Goal: Task Accomplishment & Management: Complete application form

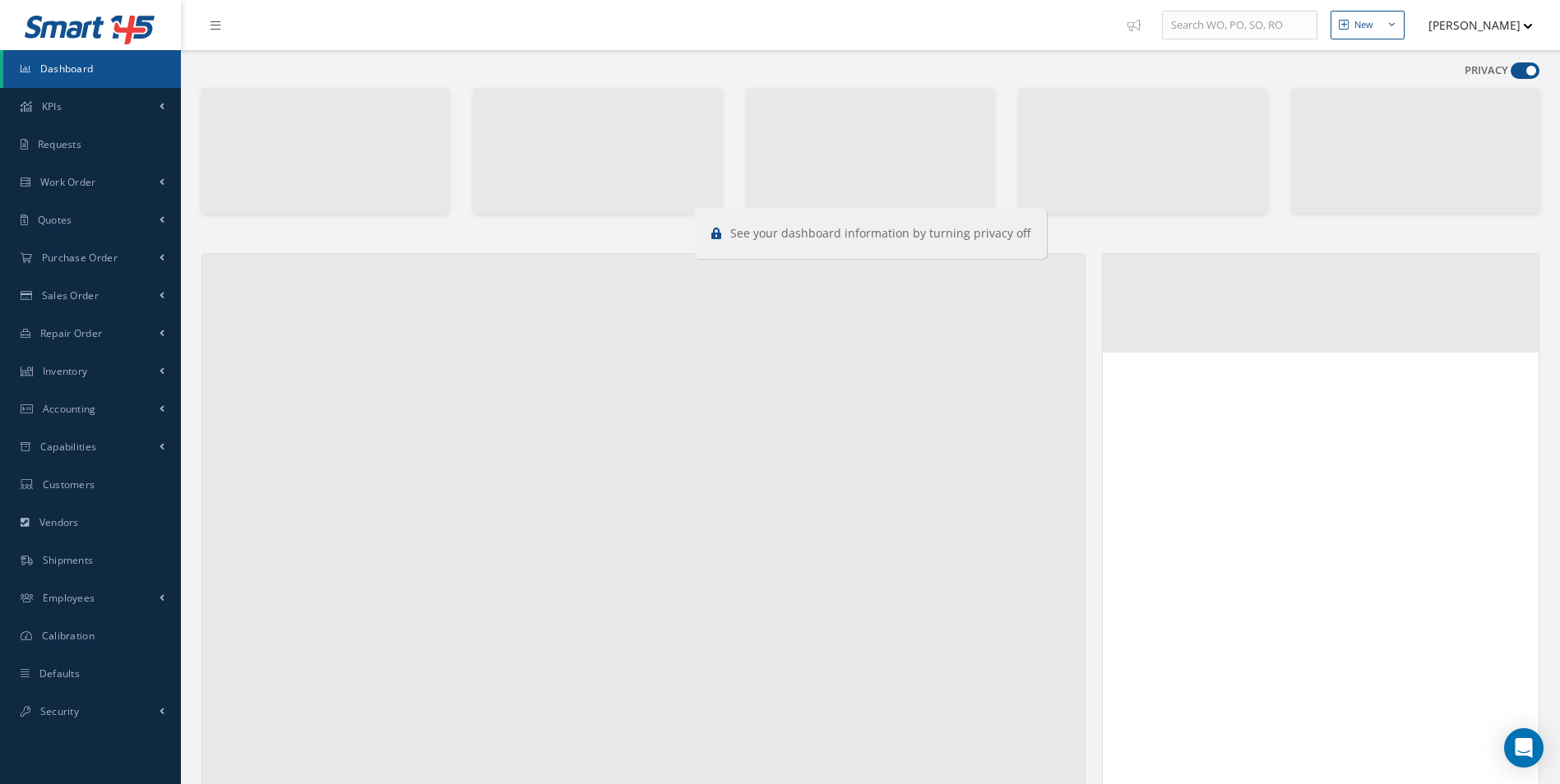
click at [1527, 69] on span at bounding box center [1524, 71] width 28 height 17
click at [1510, 74] on input "checkbox" at bounding box center [1510, 74] width 0 height 0
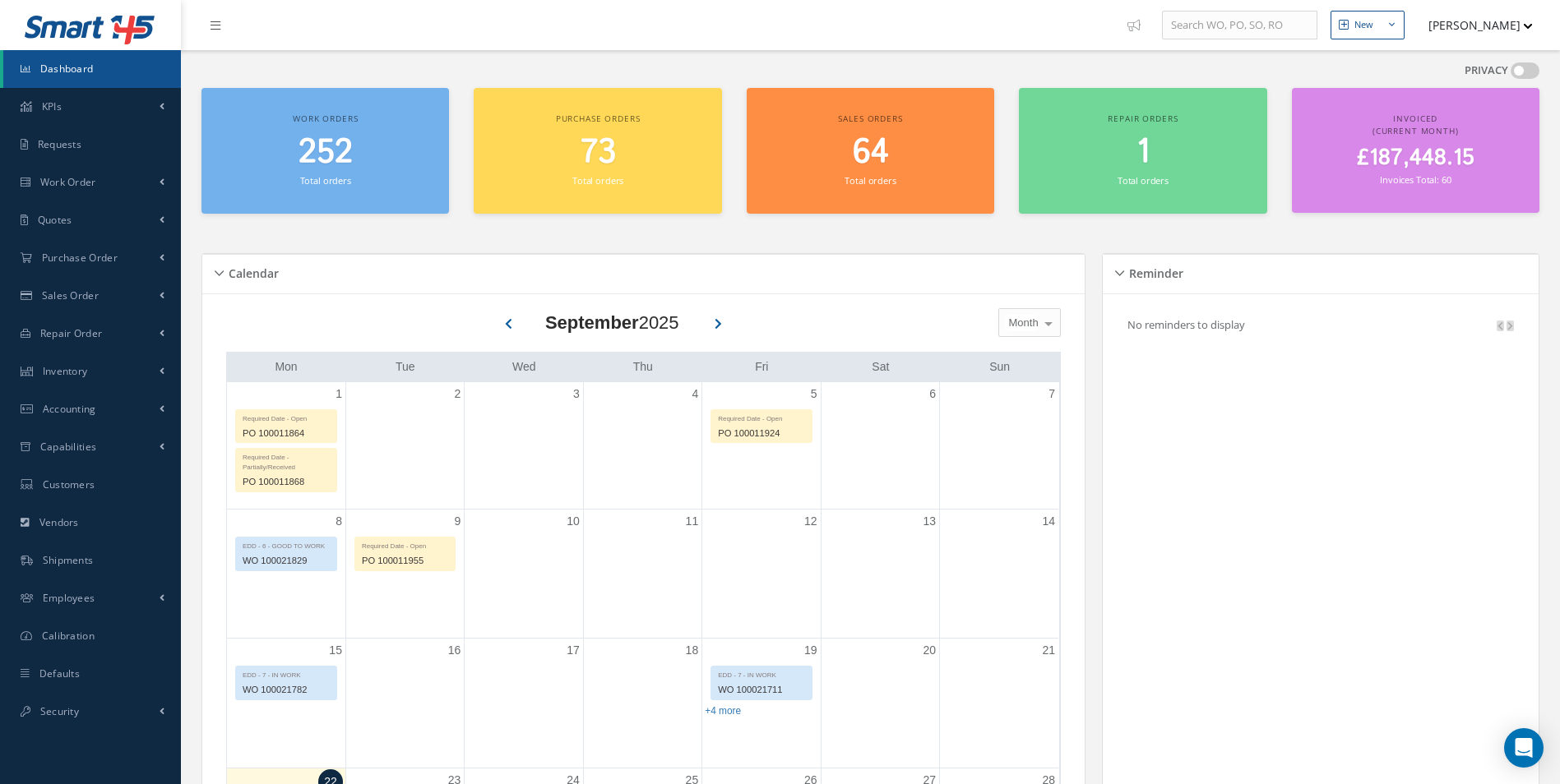
click at [1527, 69] on span at bounding box center [1524, 71] width 28 height 17
click at [1510, 74] on input "checkbox" at bounding box center [1510, 74] width 0 height 0
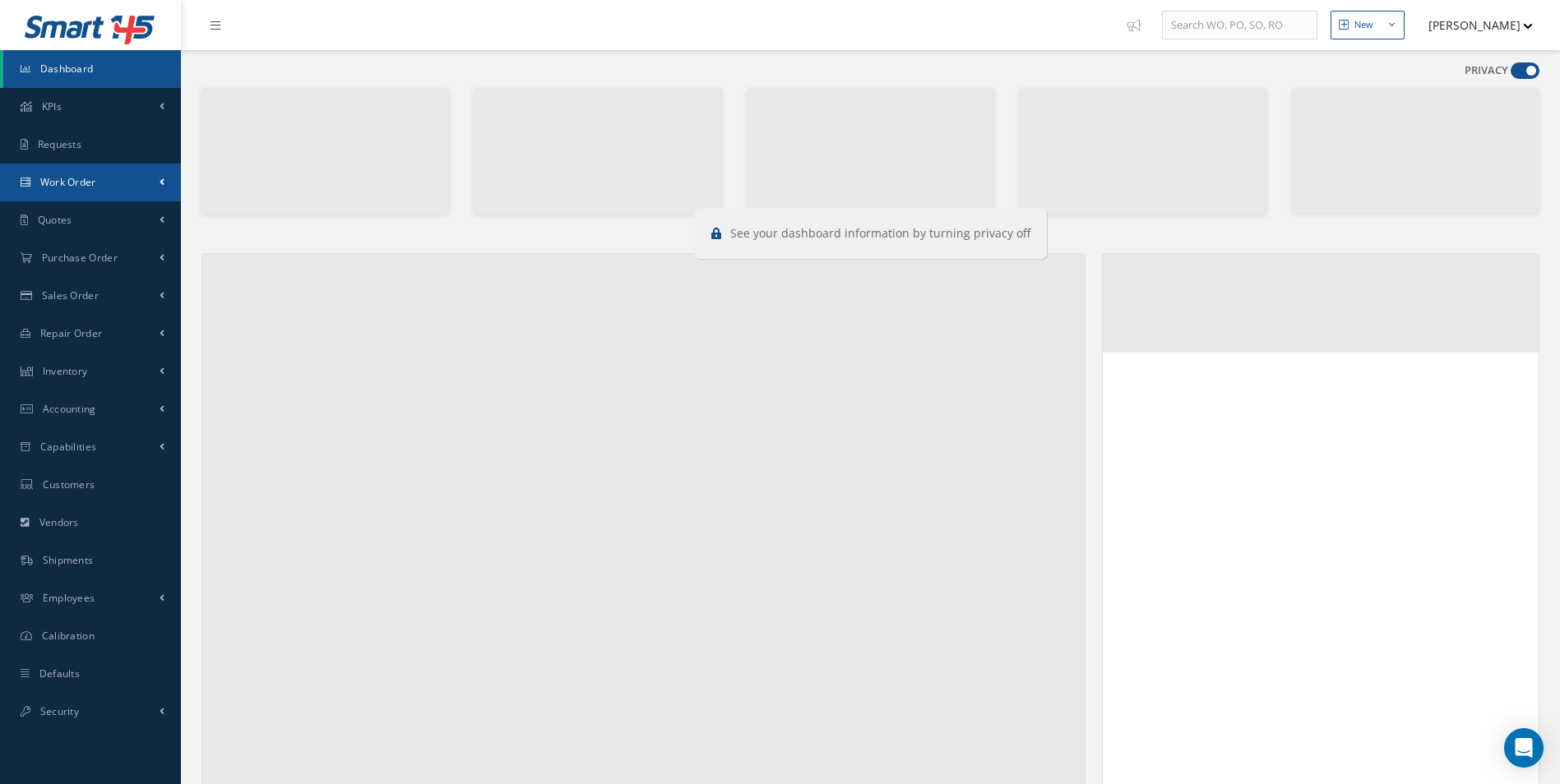
click at [89, 179] on span "Work Order" at bounding box center [68, 182] width 56 height 14
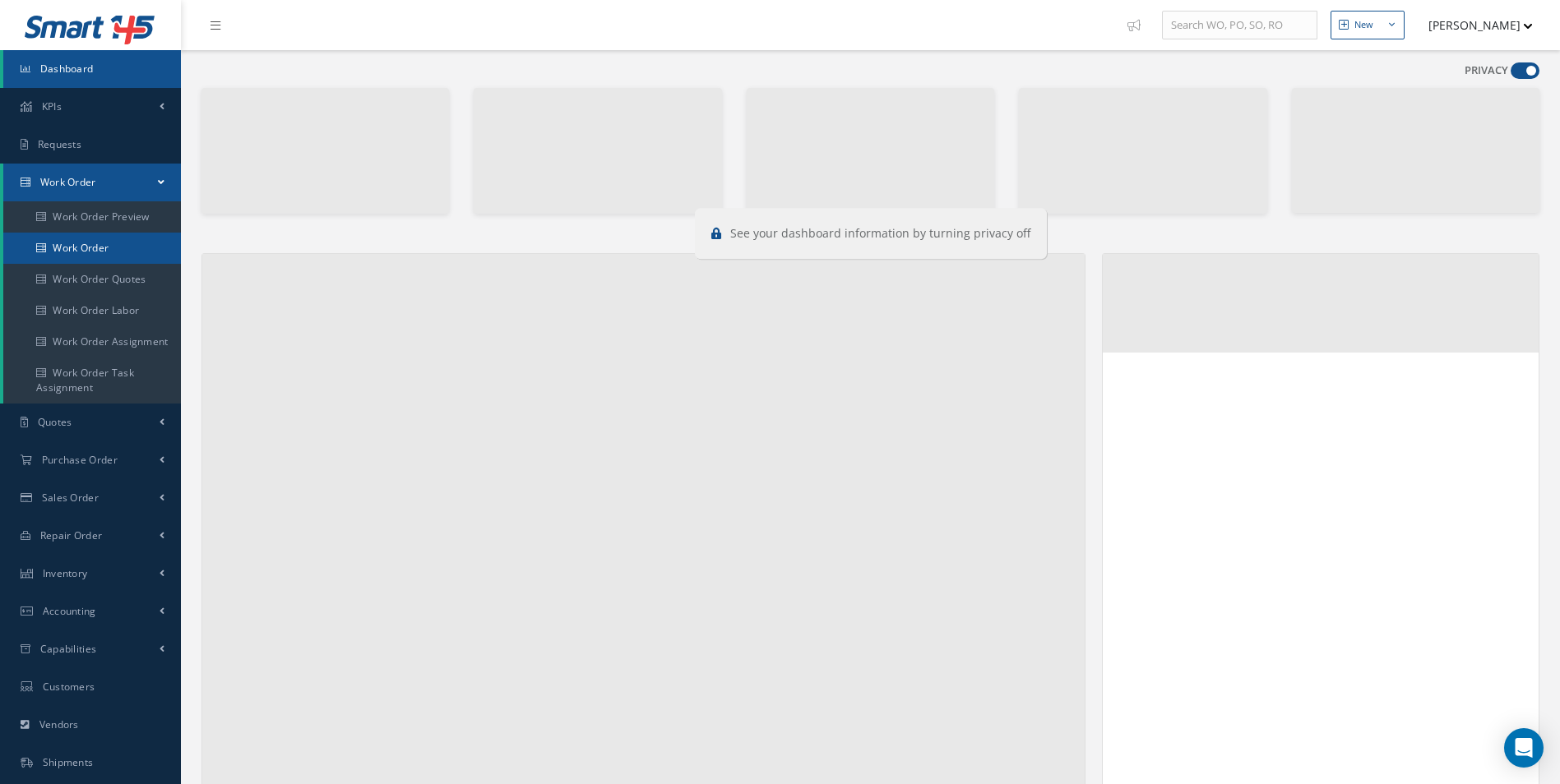
click at [98, 238] on link "Work Order" at bounding box center [91, 248] width 178 height 31
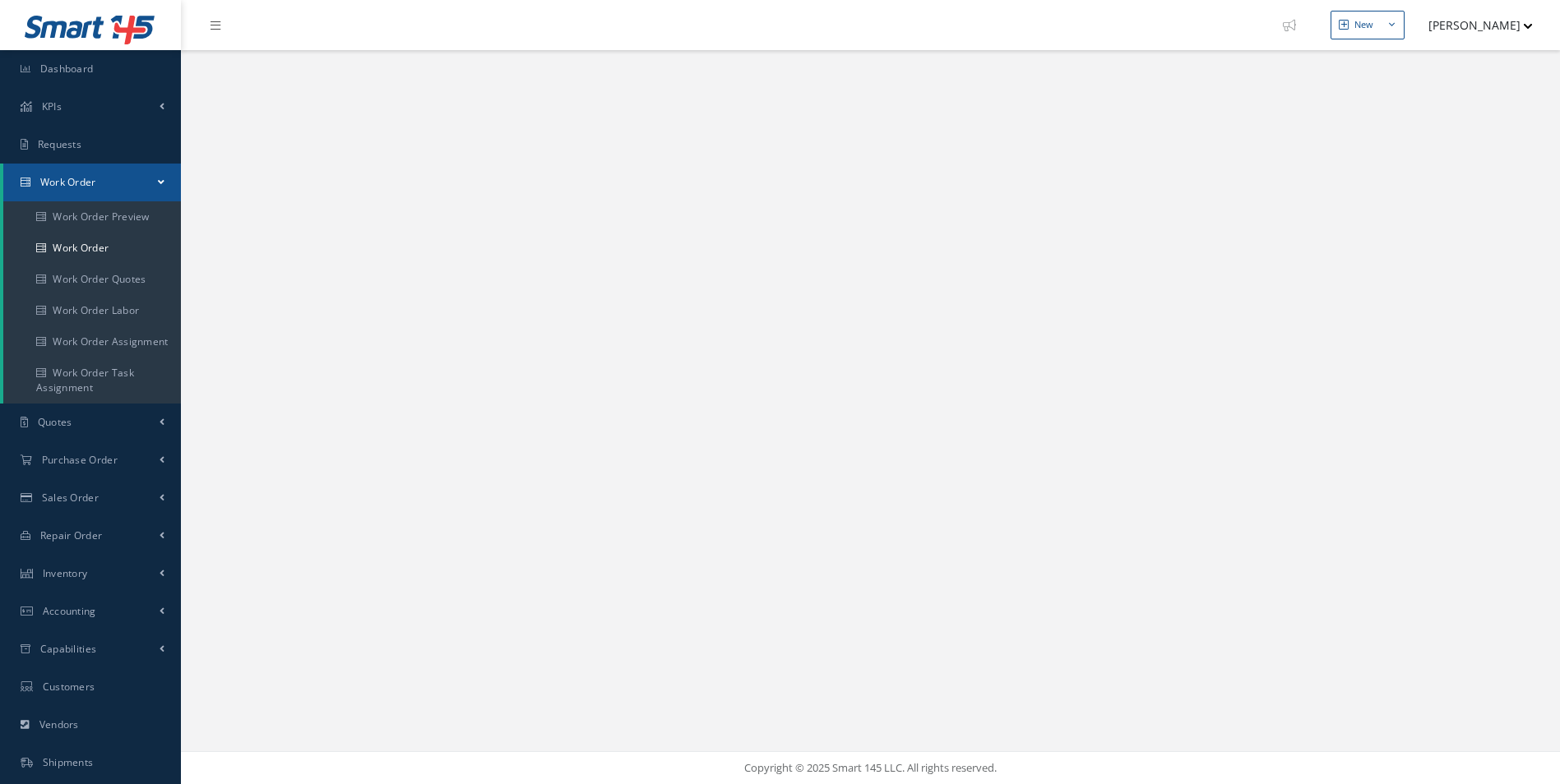
select select "25"
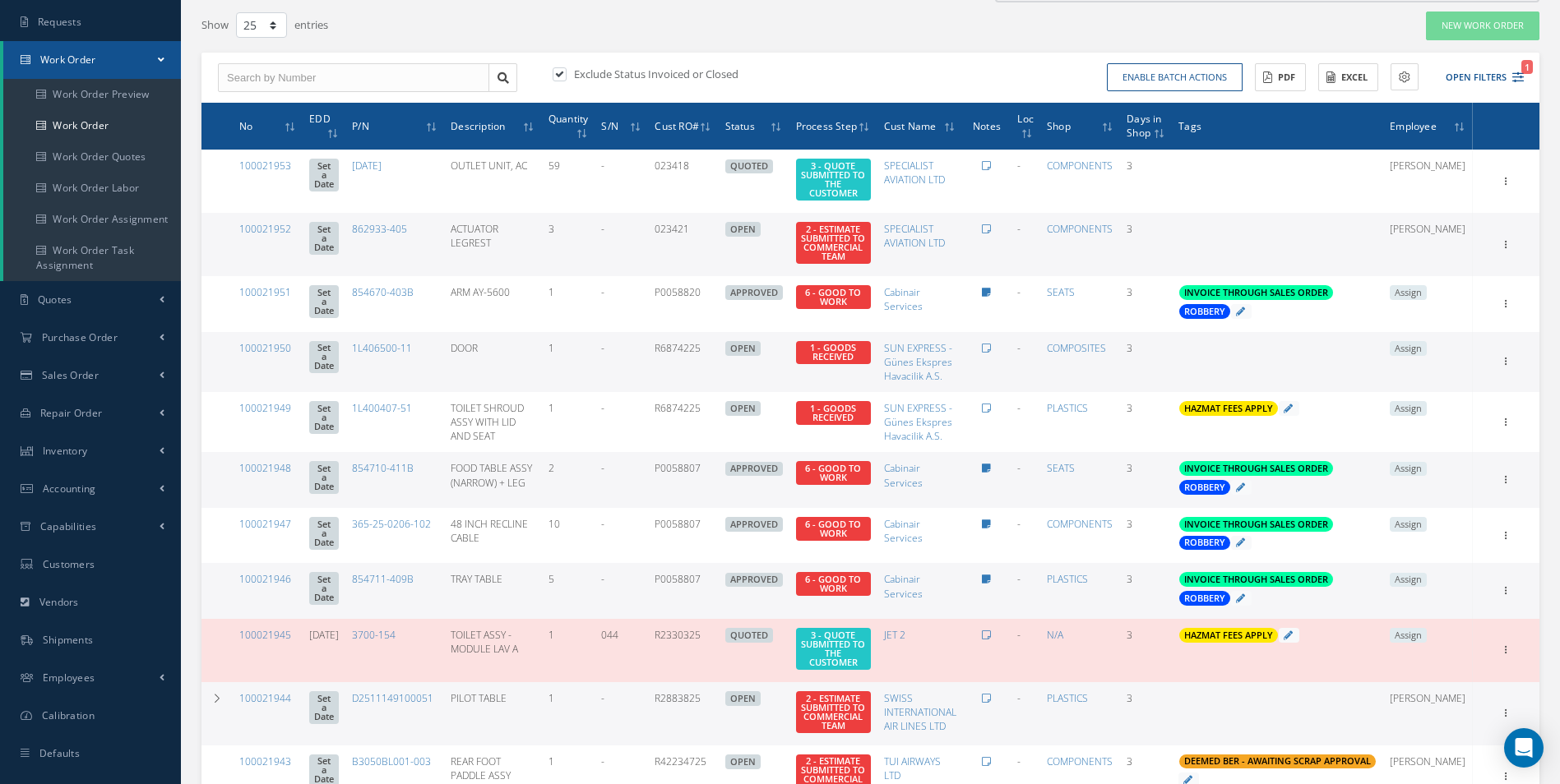
scroll to position [164, 0]
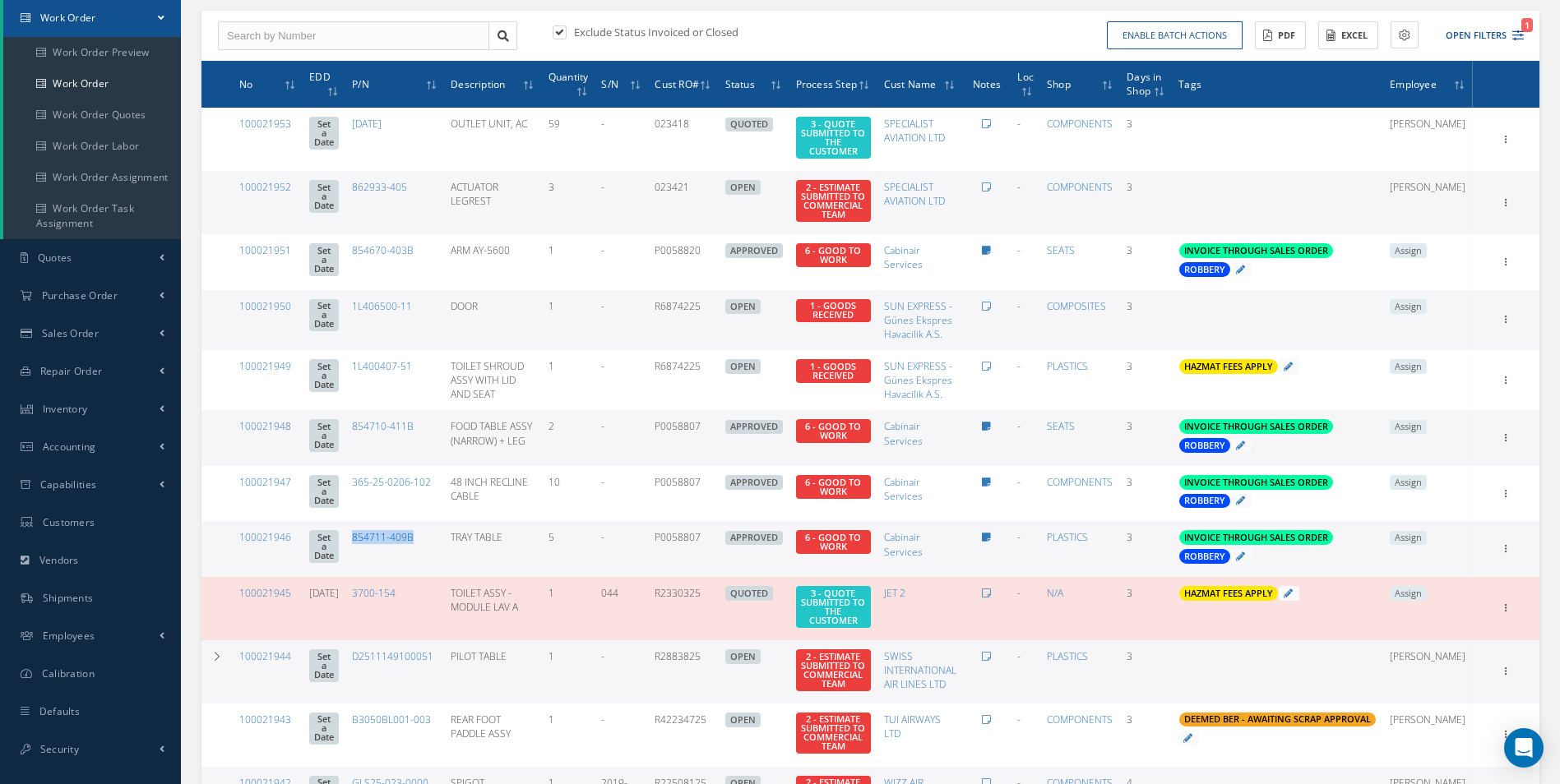
drag, startPoint x: 440, startPoint y: 549, endPoint x: 374, endPoint y: 549, distance: 66.0
click at [374, 549] on td "854711-409B" at bounding box center [395, 549] width 98 height 56
copy link "854711-409B"
drag, startPoint x: 448, startPoint y: 443, endPoint x: 373, endPoint y: 443, distance: 75.0
click at [373, 443] on td "854710-411B" at bounding box center [395, 438] width 98 height 56
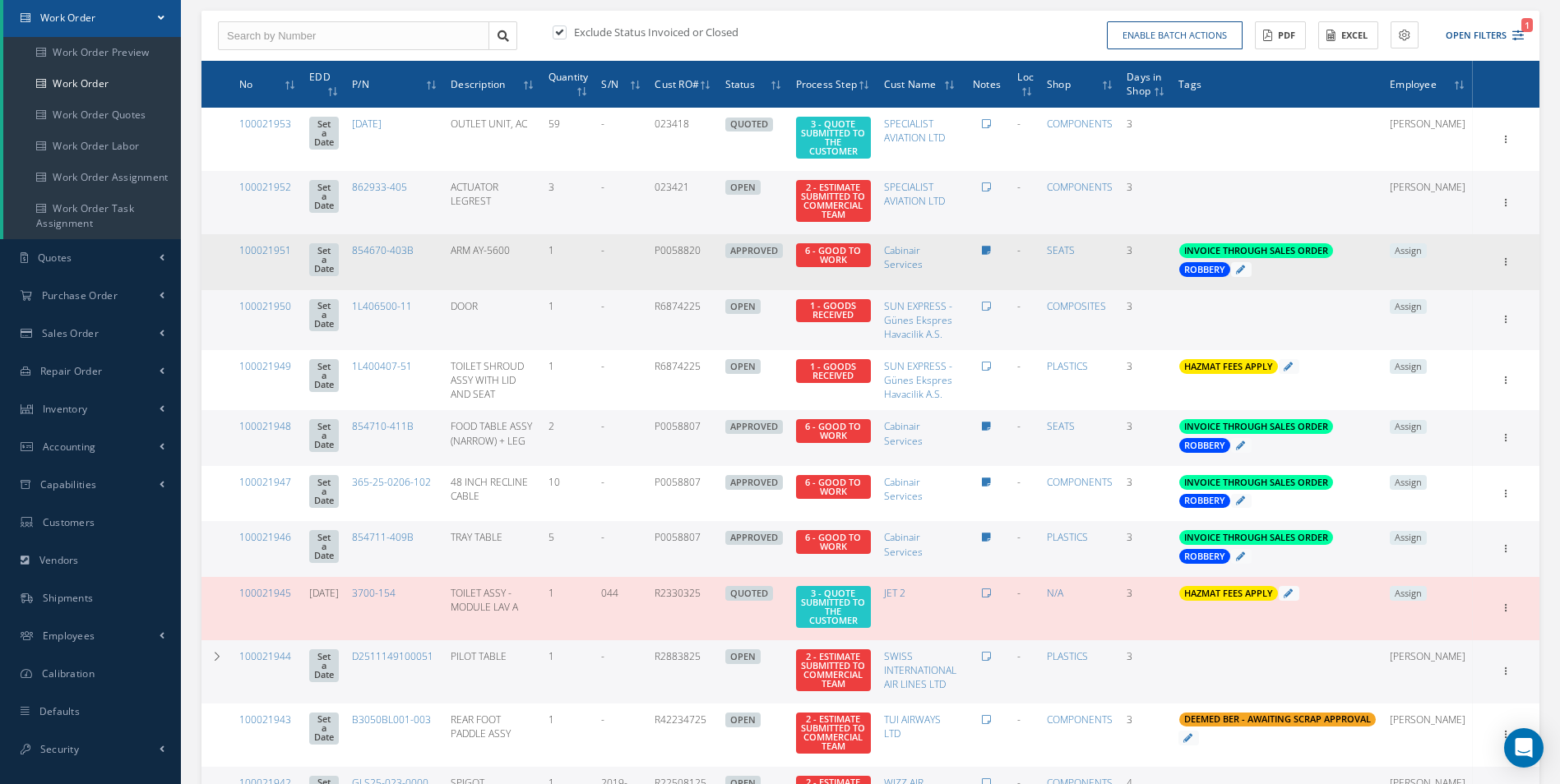
drag, startPoint x: 373, startPoint y: 443, endPoint x: 443, endPoint y: 268, distance: 188.5
click at [443, 268] on td "854670-403B" at bounding box center [395, 262] width 98 height 56
drag, startPoint x: 426, startPoint y: 266, endPoint x: 377, endPoint y: 268, distance: 49.0
click at [377, 268] on td "854670-403B" at bounding box center [395, 262] width 98 height 56
drag, startPoint x: 377, startPoint y: 268, endPoint x: 388, endPoint y: 262, distance: 12.5
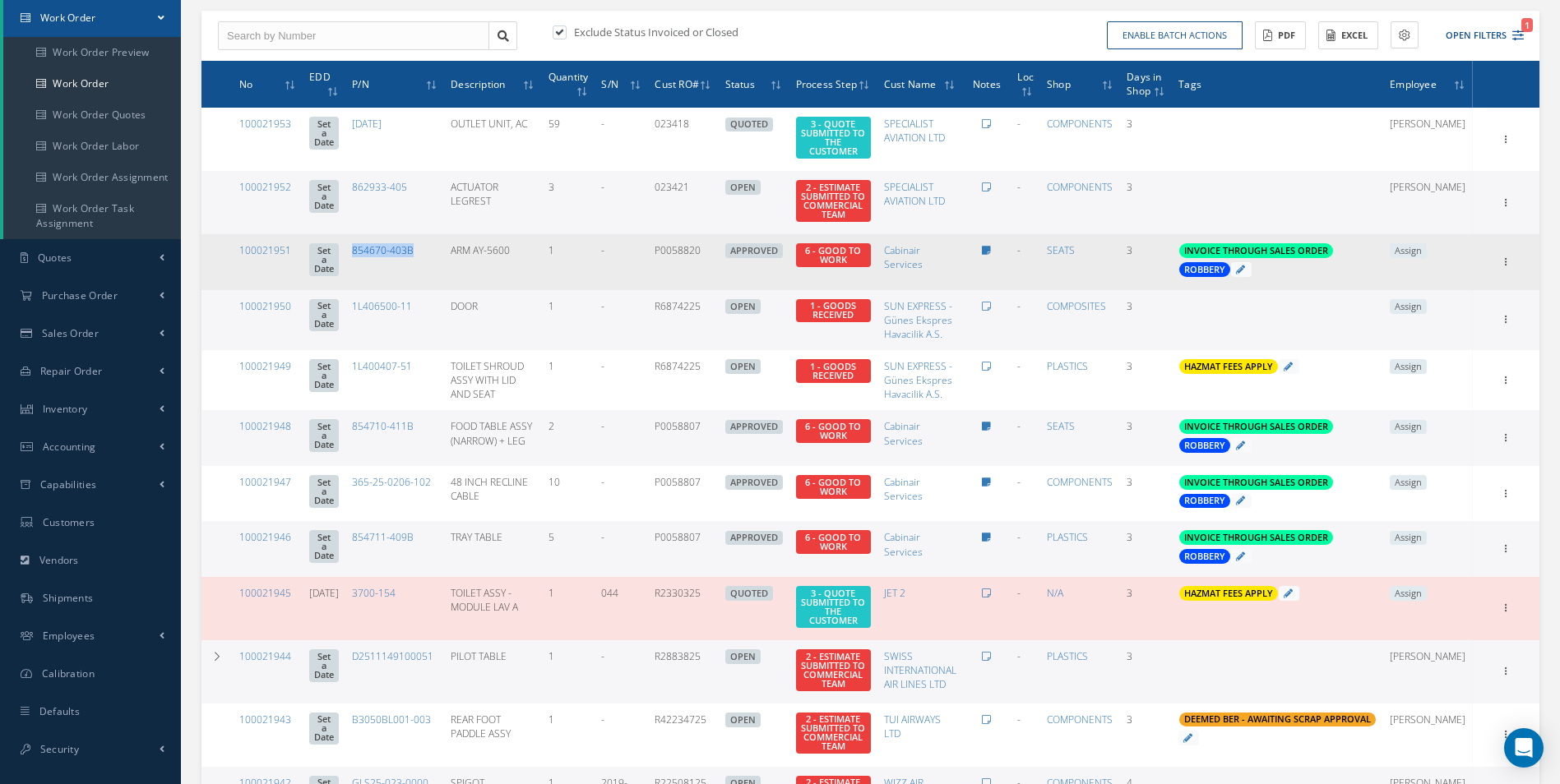
copy link "854670-403B"
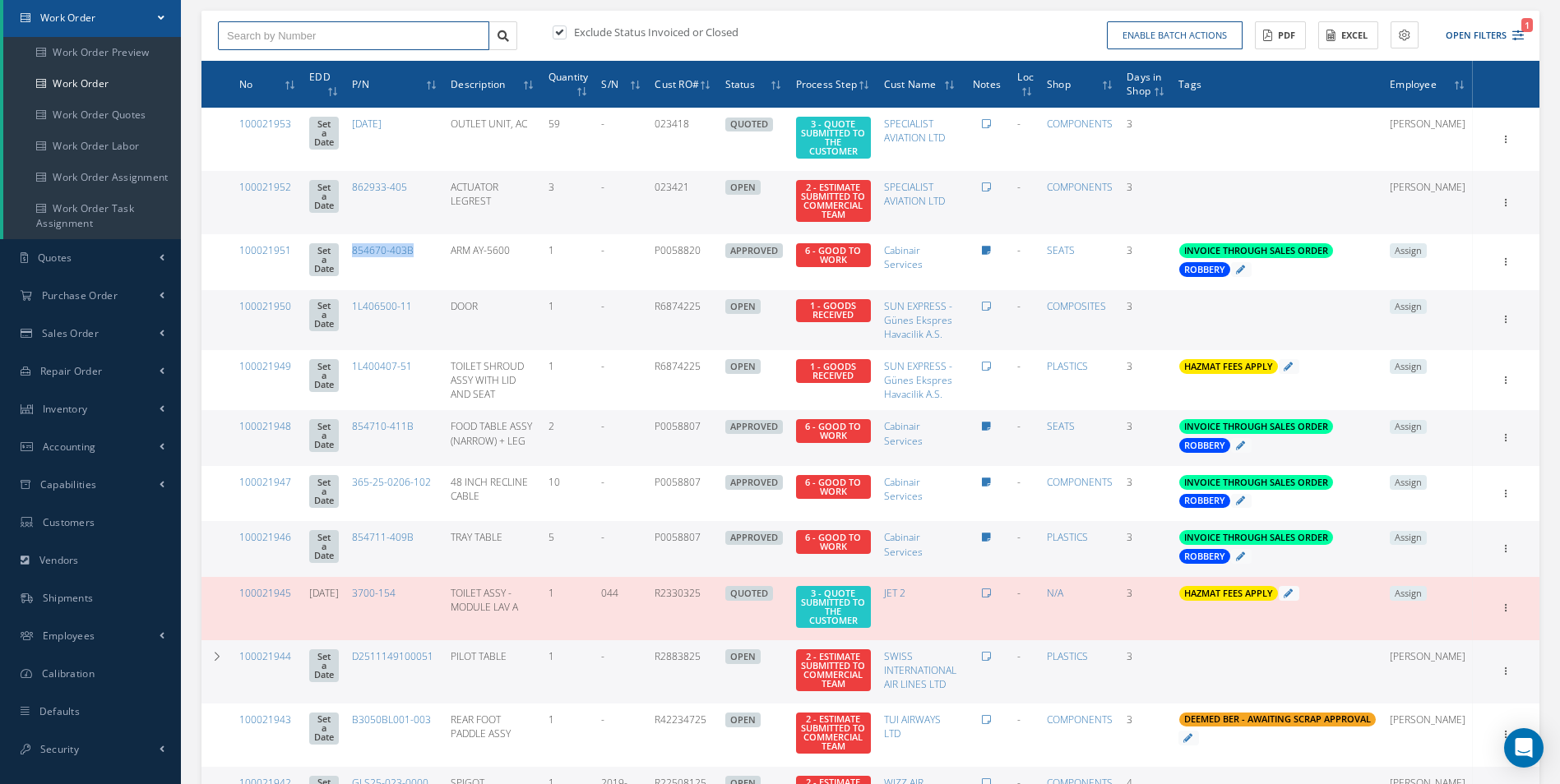
click at [288, 30] on input "text" at bounding box center [353, 36] width 271 height 29
paste input "854670-403B"
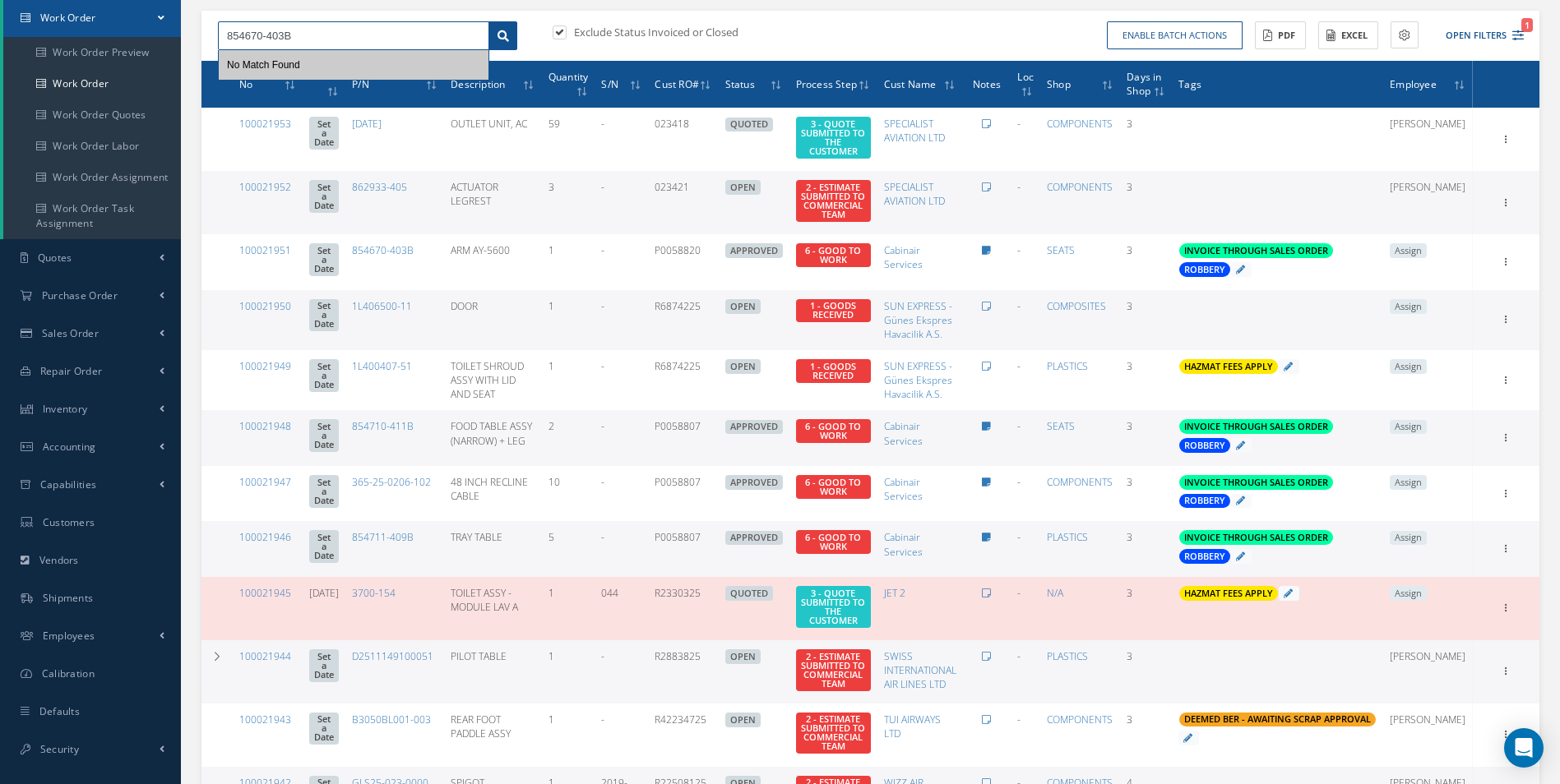
type input "854670-403B"
click at [504, 35] on icon at bounding box center [504, 36] width 12 height 12
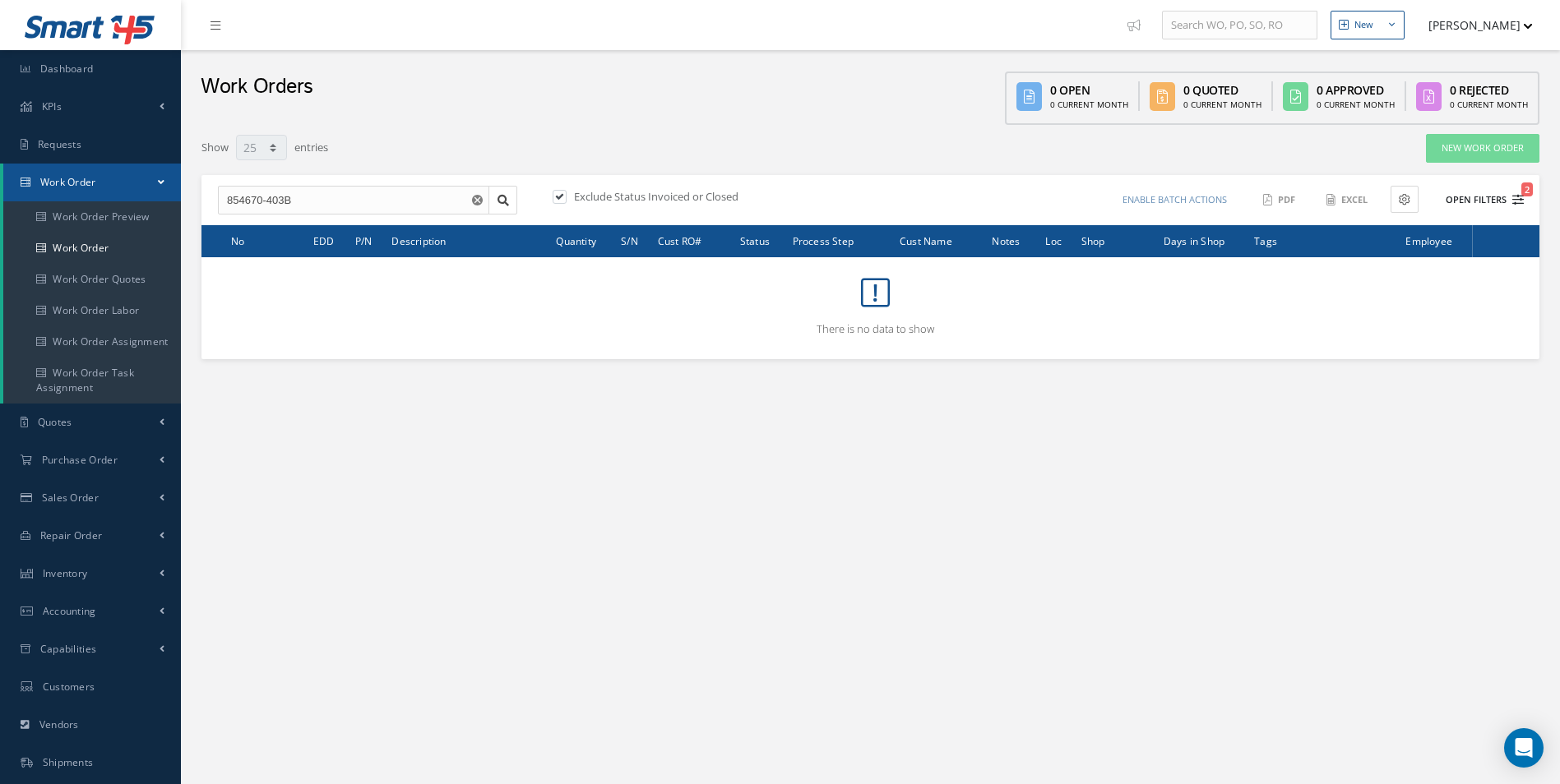
click at [1527, 197] on div "Enable batch actions Update Work Orders Close Work Orders ACTIONS Receive Payme…" at bounding box center [1200, 199] width 659 height 28
click at [1510, 194] on button "Open Filters 2" at bounding box center [1477, 200] width 93 height 27
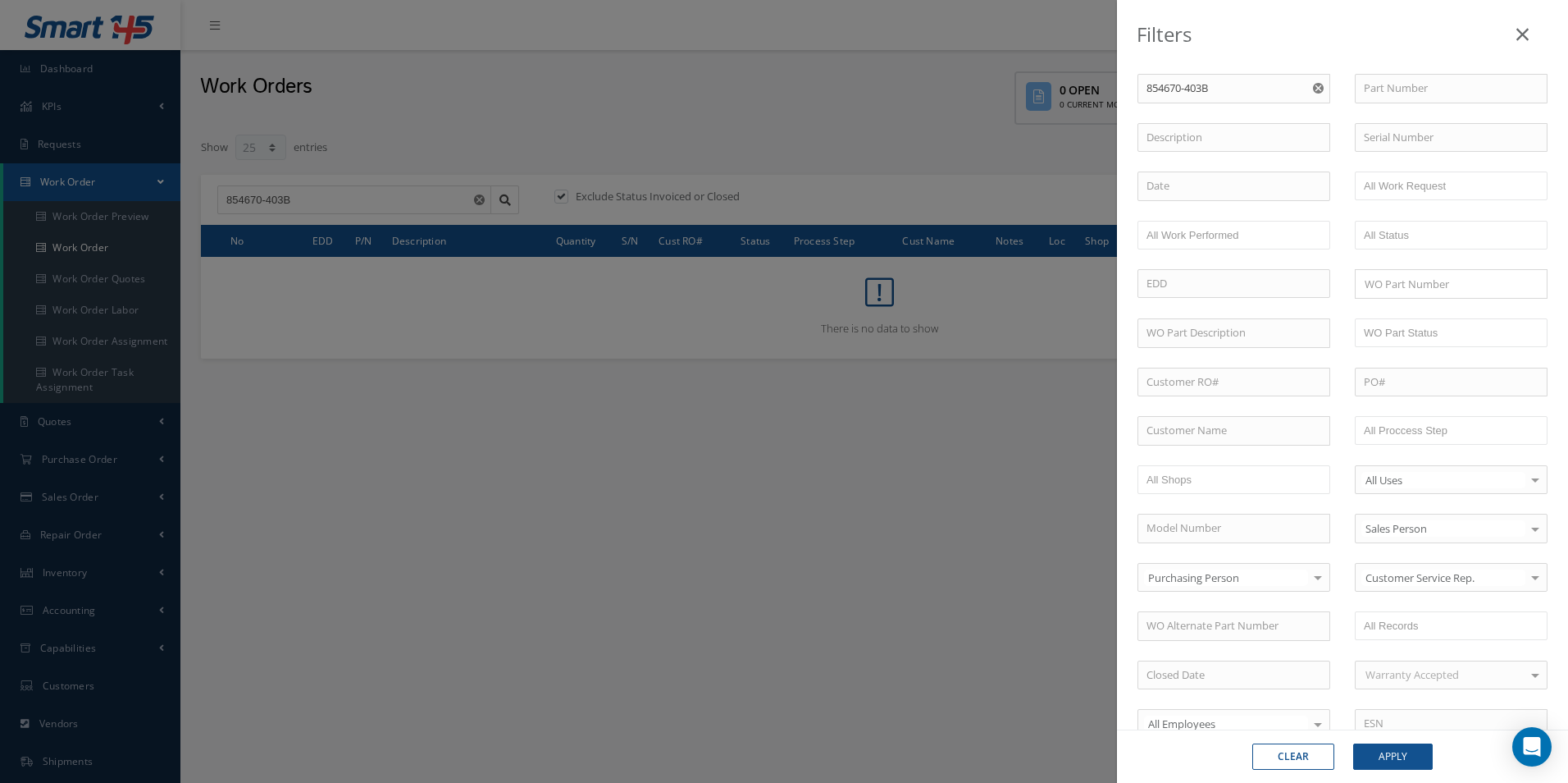
click at [1315, 89] on use "Reset" at bounding box center [1318, 88] width 11 height 11
click at [1386, 84] on input "text" at bounding box center [1450, 88] width 193 height 29
paste input "854670-403B"
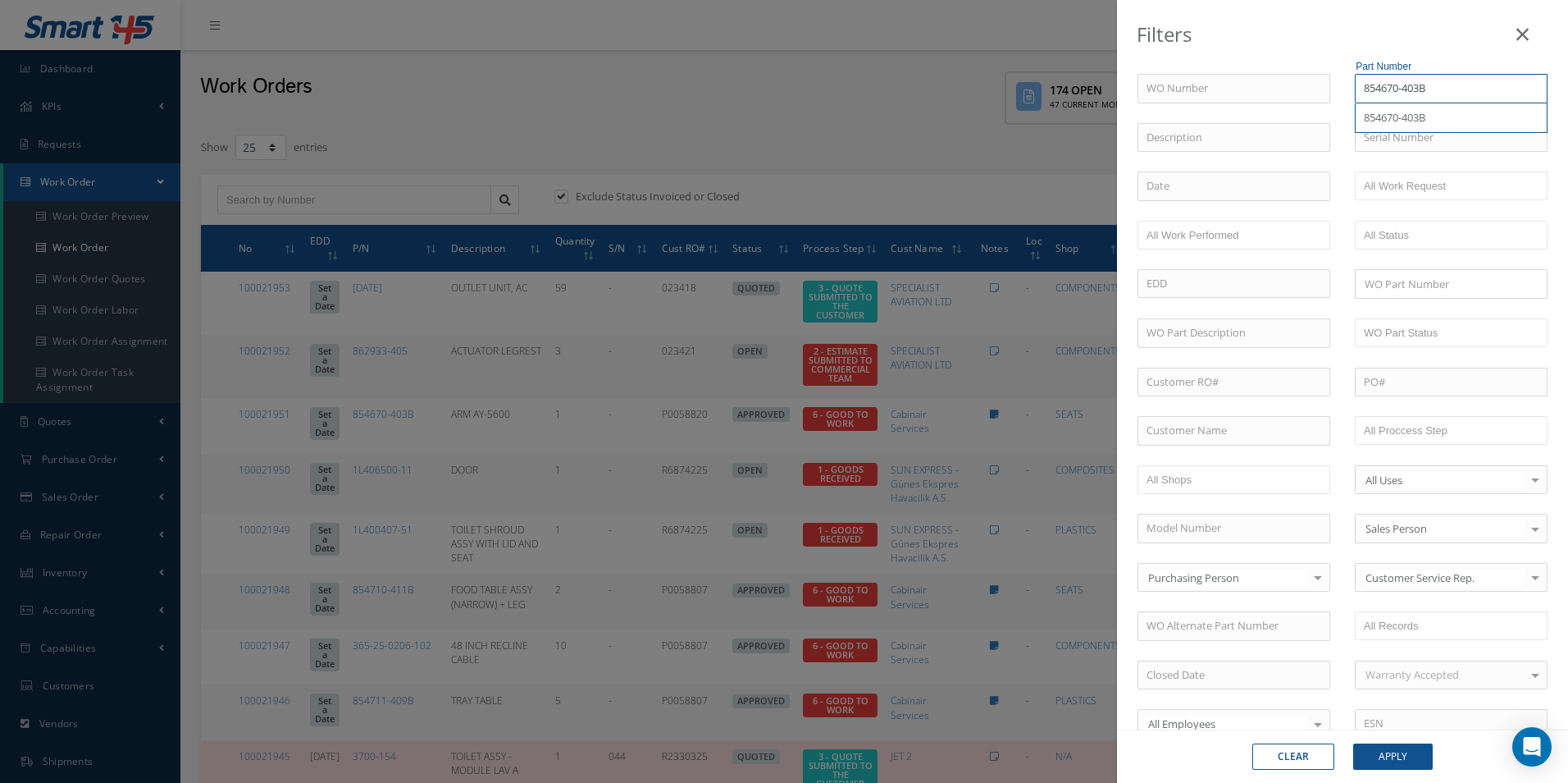
type input "854670-403B"
click at [1397, 745] on button "Apply" at bounding box center [1393, 757] width 79 height 26
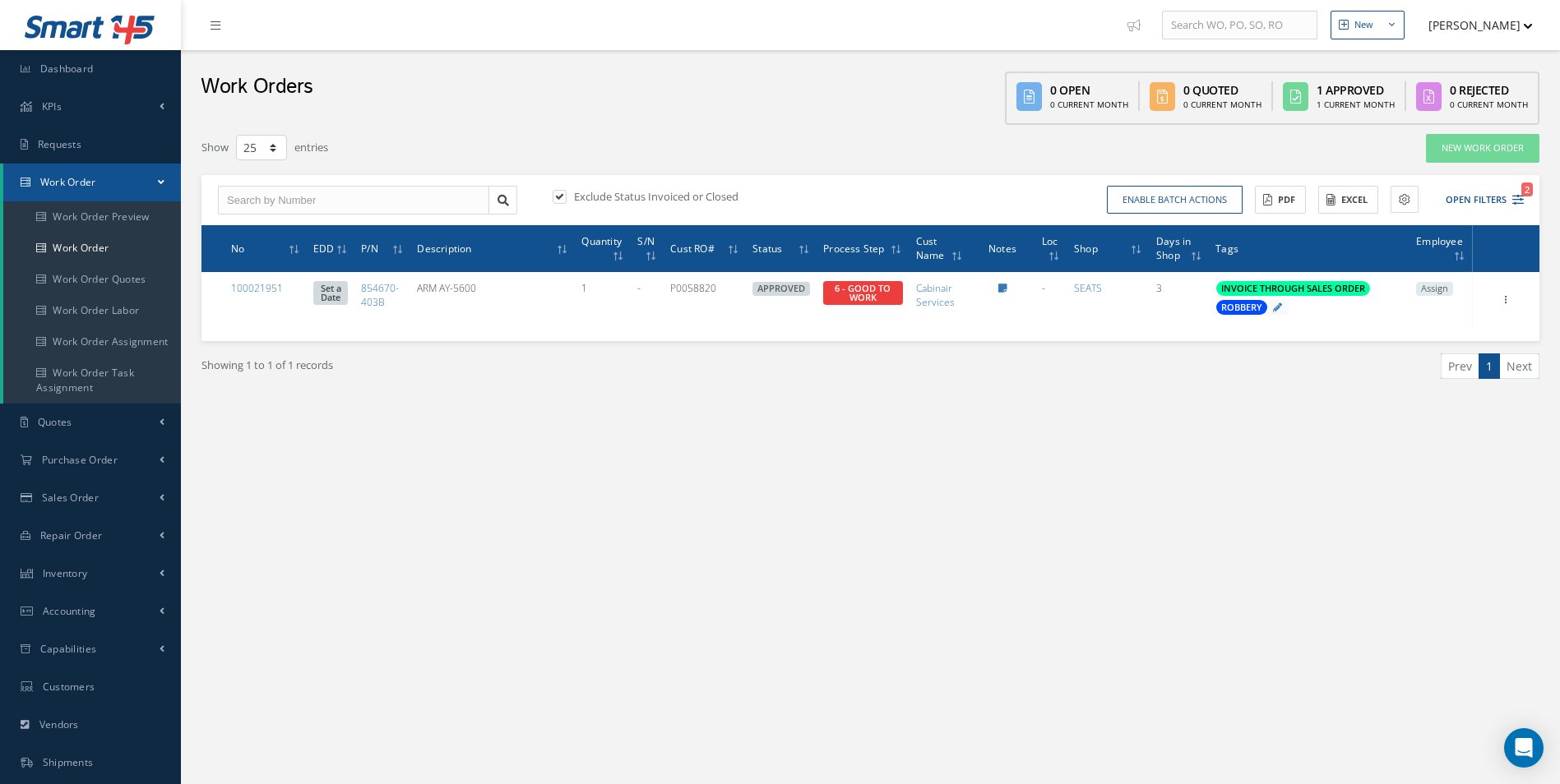
click at [566, 197] on label at bounding box center [567, 196] width 4 height 15
click at [564, 197] on input "checkbox" at bounding box center [558, 197] width 11 height 11
checkbox input "false"
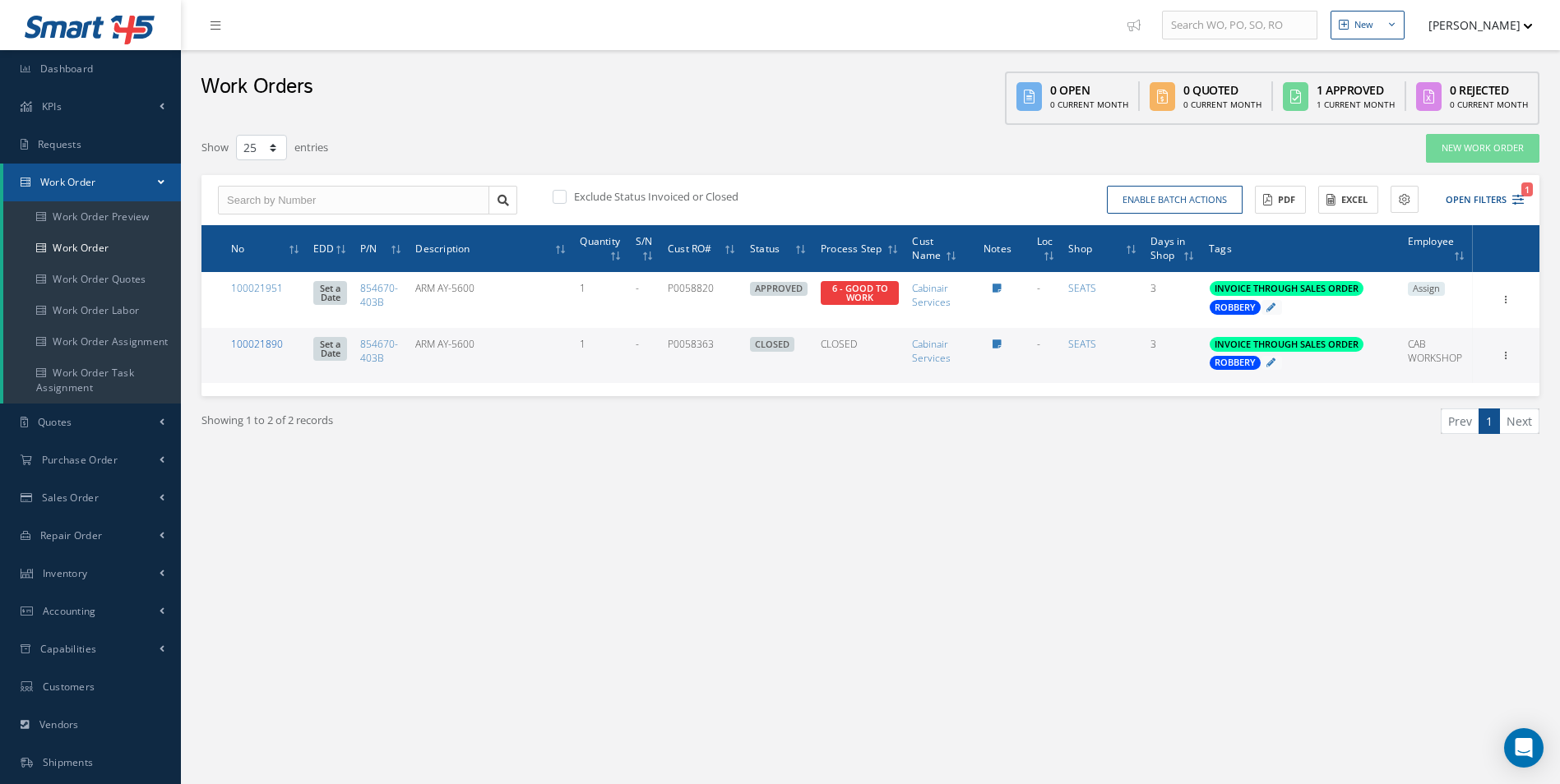
click at [252, 343] on link "100021890" at bounding box center [256, 343] width 52 height 14
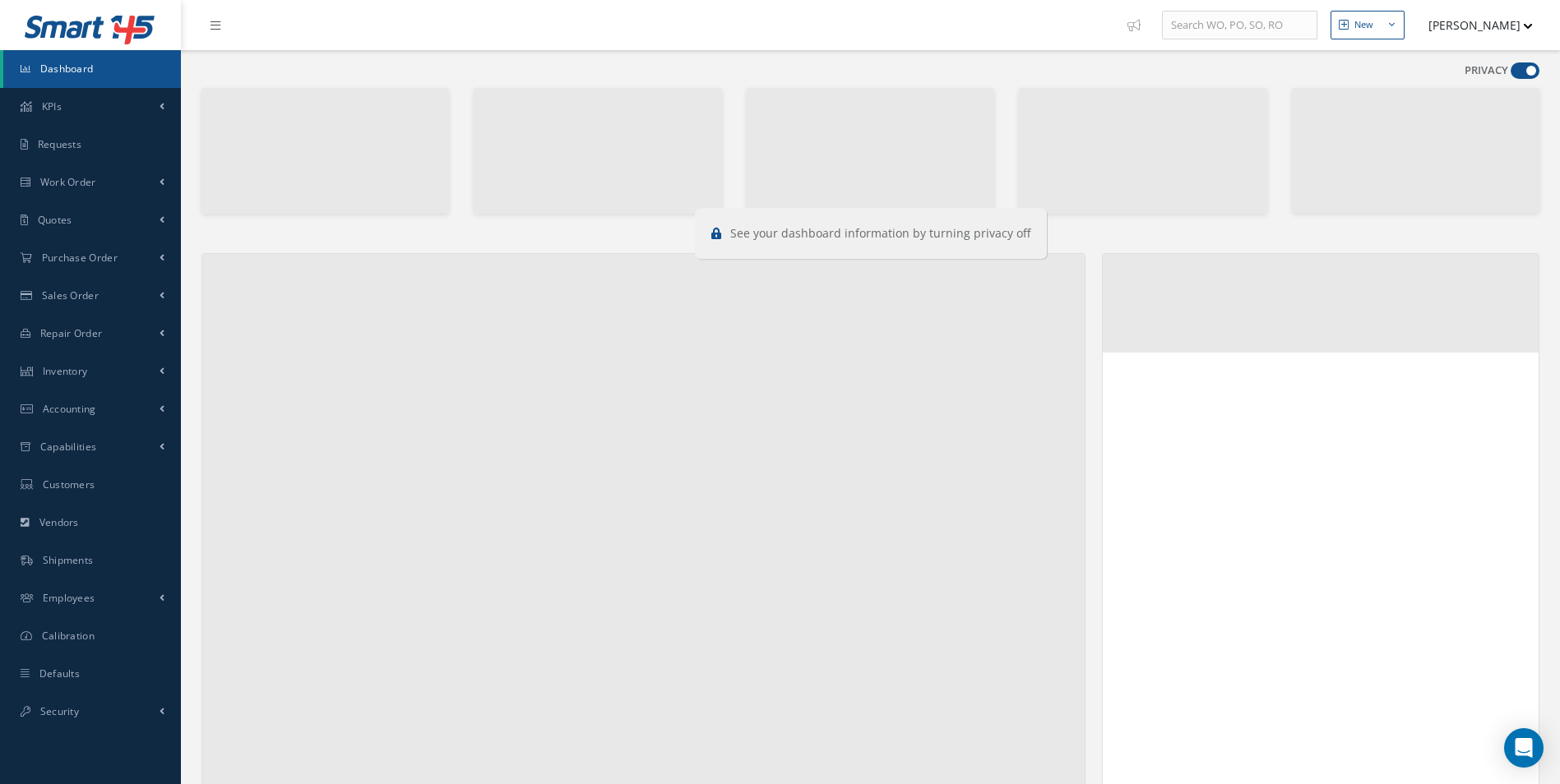
click at [1522, 68] on span at bounding box center [1524, 71] width 28 height 17
click at [1510, 74] on input "checkbox" at bounding box center [1510, 74] width 0 height 0
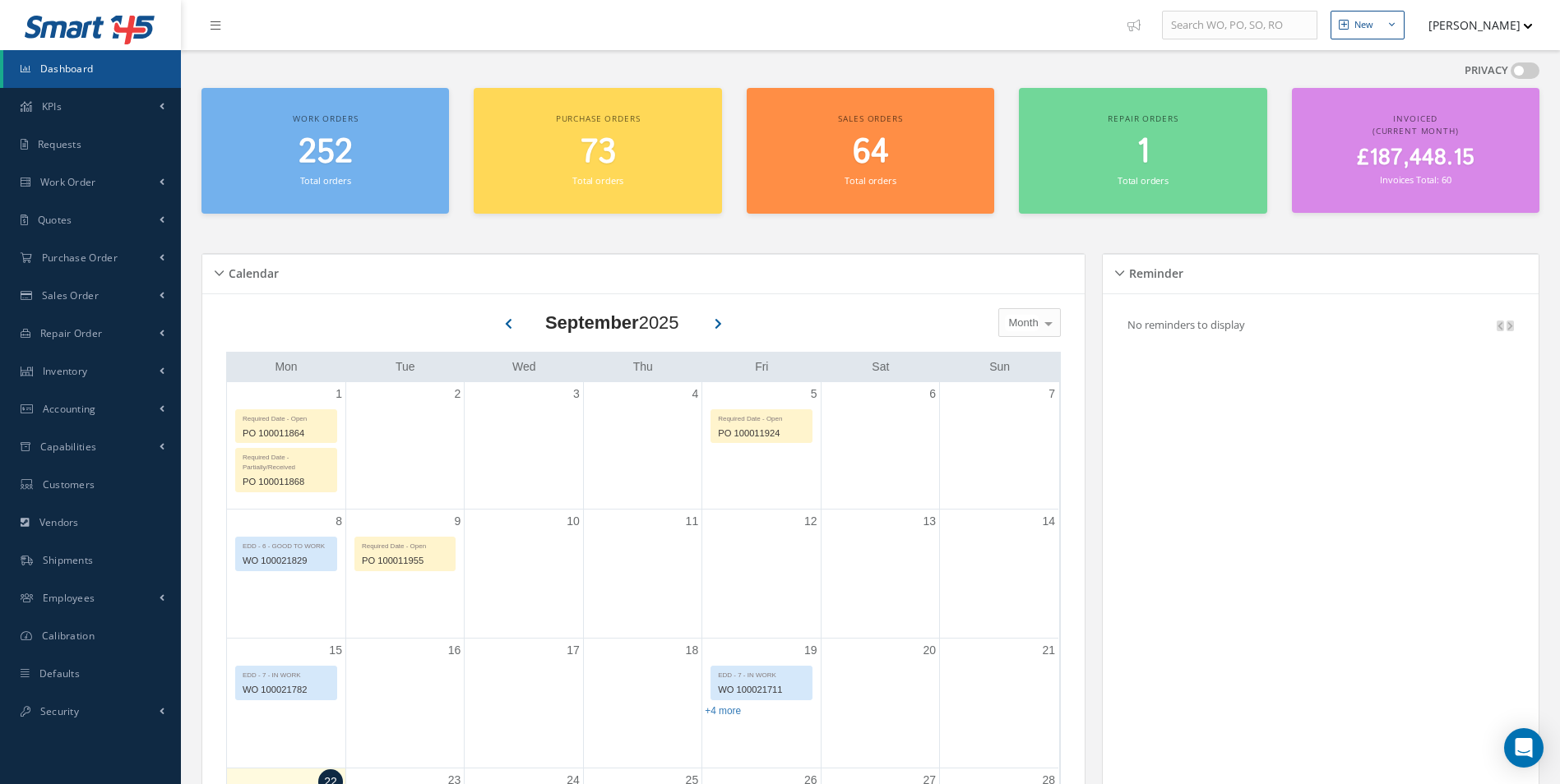
click at [1522, 68] on span at bounding box center [1524, 71] width 28 height 17
click at [1524, 69] on span at bounding box center [1524, 71] width 28 height 17
click at [1510, 74] on input "checkbox" at bounding box center [1510, 74] width 0 height 0
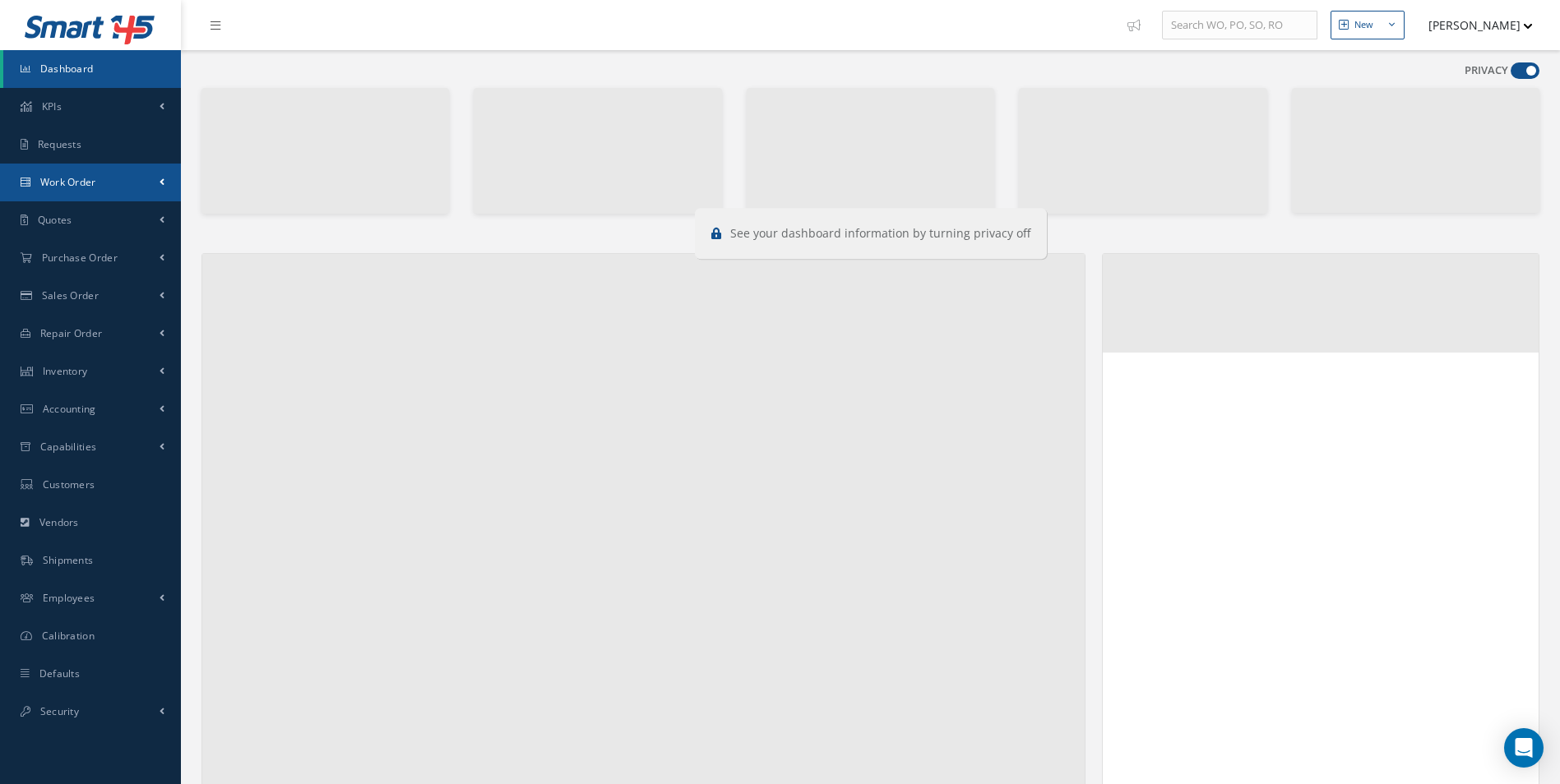
click at [90, 179] on span "Work Order" at bounding box center [68, 182] width 56 height 14
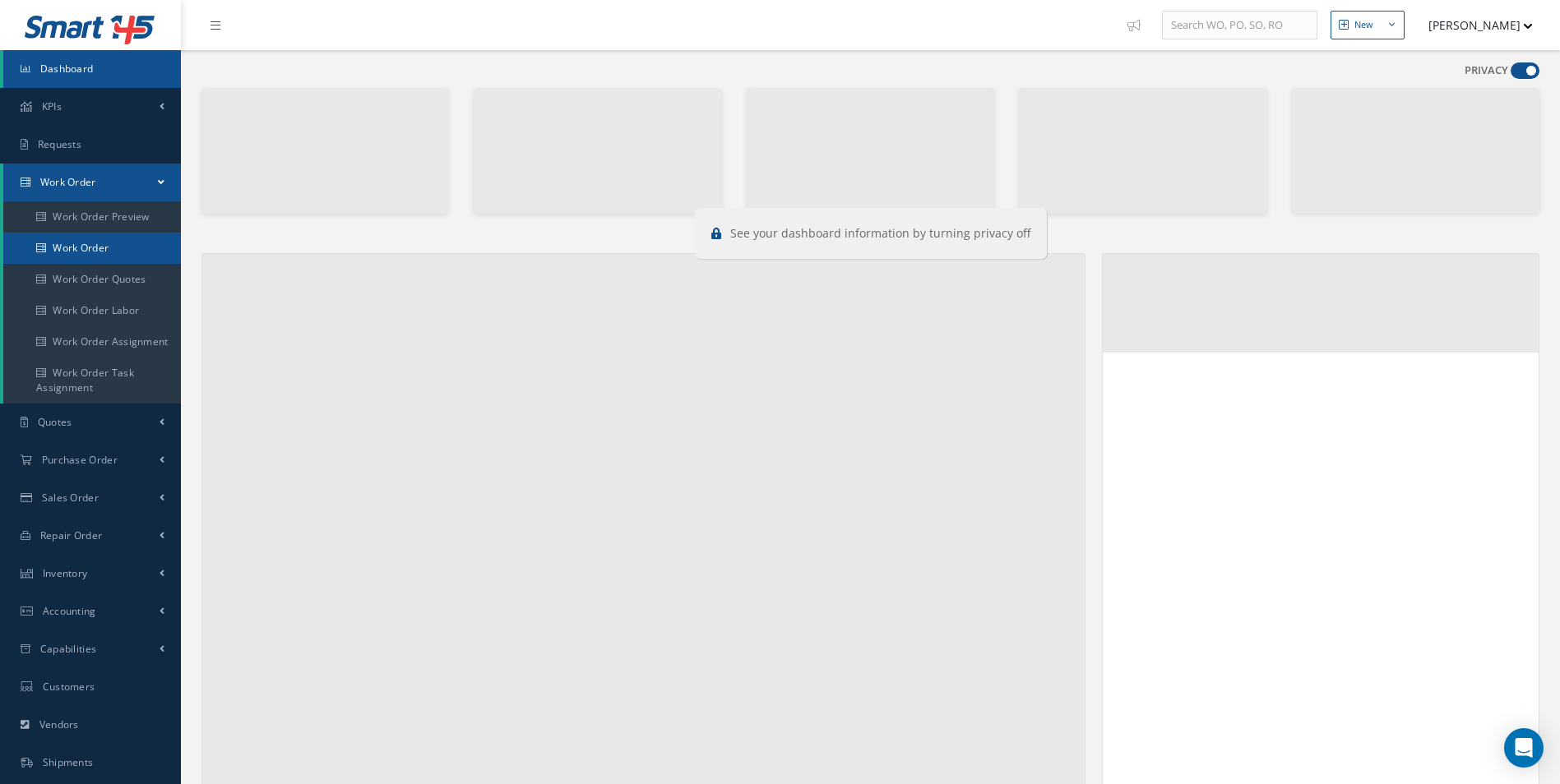
click at [80, 240] on link "Work Order" at bounding box center [91, 248] width 178 height 31
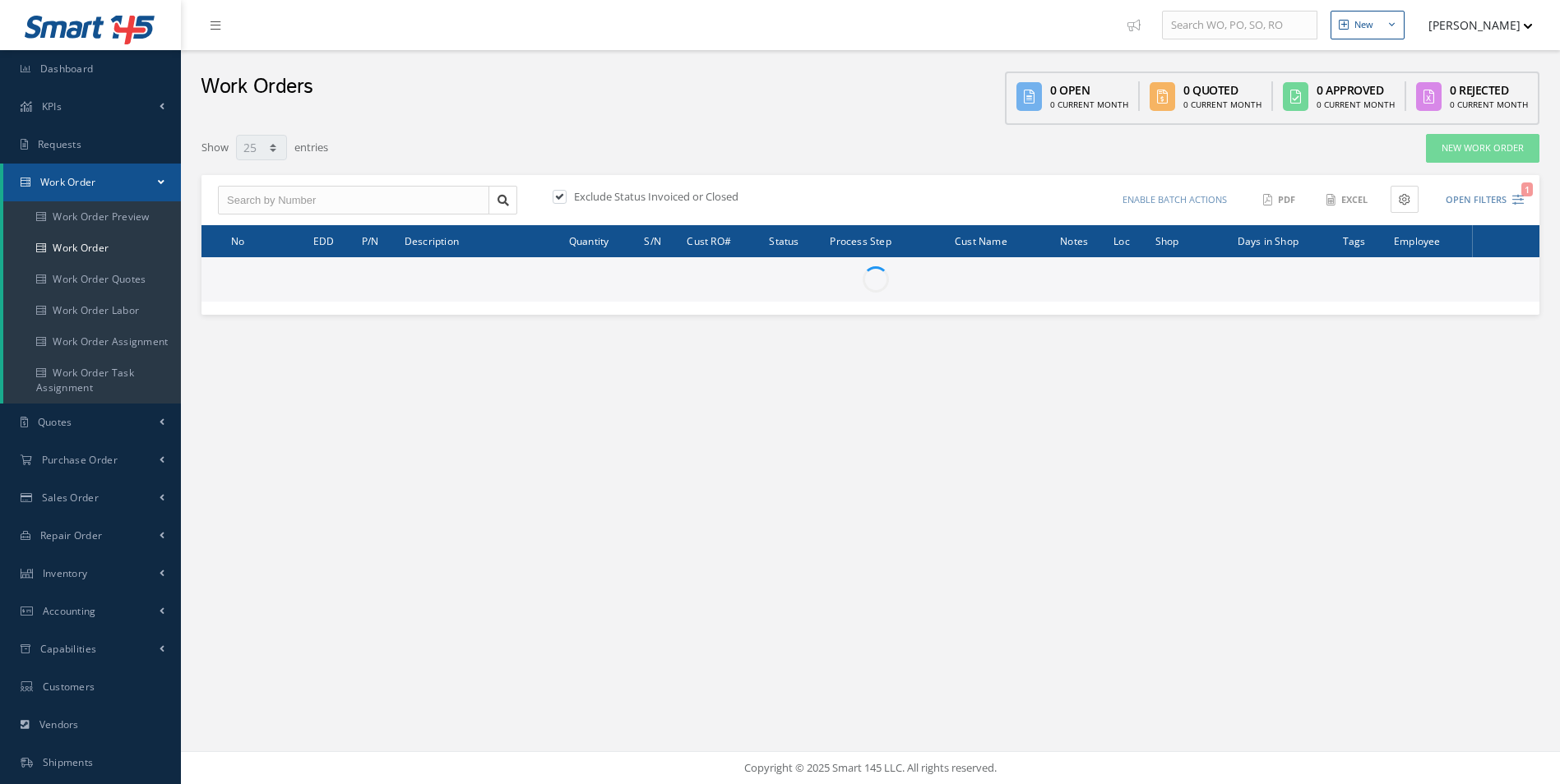
select select "25"
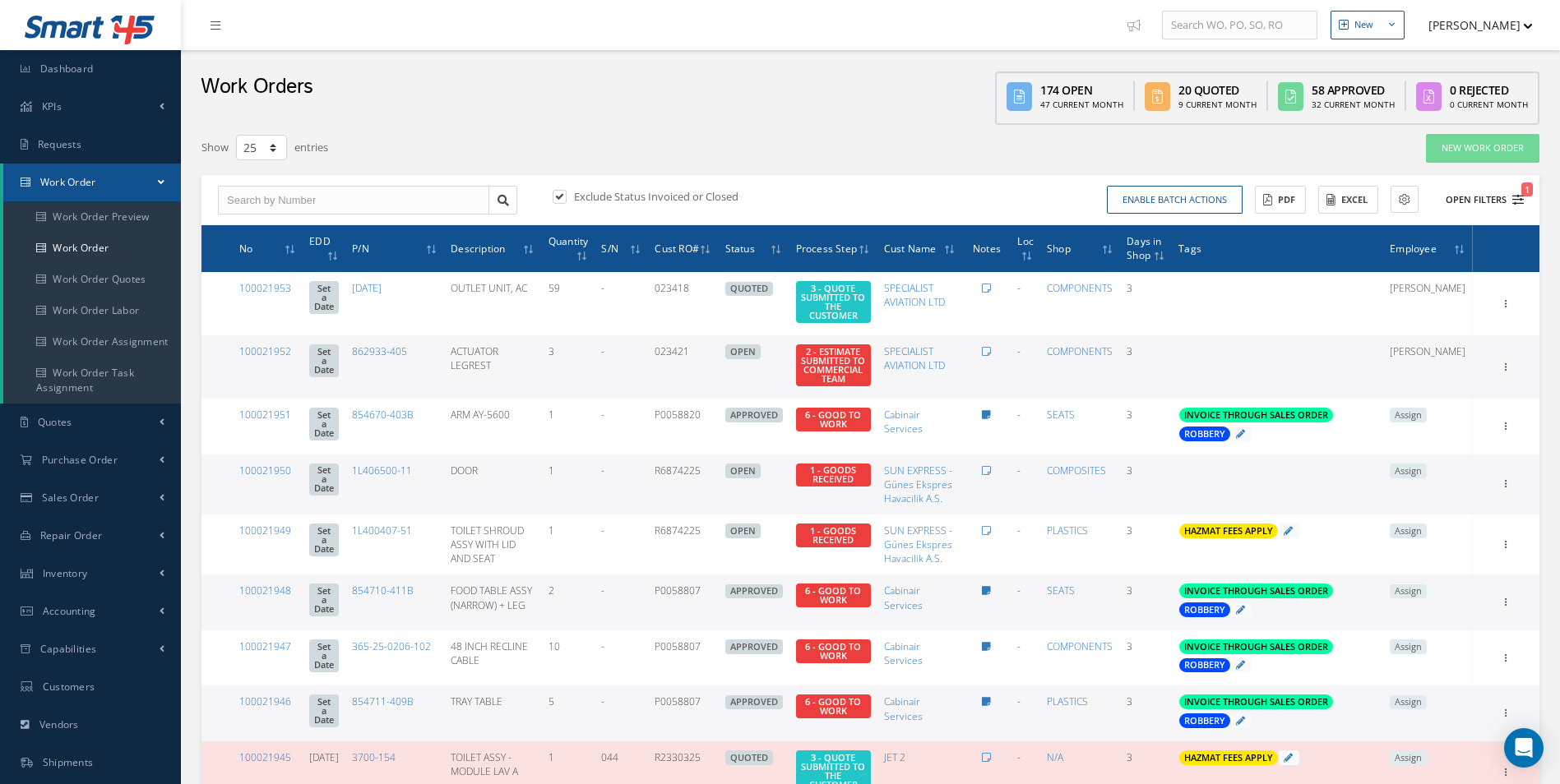
click at [1517, 202] on icon "1" at bounding box center [1518, 200] width 12 height 12
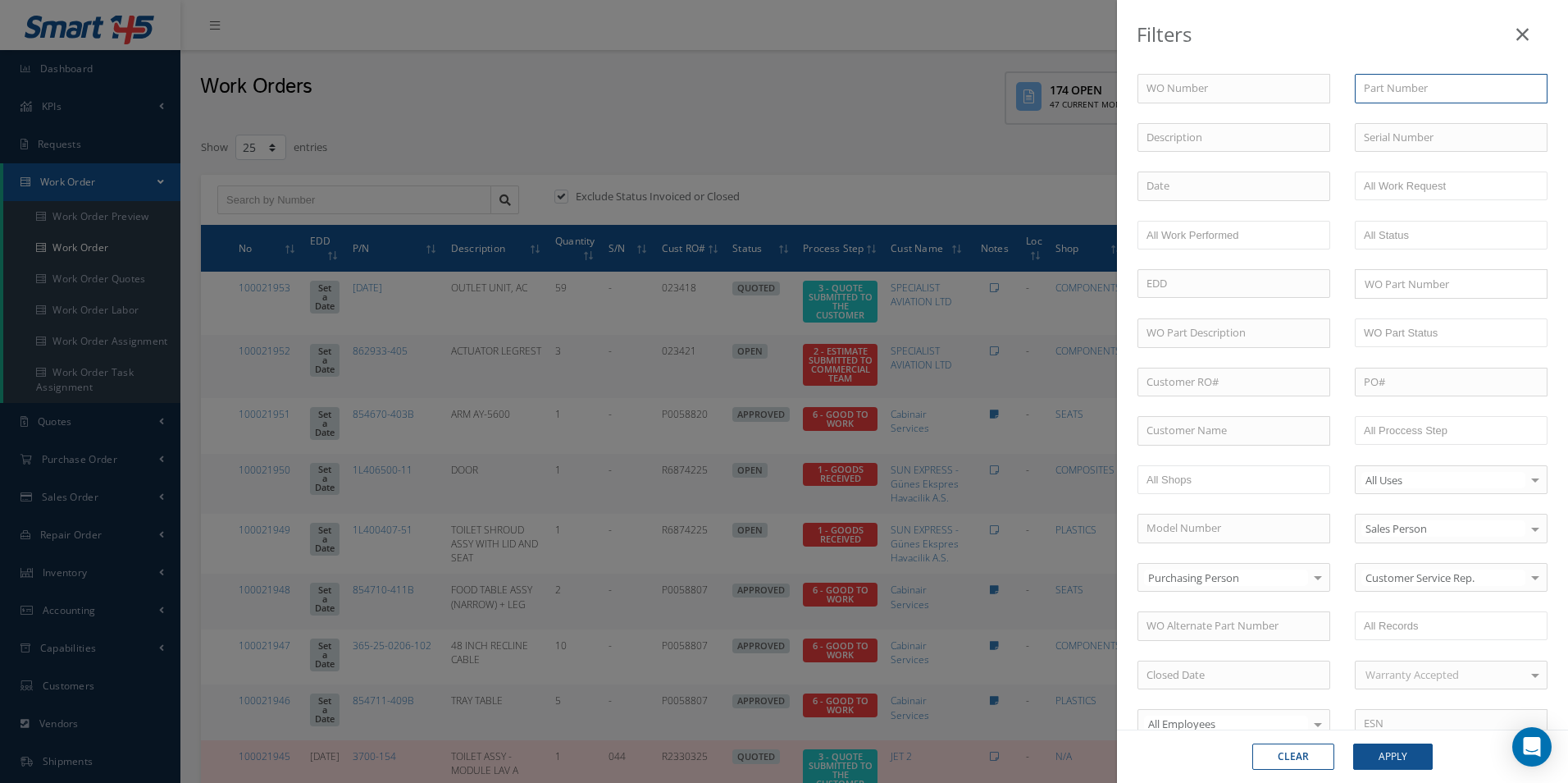
click at [1379, 91] on input "text" at bounding box center [1450, 88] width 193 height 29
paste input "854711-409B"
type input "854711-409B"
click at [1420, 748] on button "Apply" at bounding box center [1393, 757] width 79 height 26
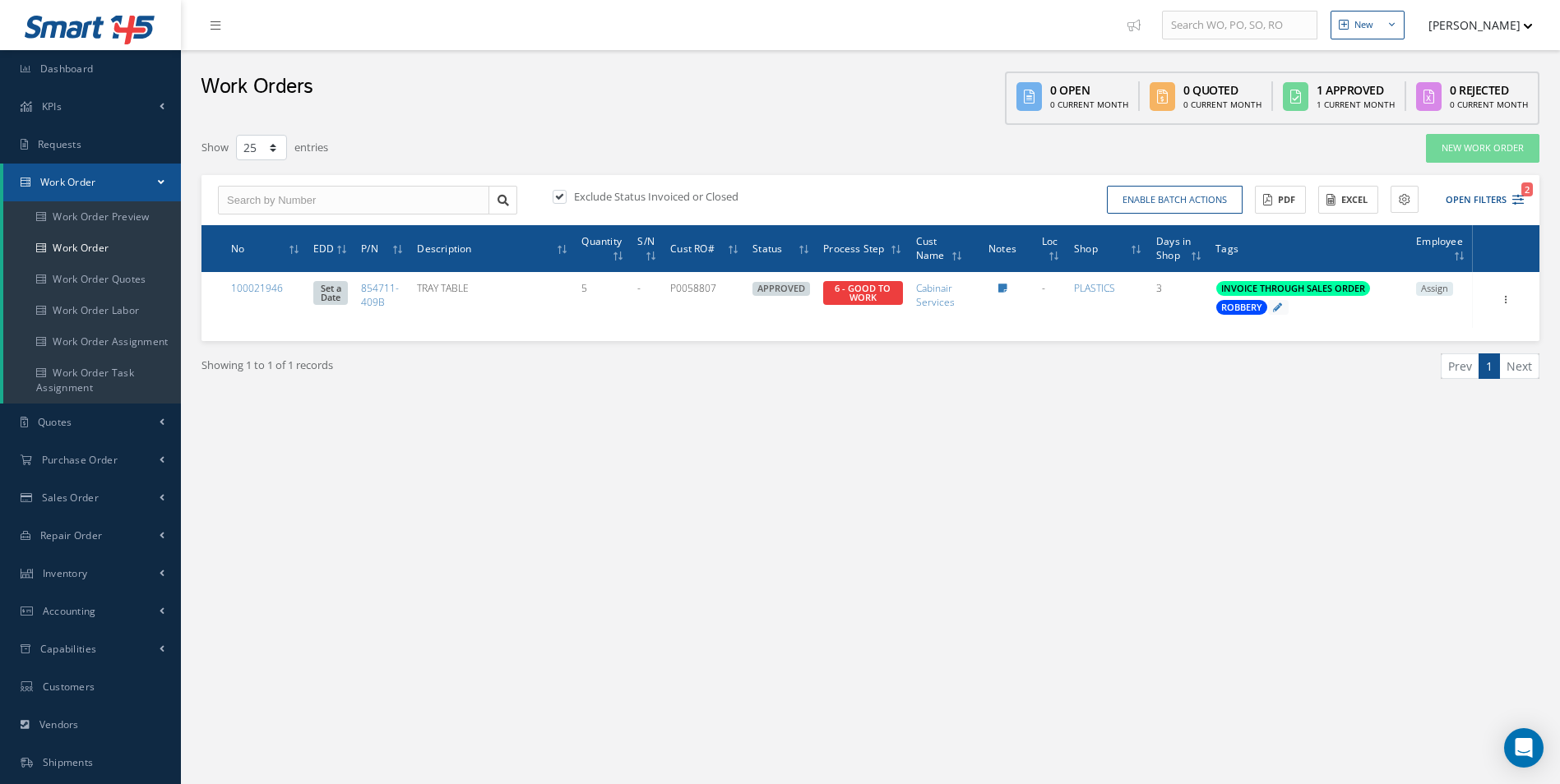
click at [565, 197] on label at bounding box center [567, 196] width 4 height 15
click at [564, 197] on input "checkbox" at bounding box center [558, 197] width 11 height 11
click at [565, 192] on label at bounding box center [567, 196] width 4 height 15
click at [558, 192] on input "checkbox" at bounding box center [558, 197] width 11 height 11
click at [565, 193] on label at bounding box center [567, 196] width 4 height 15
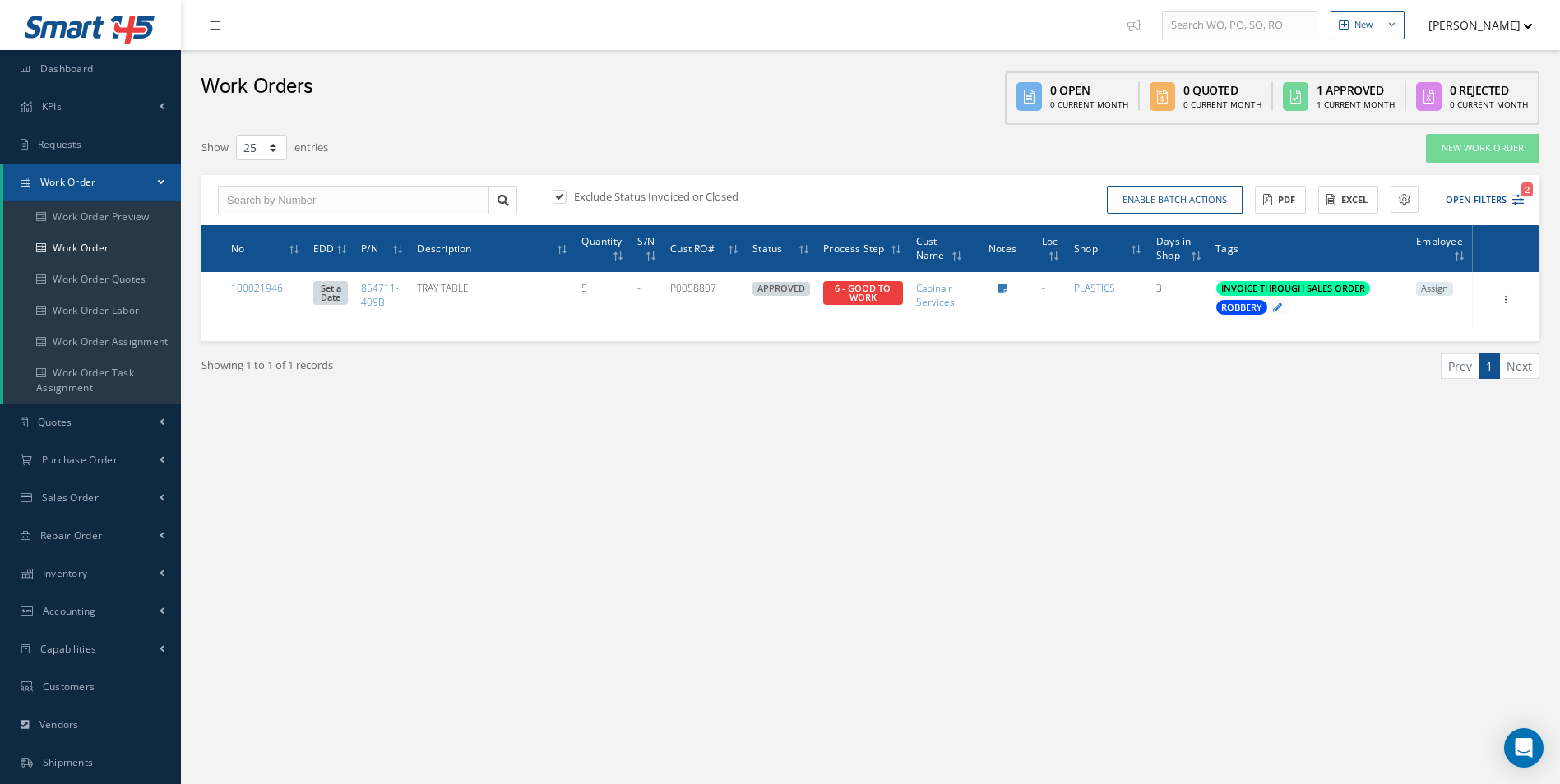
click at [559, 193] on input "checkbox" at bounding box center [558, 197] width 11 height 11
checkbox input "false"
click at [1520, 203] on icon "1" at bounding box center [1518, 200] width 12 height 12
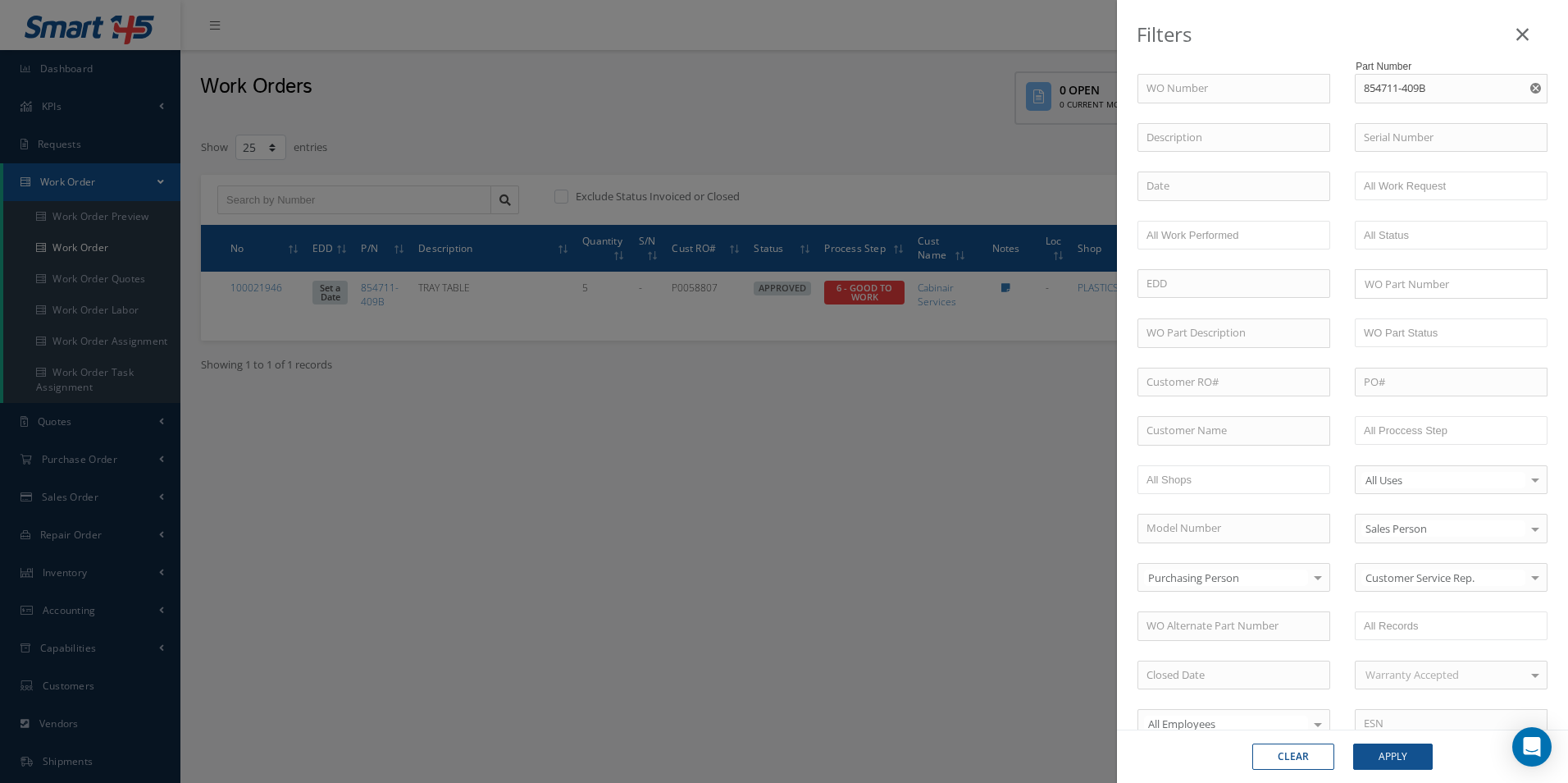
click at [1531, 88] on use "Reset" at bounding box center [1536, 88] width 11 height 11
click at [1495, 88] on input "text" at bounding box center [1450, 88] width 193 height 29
paste input "854710-411B"
type input "854710-411B"
click at [1420, 751] on button "Apply" at bounding box center [1393, 757] width 79 height 26
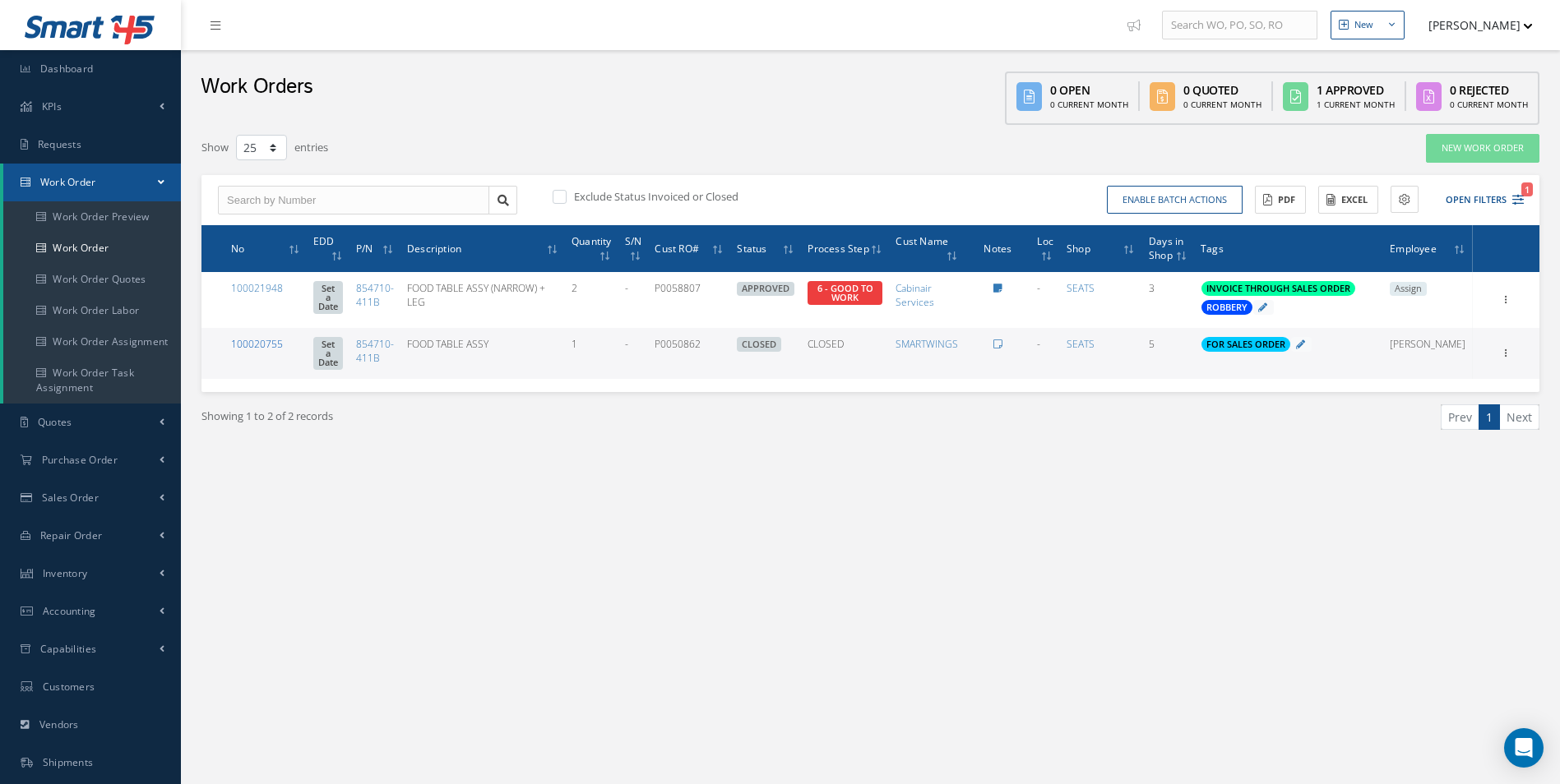
click at [274, 344] on link "100020755" at bounding box center [256, 343] width 52 height 14
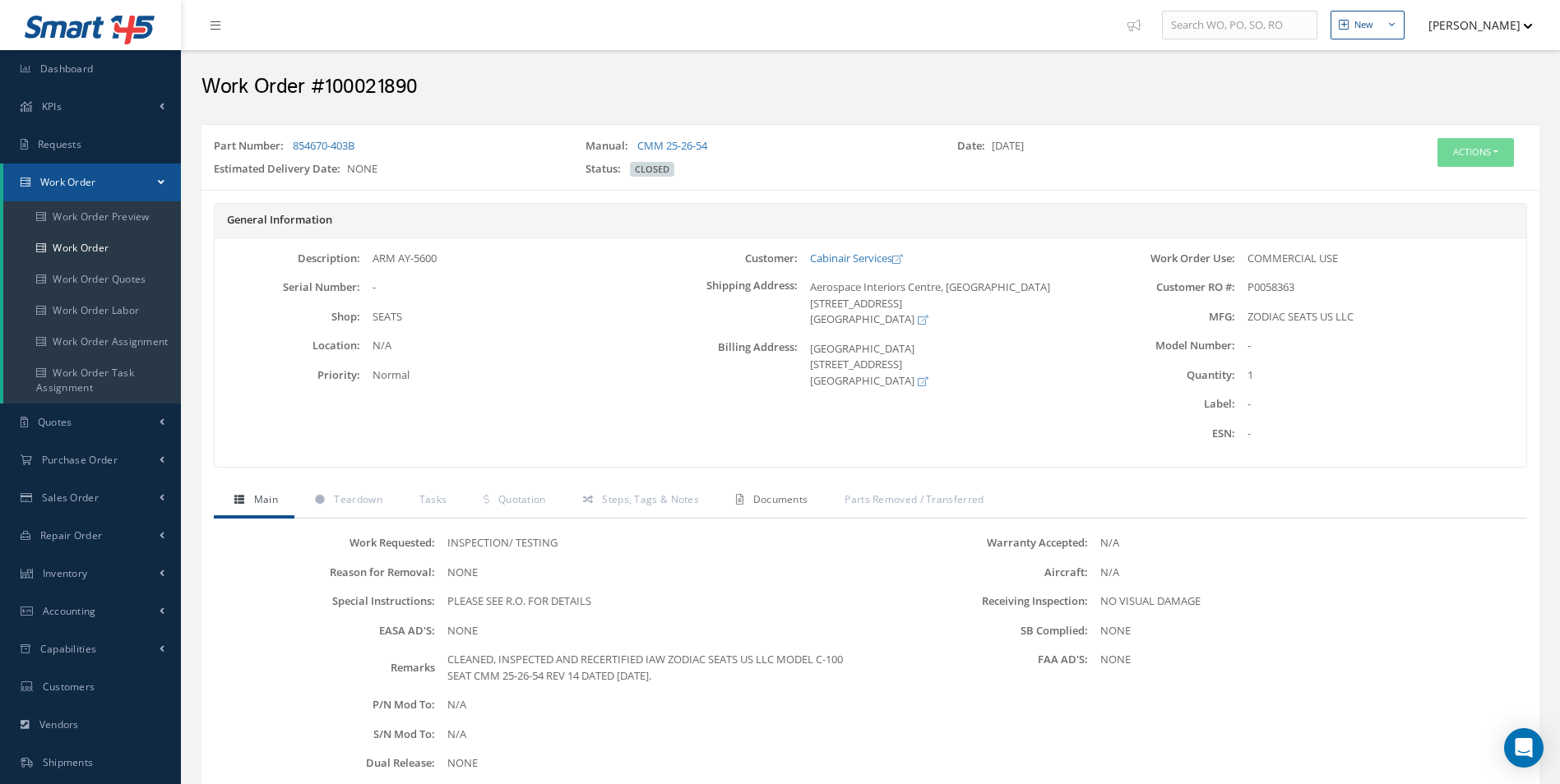
click at [755, 505] on span "Documents" at bounding box center [780, 499] width 55 height 14
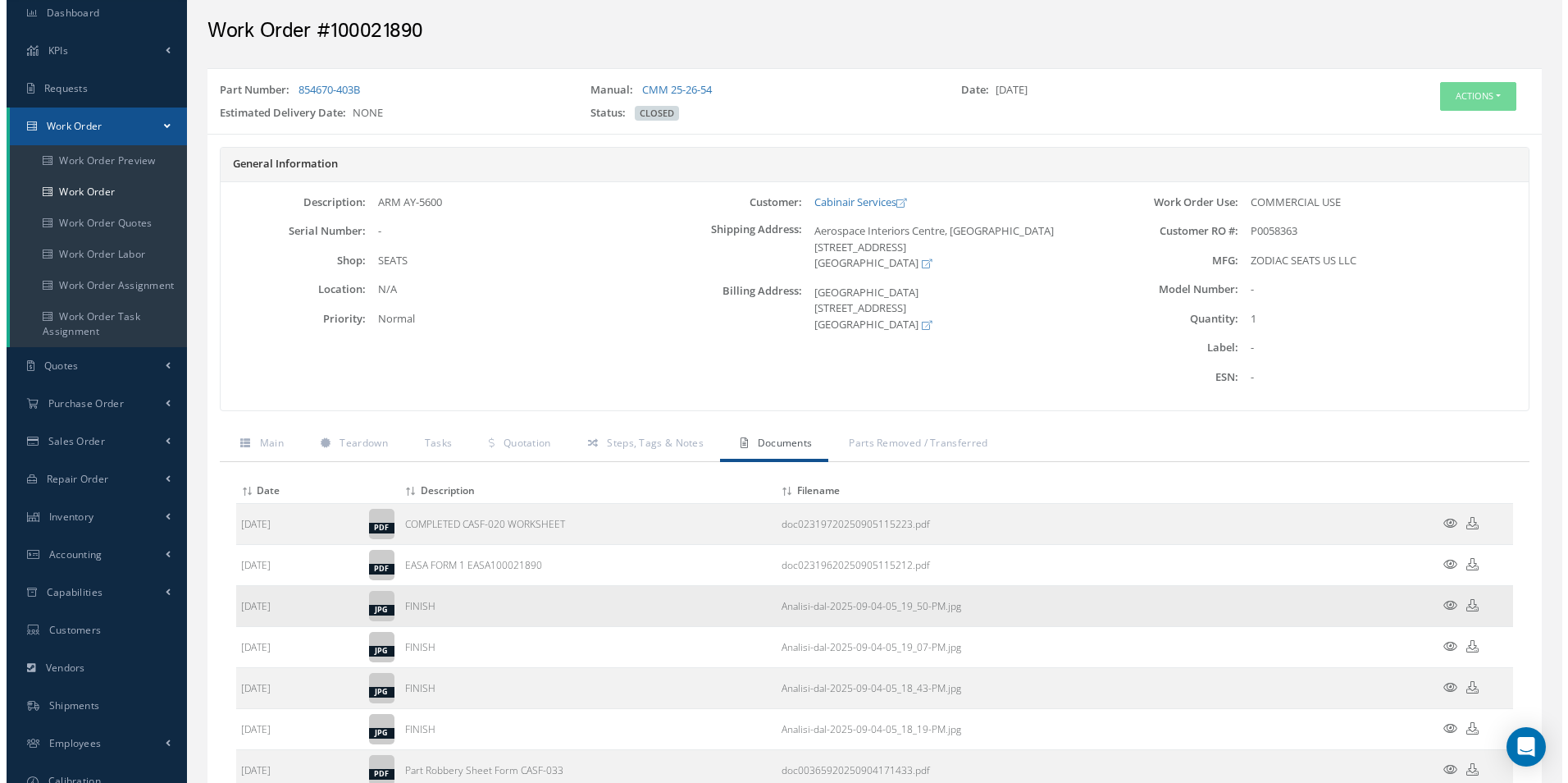
scroll to position [82, 0]
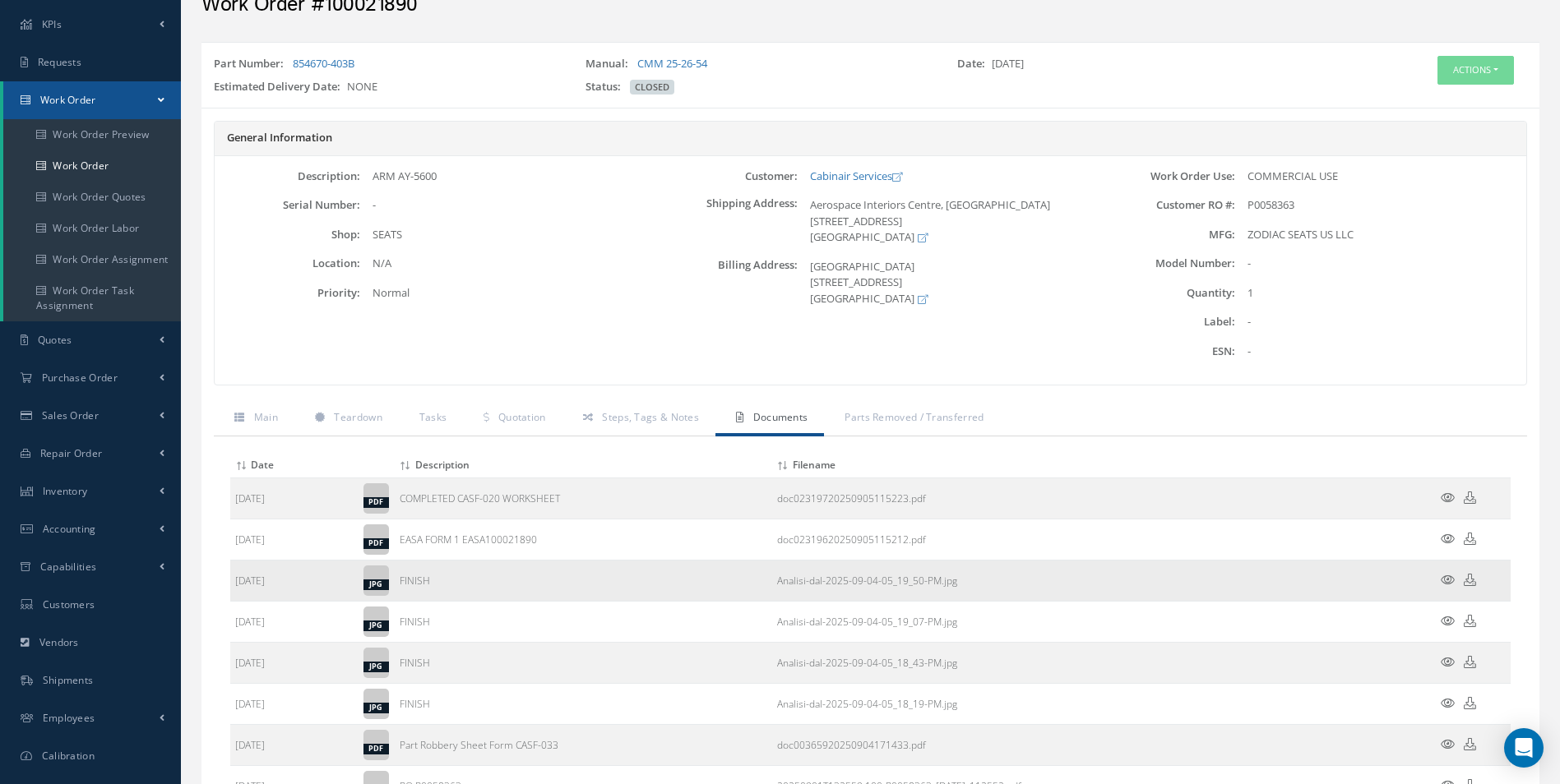
click at [1444, 582] on icon at bounding box center [1447, 580] width 14 height 13
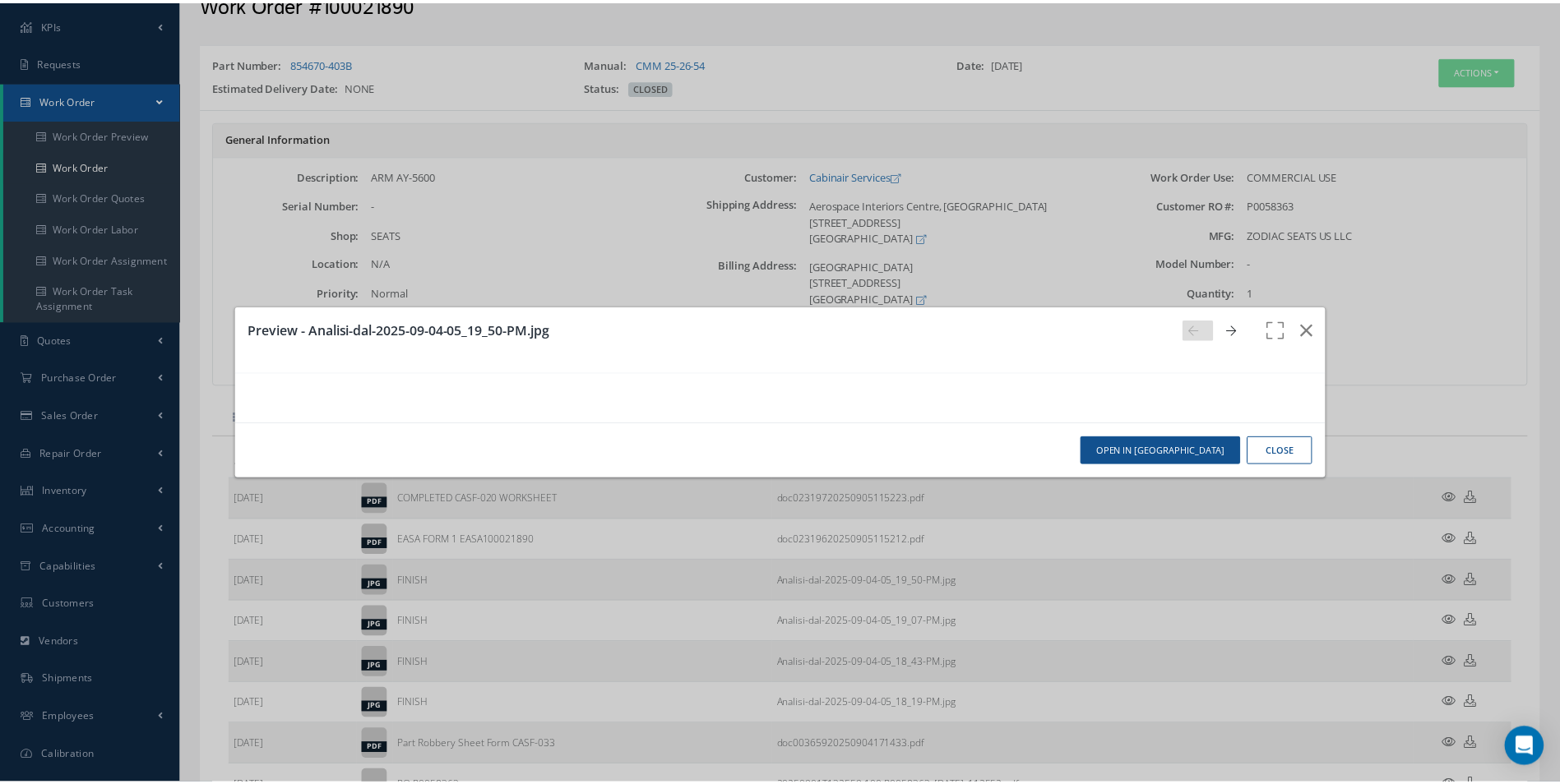
scroll to position [0, 0]
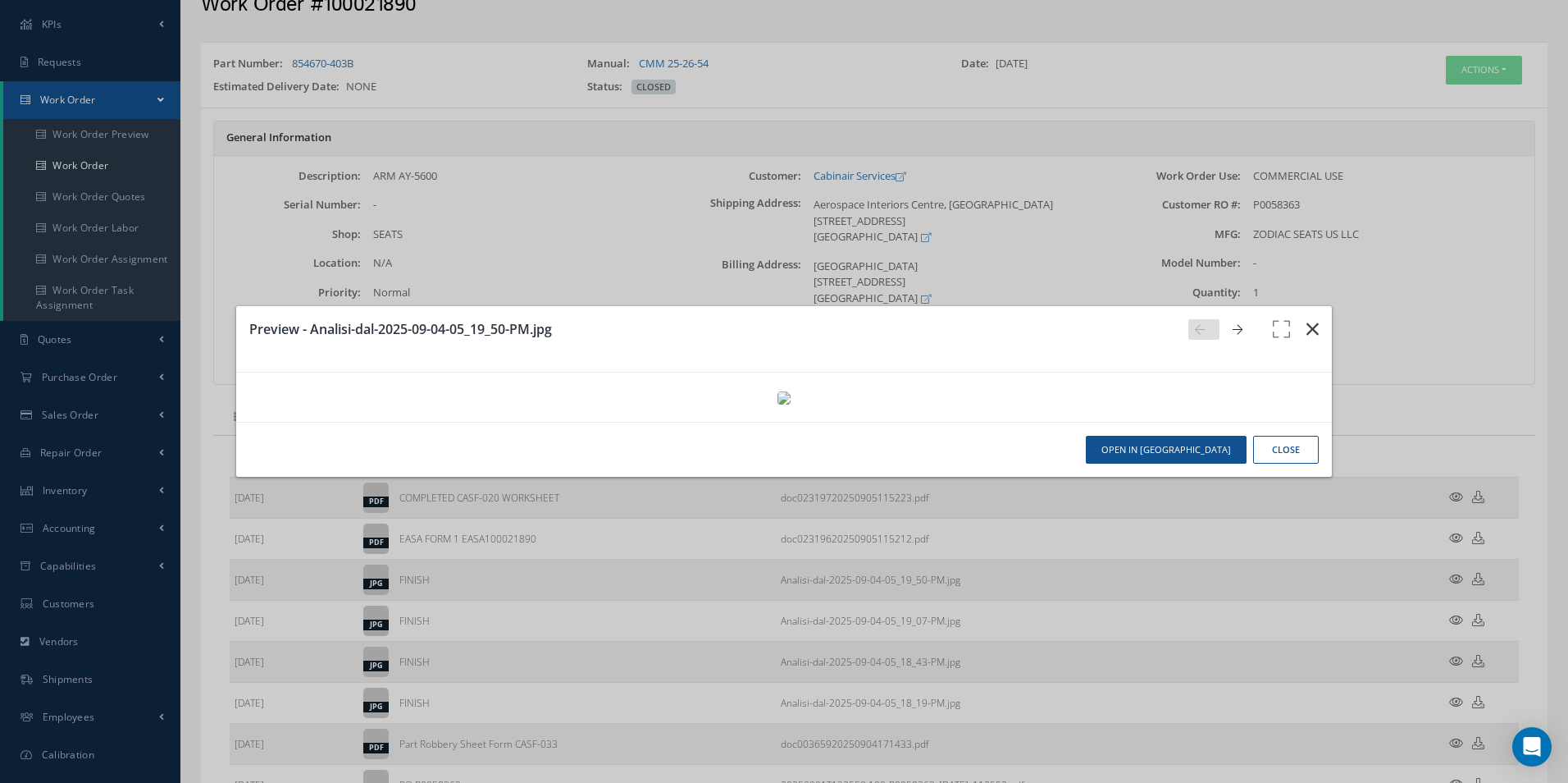
click at [1307, 319] on icon "button" at bounding box center [1312, 329] width 13 height 20
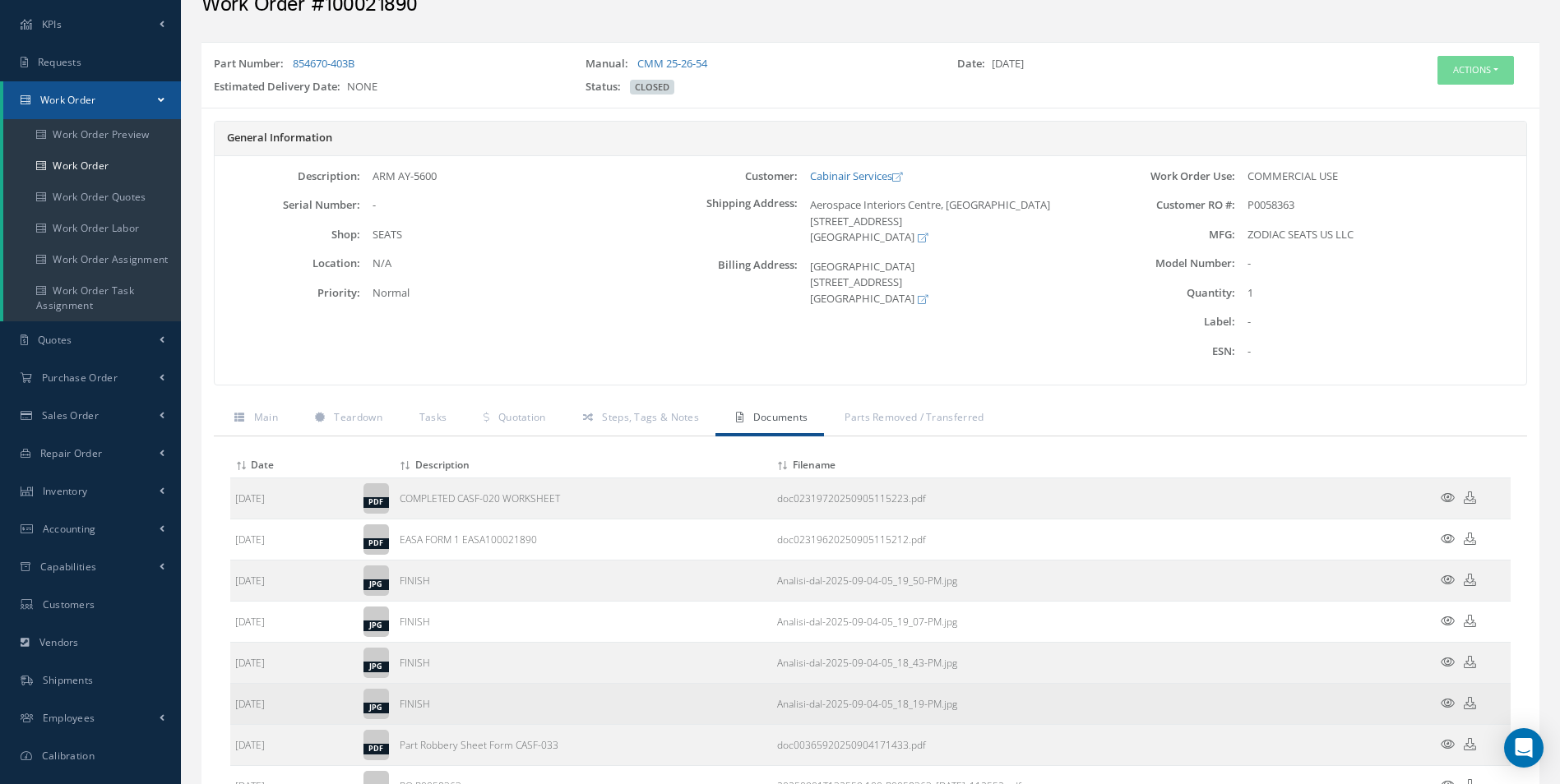
click at [1447, 703] on icon at bounding box center [1447, 703] width 14 height 13
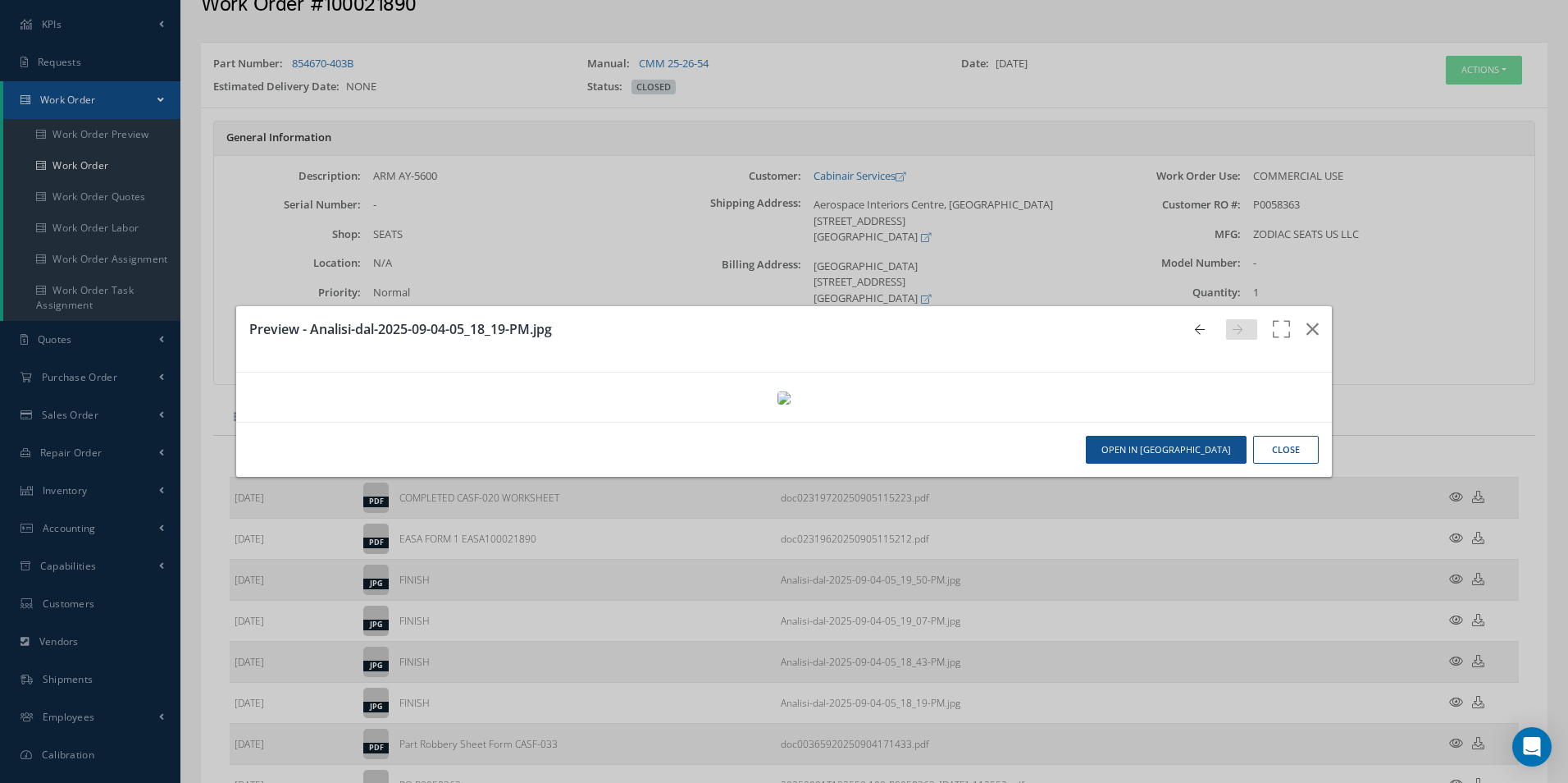
click at [790, 405] on img at bounding box center [784, 397] width 13 height 13
click at [1307, 319] on icon "button" at bounding box center [1312, 329] width 13 height 20
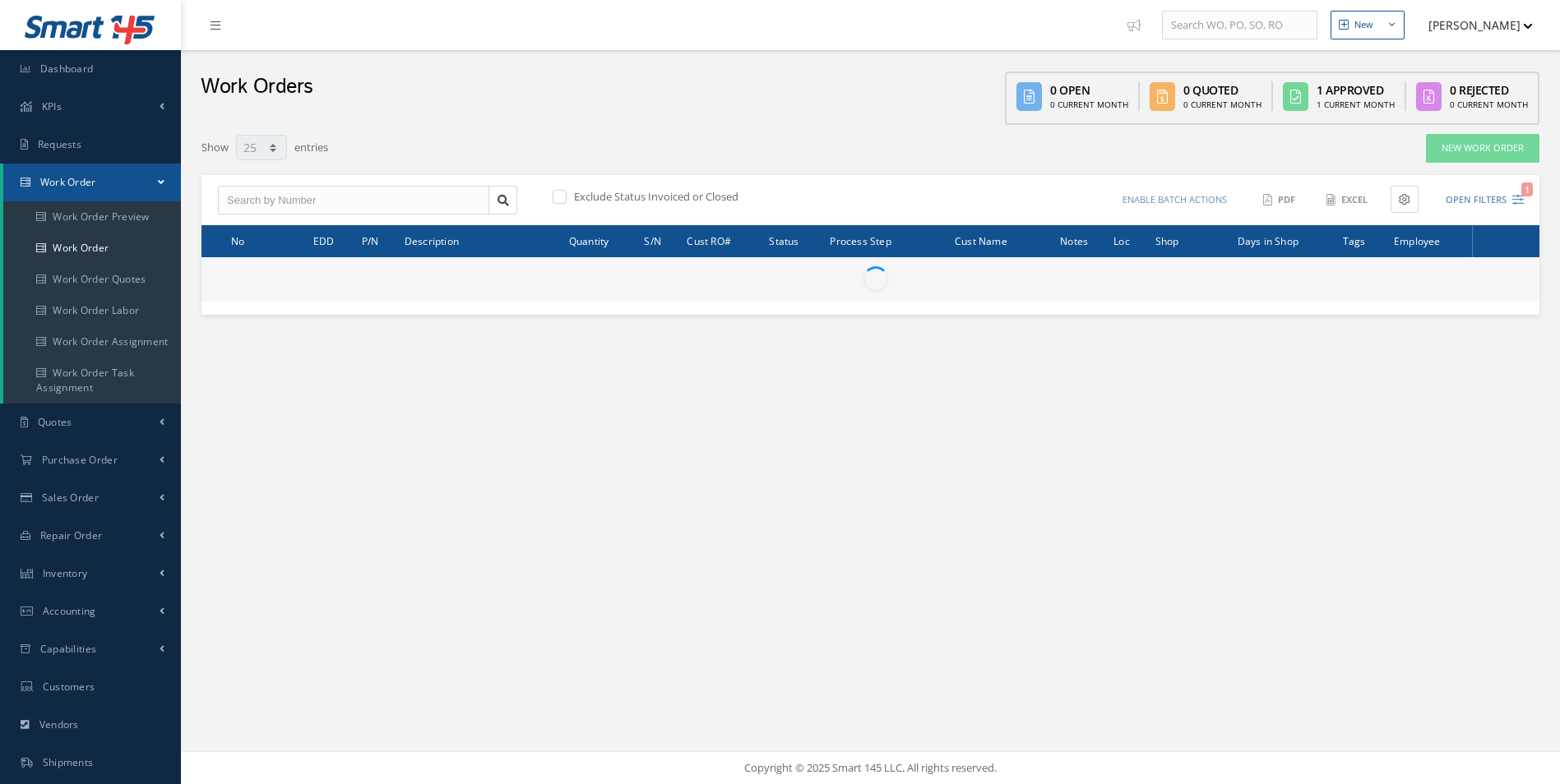
select select "25"
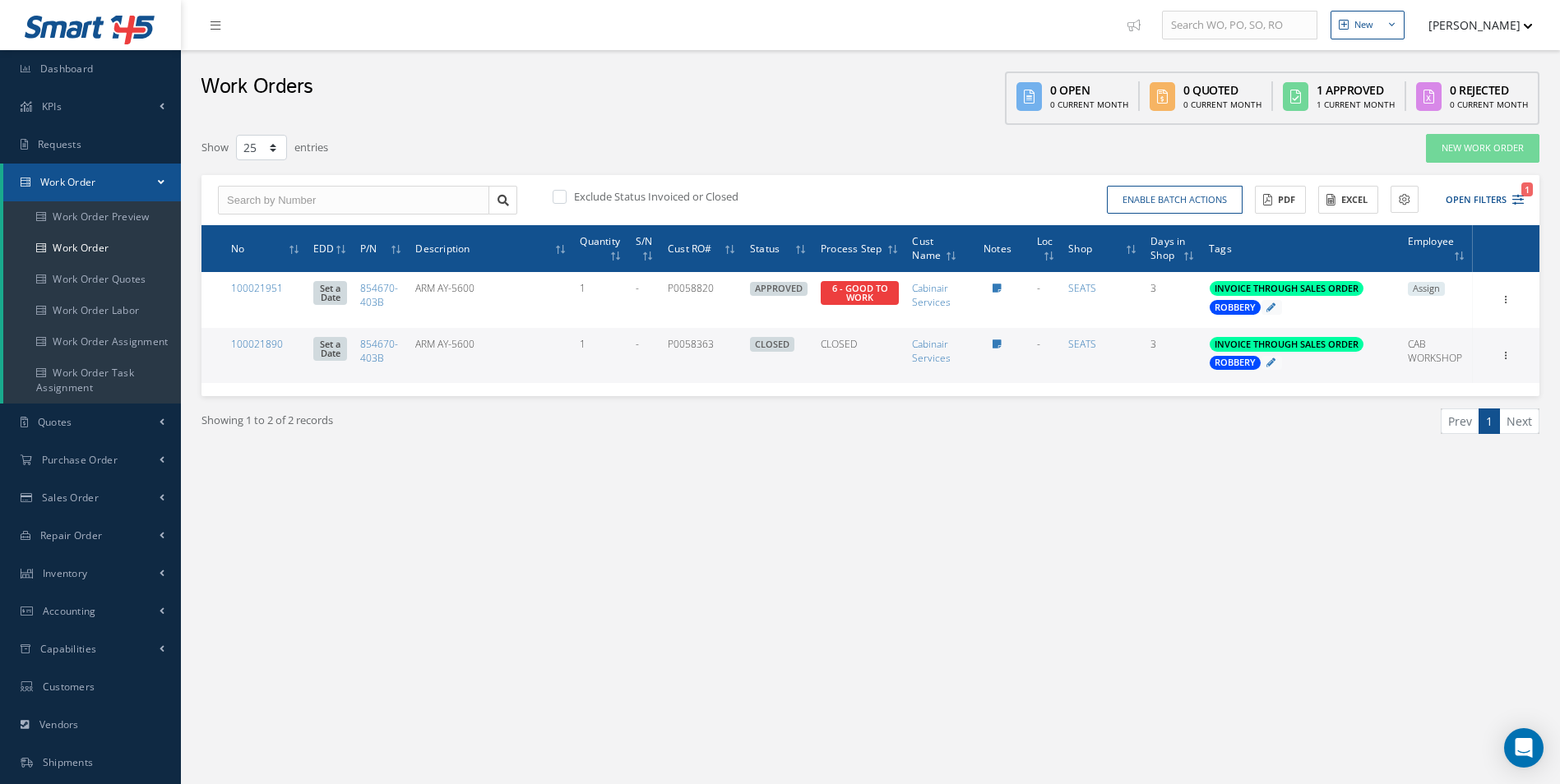
scroll to position [149, 0]
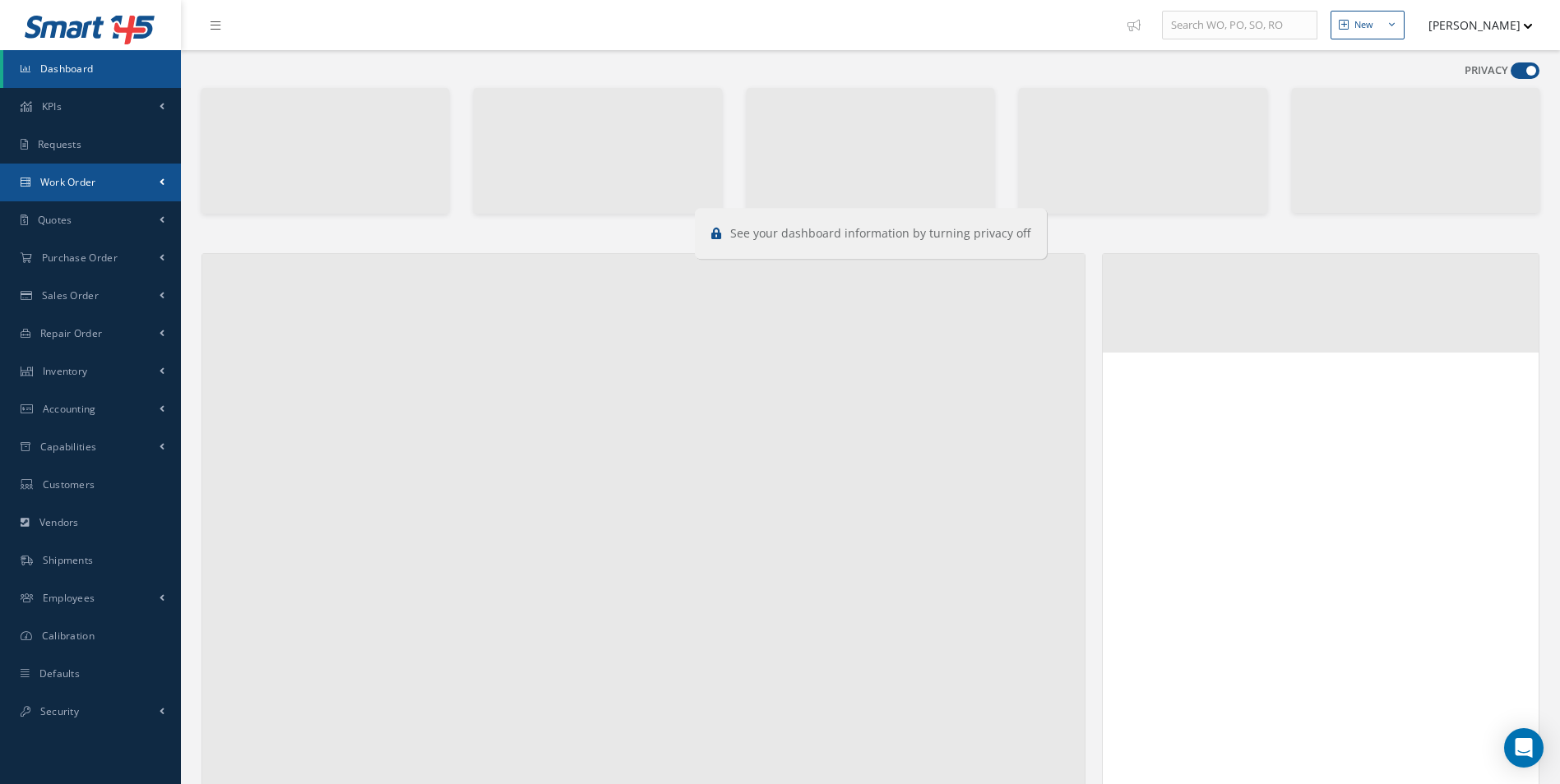
click at [58, 173] on link "Work Order" at bounding box center [90, 183] width 181 height 38
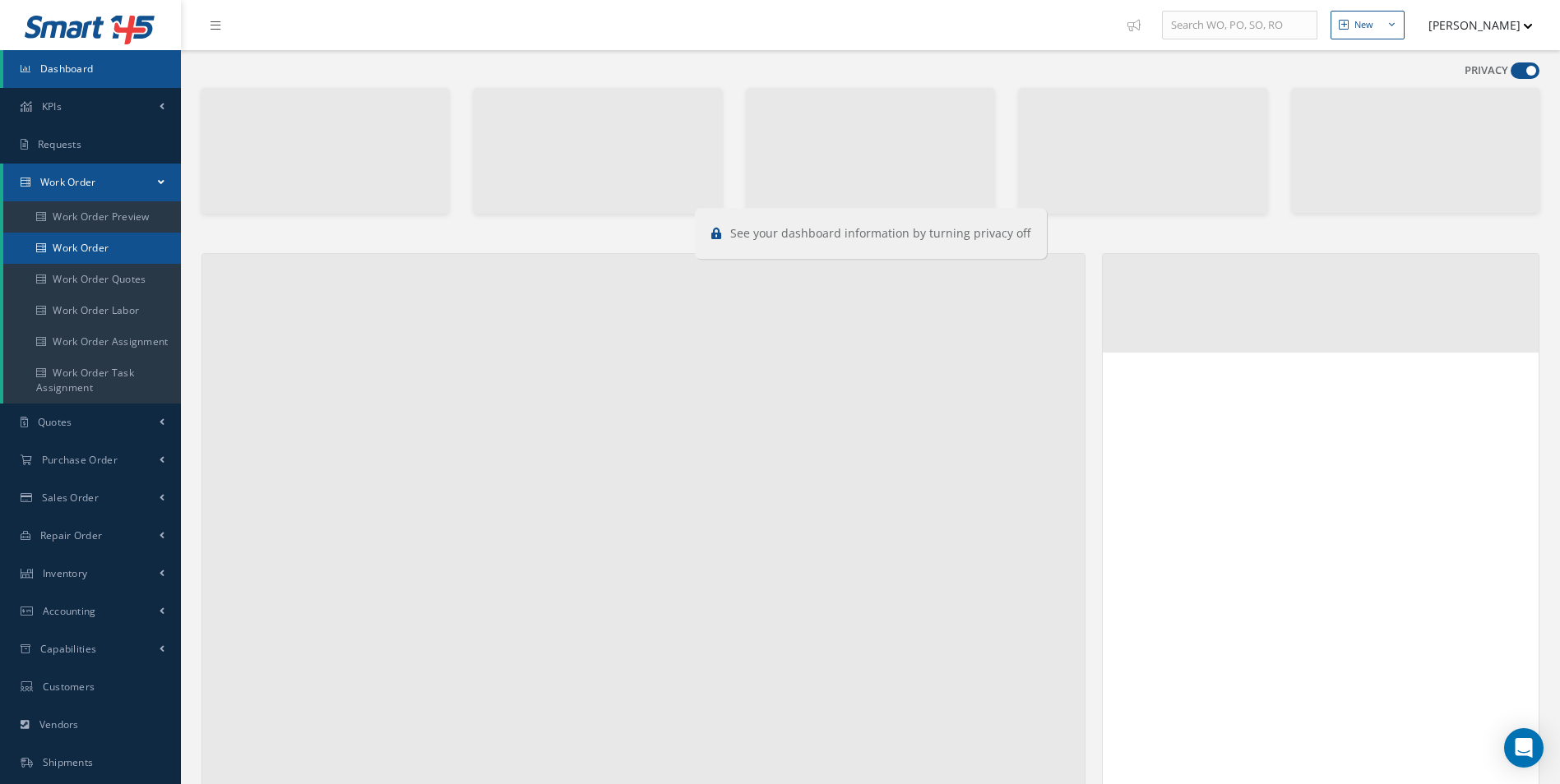
click at [86, 245] on link "Work Order" at bounding box center [91, 248] width 178 height 31
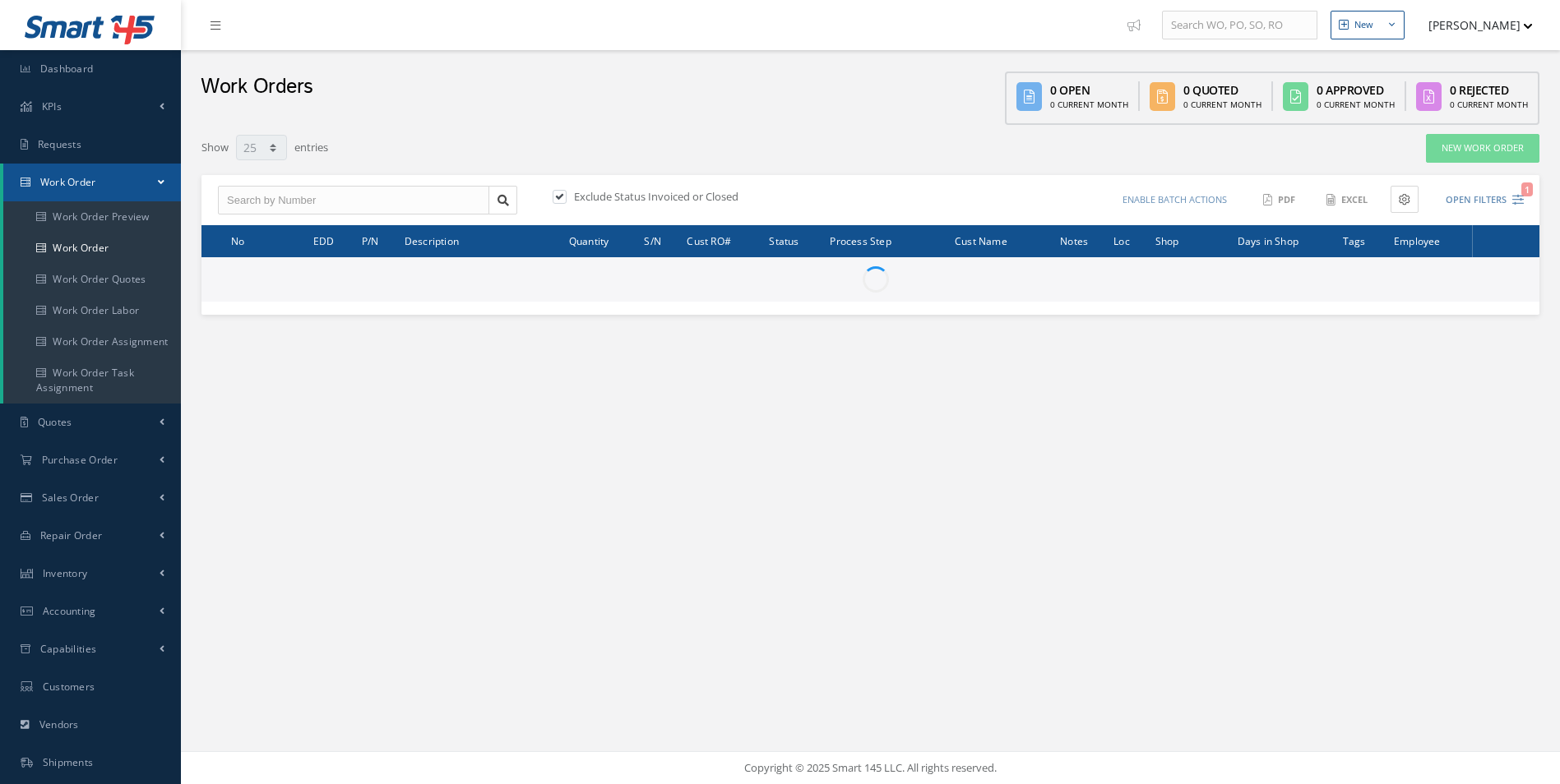
select select "25"
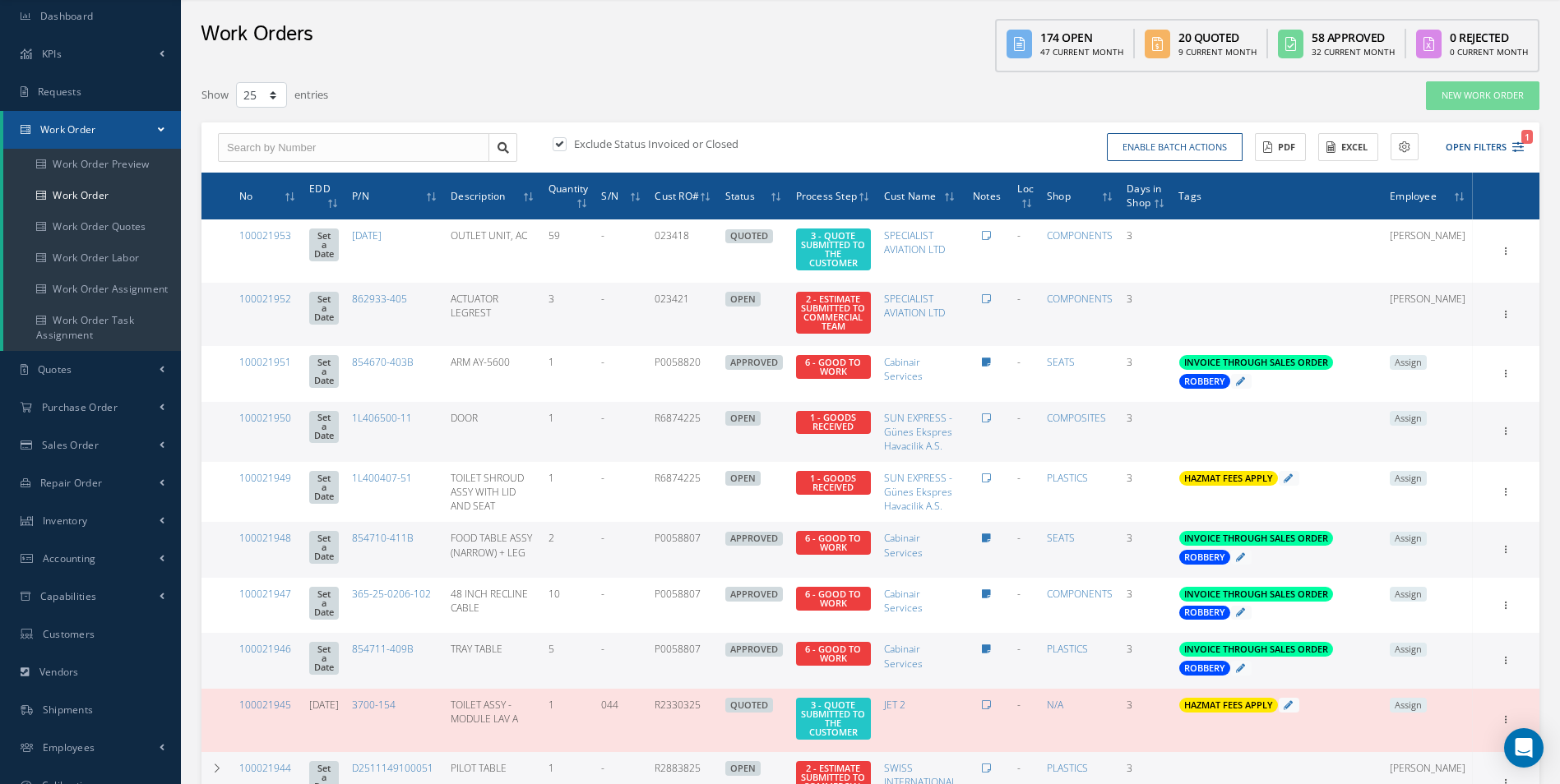
scroll to position [82, 0]
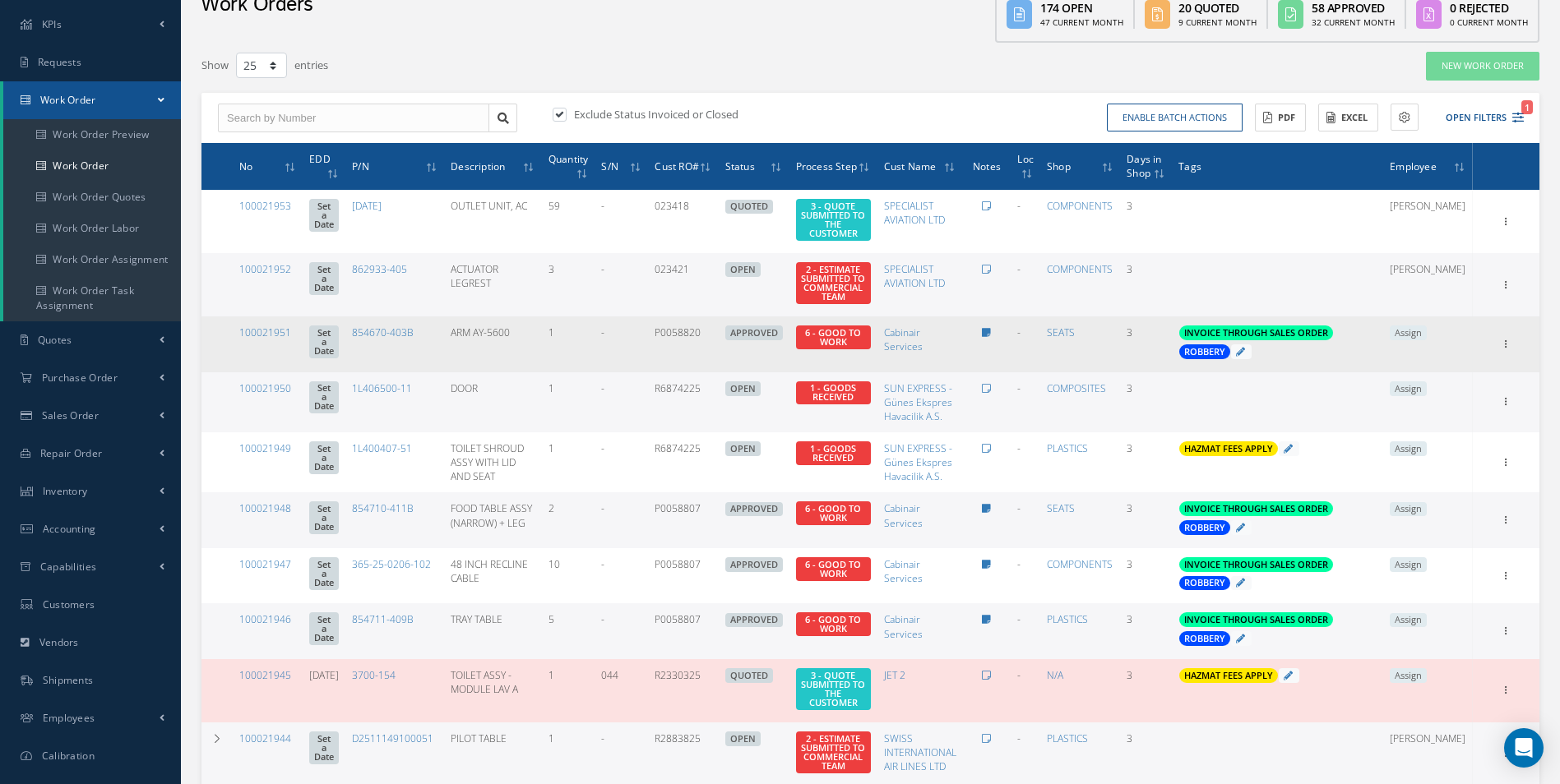
click at [1426, 340] on span "Assign" at bounding box center [1408, 333] width 37 height 15
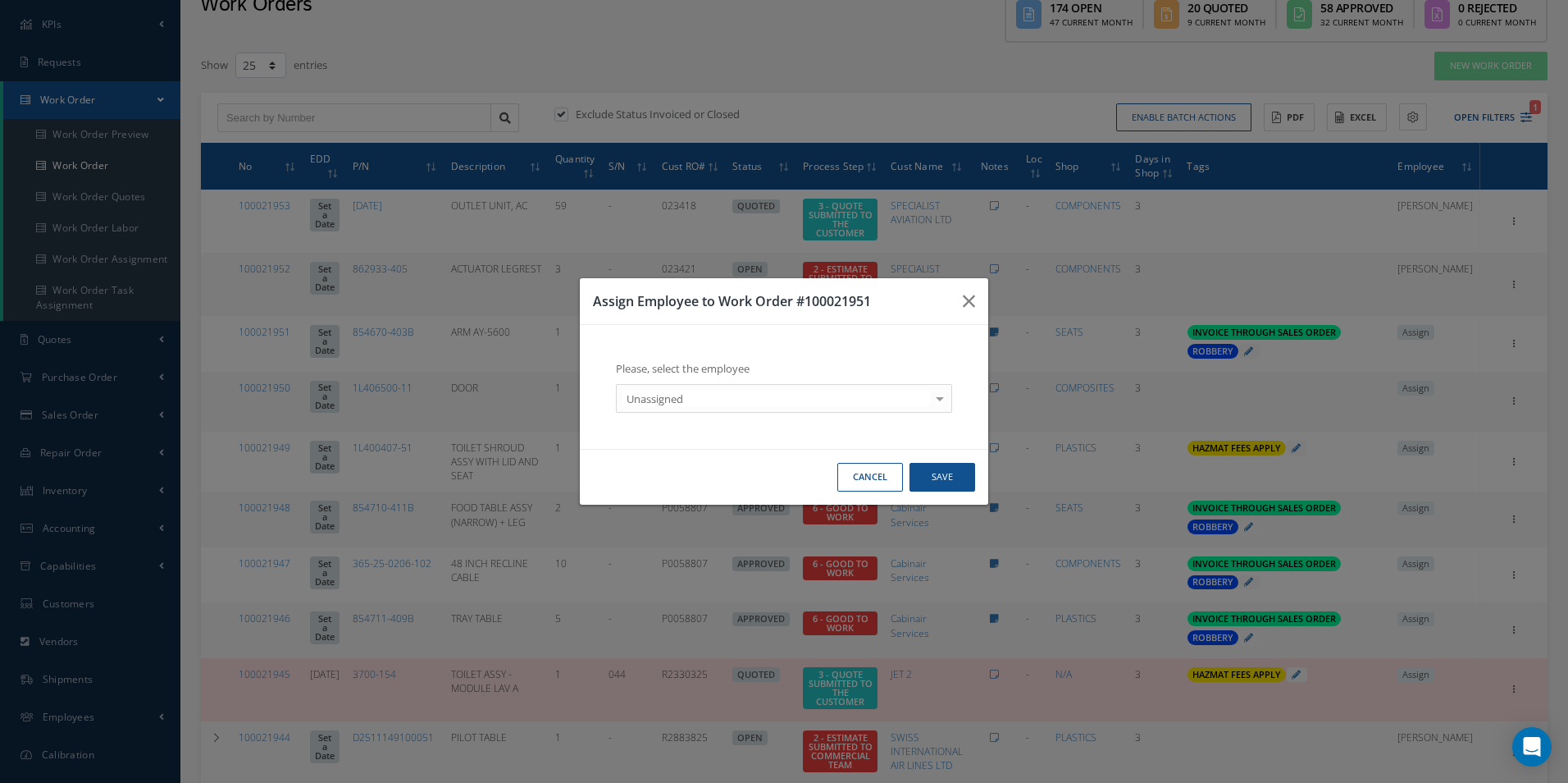
click at [701, 408] on div "Unassigned" at bounding box center [784, 399] width 336 height 29
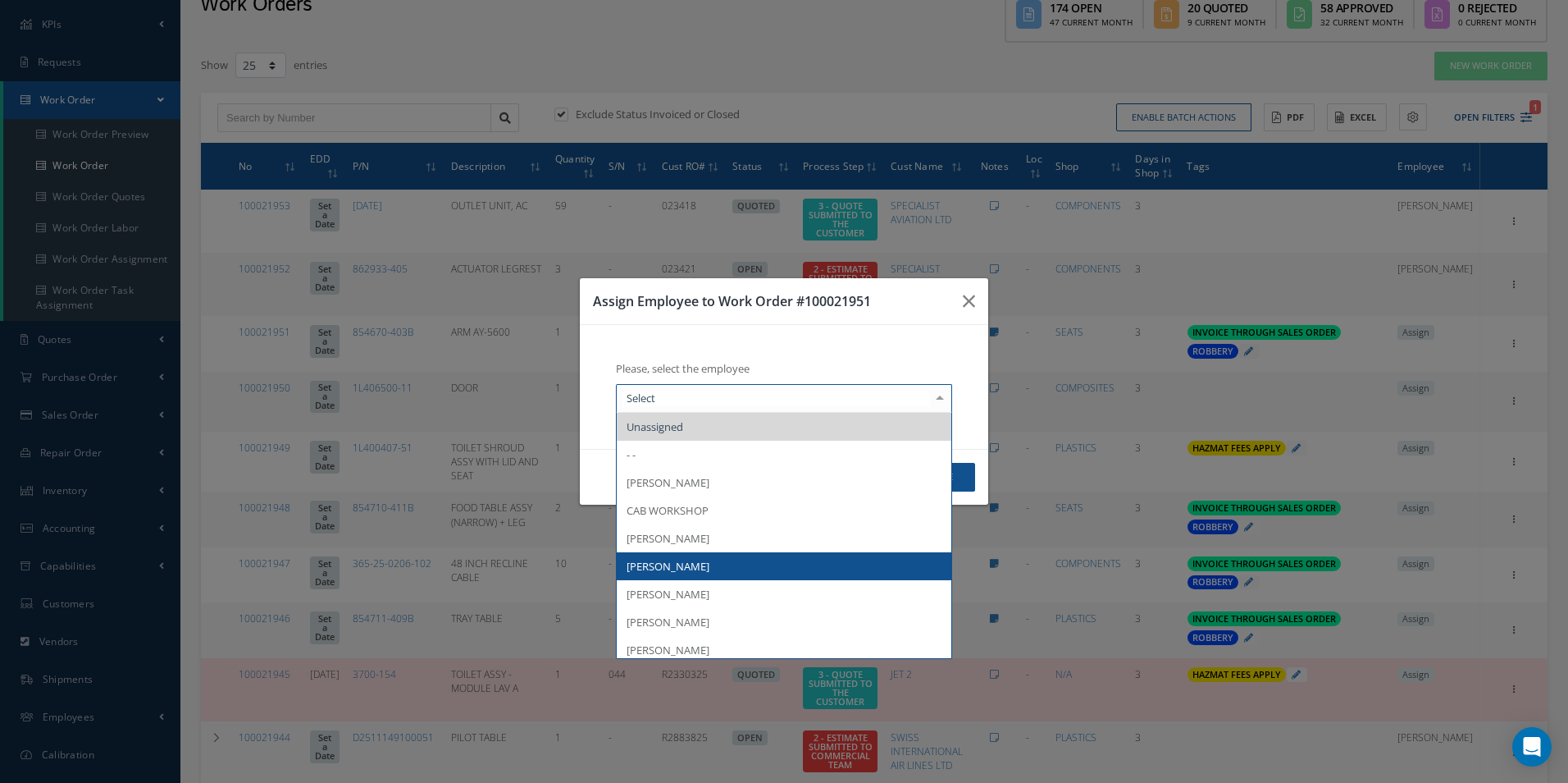
click at [677, 574] on span "[PERSON_NAME]" at bounding box center [784, 566] width 335 height 27
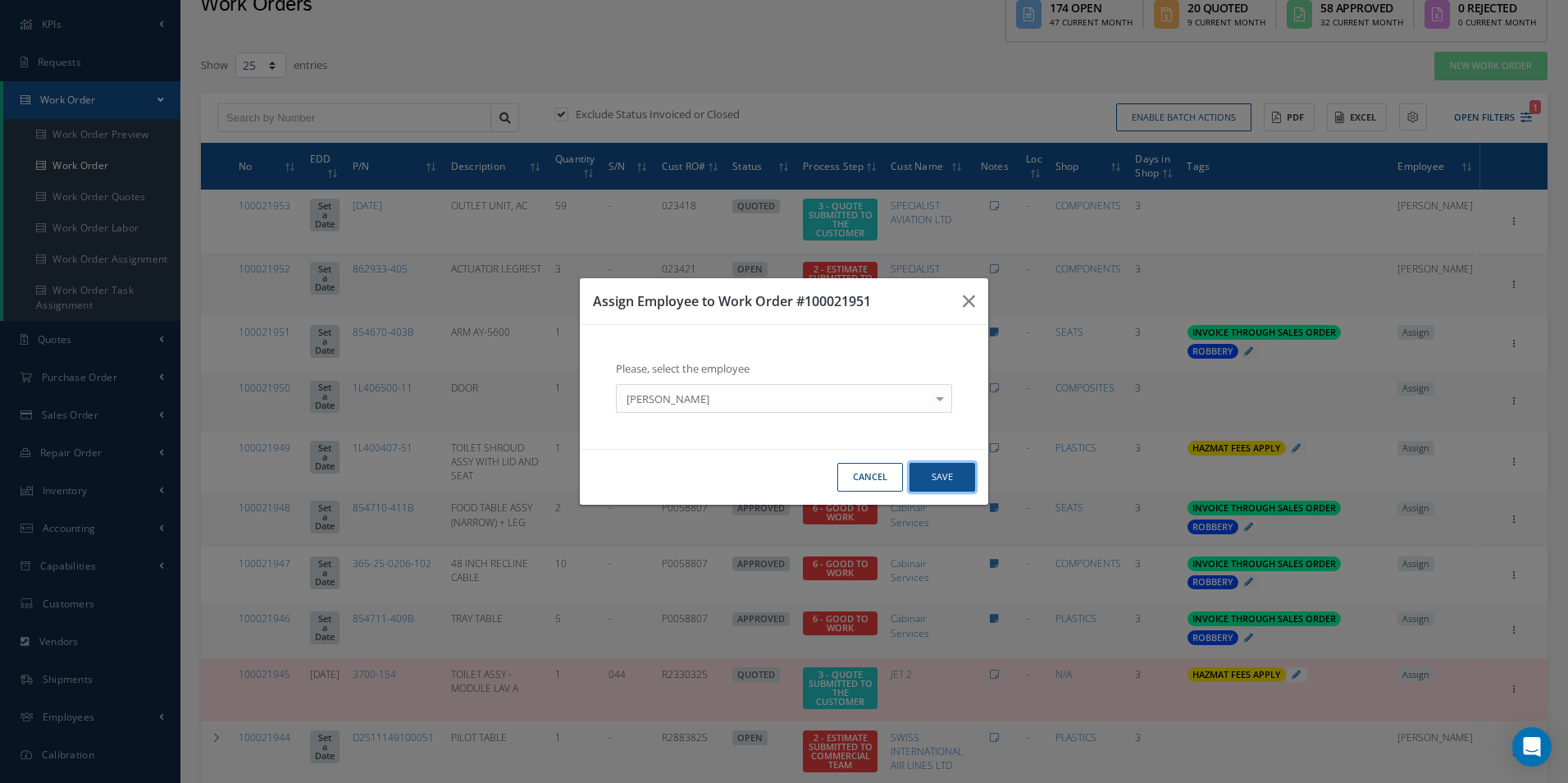
click at [944, 483] on button "Save" at bounding box center [942, 476] width 66 height 28
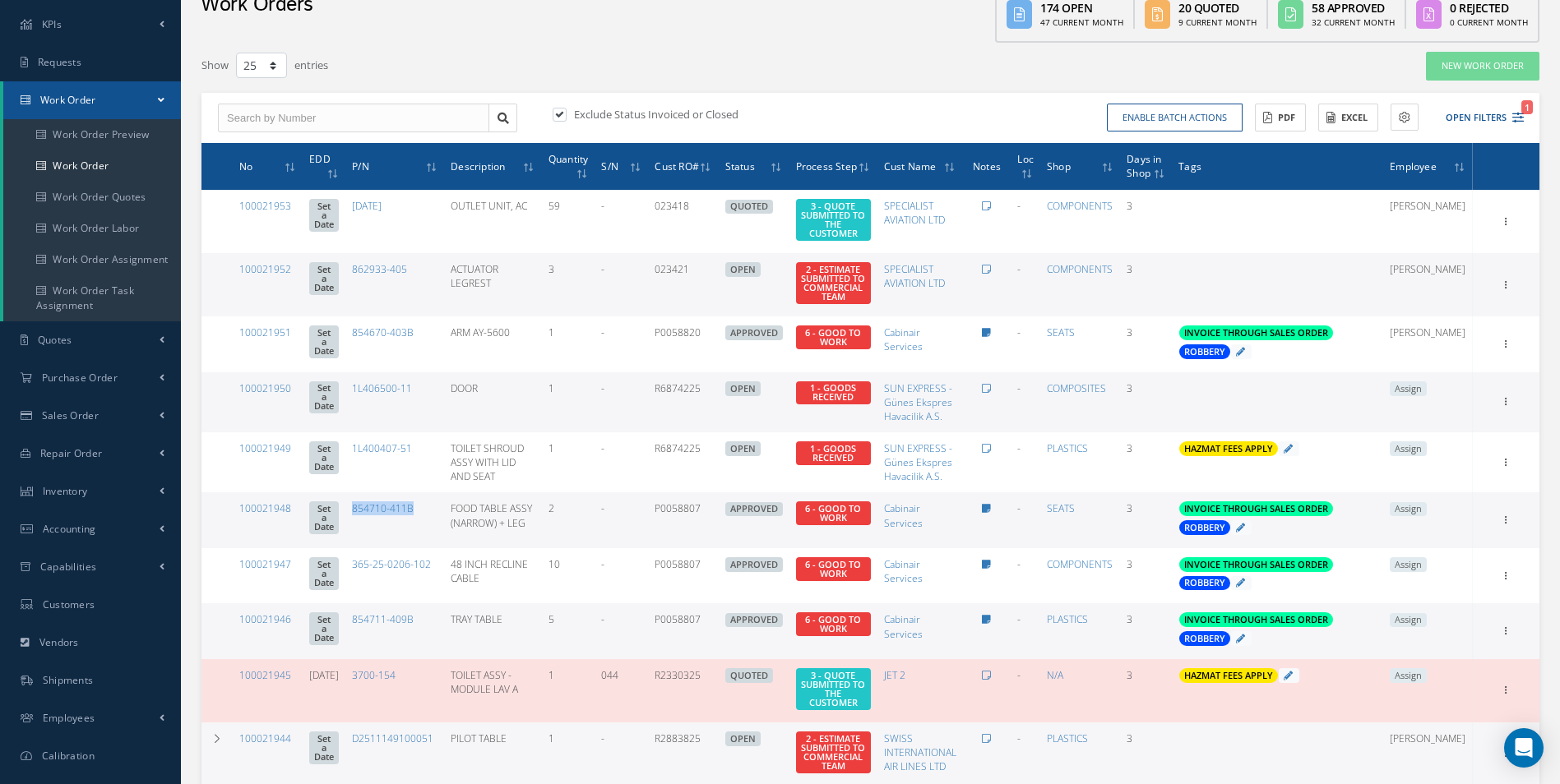
drag, startPoint x: 445, startPoint y: 519, endPoint x: 368, endPoint y: 520, distance: 77.0
click at [368, 520] on td "854710-411B" at bounding box center [395, 520] width 98 height 56
copy link "854710-411B"
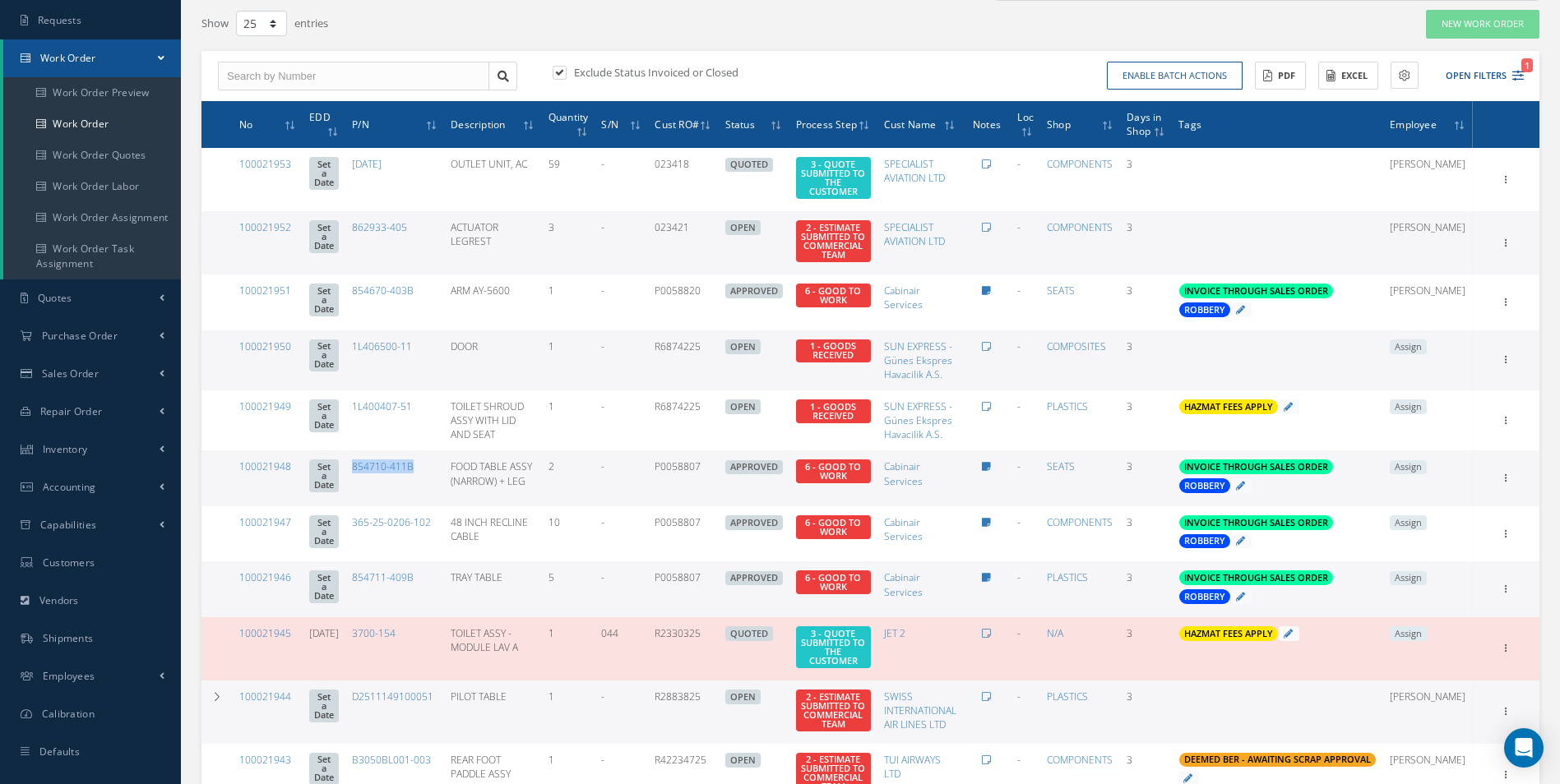
scroll to position [164, 0]
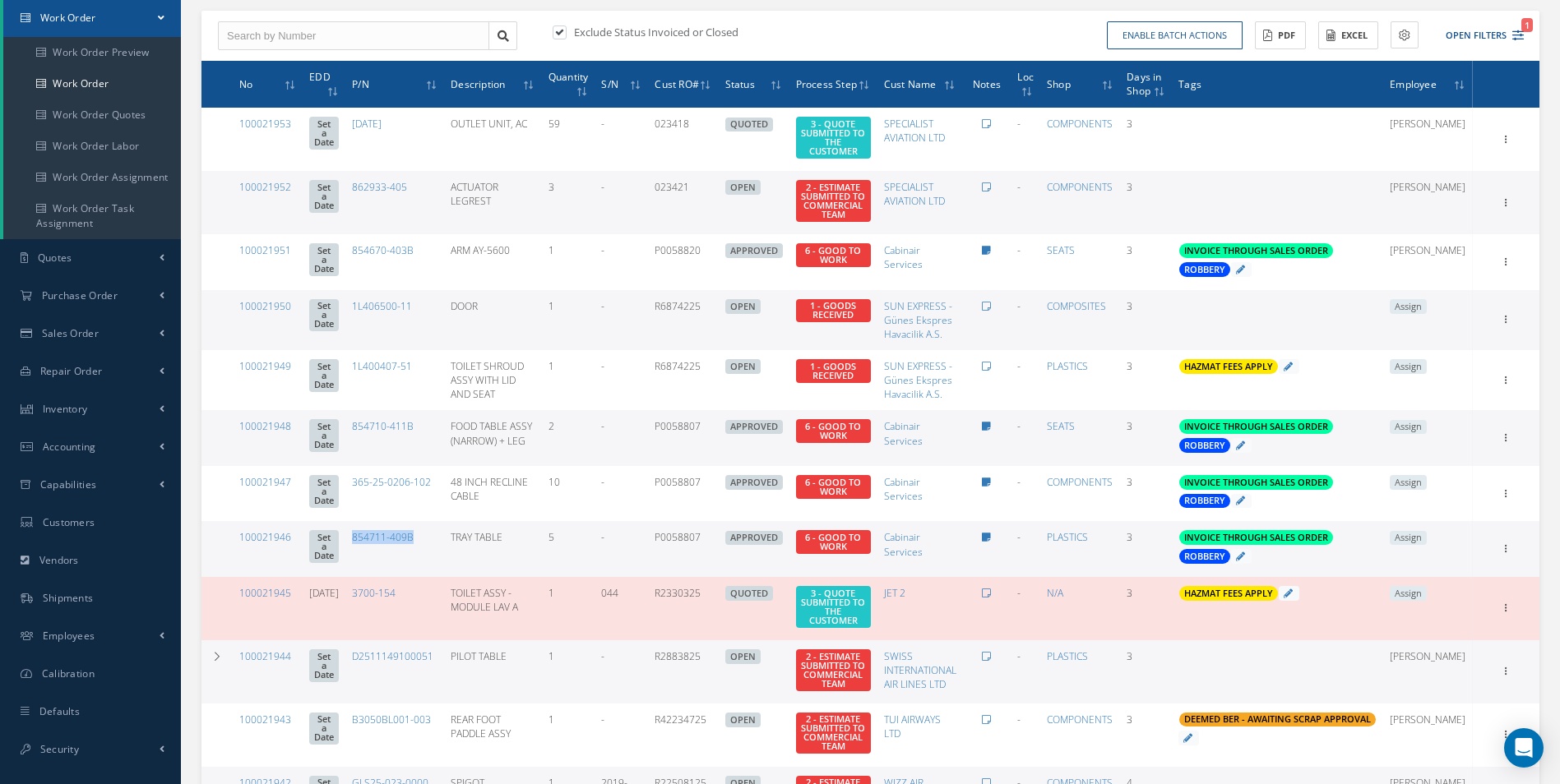
drag, startPoint x: 449, startPoint y: 549, endPoint x: 373, endPoint y: 550, distance: 76.0
click at [373, 550] on td "854711-409B" at bounding box center [395, 549] width 98 height 56
copy link "854711-409B"
click at [444, 549] on td "854711-409B" at bounding box center [395, 549] width 98 height 56
click at [1518, 36] on icon "1" at bounding box center [1518, 35] width 12 height 12
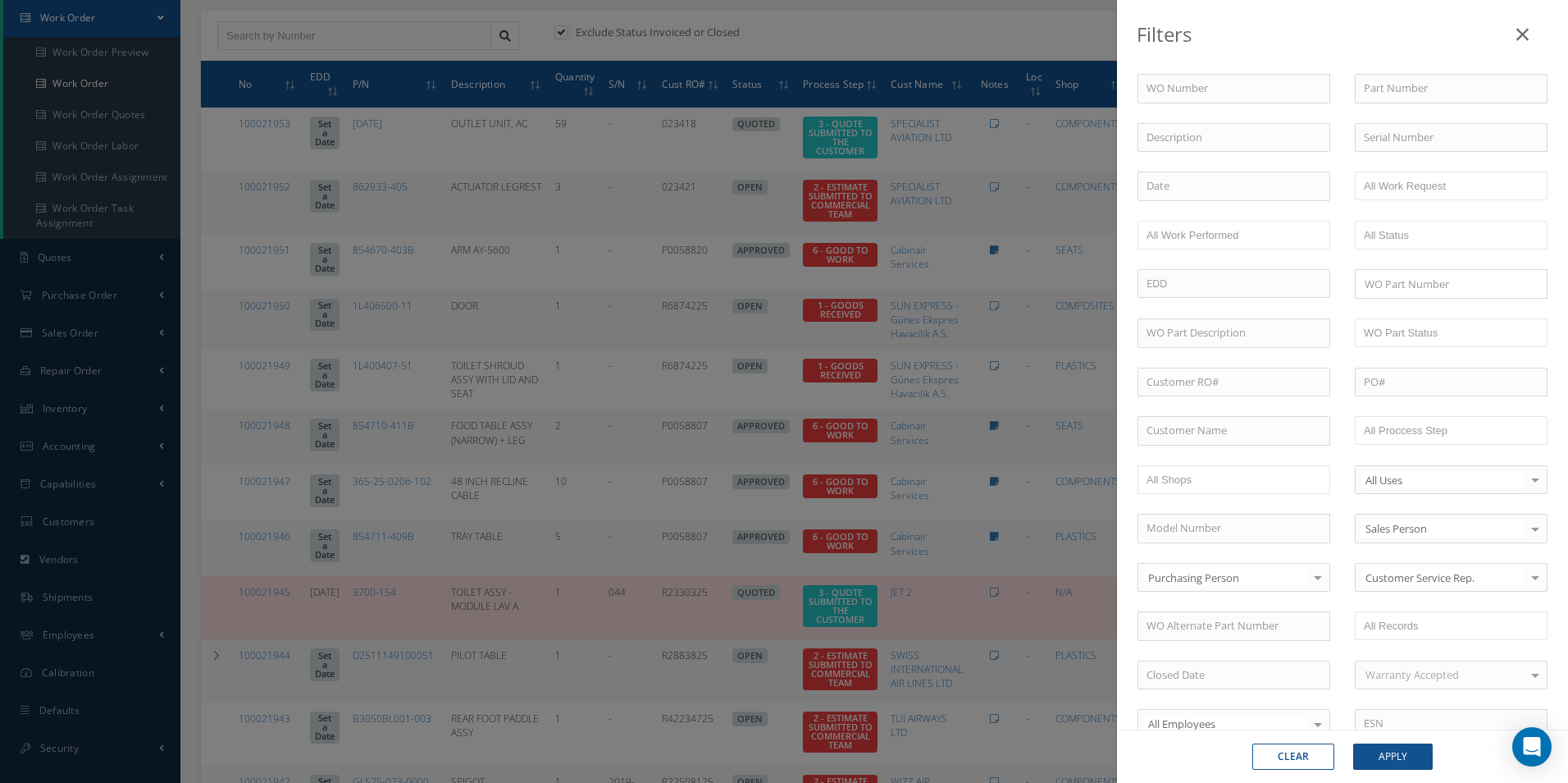
click at [857, 17] on div "Filters WO Number Part Number Description Serial Number - BER CERTIFICATION FIL…" at bounding box center [784, 391] width 1568 height 783
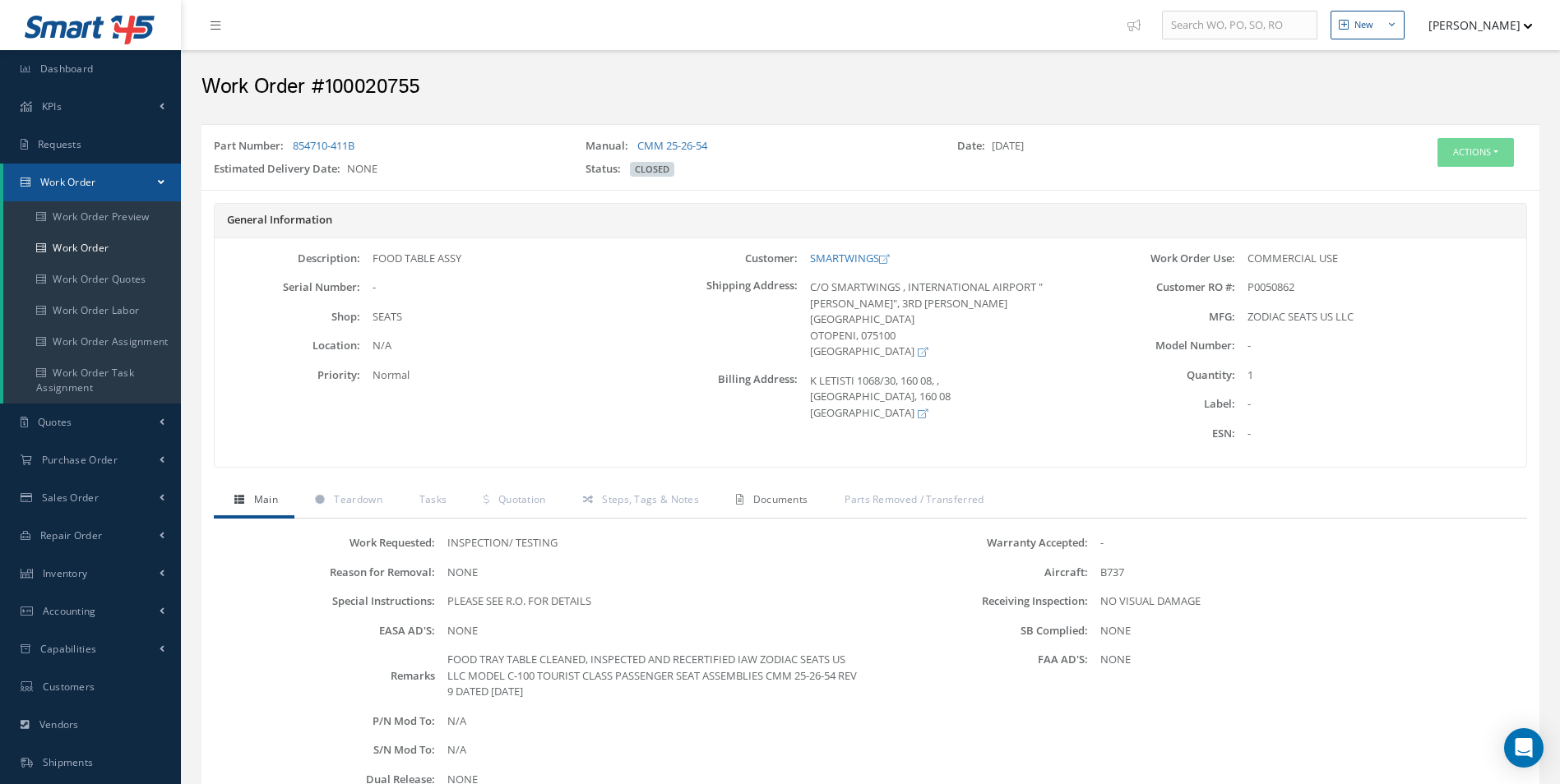
click at [755, 490] on link "Documents" at bounding box center [770, 500] width 109 height 34
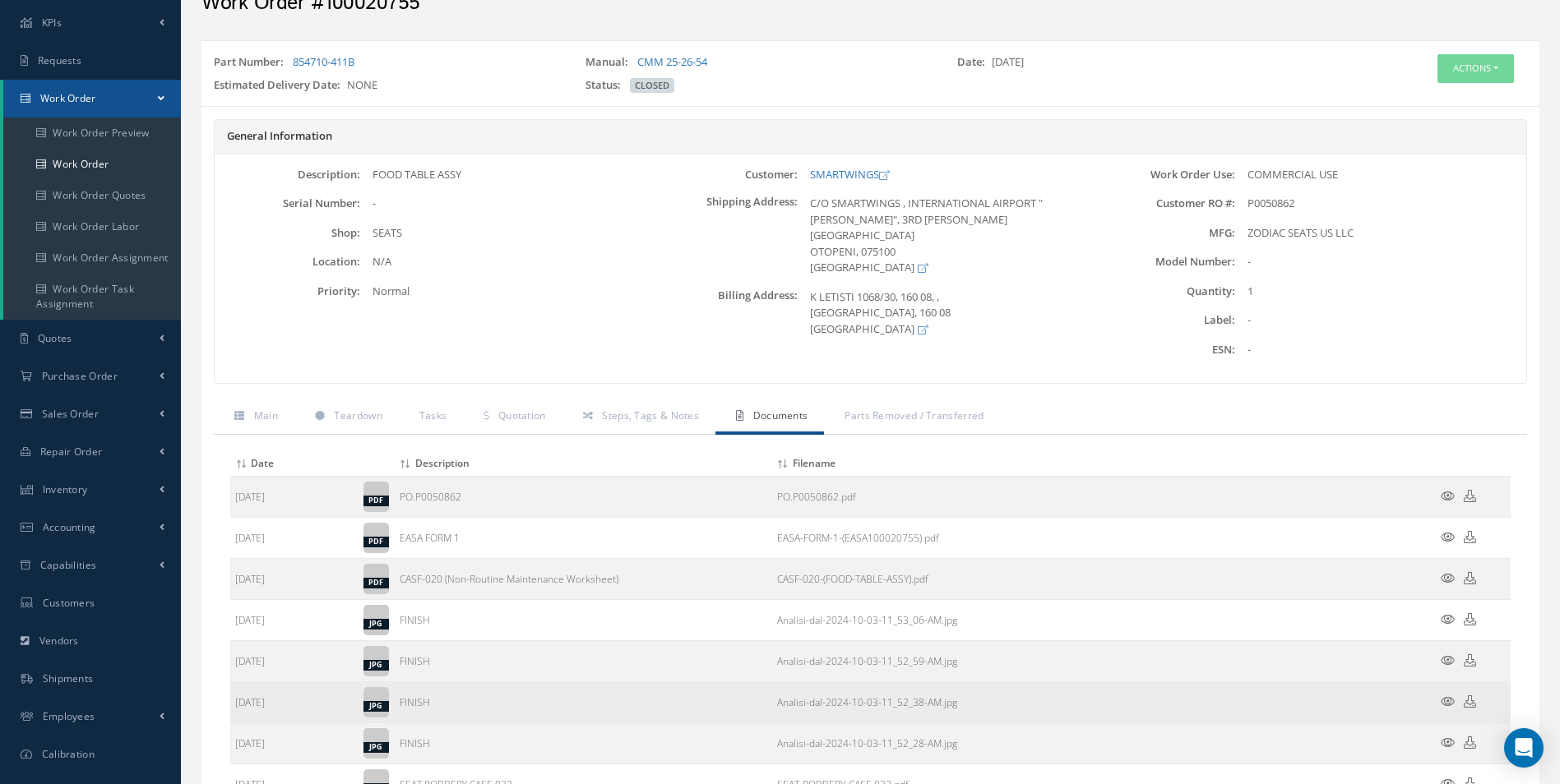
scroll to position [164, 0]
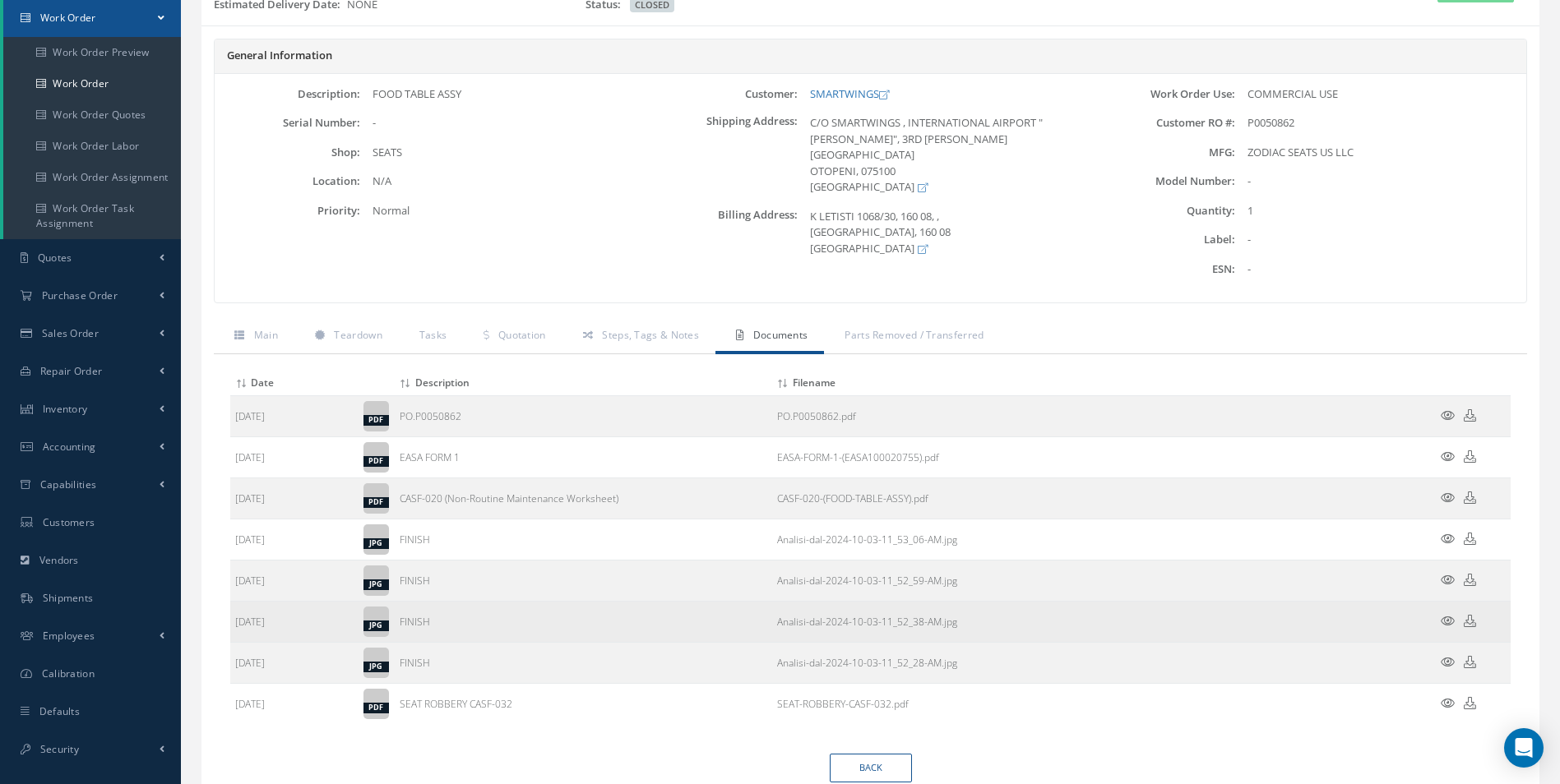
click at [1450, 624] on icon at bounding box center [1447, 620] width 14 height 13
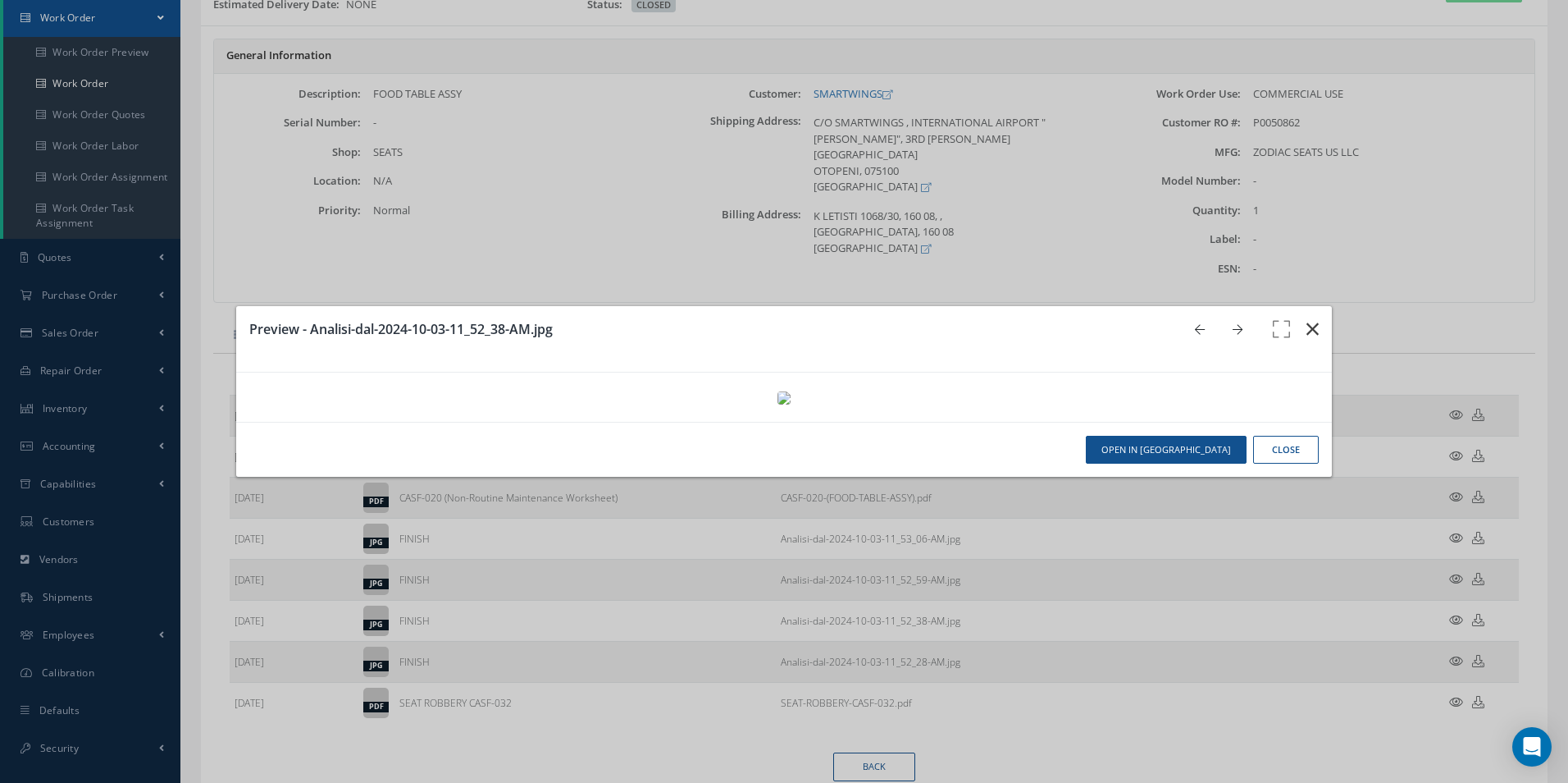
click at [1307, 319] on icon "button" at bounding box center [1312, 329] width 13 height 20
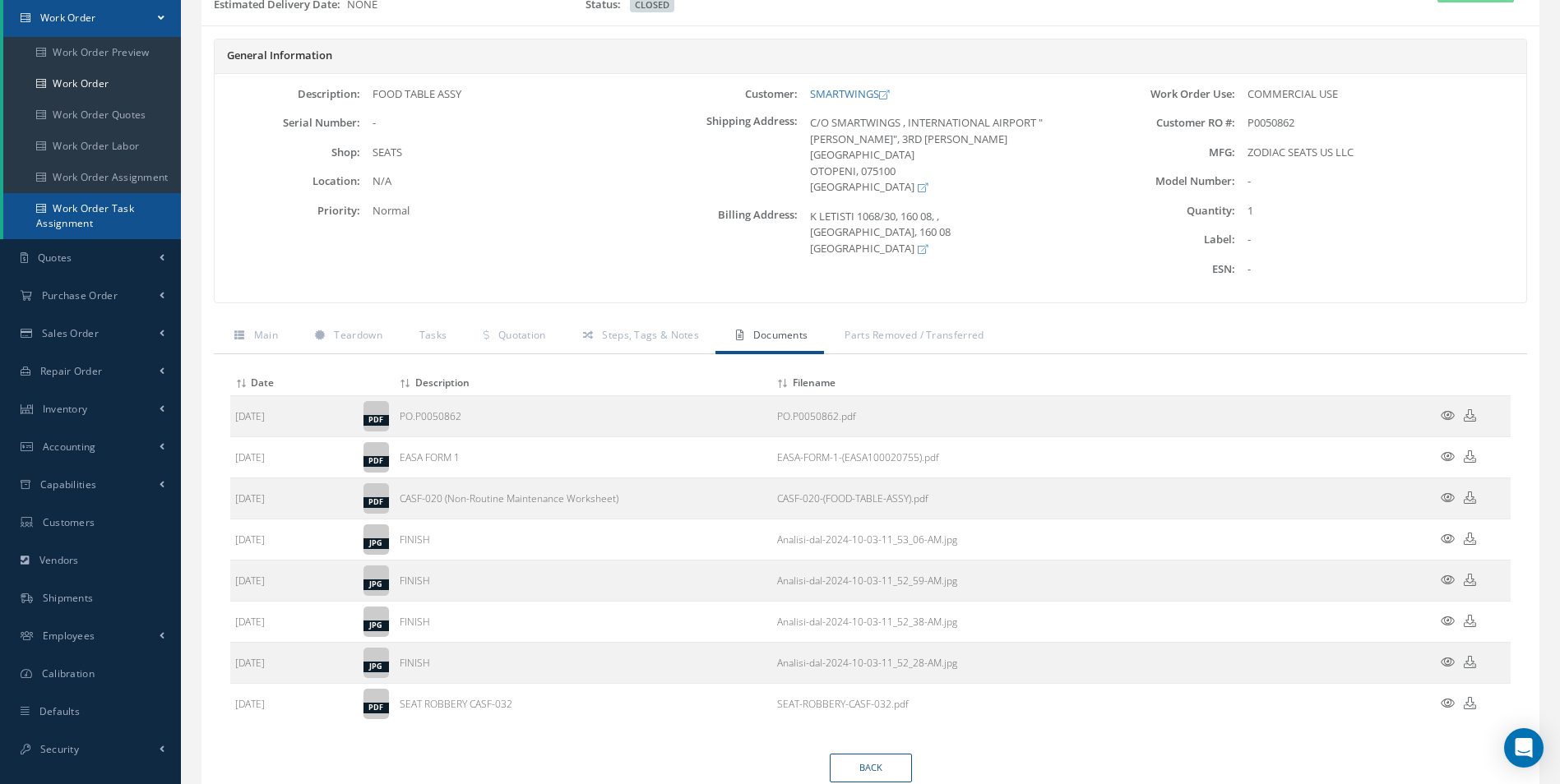
scroll to position [0, 0]
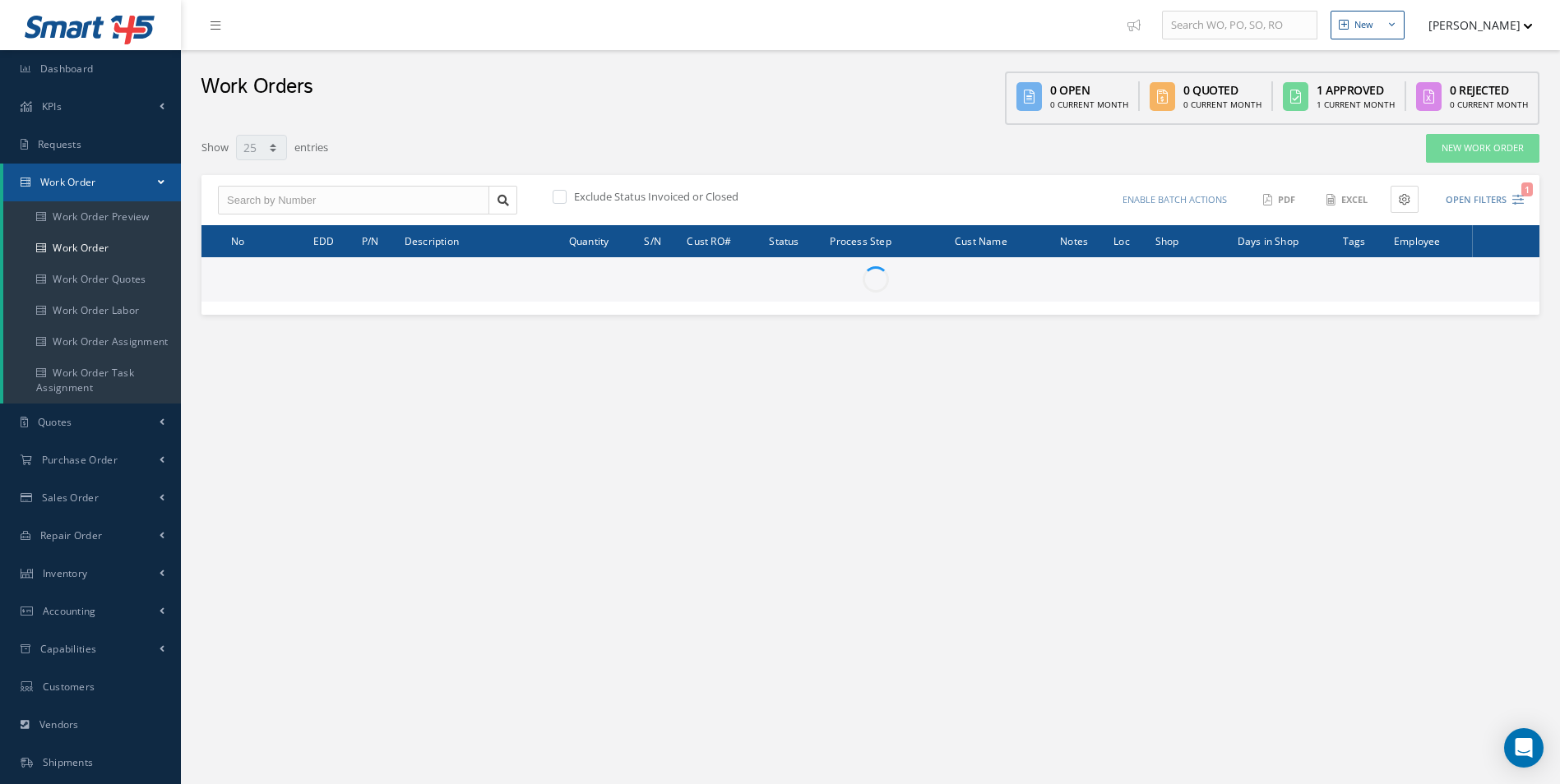
select select "25"
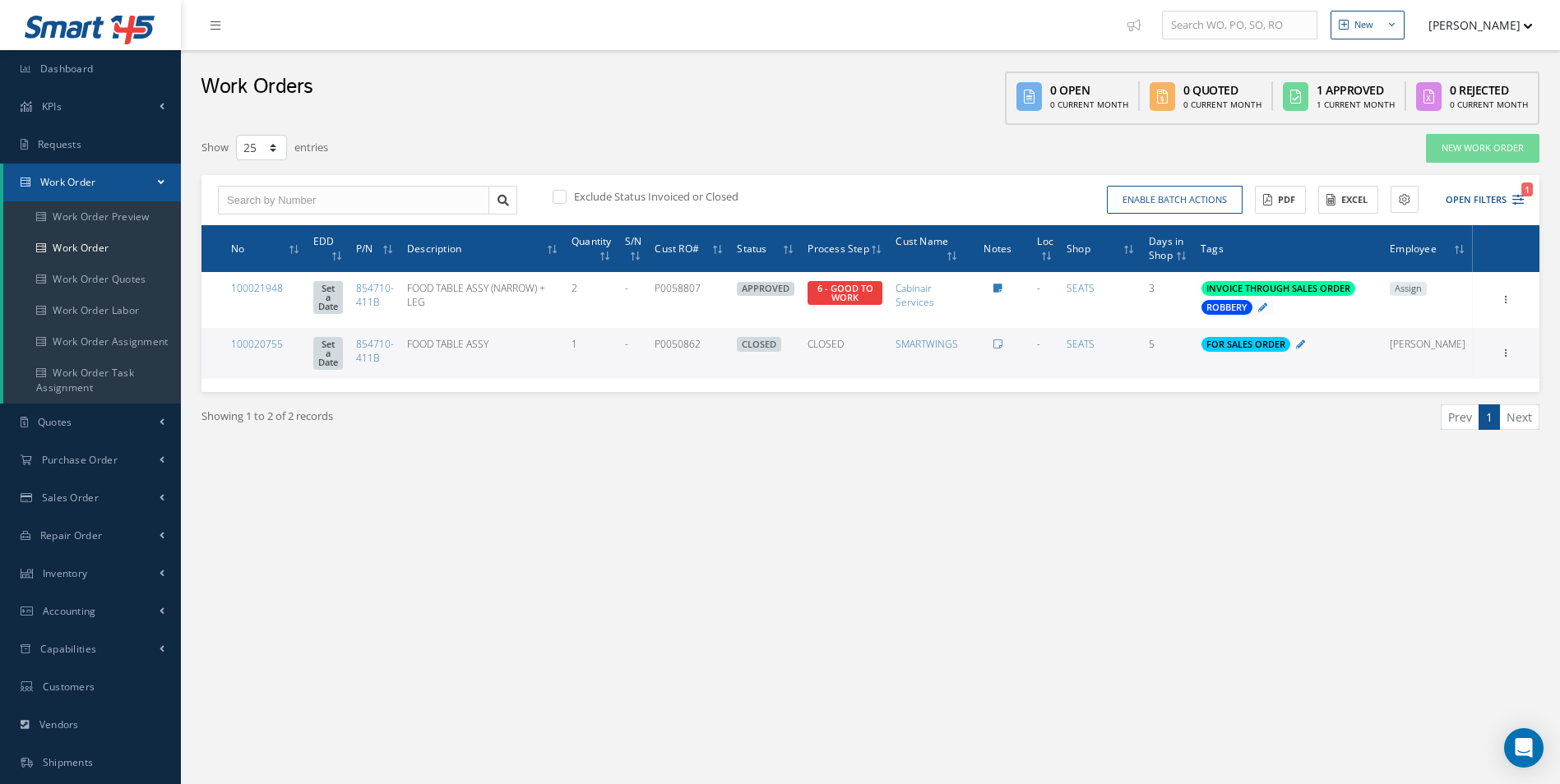
select select "25"
click at [83, 498] on span "Sales Order" at bounding box center [71, 497] width 57 height 14
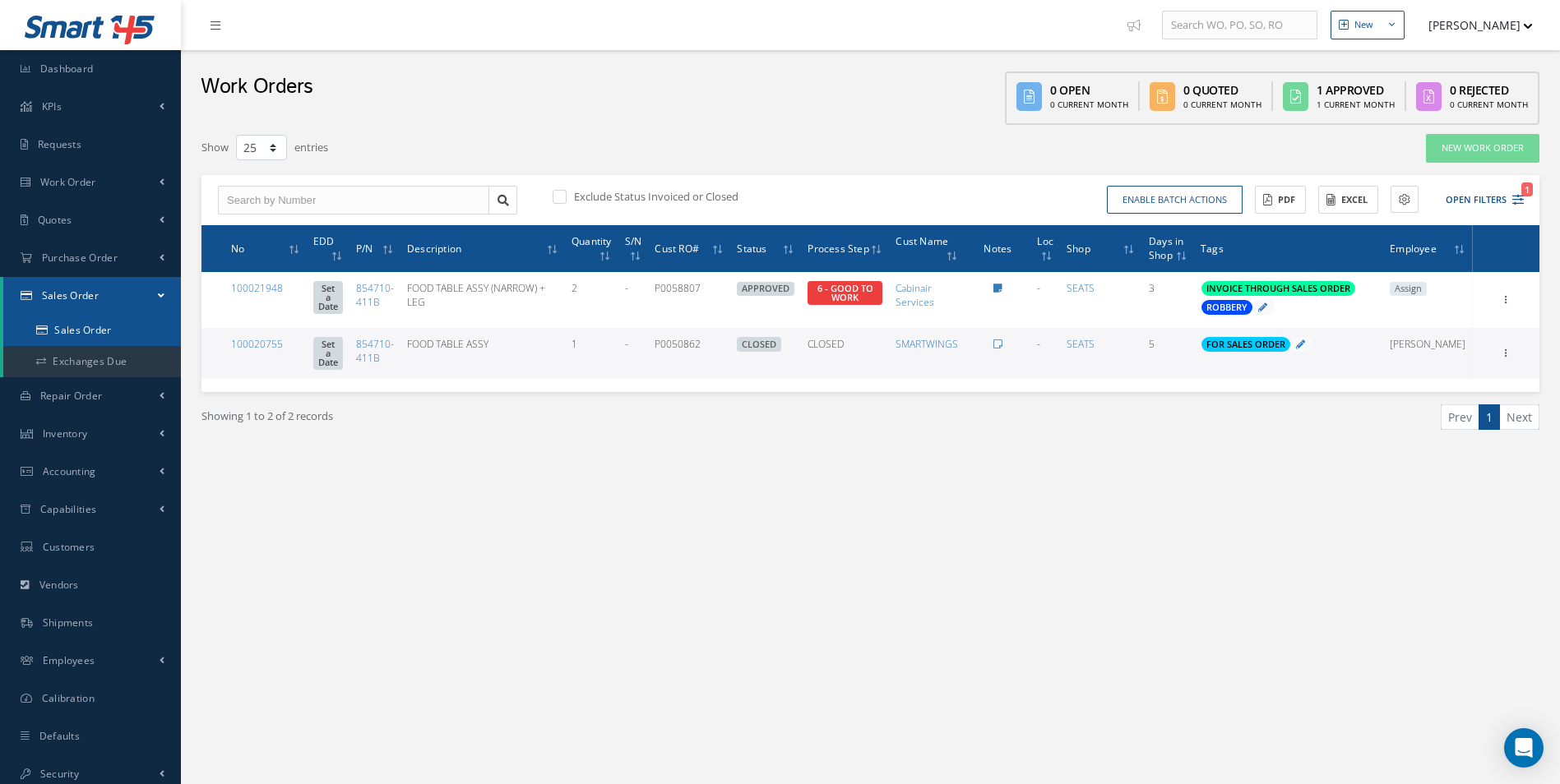
click at [118, 331] on link "Sales Order" at bounding box center [91, 331] width 178 height 31
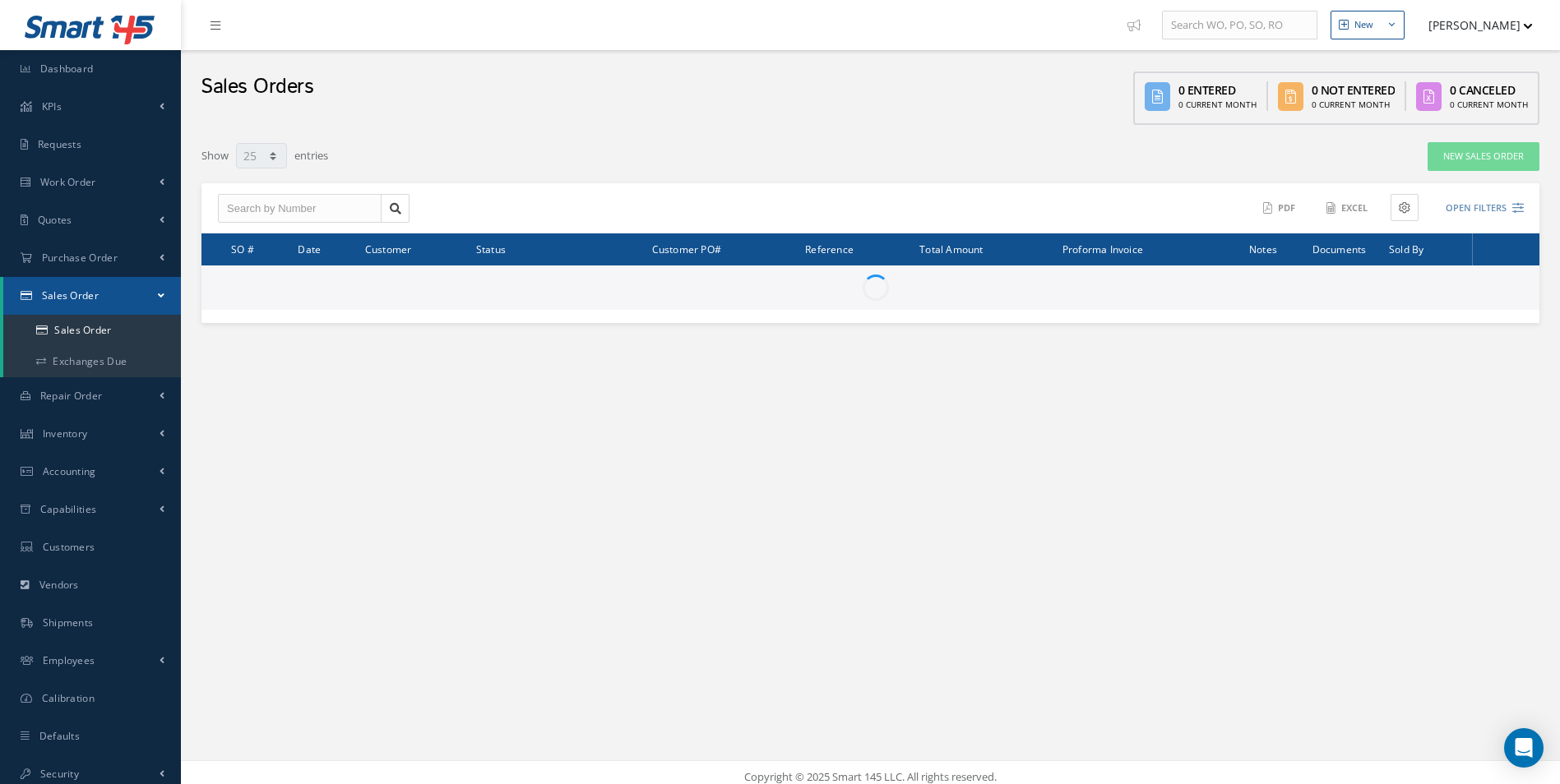
select select "25"
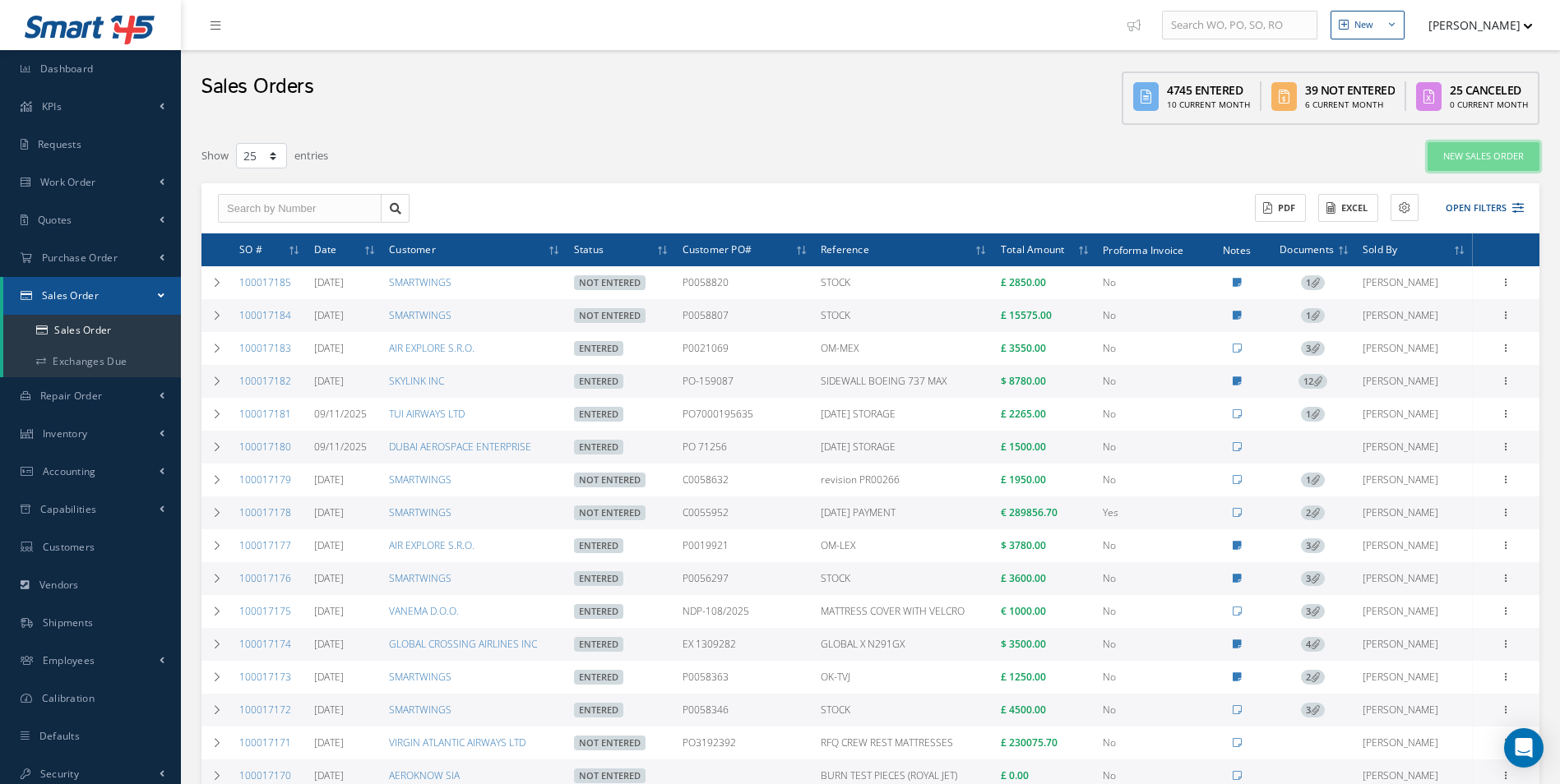
click at [1447, 166] on link "New Sales Order" at bounding box center [1483, 156] width 112 height 28
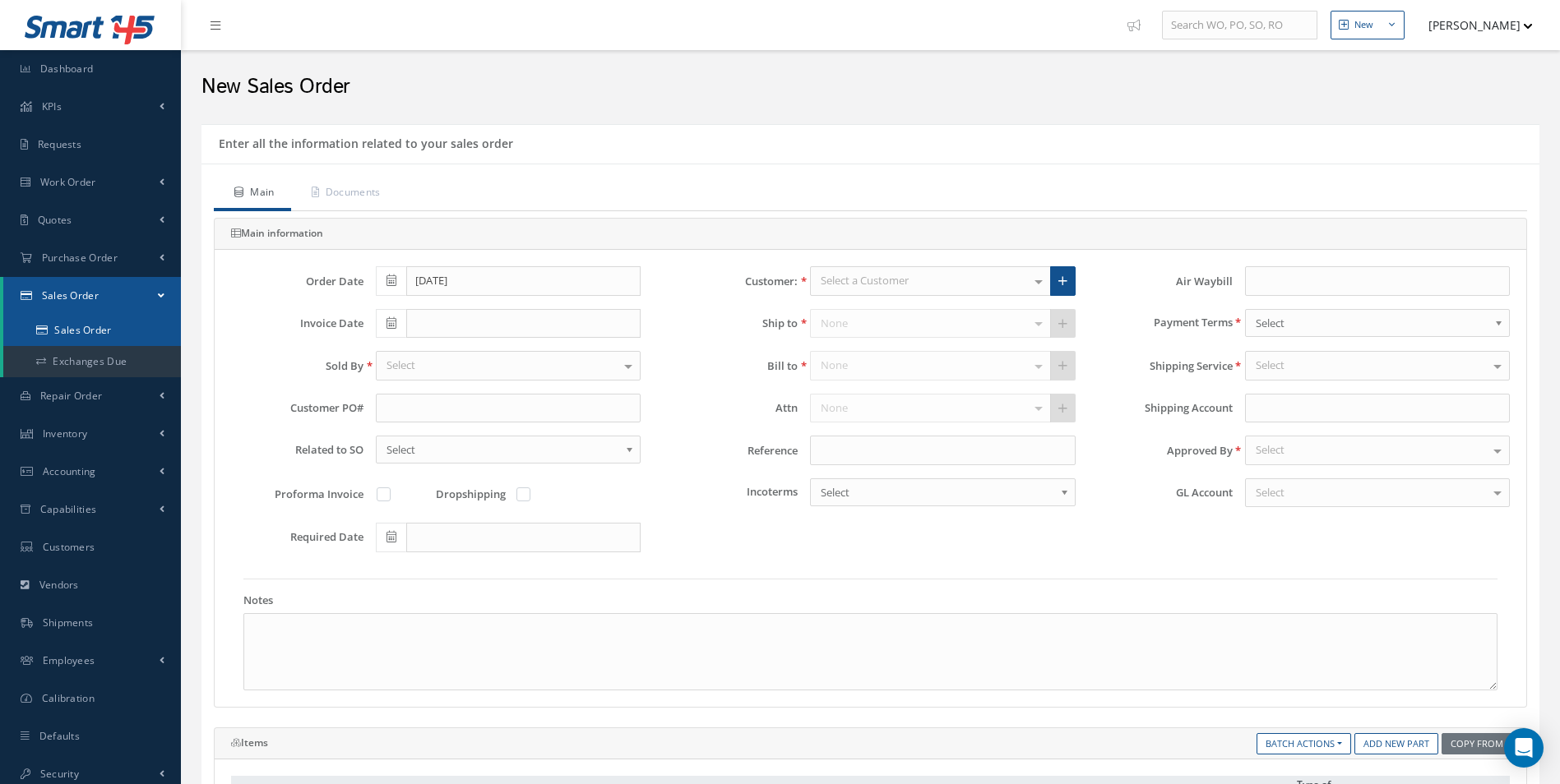
click at [112, 327] on link "Sales Order" at bounding box center [91, 331] width 178 height 31
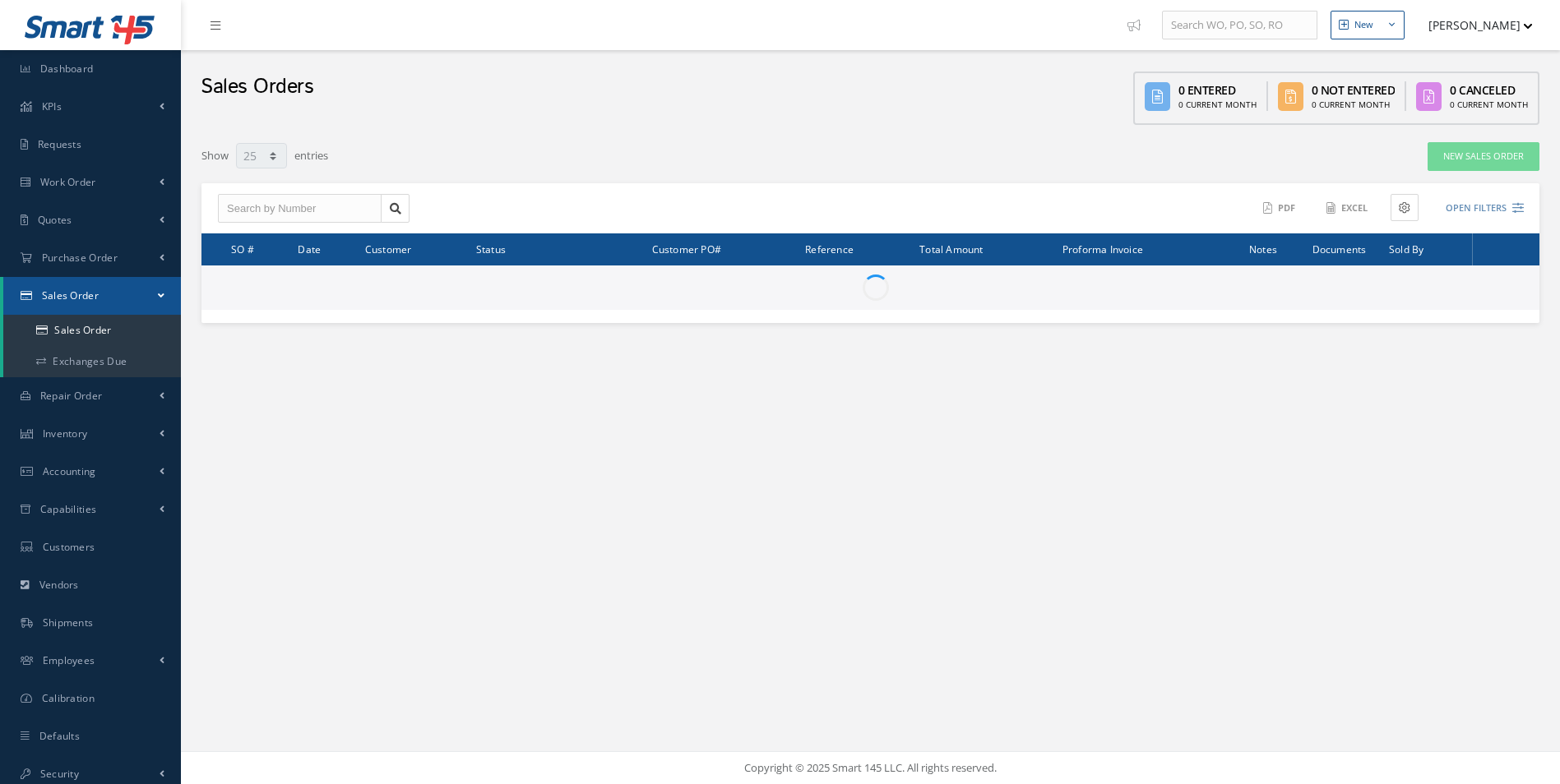
select select "25"
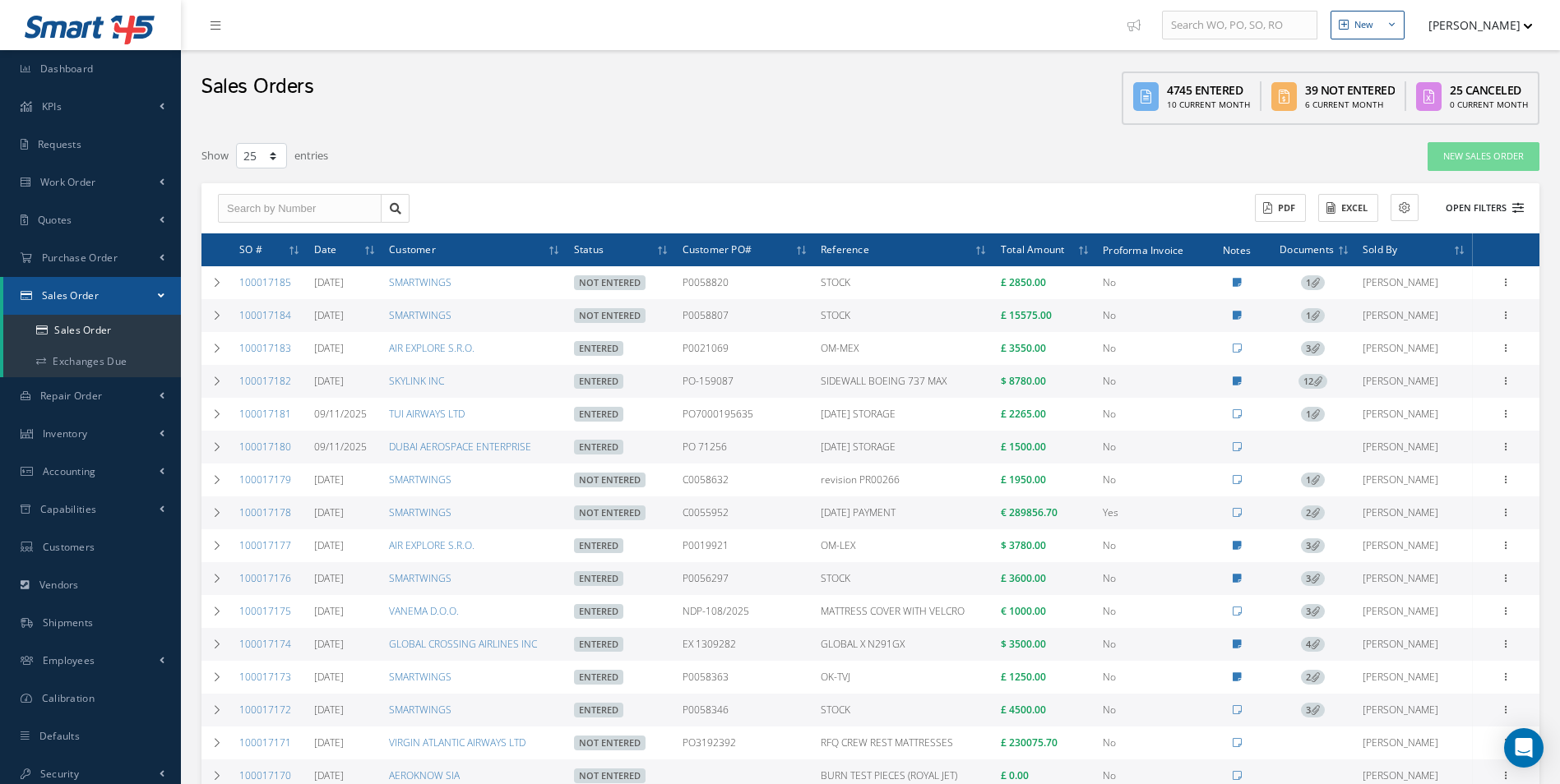
click at [1505, 200] on button "Open Filters" at bounding box center [1477, 208] width 93 height 27
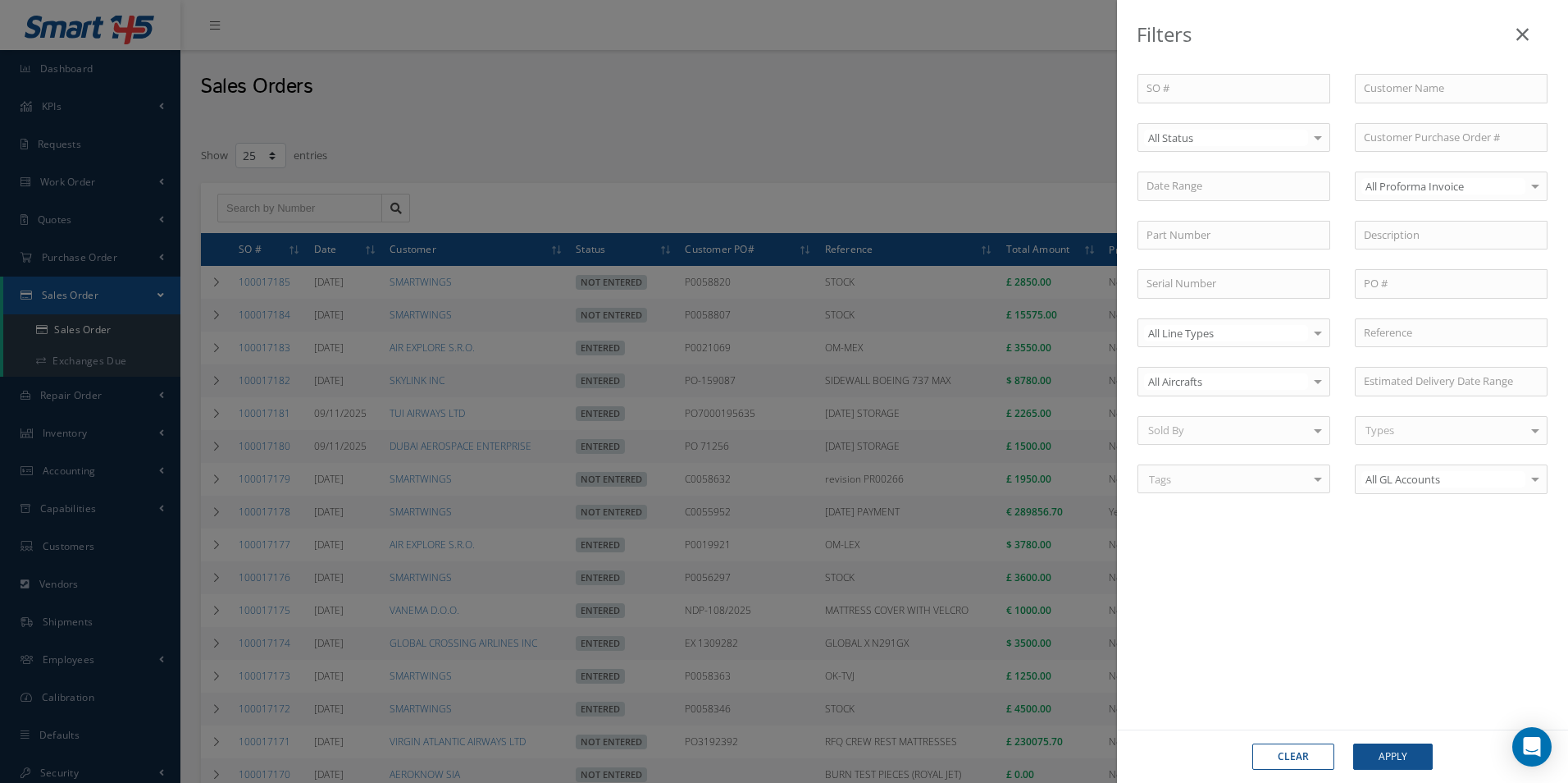
click at [1528, 28] on icon at bounding box center [1522, 34] width 13 height 20
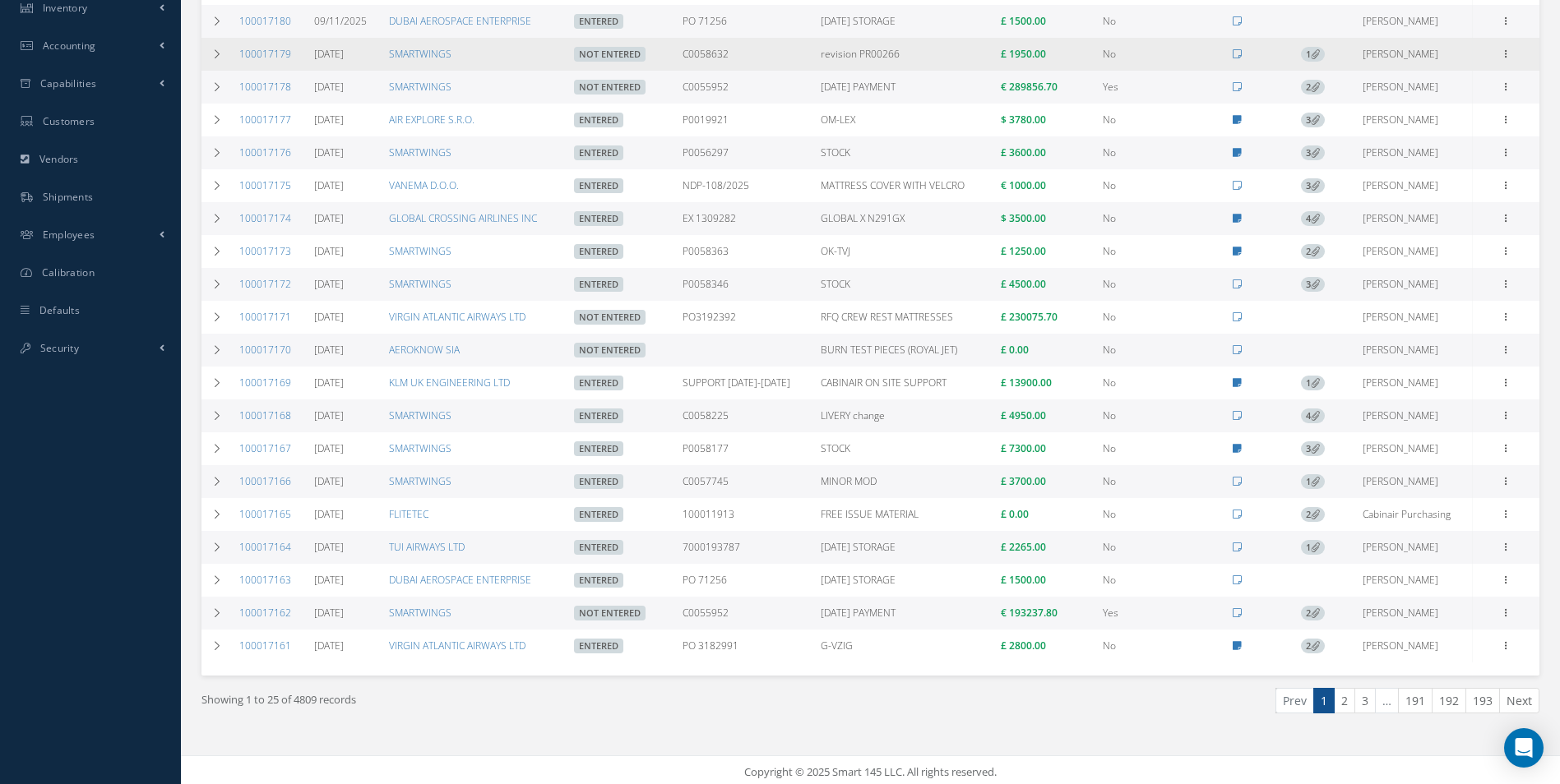
scroll to position [430, 0]
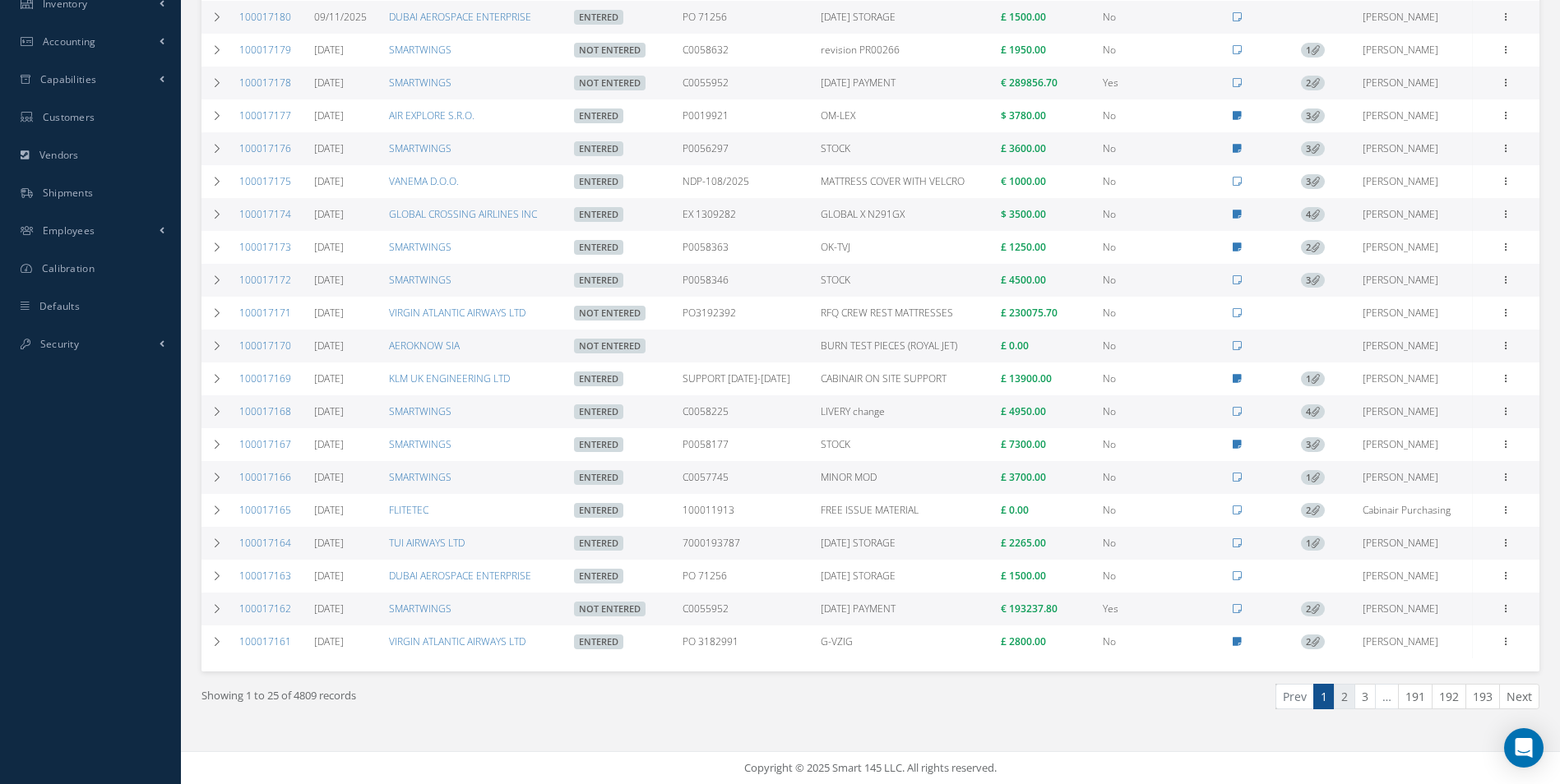
click at [1349, 697] on link "2" at bounding box center [1344, 697] width 22 height 26
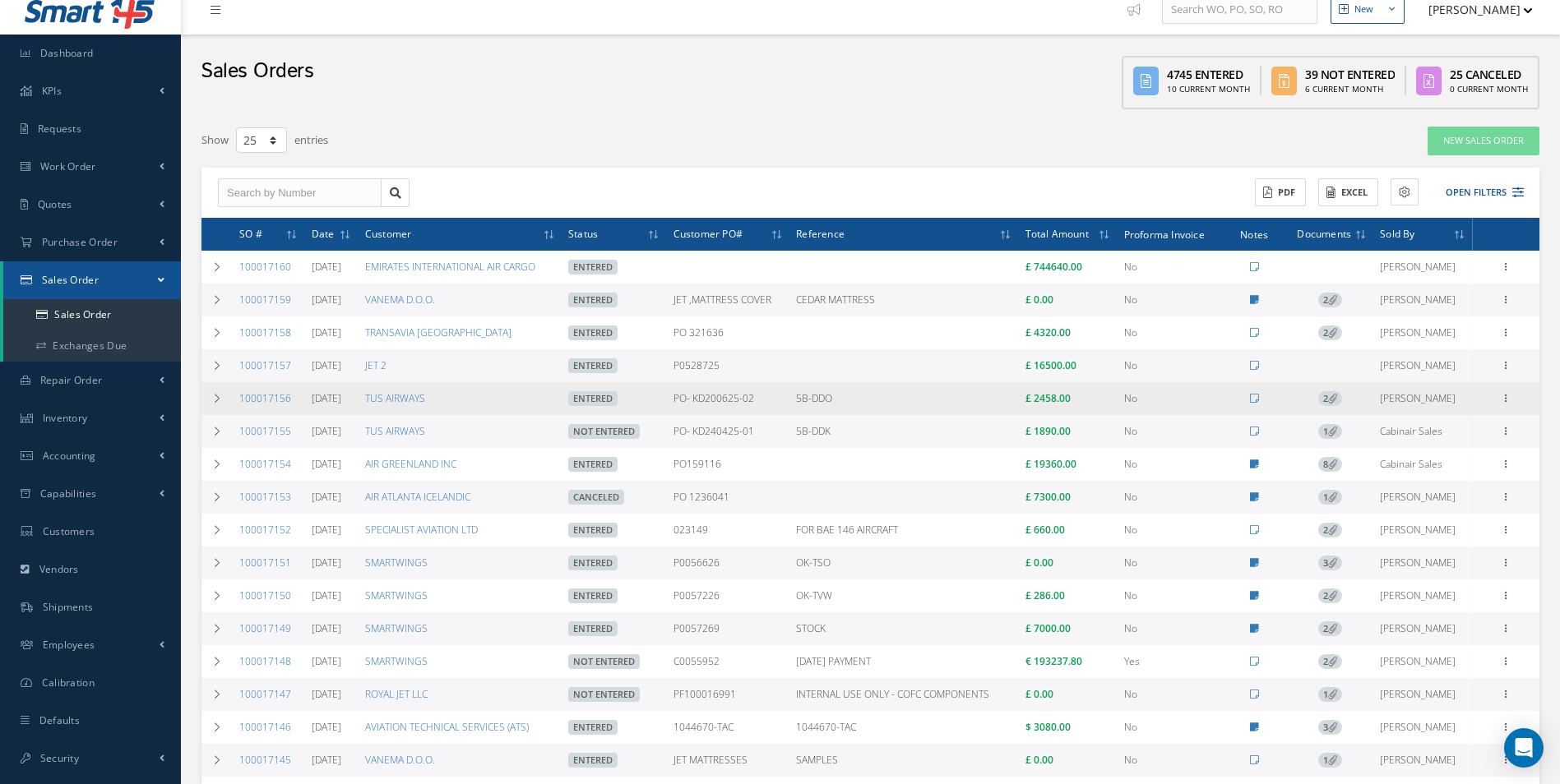
scroll to position [0, 0]
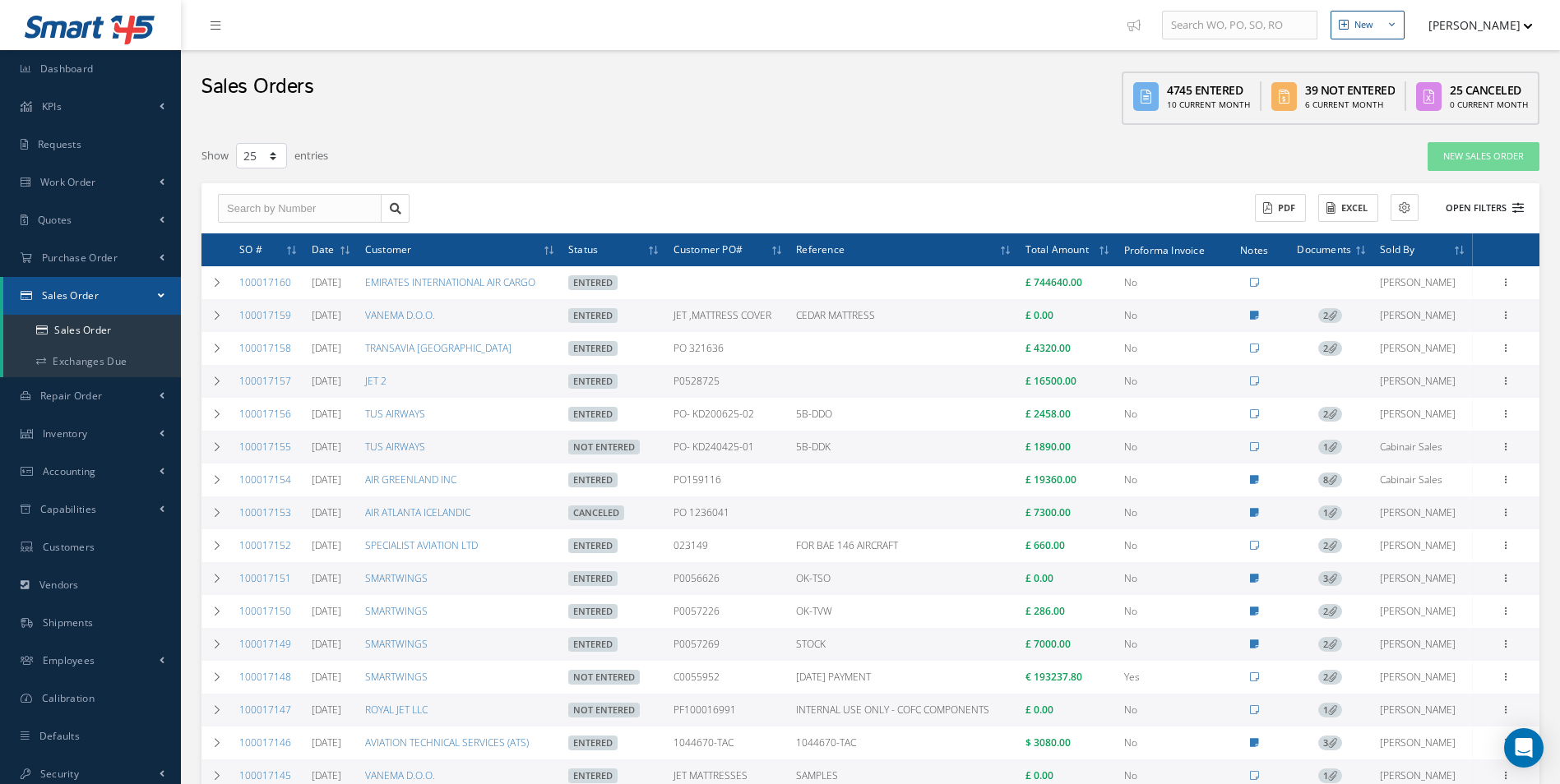
click at [1510, 209] on button "Open Filters" at bounding box center [1477, 208] width 93 height 27
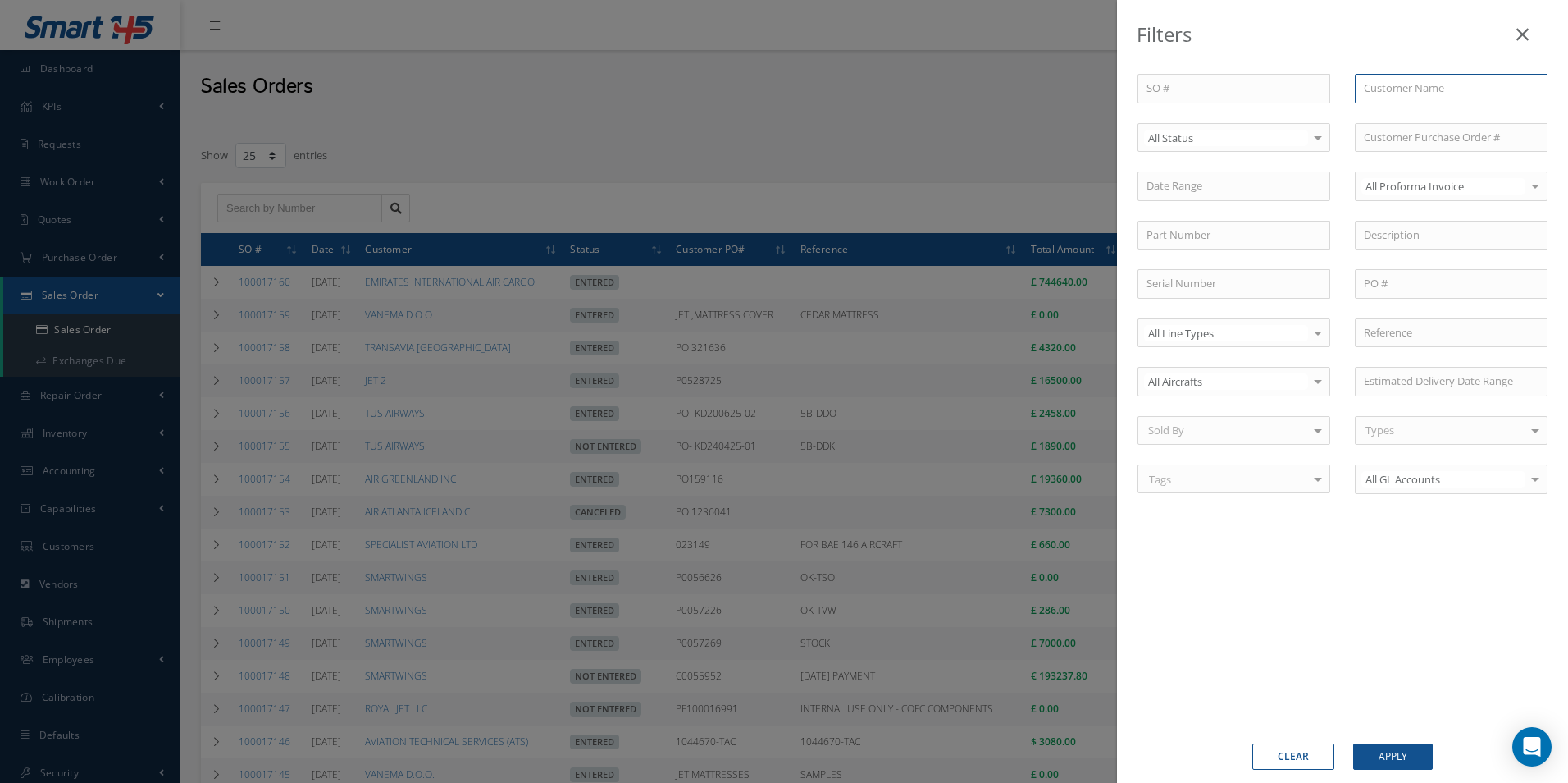
click at [1386, 87] on input "text" at bounding box center [1450, 88] width 193 height 29
click at [1399, 117] on span "ROYAL JET LLC" at bounding box center [1399, 117] width 70 height 15
type input "ROYAL JET LLC"
click at [1383, 751] on button "Apply" at bounding box center [1393, 757] width 79 height 26
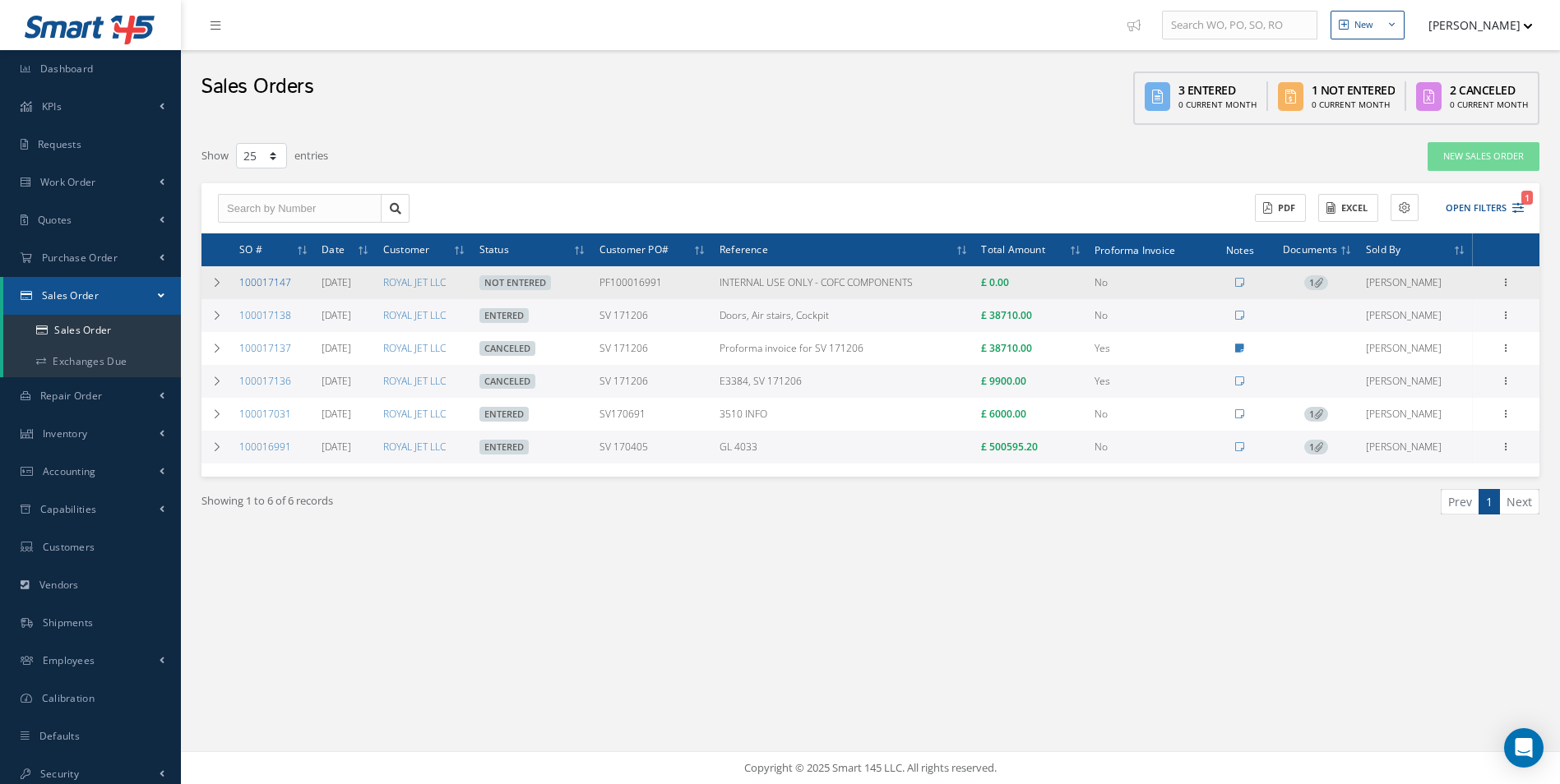
click at [267, 283] on link "100017147" at bounding box center [265, 283] width 52 height 14
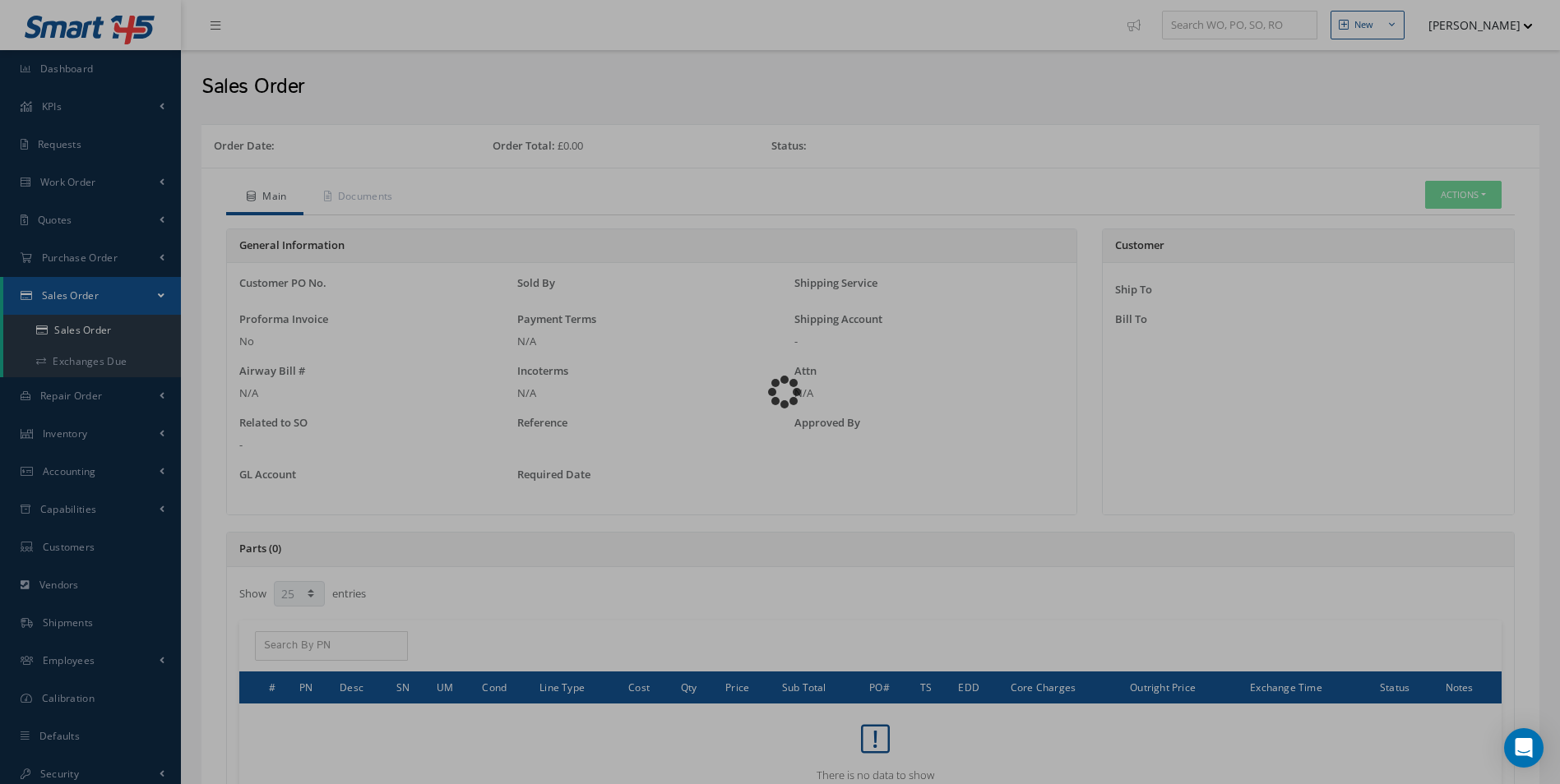
select select "25"
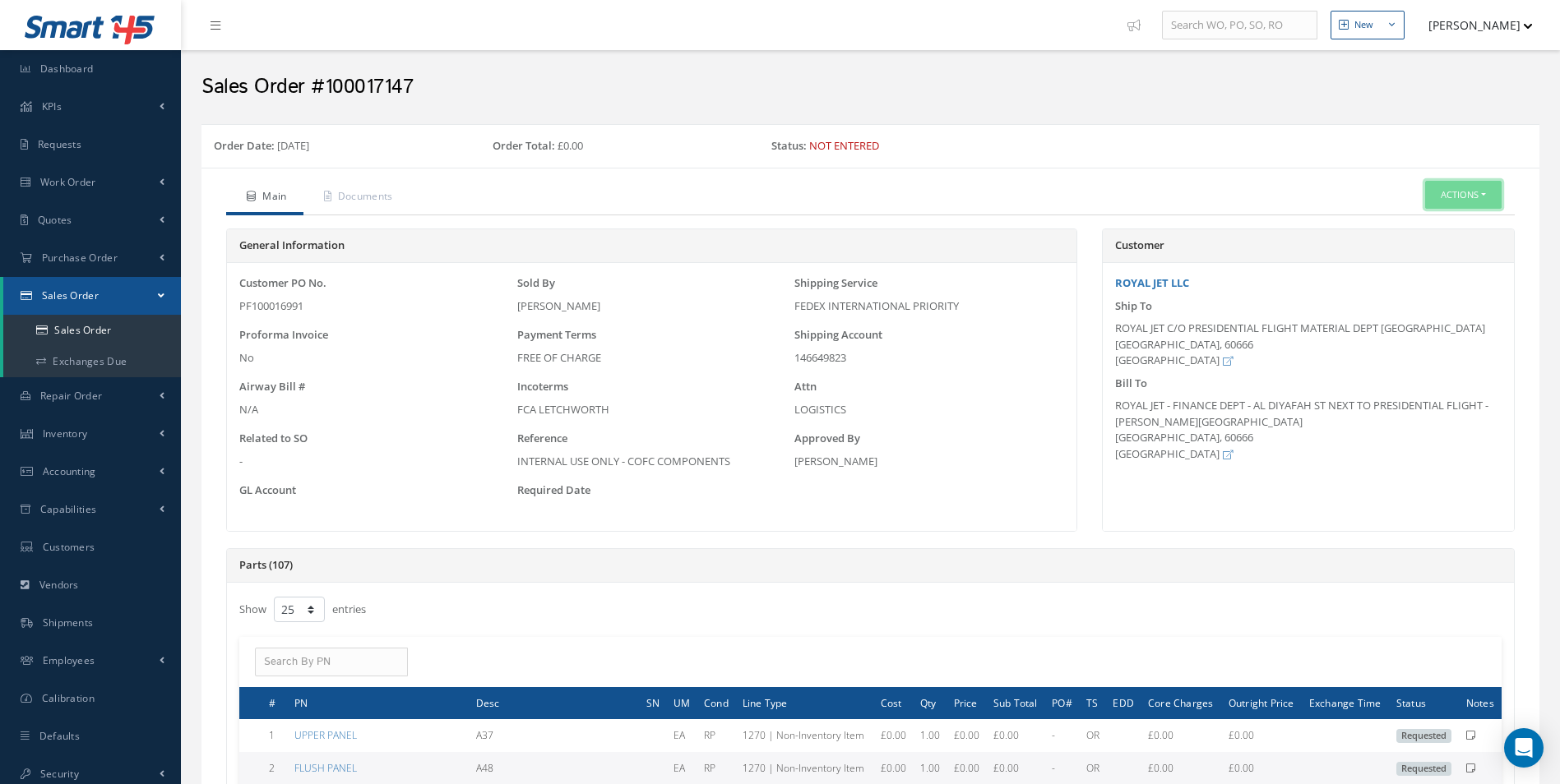
click at [1426, 200] on button "Actions" at bounding box center [1463, 194] width 77 height 28
click at [1414, 246] on link "Edit" at bounding box center [1438, 245] width 132 height 23
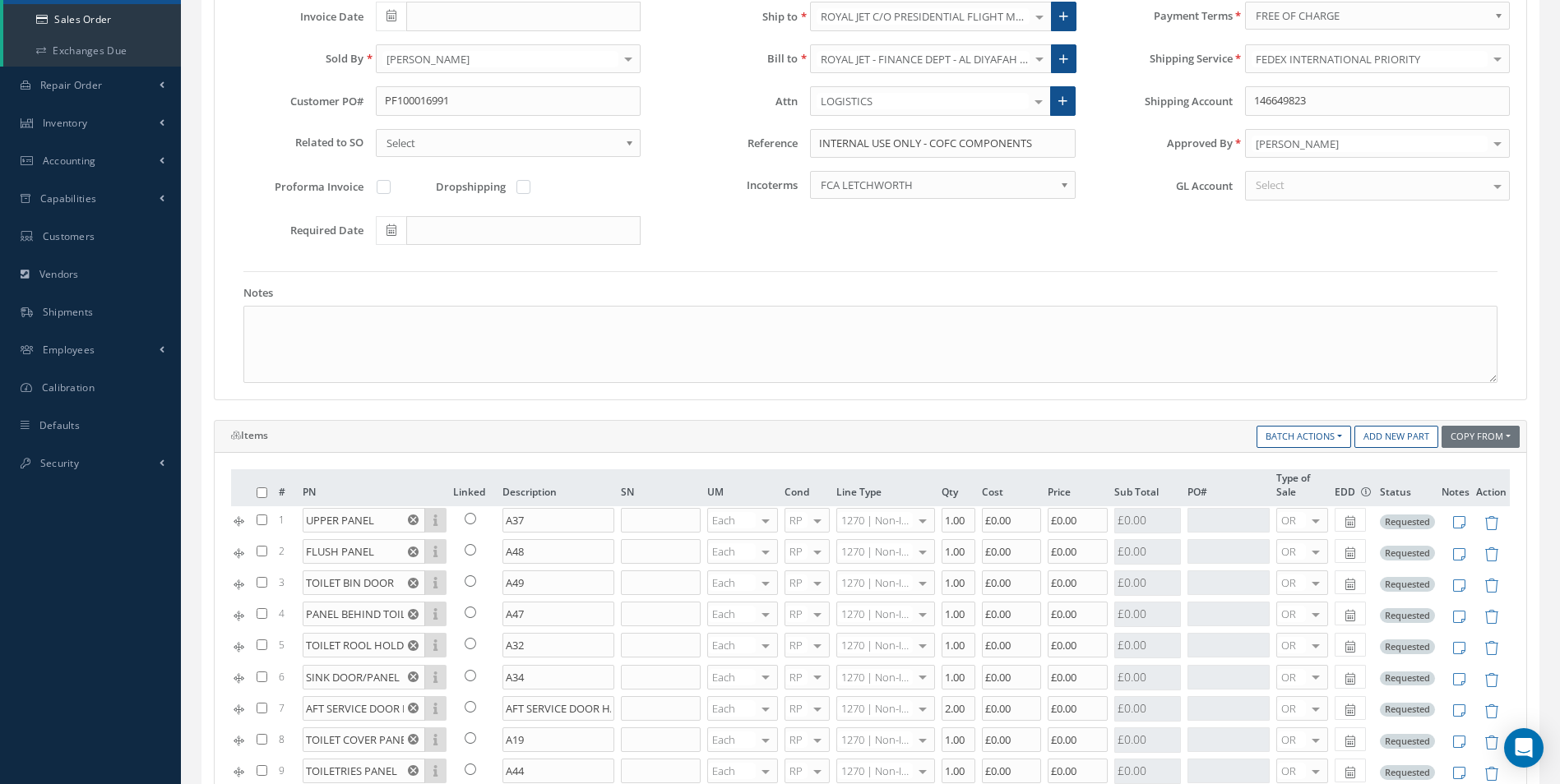
scroll to position [411, 0]
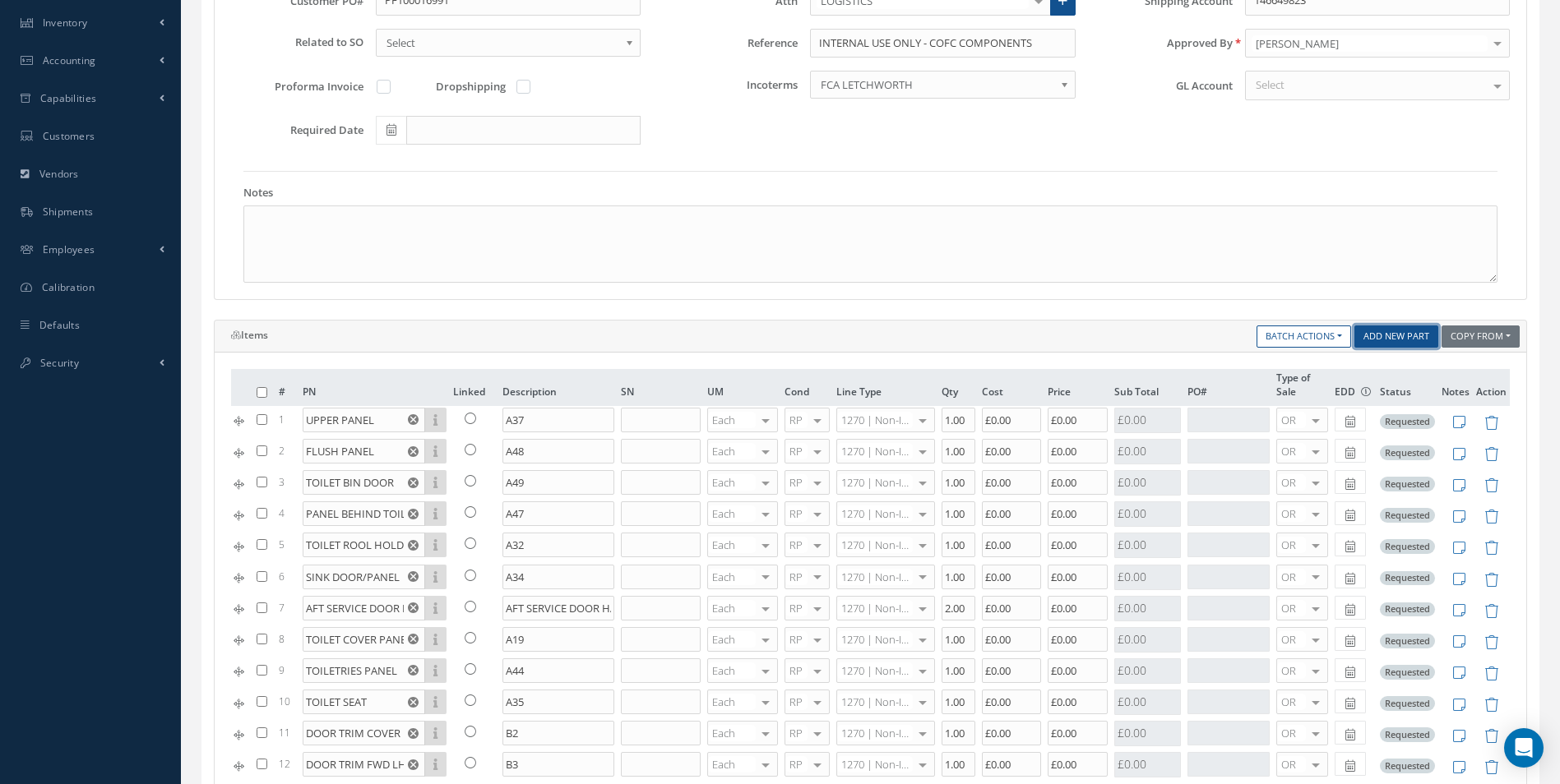
click at [1409, 340] on link "Add New Part" at bounding box center [1395, 337] width 83 height 23
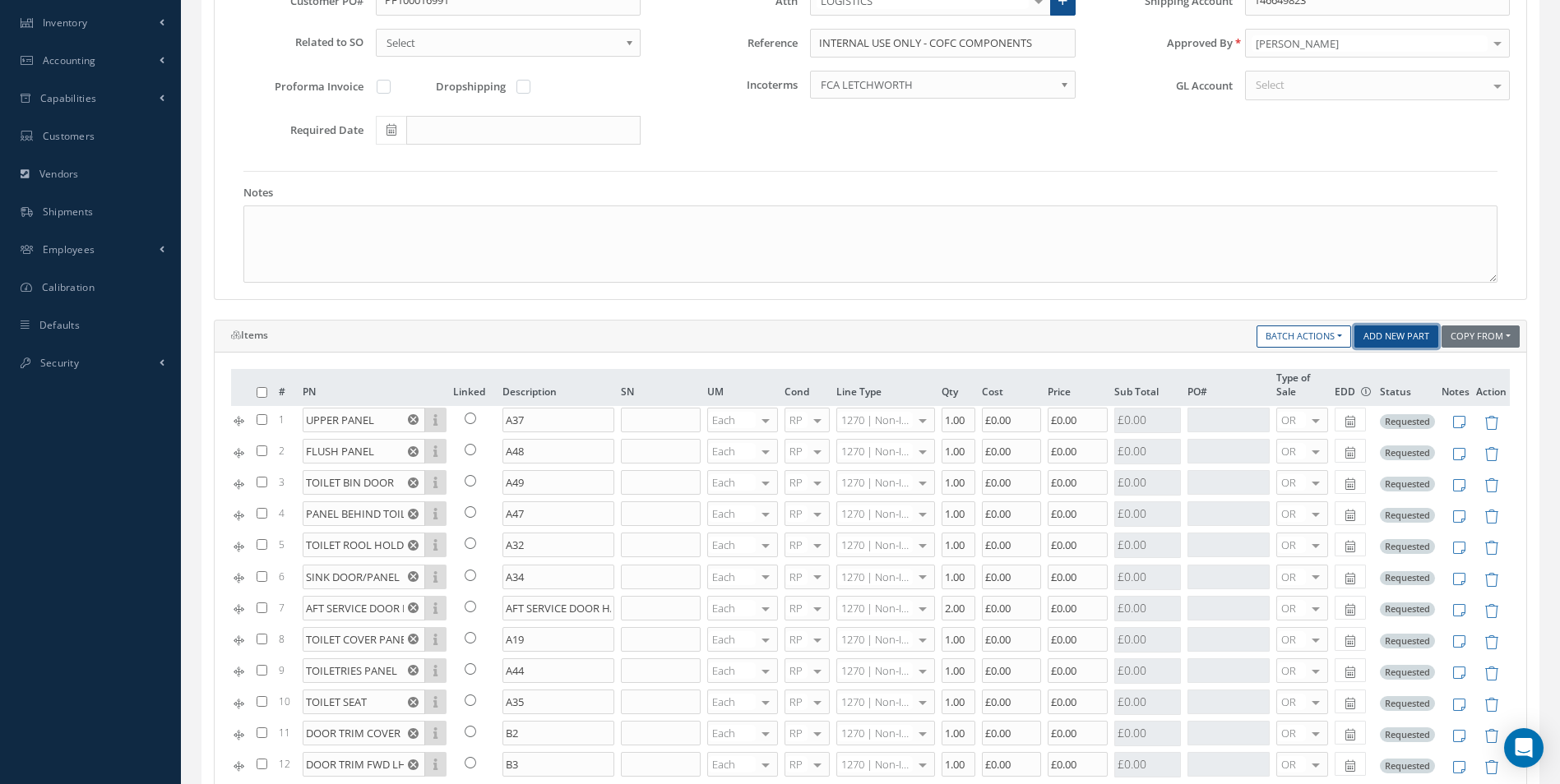
click at [1409, 340] on link "Add New Part" at bounding box center [1395, 337] width 83 height 23
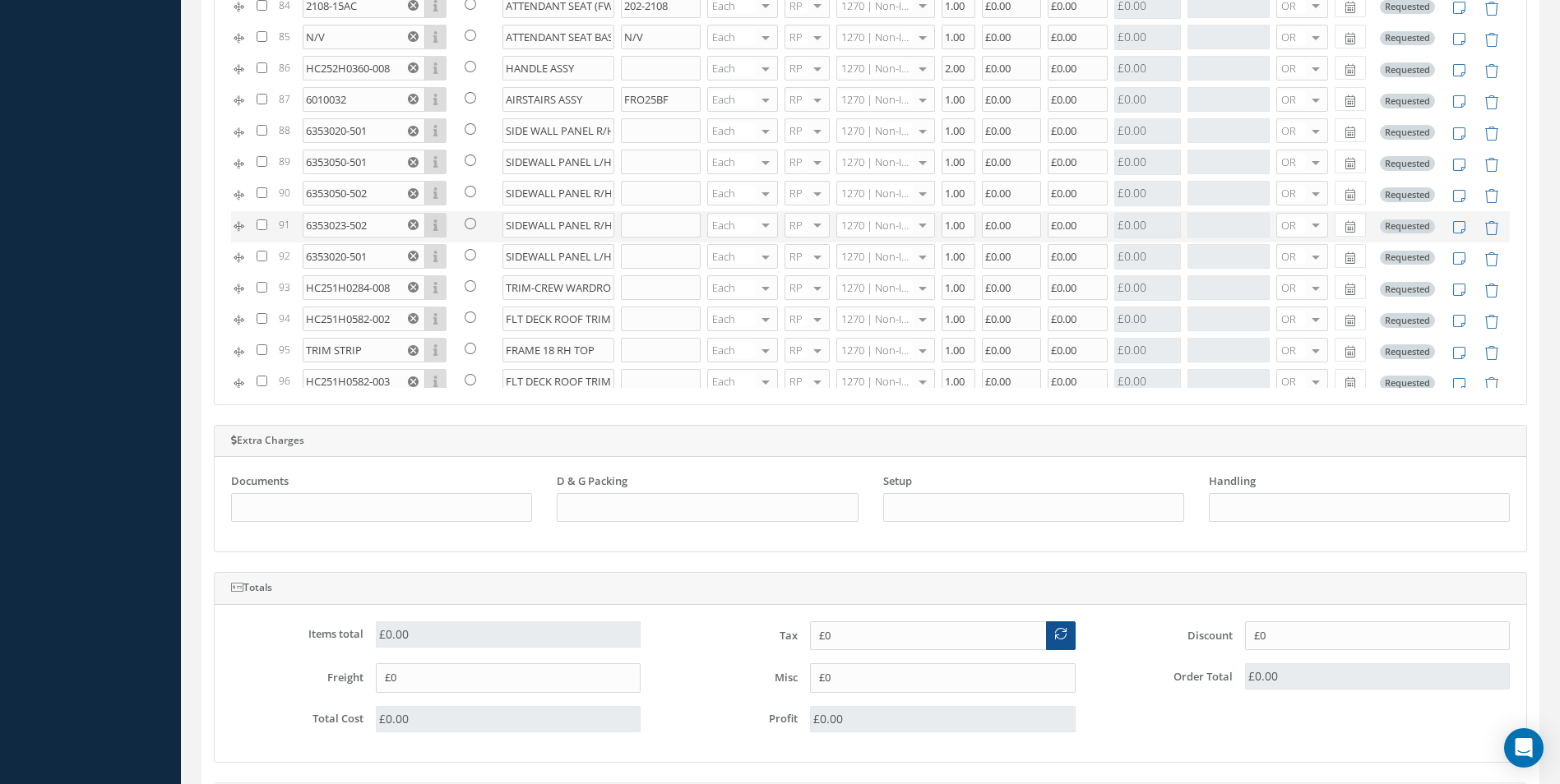
scroll to position [2983, 0]
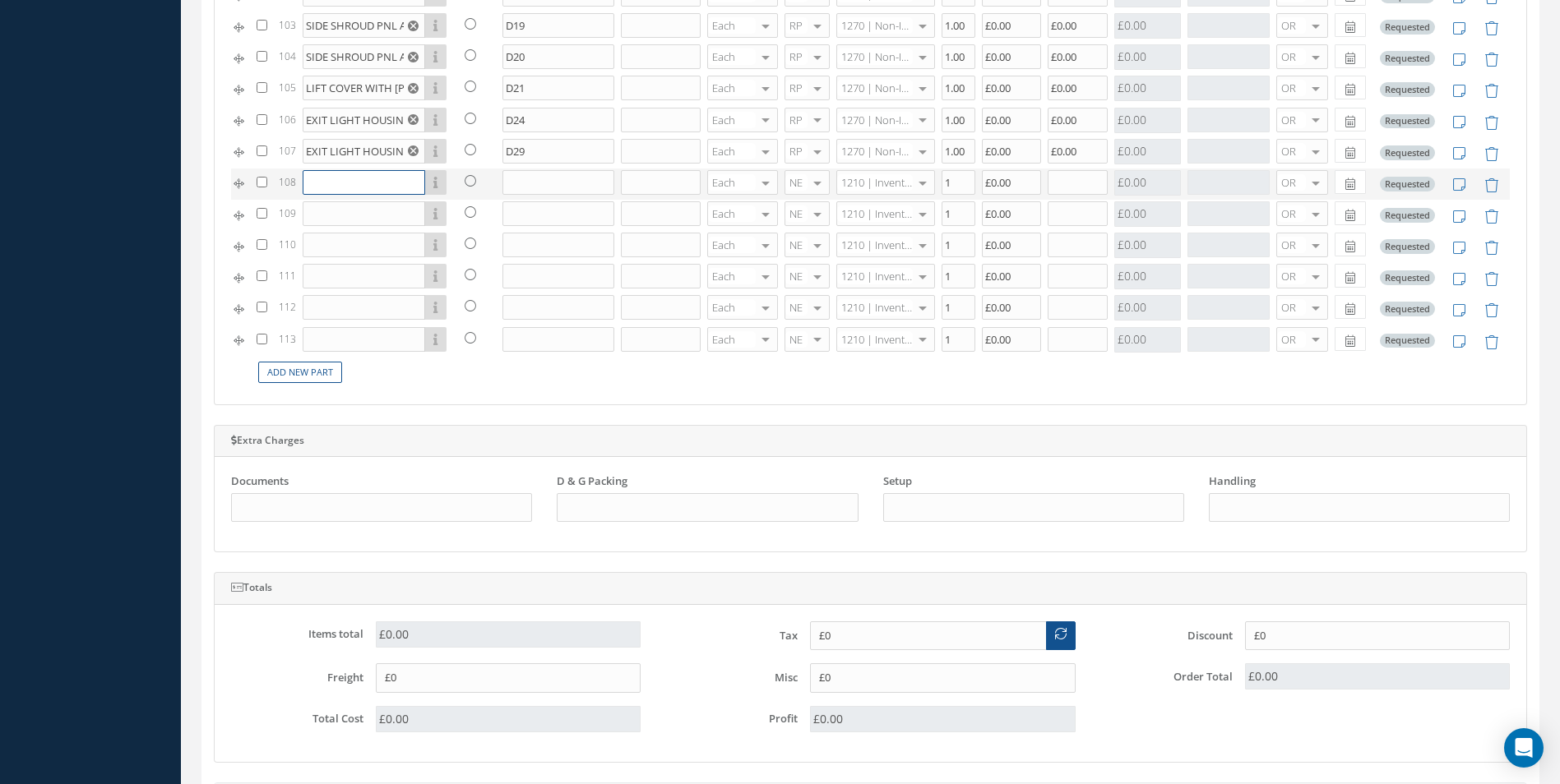
click at [361, 184] on input "text" at bounding box center [363, 182] width 123 height 25
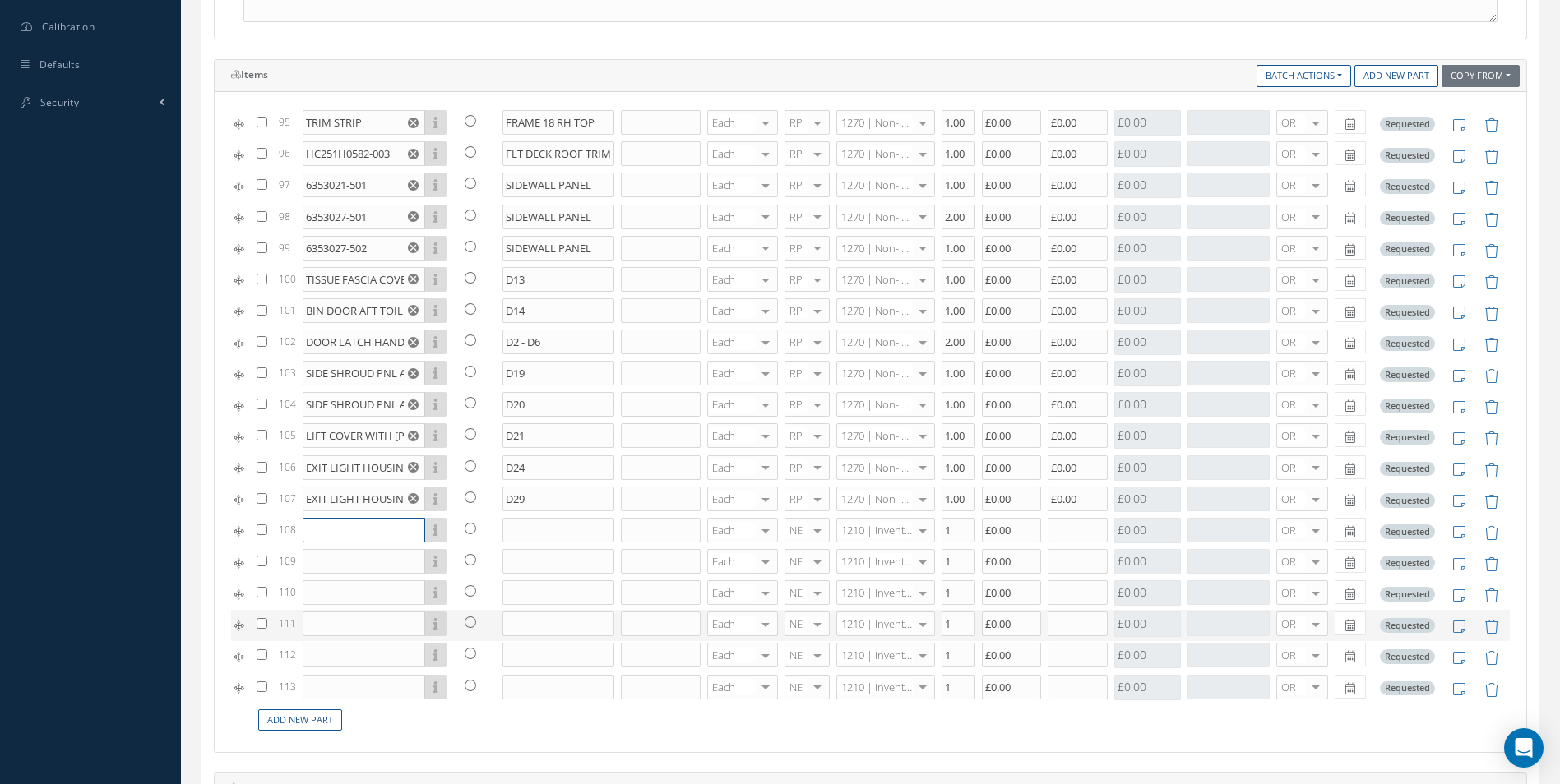
scroll to position [772, 0]
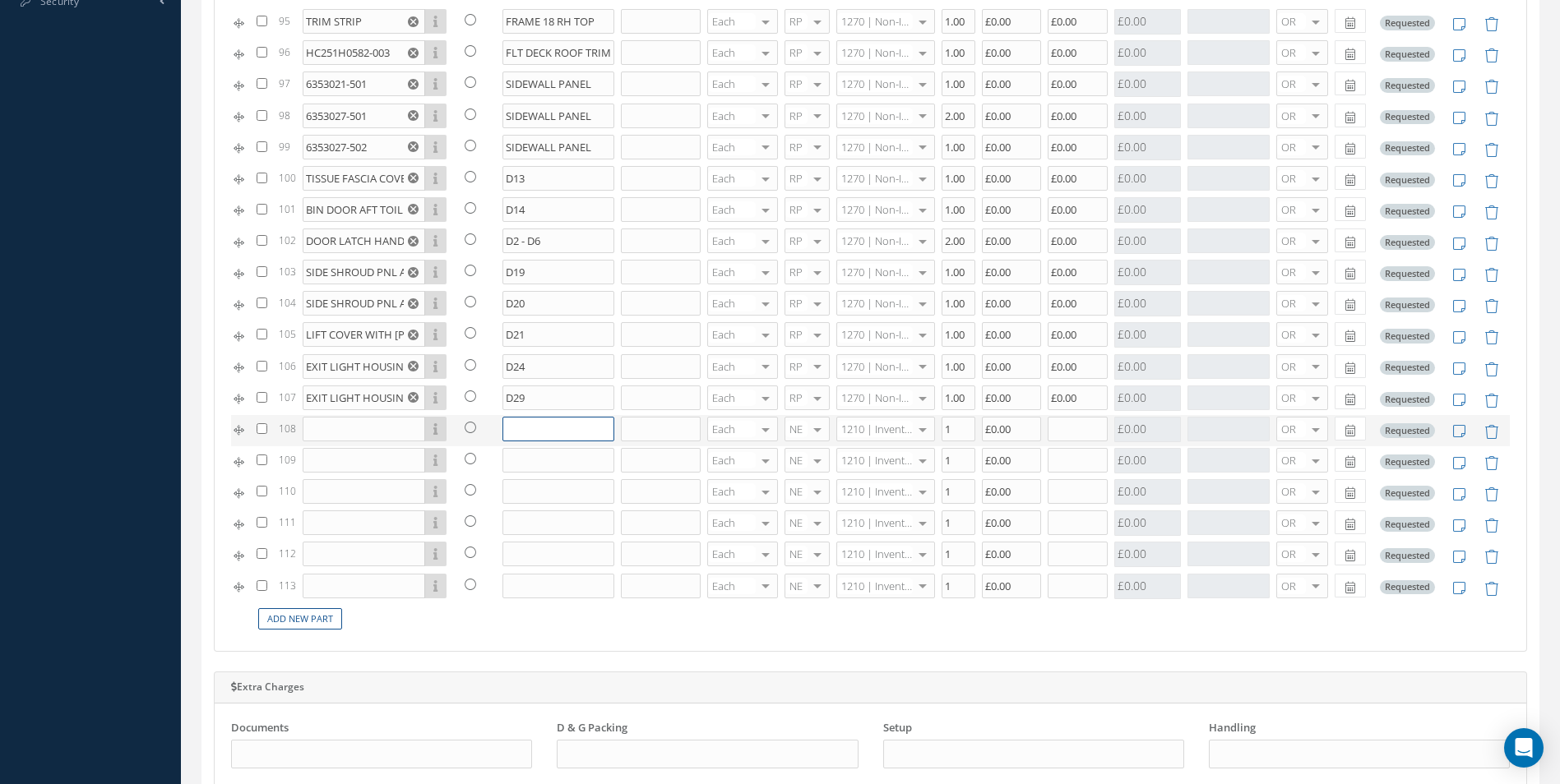
click at [570, 433] on input "text" at bounding box center [559, 429] width 112 height 25
type input "b"
type input "BUSINESS CALSS SEAT"
click at [549, 468] on input "text" at bounding box center [559, 459] width 112 height 25
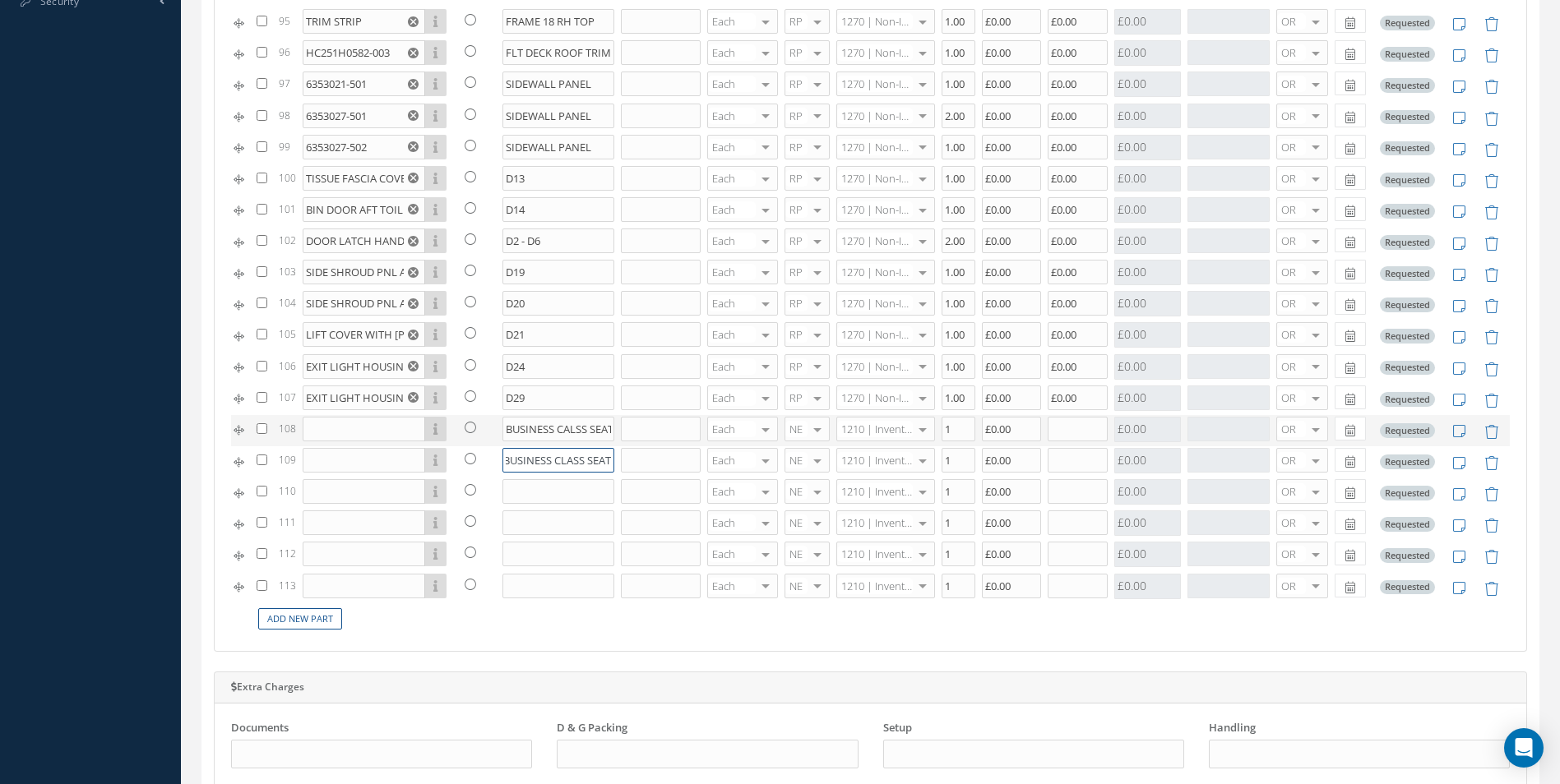
type input "BUSINESS CLASS SEAT"
click at [575, 433] on input "BUSINESS CALSS SEAT" at bounding box center [559, 429] width 112 height 25
type input "BUSINESS CLASS SEAT"
click at [556, 482] on input "text" at bounding box center [559, 491] width 112 height 25
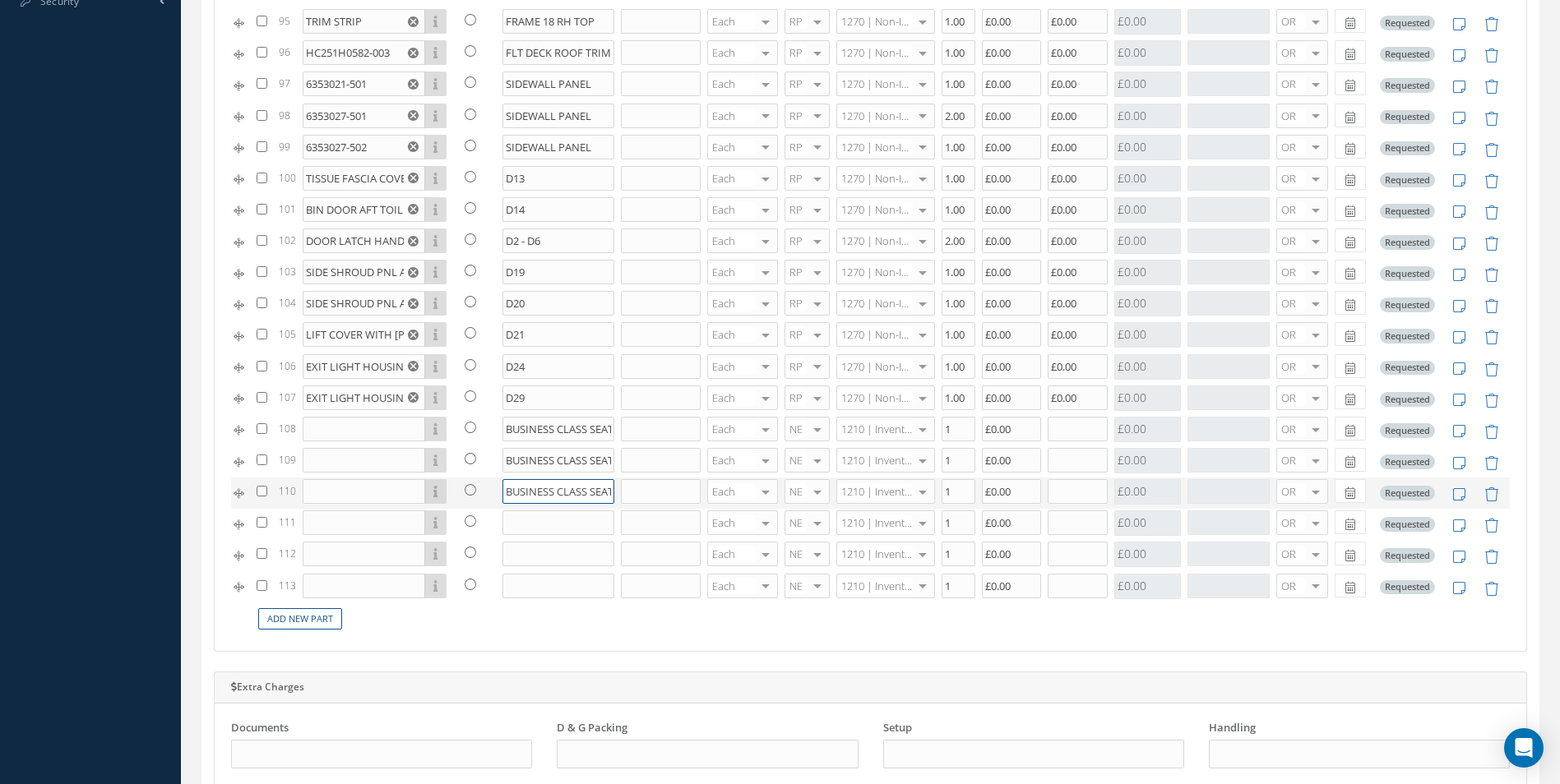
scroll to position [0, 7]
type input "BUSINESS CLASS SEAT"
click at [549, 518] on input "text" at bounding box center [559, 522] width 112 height 25
type input "BUSINESS CLASS SEAT"
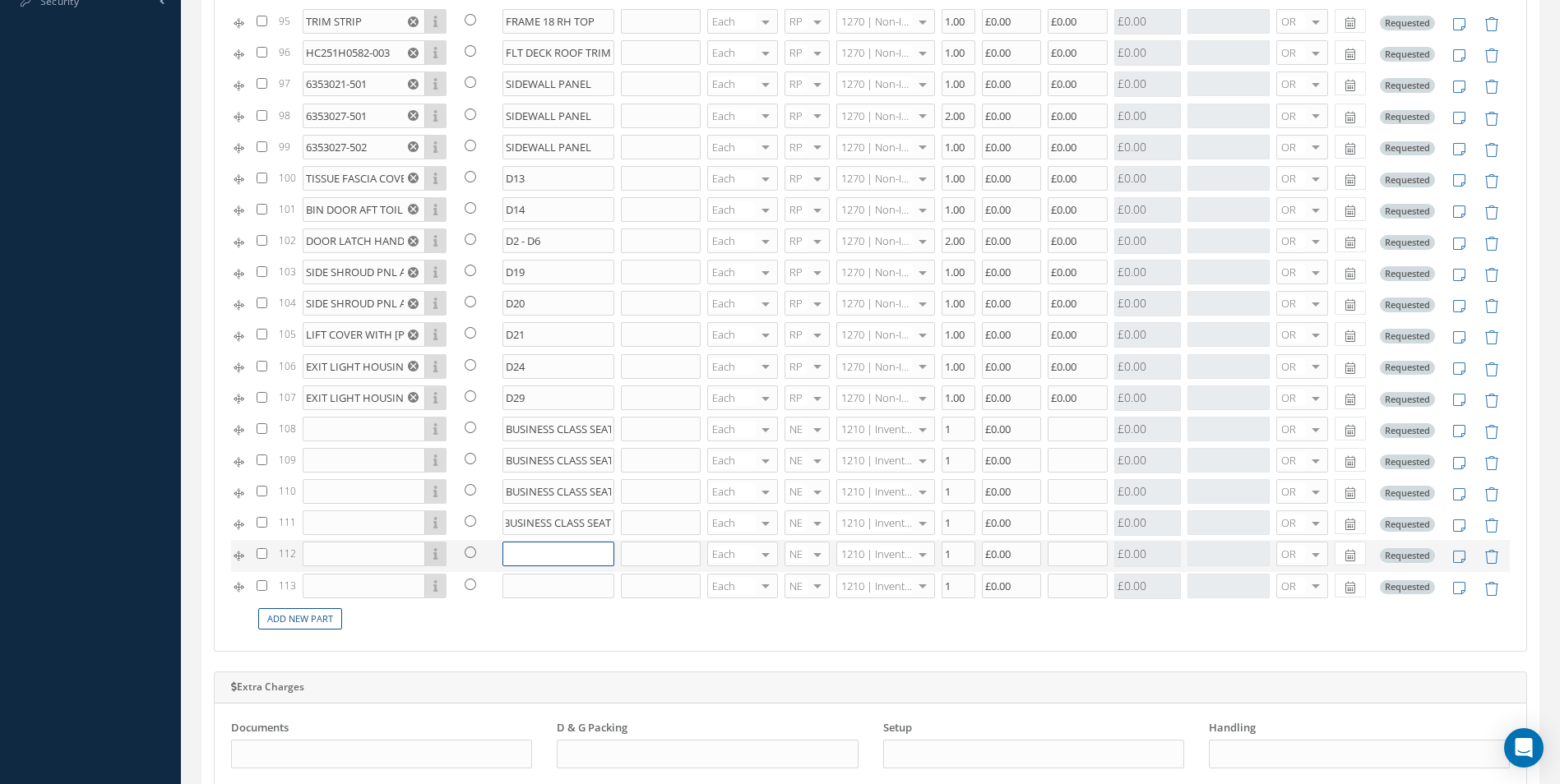
click at [569, 553] on input "text" at bounding box center [559, 553] width 112 height 25
type input "BUSINESS CALSS SEAT"
click at [564, 589] on input "text" at bounding box center [559, 586] width 112 height 25
type input "BUSINESS CLASS SEAT"
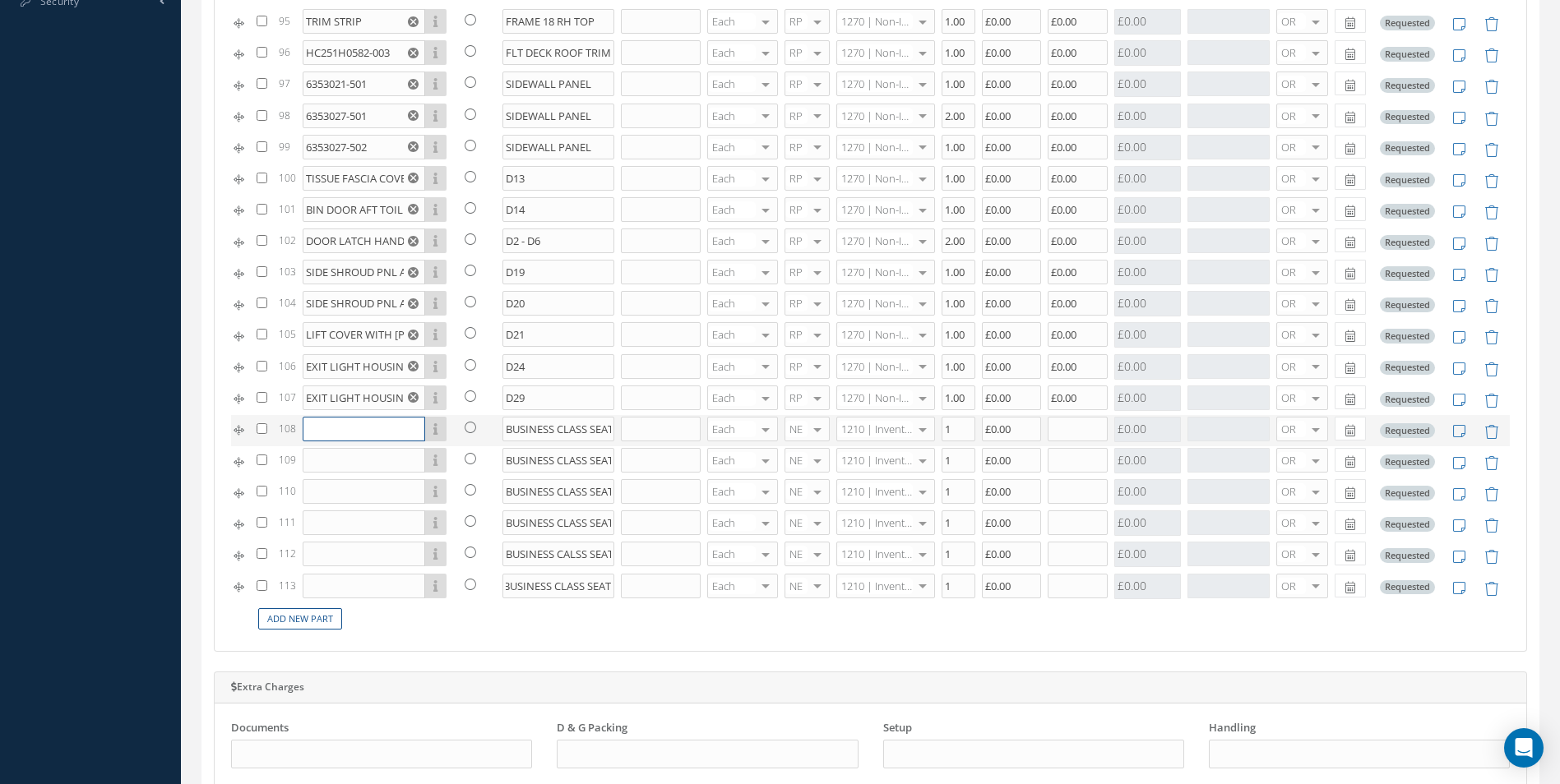
click at [384, 426] on input "text" at bounding box center [363, 429] width 123 height 25
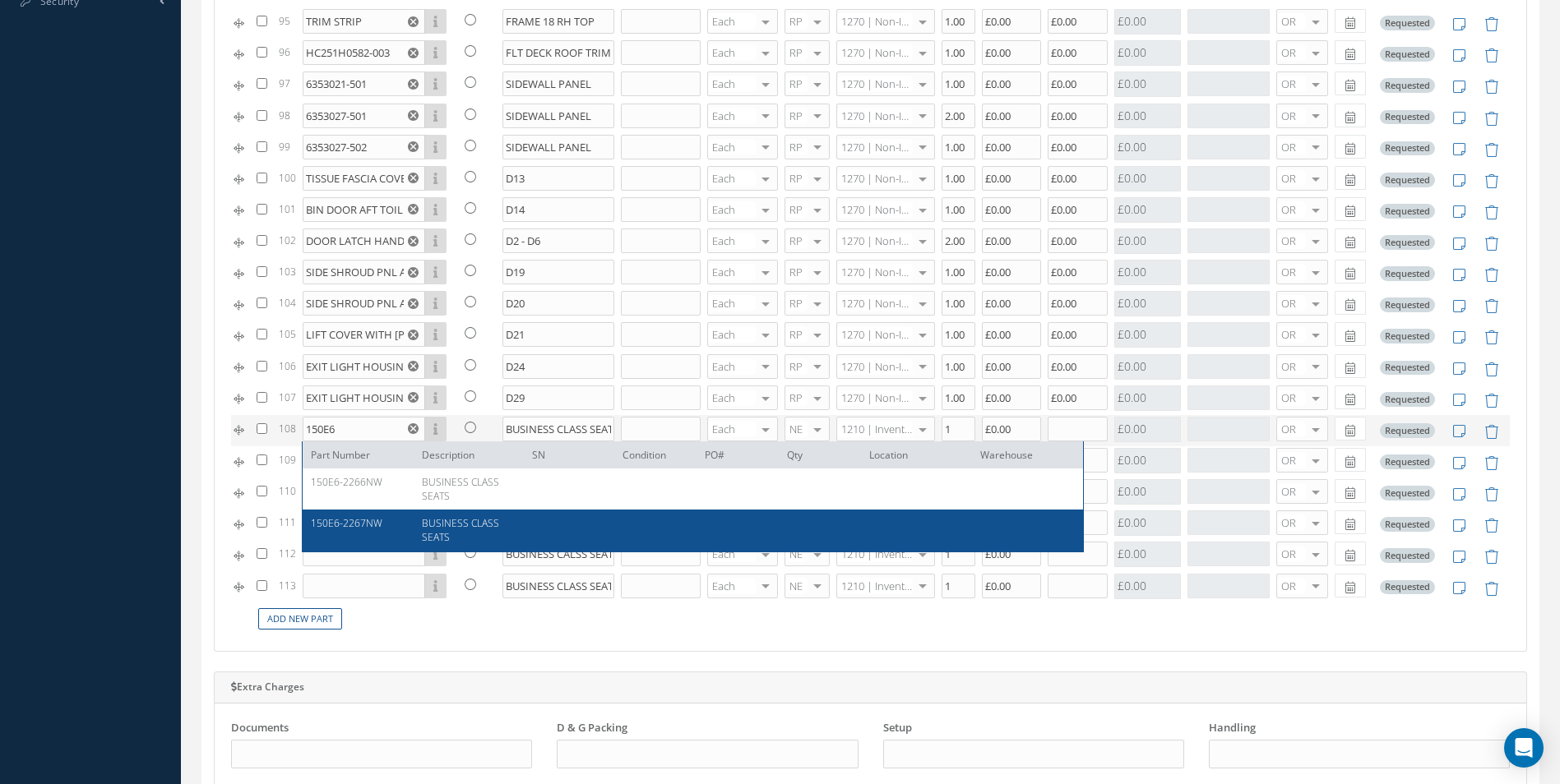
click at [357, 530] on span "150E6-2267NW" at bounding box center [347, 523] width 72 height 14
type input "150E6-2267NW"
type input "BUSINESS CLASS SEATS"
type input "£0"
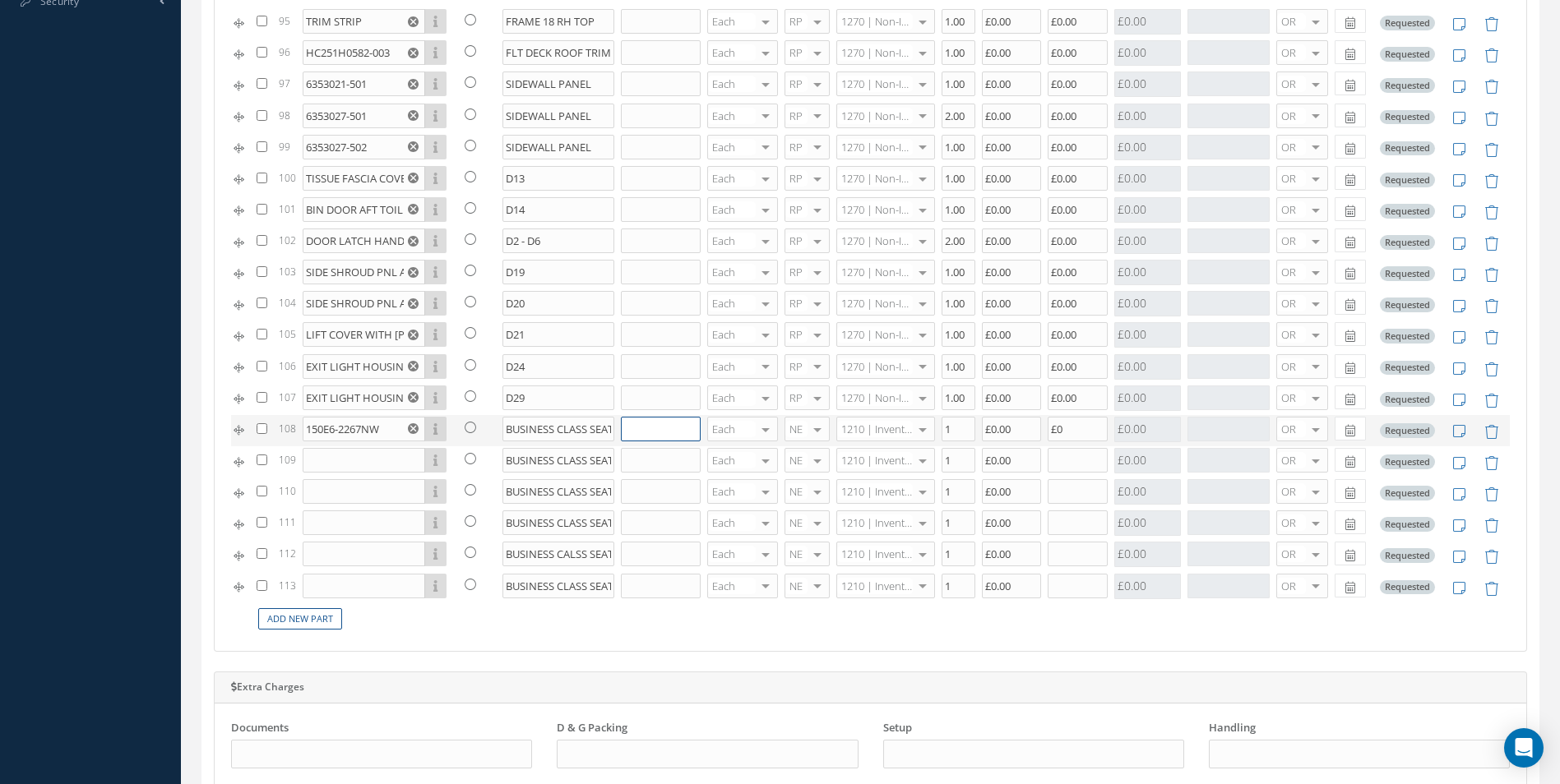
click at [639, 437] on input "text" at bounding box center [660, 429] width 80 height 25
type input "46088"
click at [799, 514] on span "RP" at bounding box center [798, 511] width 43 height 27
type input "1270"
click at [850, 447] on span "1270 | Non-Inventory Item" at bounding box center [872, 461] width 69 height 27
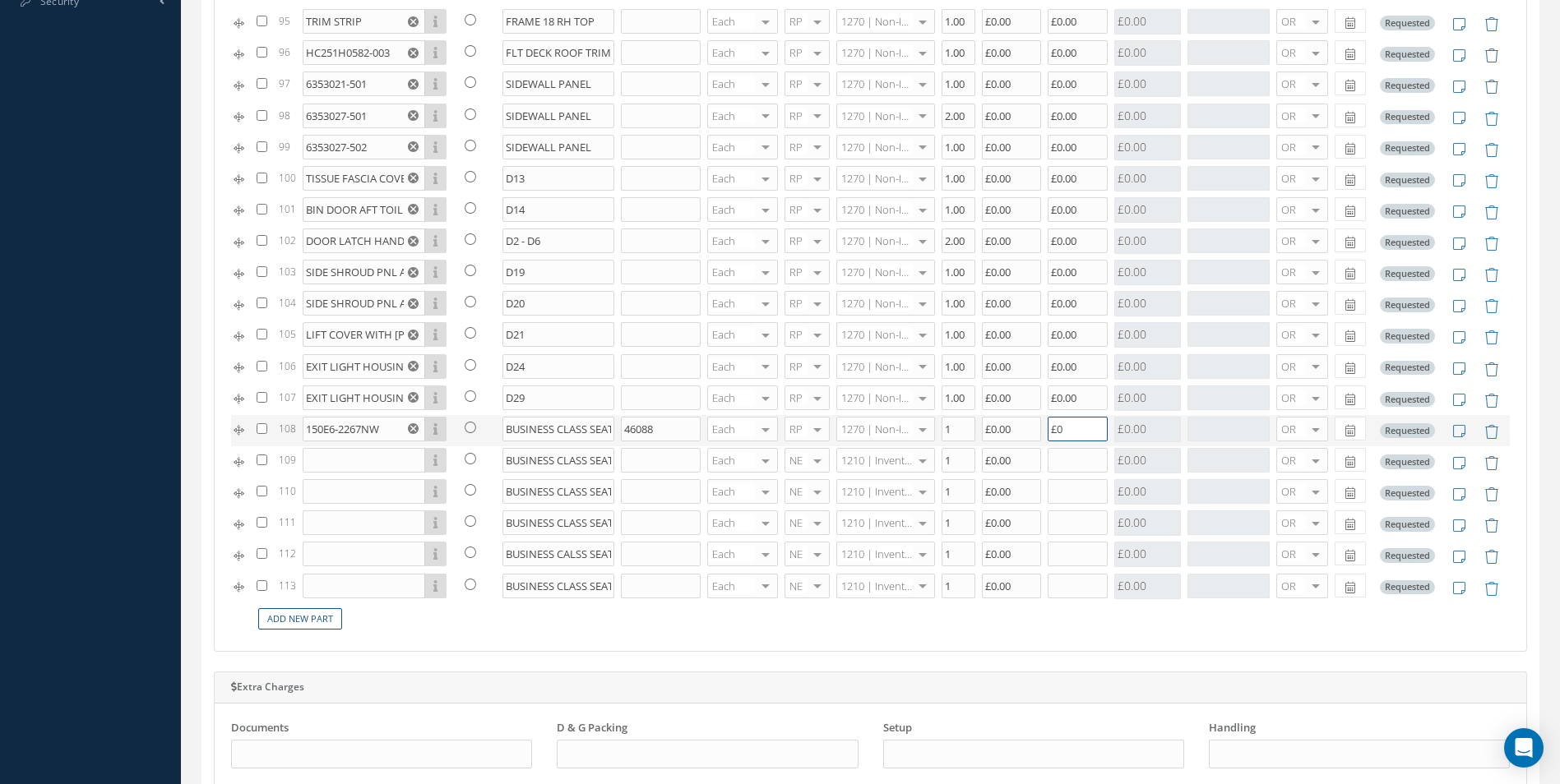
click at [1057, 434] on input "£0" at bounding box center [1077, 429] width 60 height 25
type input "£0.00"
click at [318, 454] on input "text" at bounding box center [363, 459] width 123 height 25
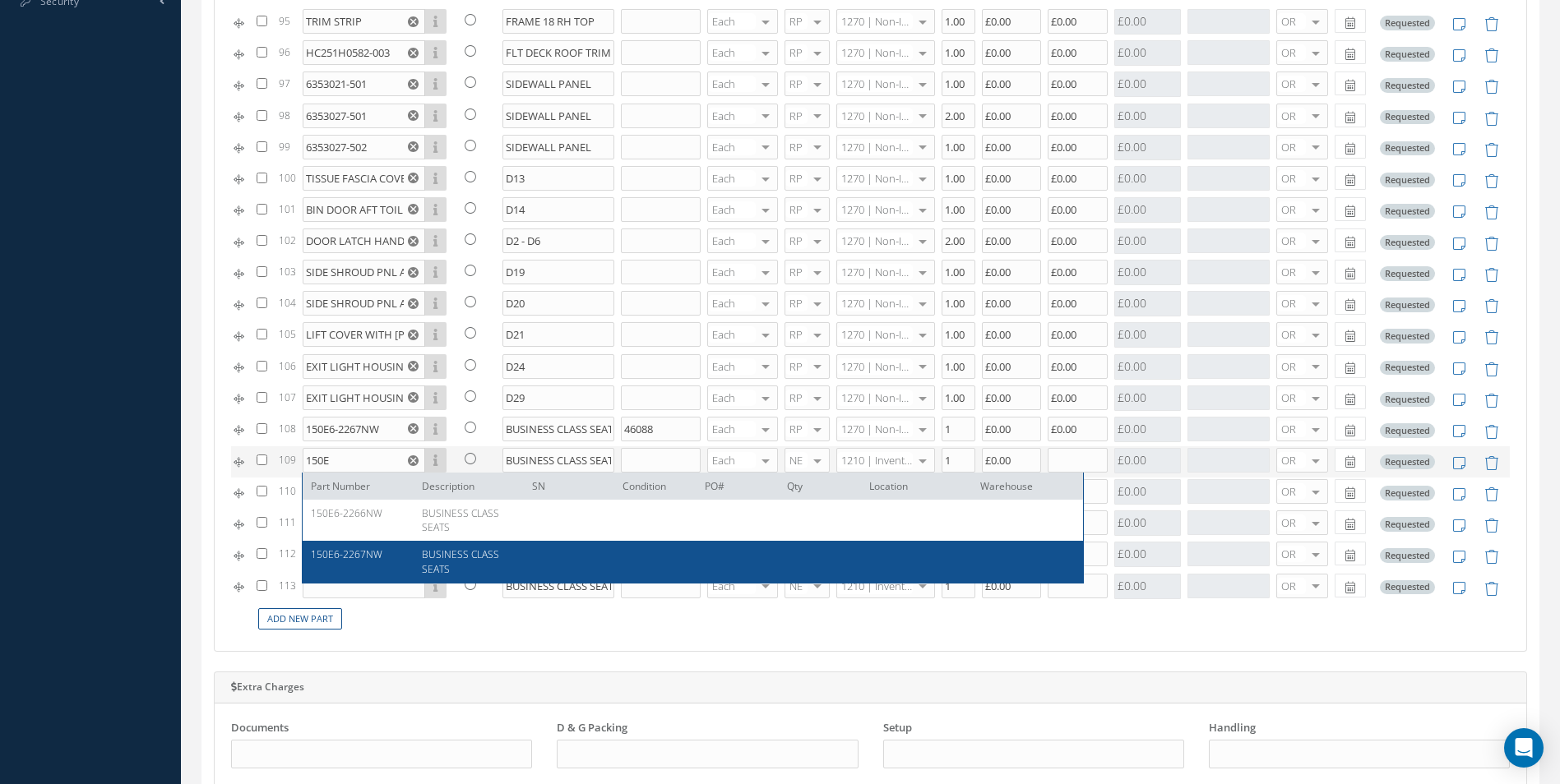
click at [347, 549] on span "150E6-2267NW" at bounding box center [347, 554] width 72 height 14
type input "150E6-2267NW"
type input "BUSINESS CLASS SEATS"
type input "£0"
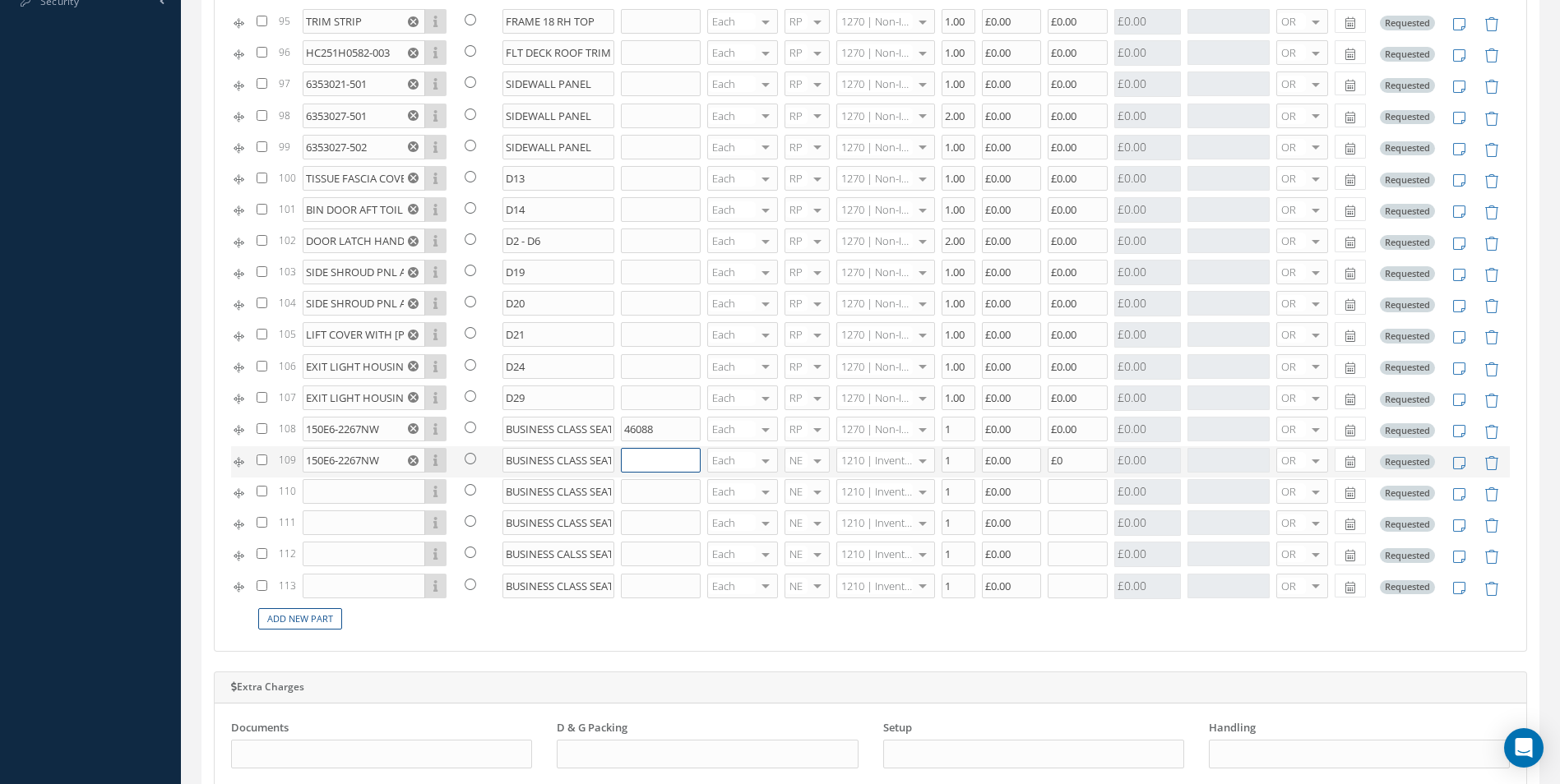
click at [652, 458] on input "text" at bounding box center [660, 459] width 80 height 25
type input "47502"
click at [788, 533] on span "RP" at bounding box center [798, 542] width 43 height 27
type input "1270"
click at [863, 478] on span "1270 | Non-Inventory Item" at bounding box center [876, 494] width 97 height 41
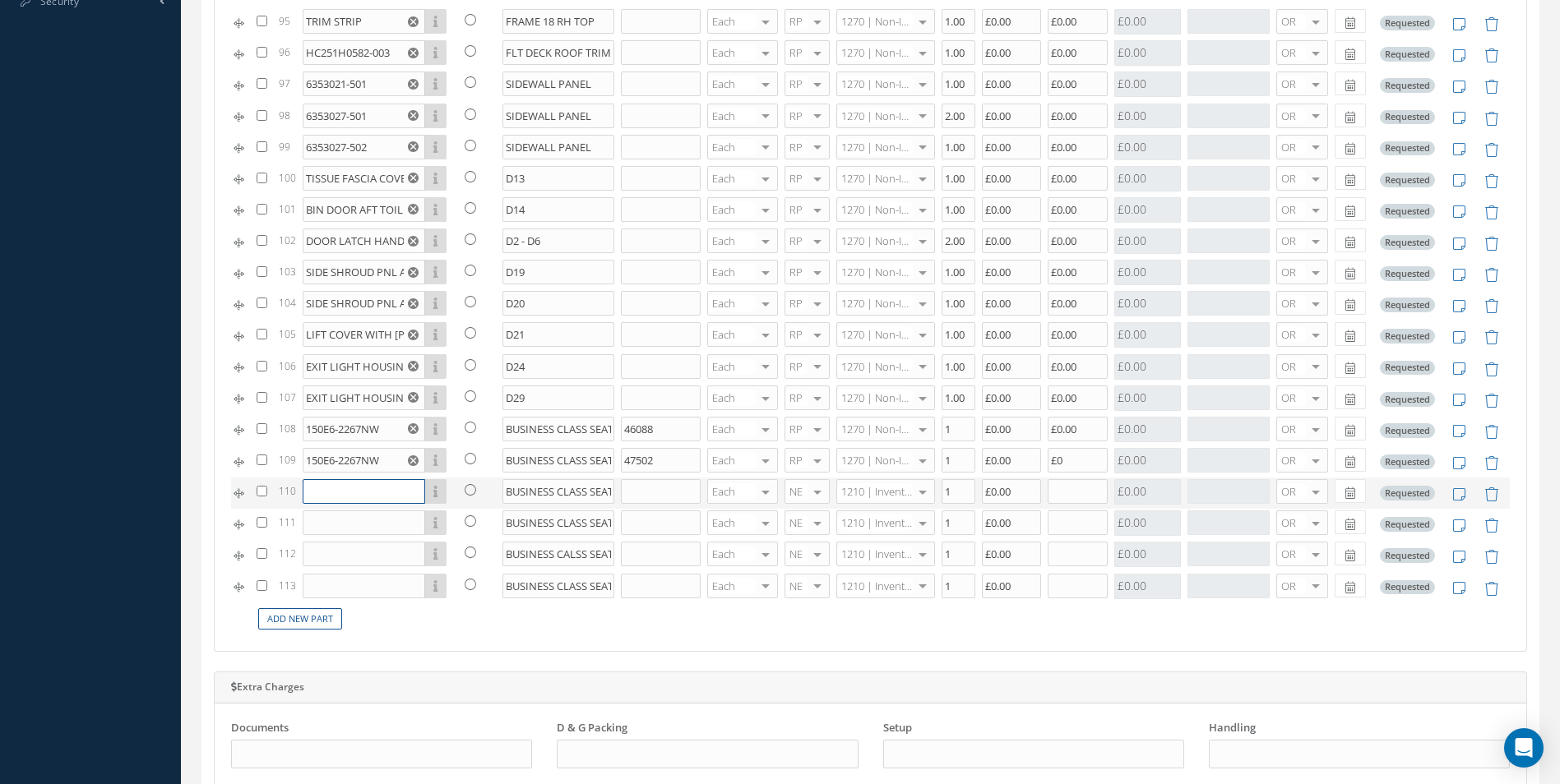
click at [345, 497] on input "text" at bounding box center [363, 491] width 123 height 25
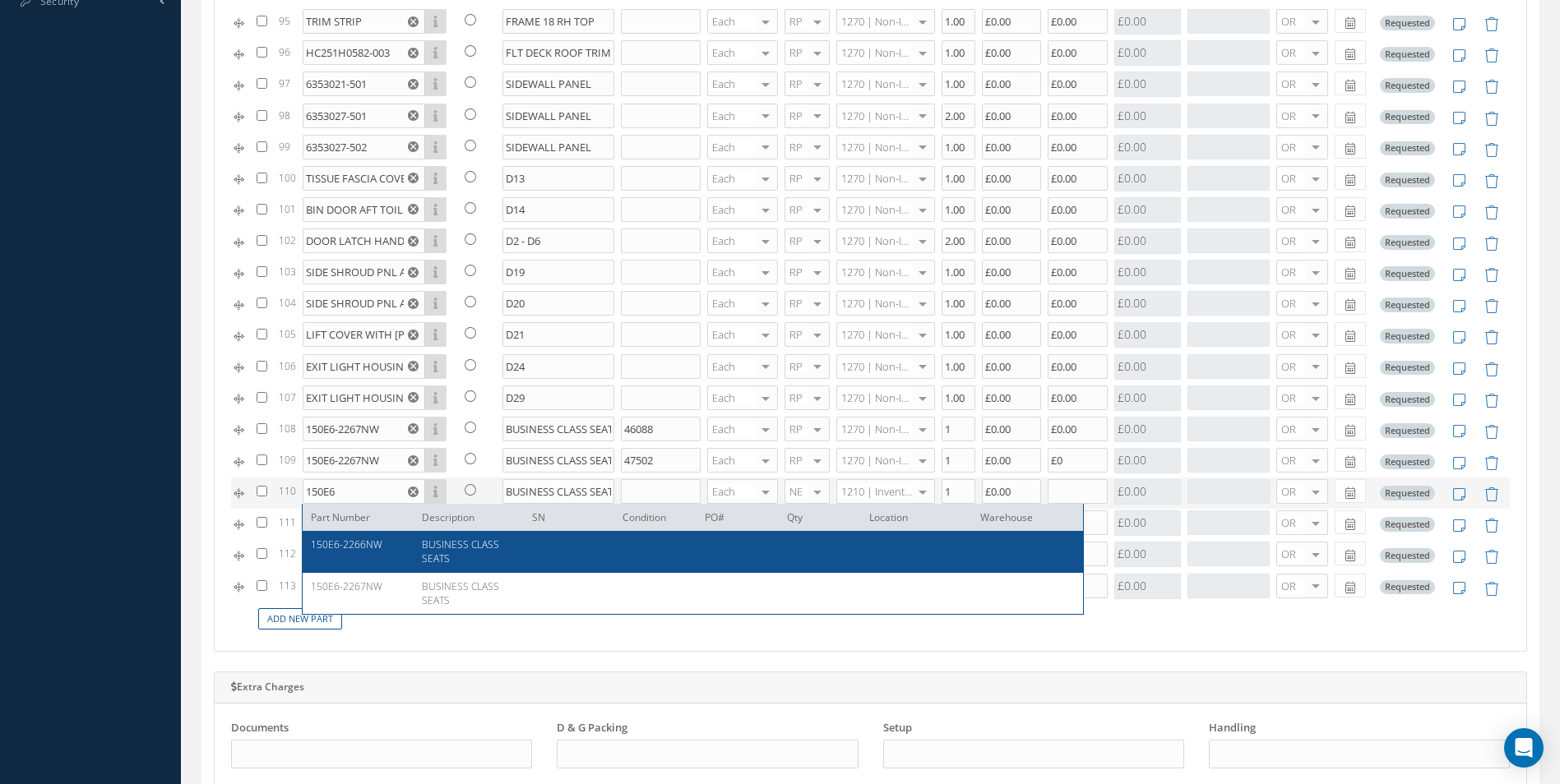
click at [353, 559] on div "150E6-2266NW" at bounding box center [360, 551] width 98 height 27
type input "150E6-2266NW"
type input "BUSINESS CLASS SEATS"
type input "£0"
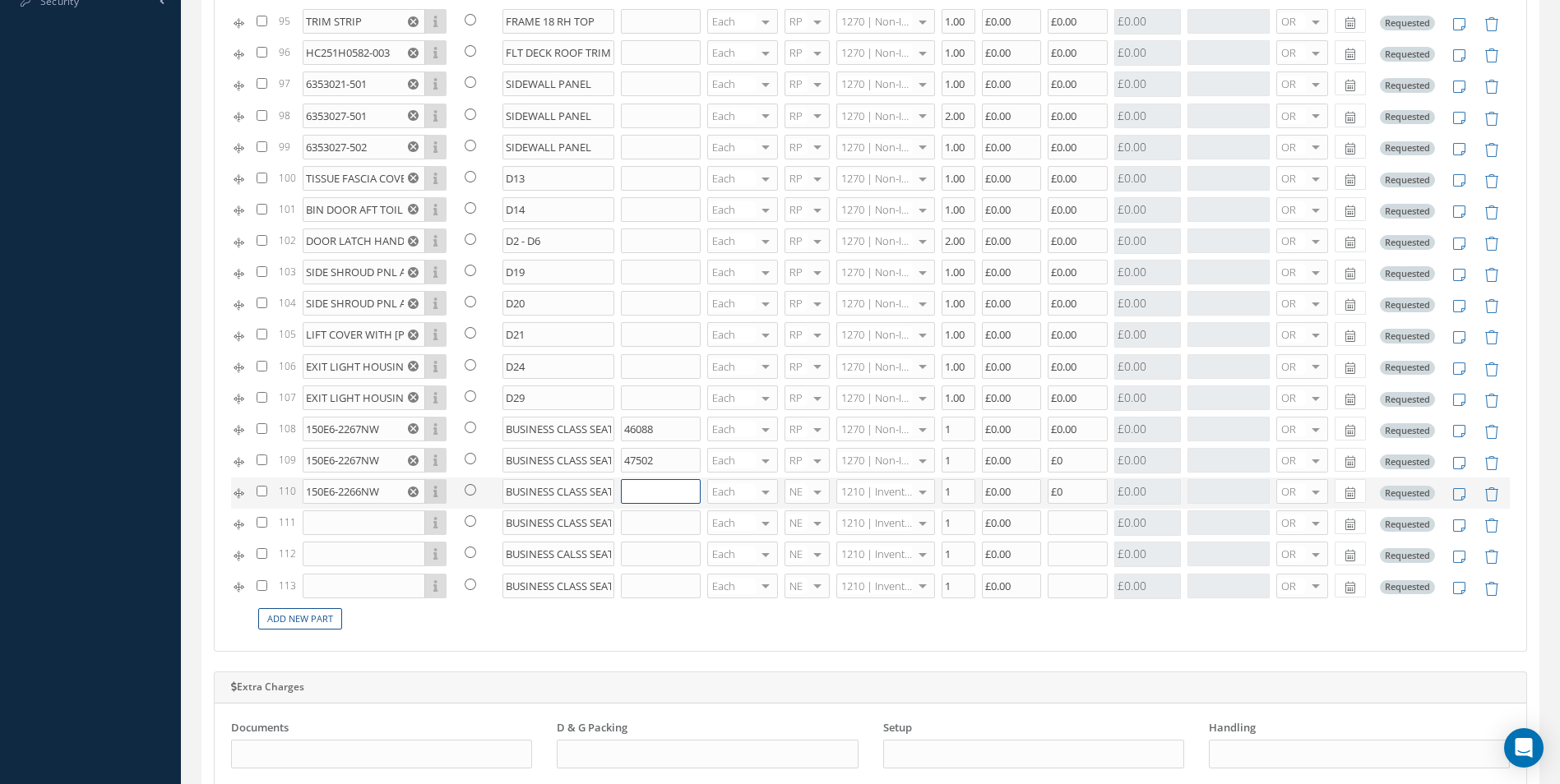
click at [634, 493] on input "text" at bounding box center [660, 491] width 80 height 25
type input "48207"
click at [795, 569] on span "RP" at bounding box center [792, 573] width 13 height 15
type input "1270"
click at [860, 513] on span "1270 | Non-Inventory Item" at bounding box center [872, 524] width 69 height 27
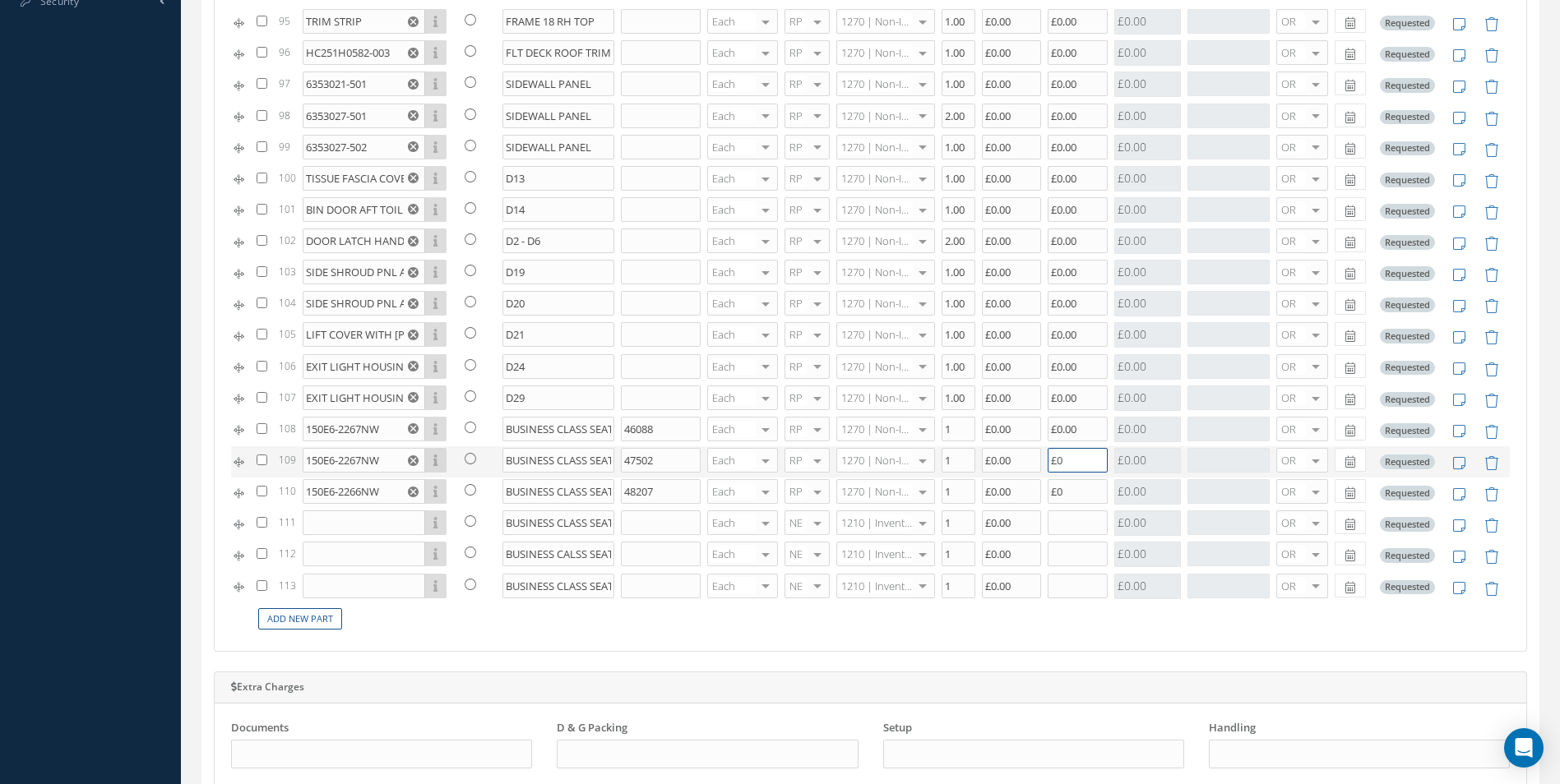
click at [1059, 469] on input "£0" at bounding box center [1077, 459] width 60 height 25
type input "£0.00"
click at [1063, 487] on input "£0" at bounding box center [1077, 491] width 60 height 25
type input "£0.00"
click at [327, 518] on input "text" at bounding box center [363, 522] width 123 height 25
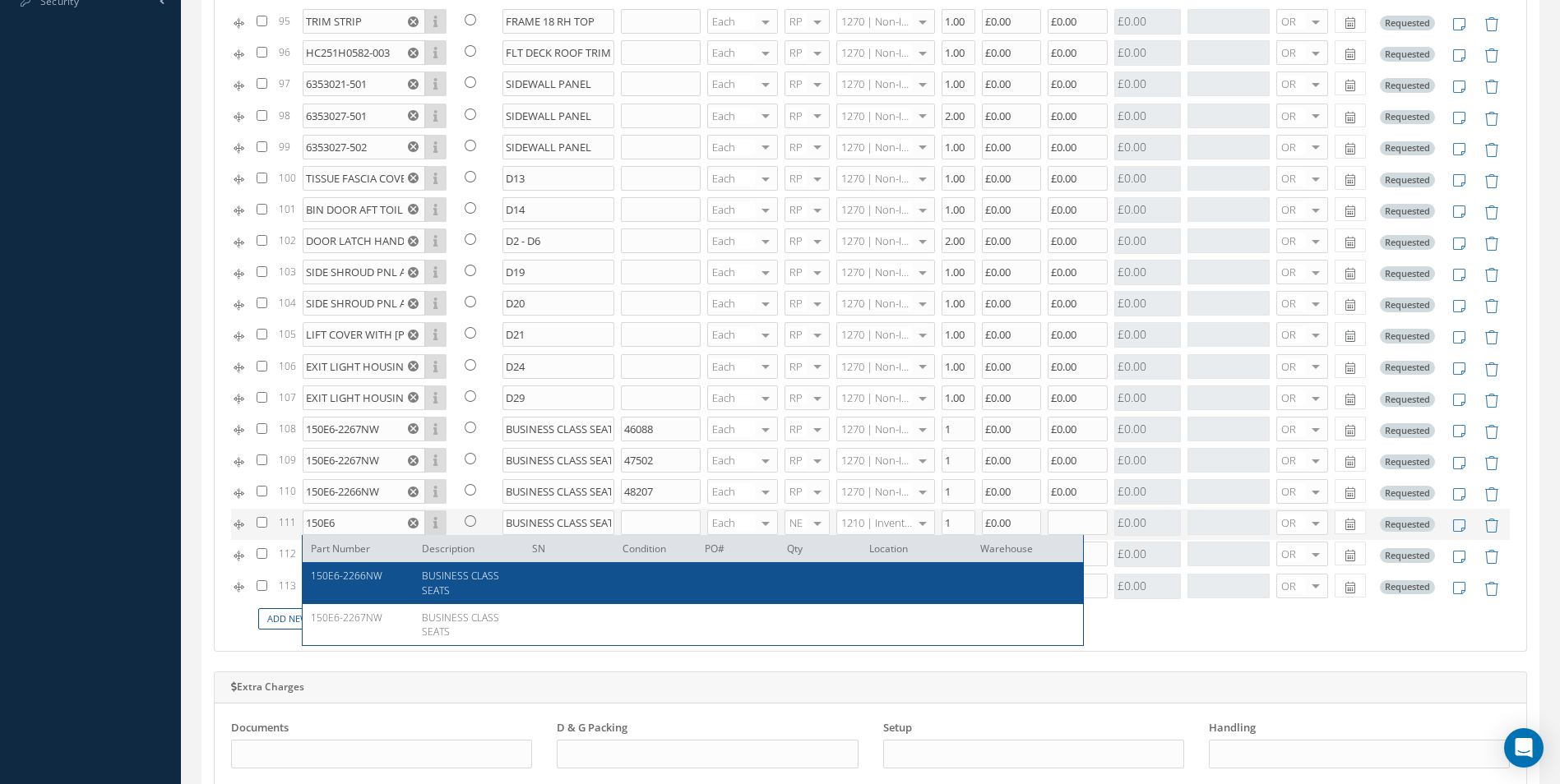
click at [344, 586] on div "150E6-2266NW" at bounding box center [360, 583] width 98 height 27
type input "150E6-2266NW"
type input "BUSINESS CLASS SEATS"
type input "£0"
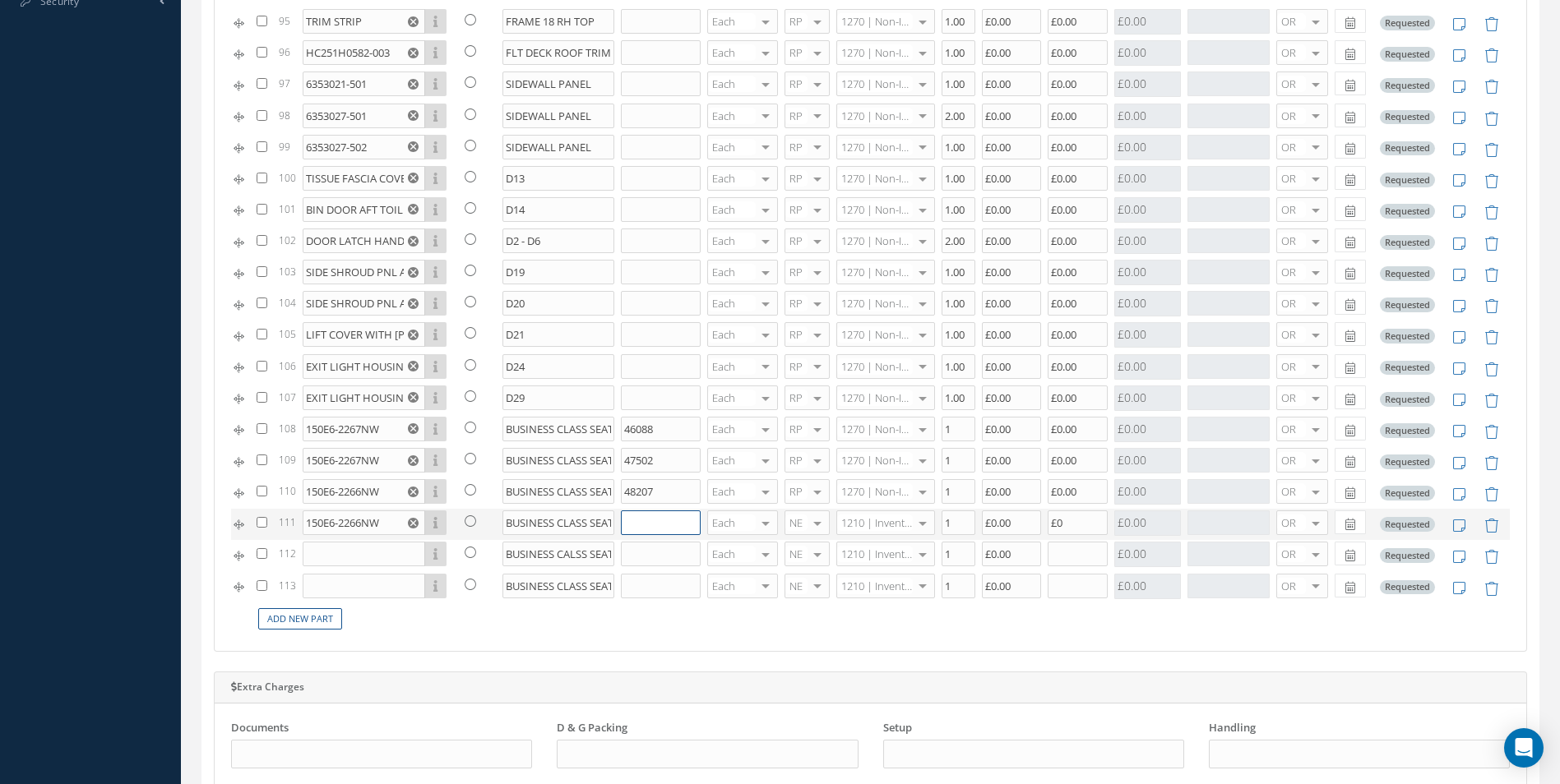
click at [627, 522] on input "text" at bounding box center [660, 522] width 80 height 25
type input "53879"
click at [800, 604] on span "RP" at bounding box center [798, 604] width 43 height 27
type input "1270"
click at [867, 563] on span "1270 | Non-Inventory Item" at bounding box center [872, 555] width 69 height 27
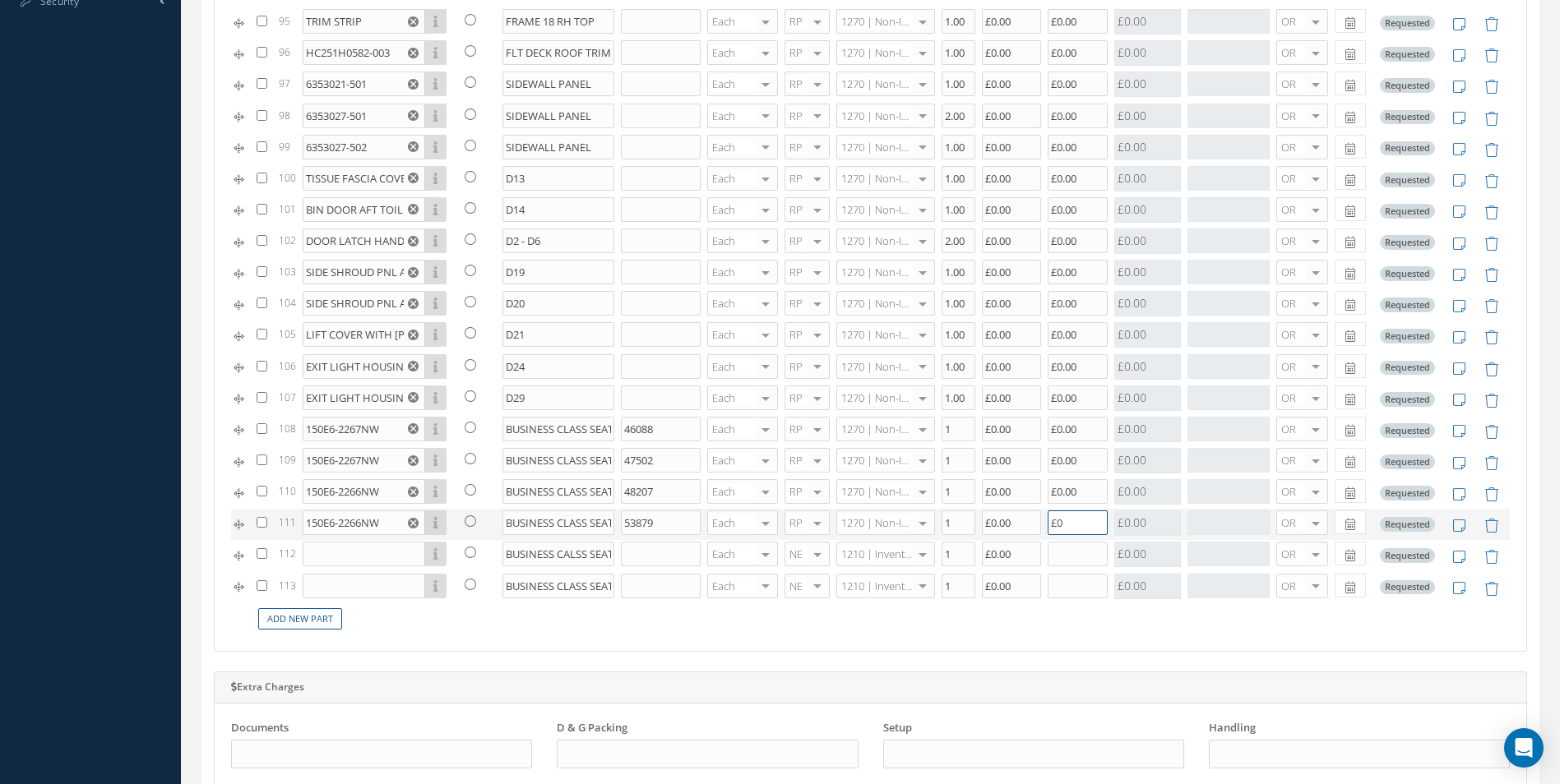
click at [1059, 526] on input "£0" at bounding box center [1077, 522] width 60 height 25
type input "£0.00"
click at [377, 559] on input "text" at bounding box center [363, 553] width 123 height 25
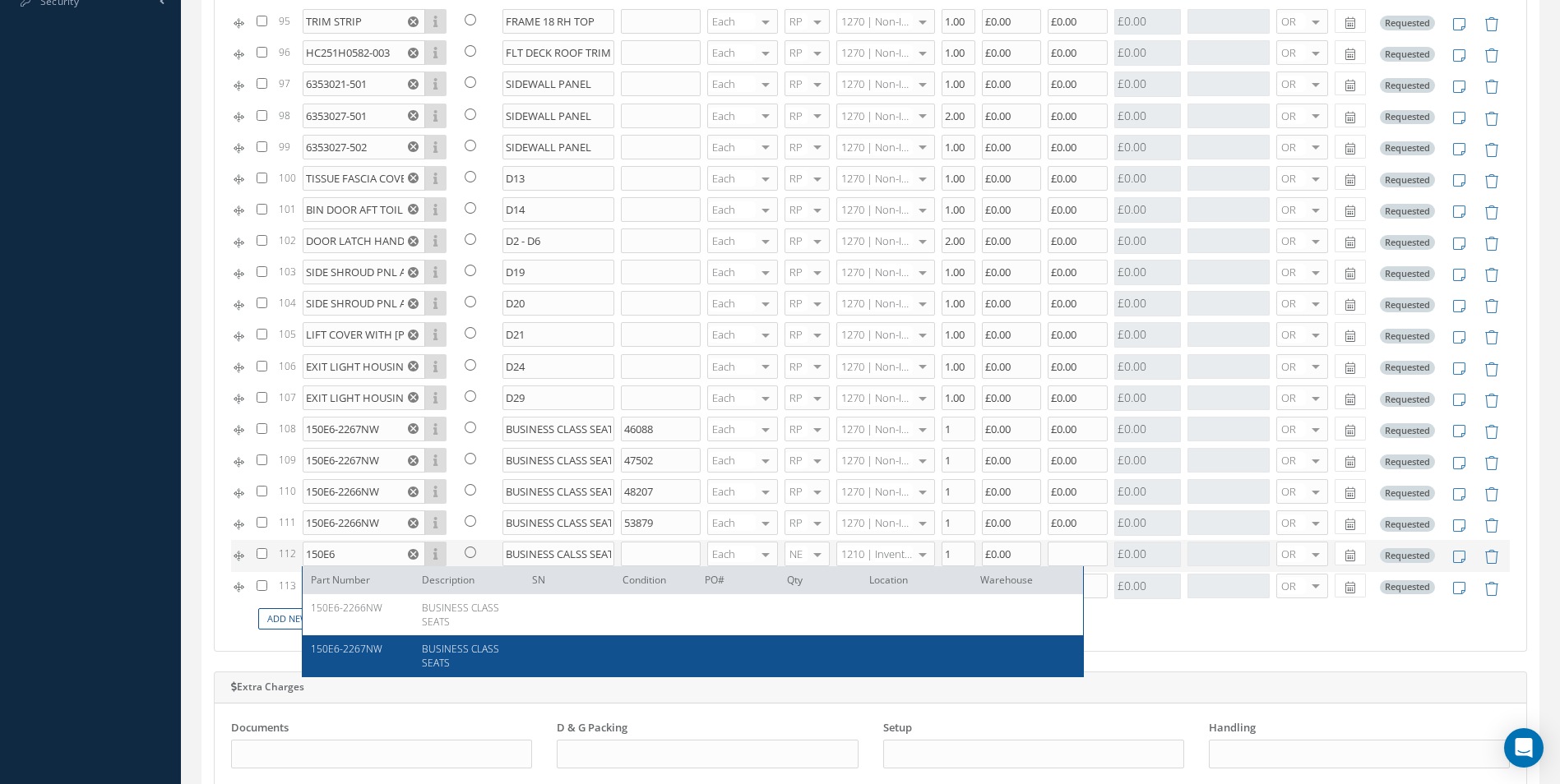
click at [372, 644] on span "150E6-2267NW" at bounding box center [347, 649] width 72 height 14
type input "150E6-2267NW"
type input "BUSINESS CLASS SEATS"
type input "£0"
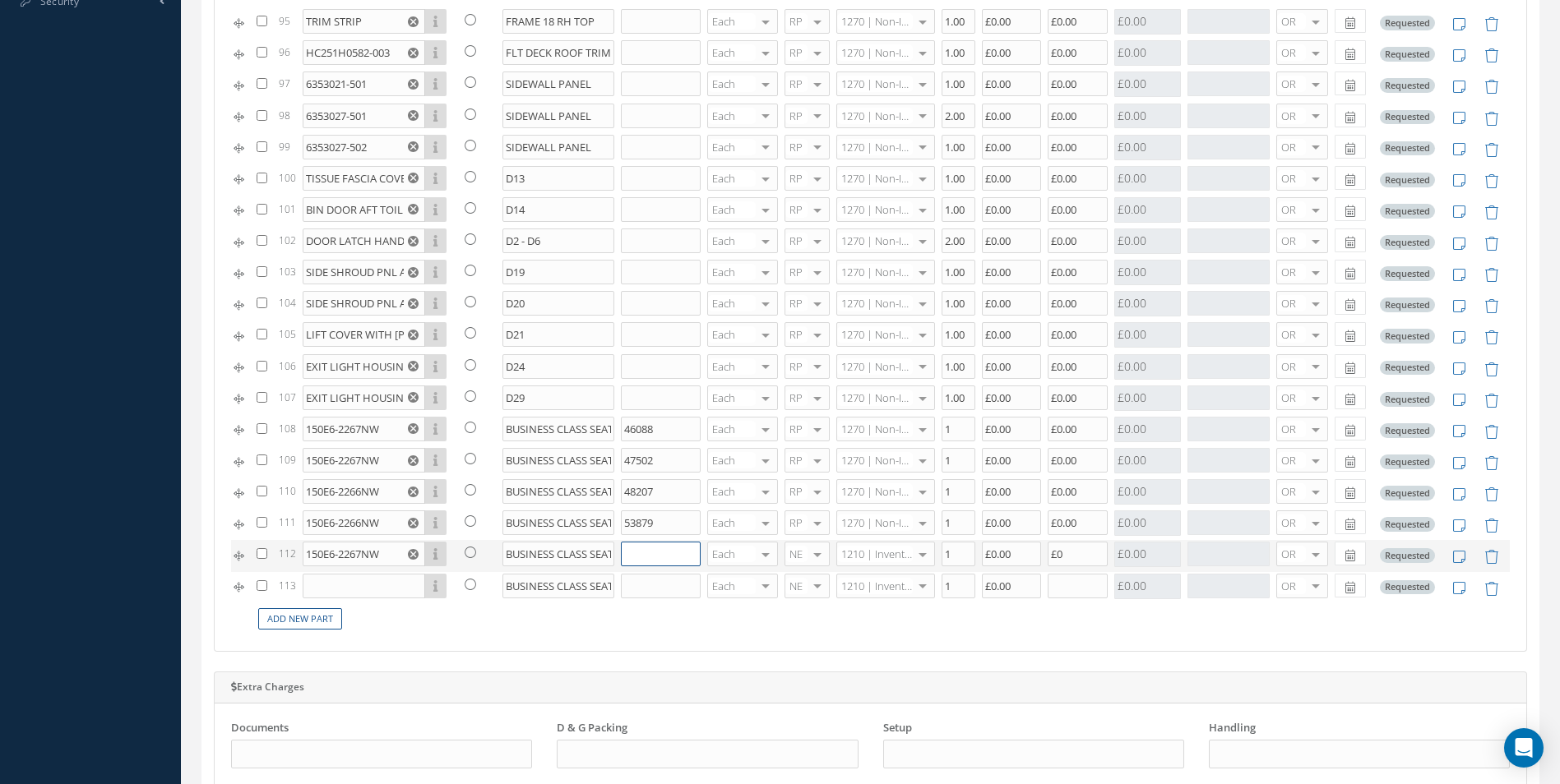
click at [642, 556] on input "text" at bounding box center [660, 553] width 80 height 25
type input "53881"
click at [800, 637] on span "RP" at bounding box center [798, 636] width 43 height 27
type input "1270"
click at [868, 577] on span "1270 | Non-Inventory Item" at bounding box center [872, 587] width 69 height 27
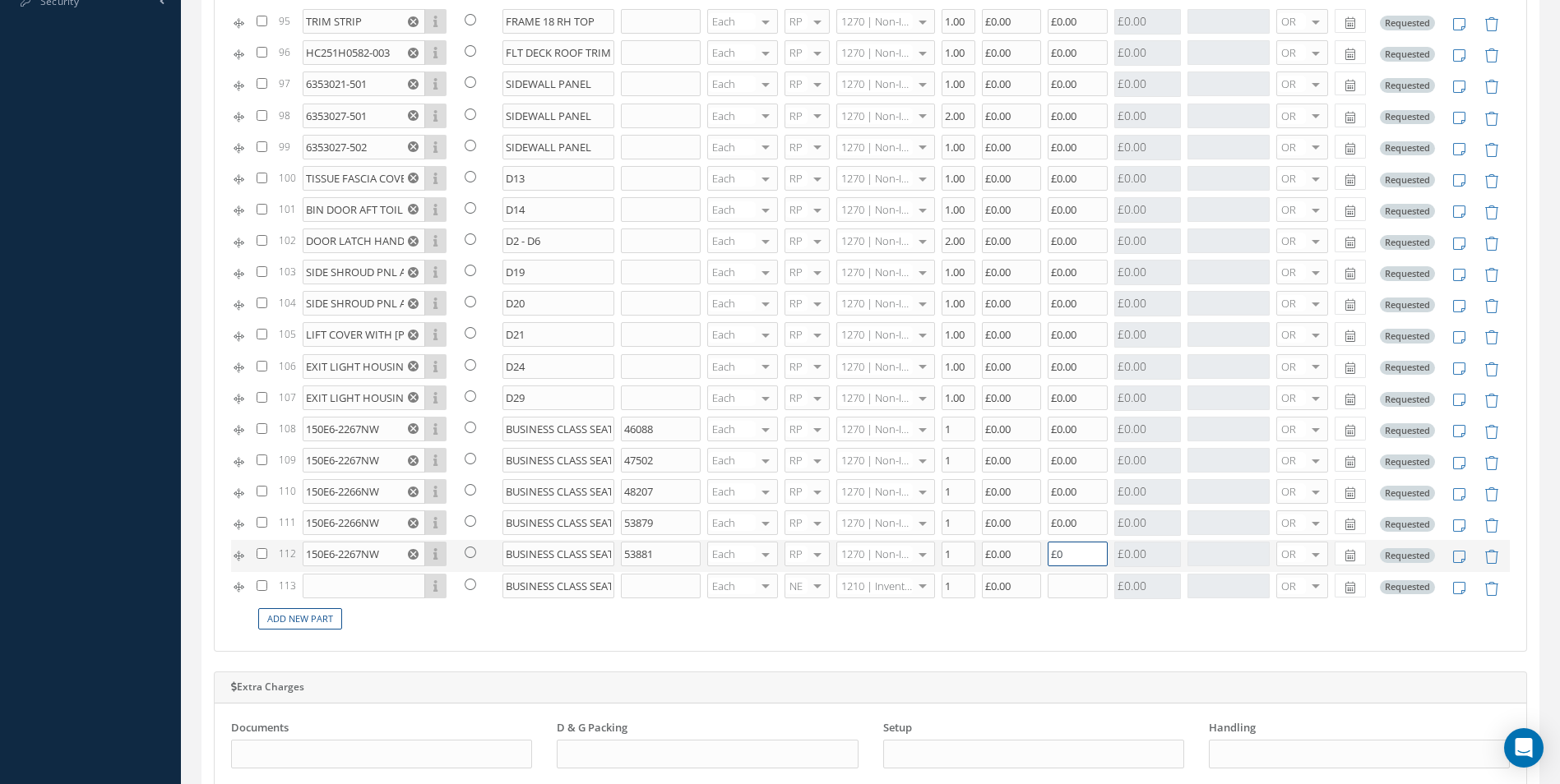
click at [1073, 561] on input "£0" at bounding box center [1077, 553] width 60 height 25
type input "£0.00"
click at [385, 588] on input "text" at bounding box center [363, 586] width 123 height 25
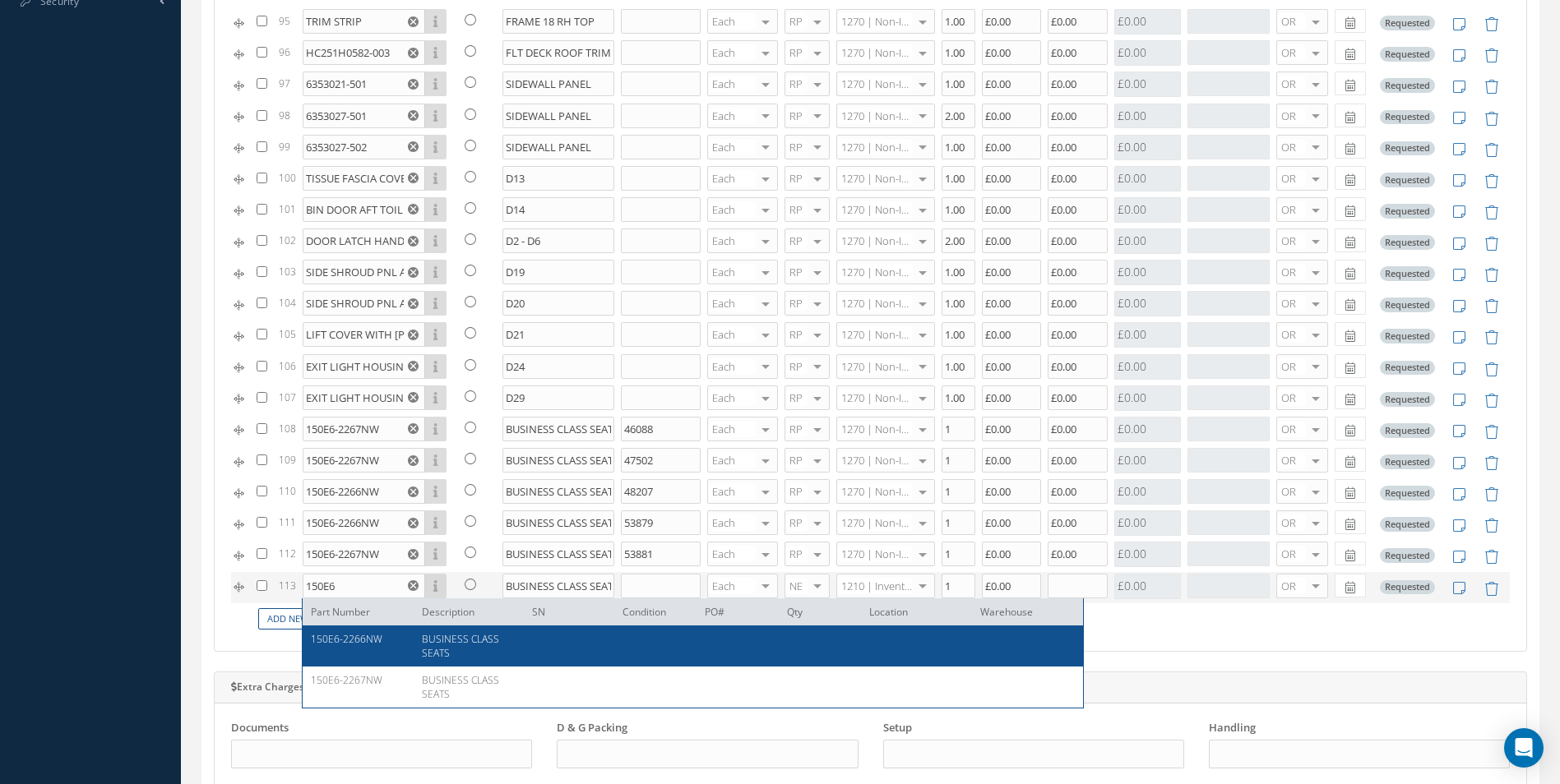
click at [382, 643] on div "150E6-2266NW" at bounding box center [360, 646] width 98 height 27
type input "150E6-2266NW"
type input "BUSINESS CLASS SEATS"
type input "£0"
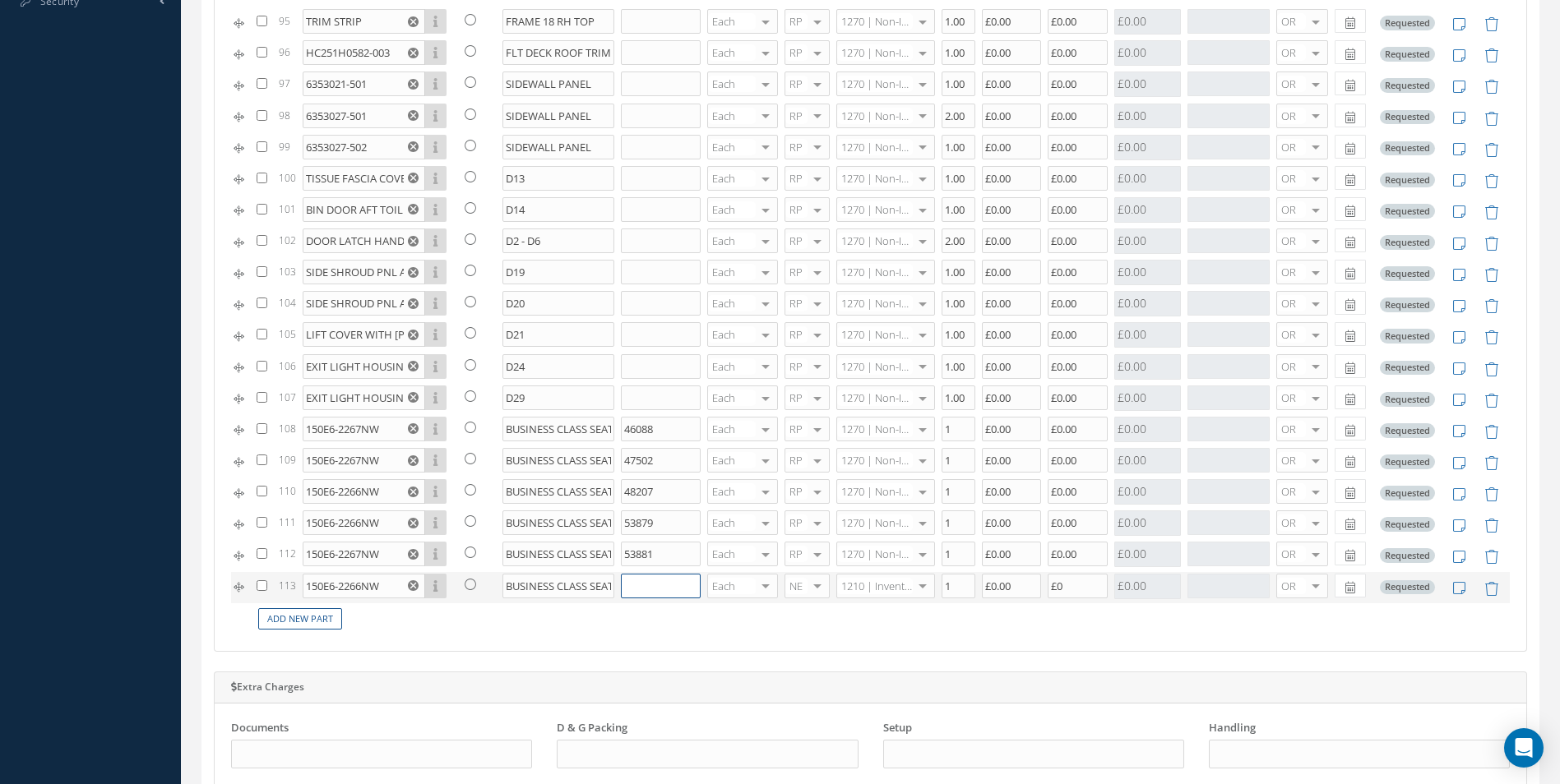
click at [657, 586] on input "text" at bounding box center [660, 586] width 80 height 25
type input "53356"
click at [807, 582] on div at bounding box center [817, 586] width 23 height 24
click at [799, 656] on span "RP" at bounding box center [798, 668] width 43 height 27
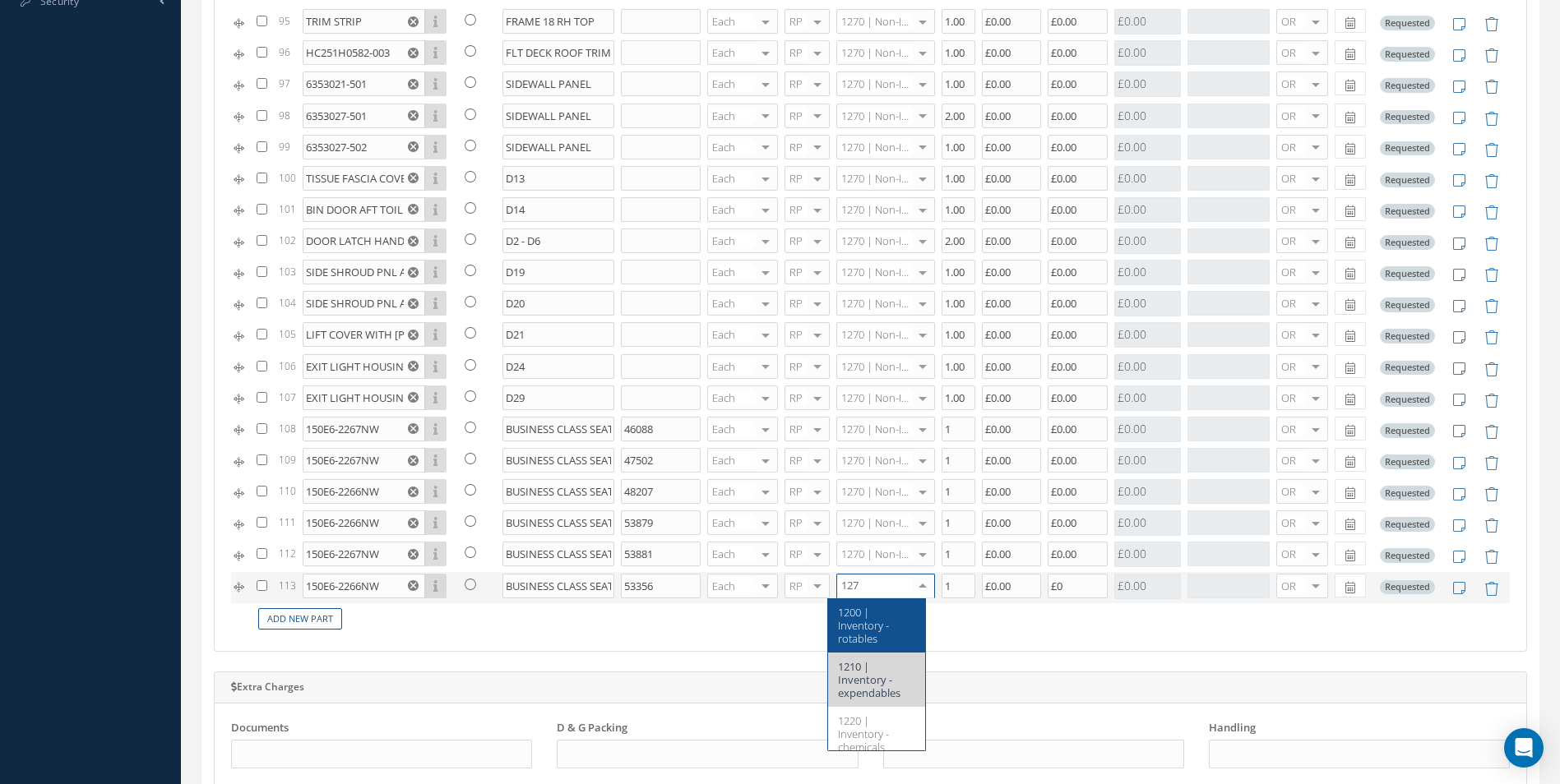
type input "1270"
click at [1060, 583] on input "£0" at bounding box center [1077, 586] width 60 height 25
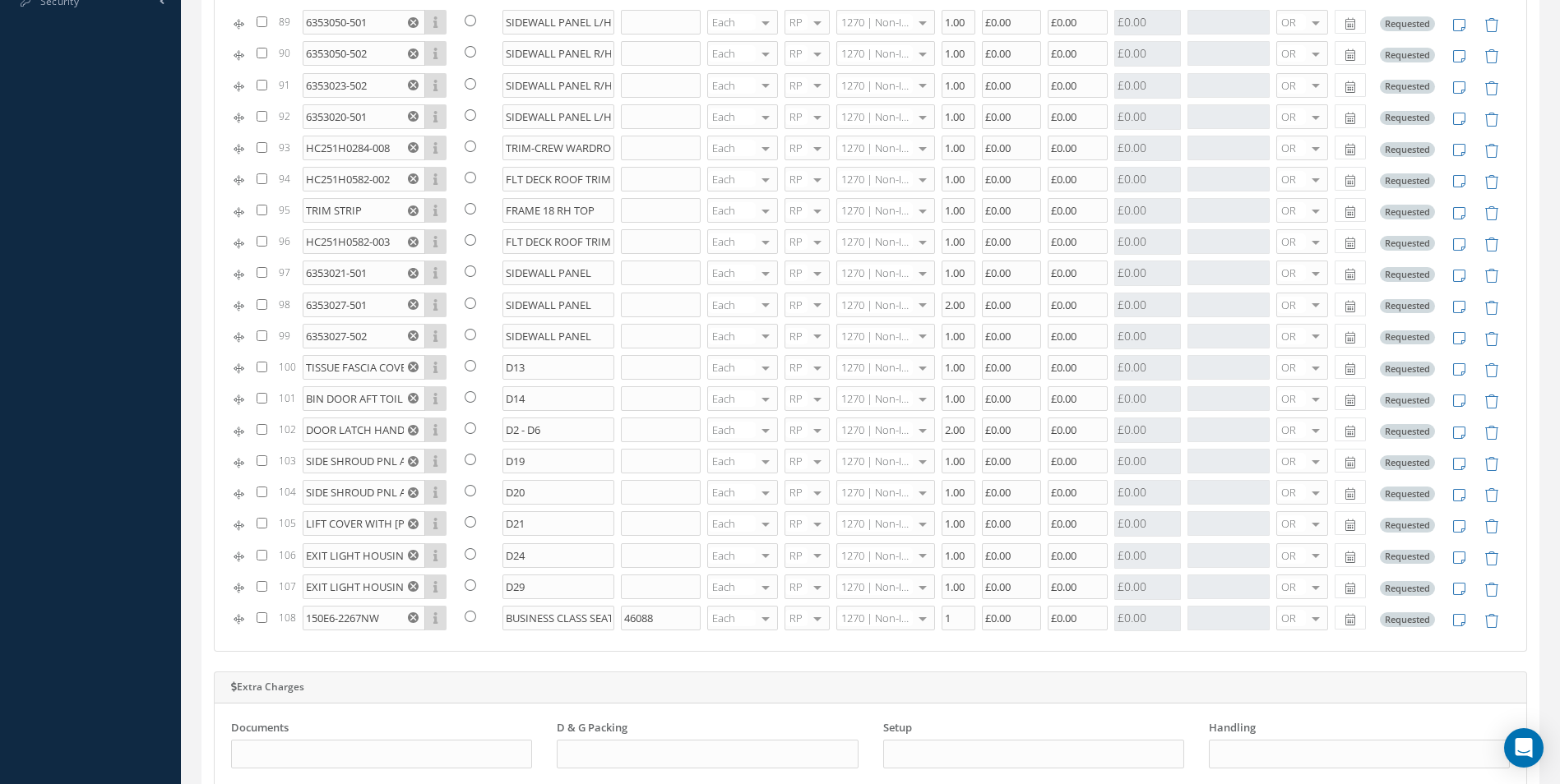
scroll to position [2983, 0]
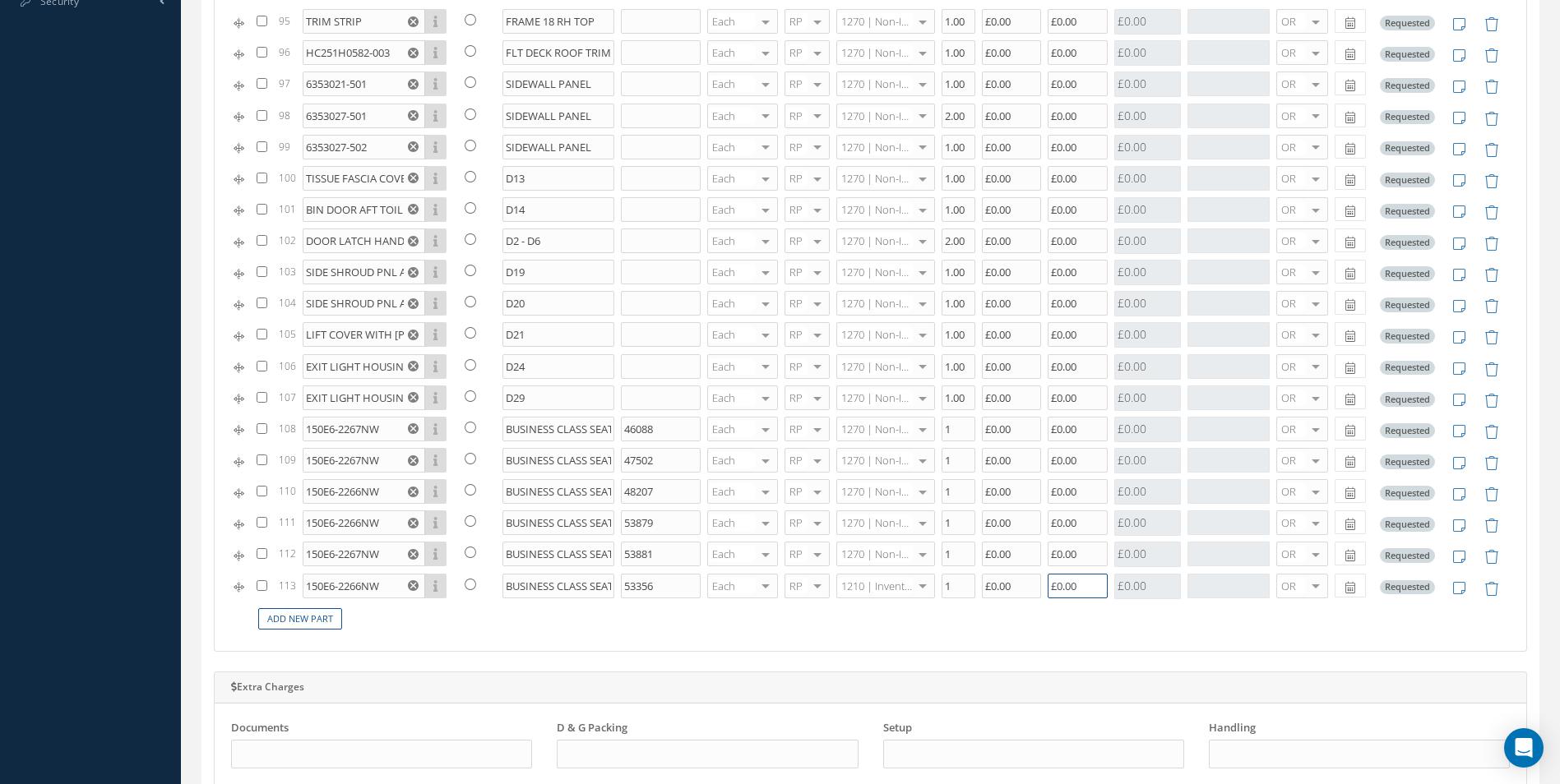
type input "£0.00"
type input "1270"
click at [859, 620] on span "1270 | Non-Inventory Item" at bounding box center [872, 618] width 69 height 27
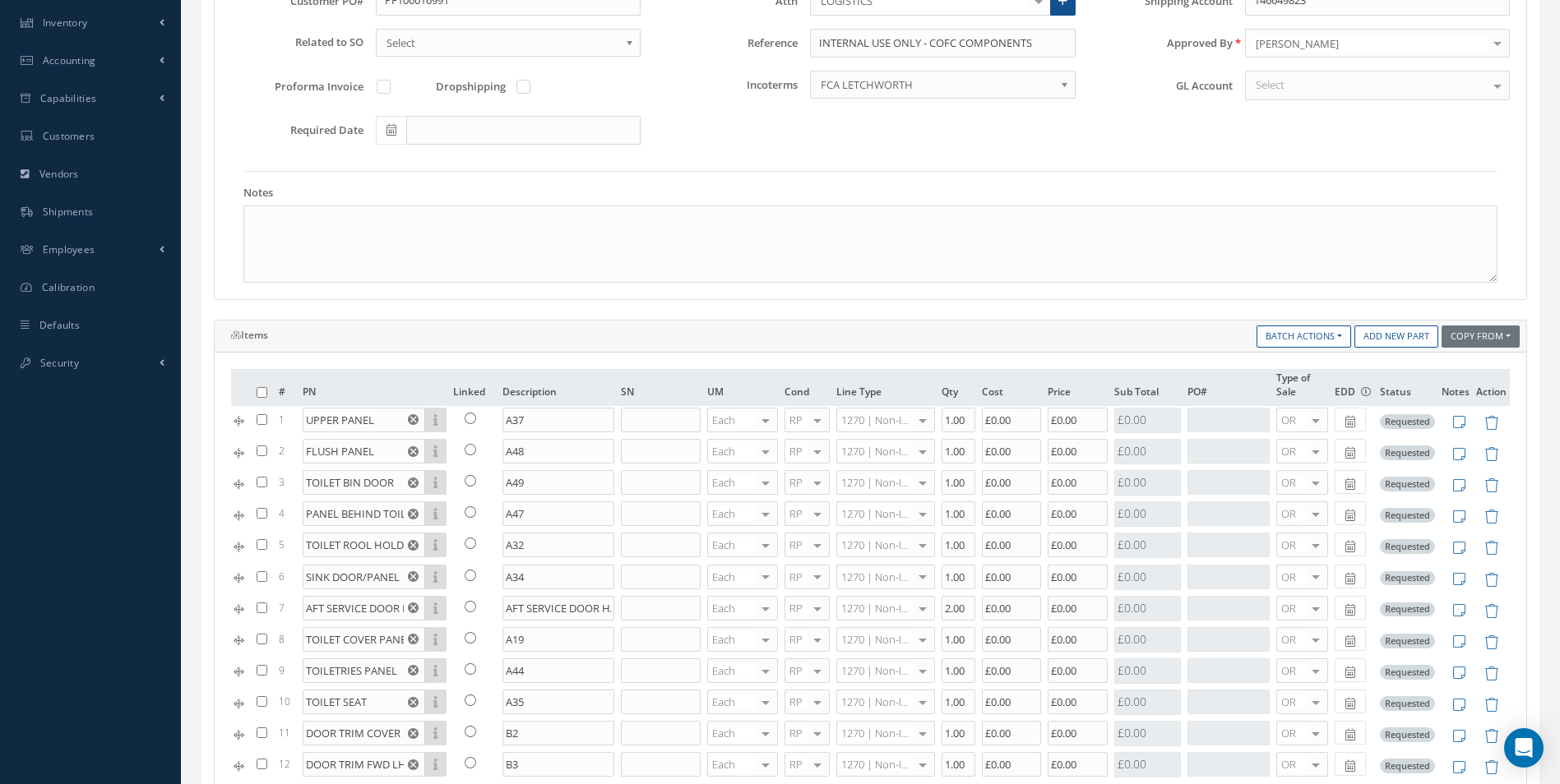
scroll to position [0, 0]
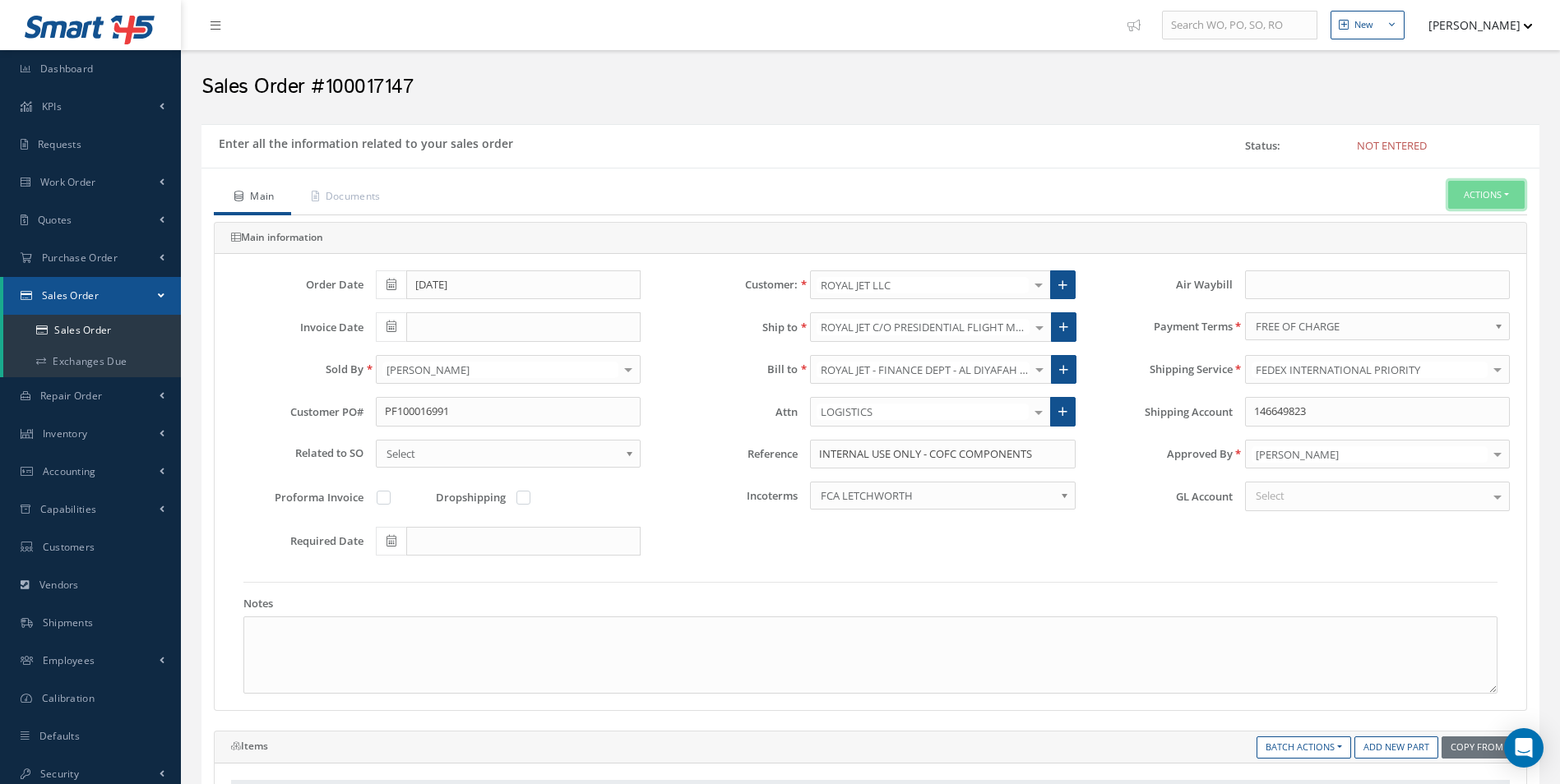
click at [1486, 193] on button "Actions" at bounding box center [1486, 194] width 77 height 28
click at [1296, 434] on link "C of C" at bounding box center [1337, 440] width 125 height 26
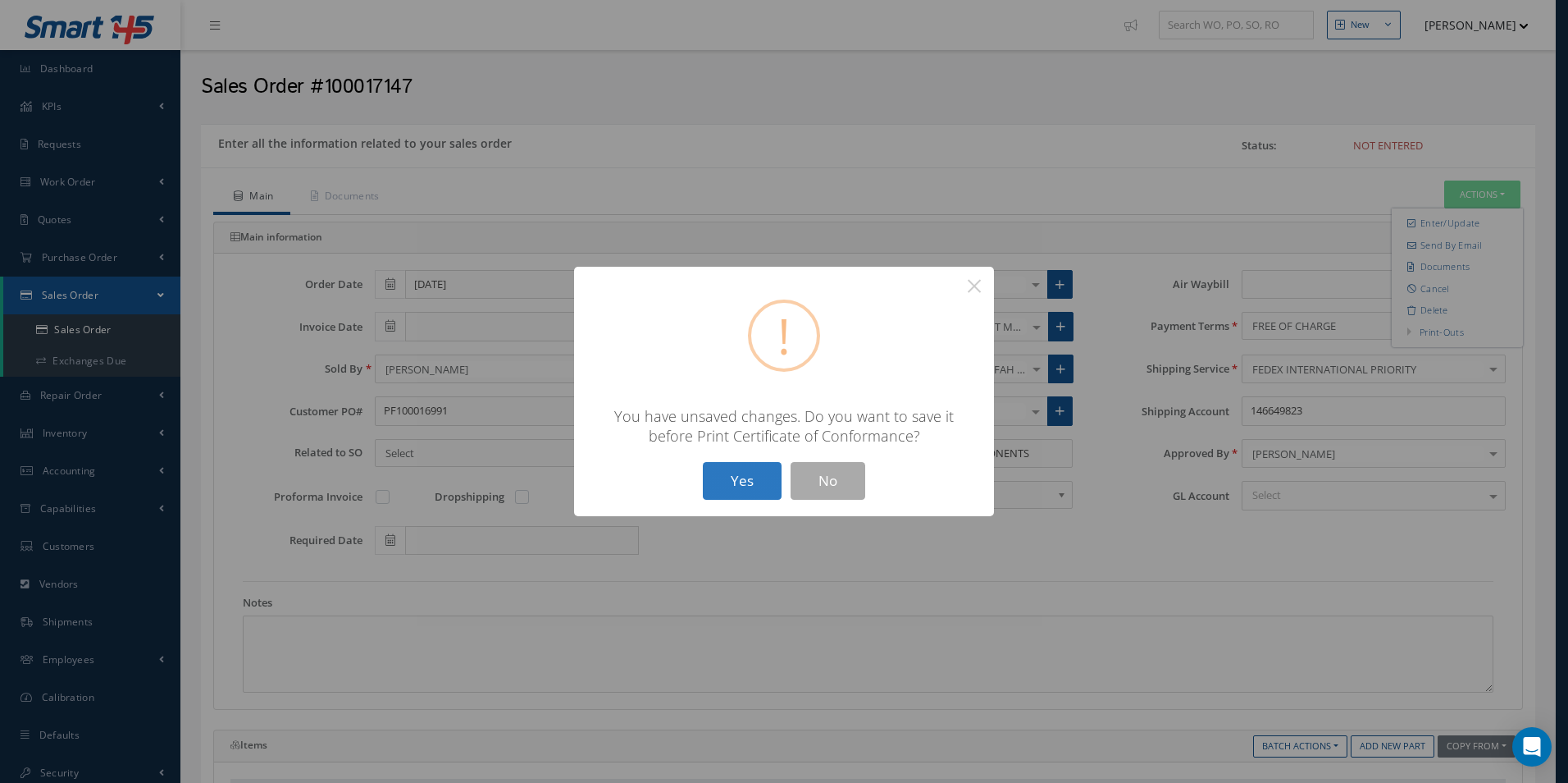
click at [765, 484] on button "Yes" at bounding box center [742, 480] width 78 height 38
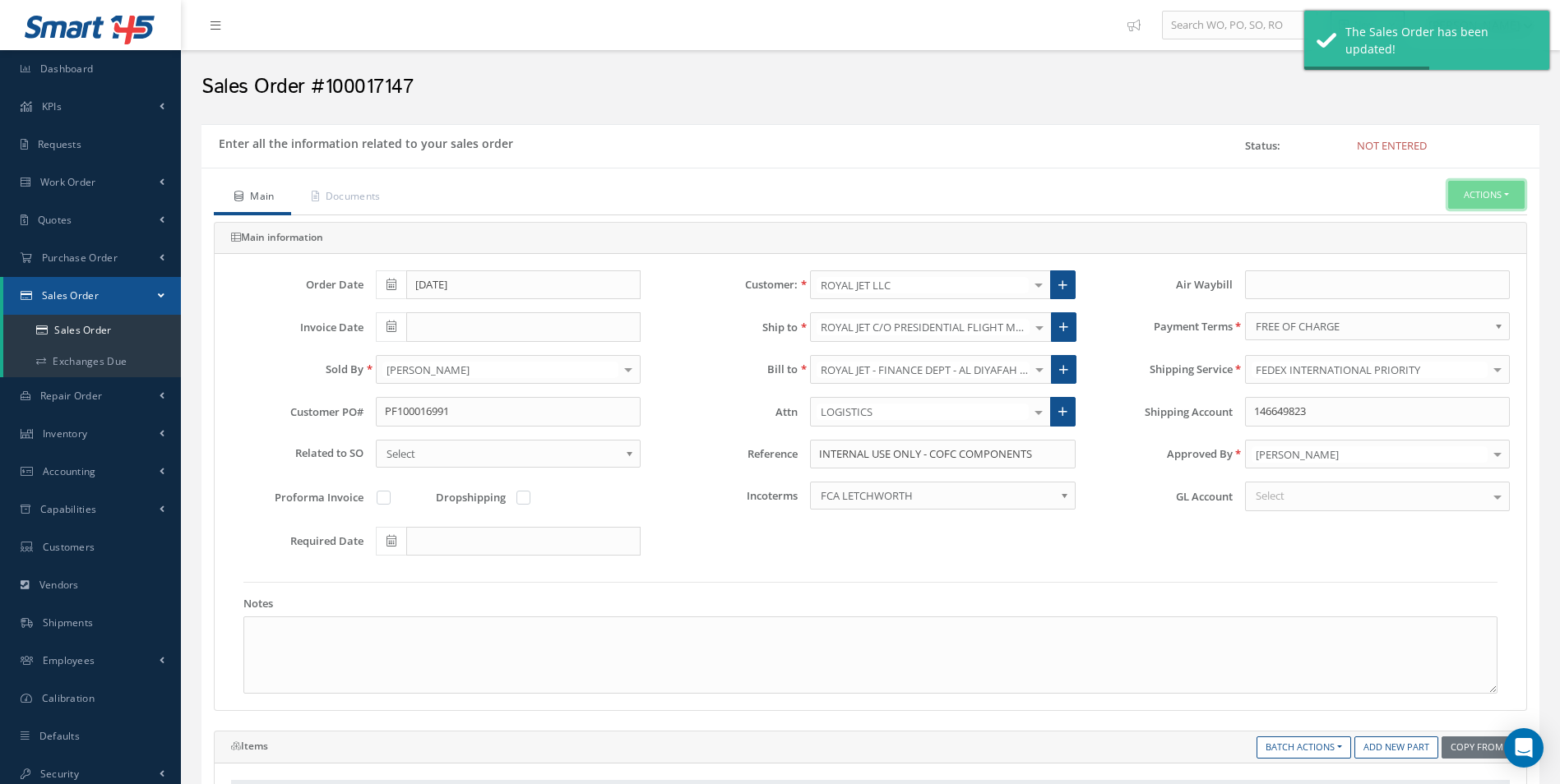
click at [1463, 204] on button "Actions" at bounding box center [1486, 194] width 77 height 28
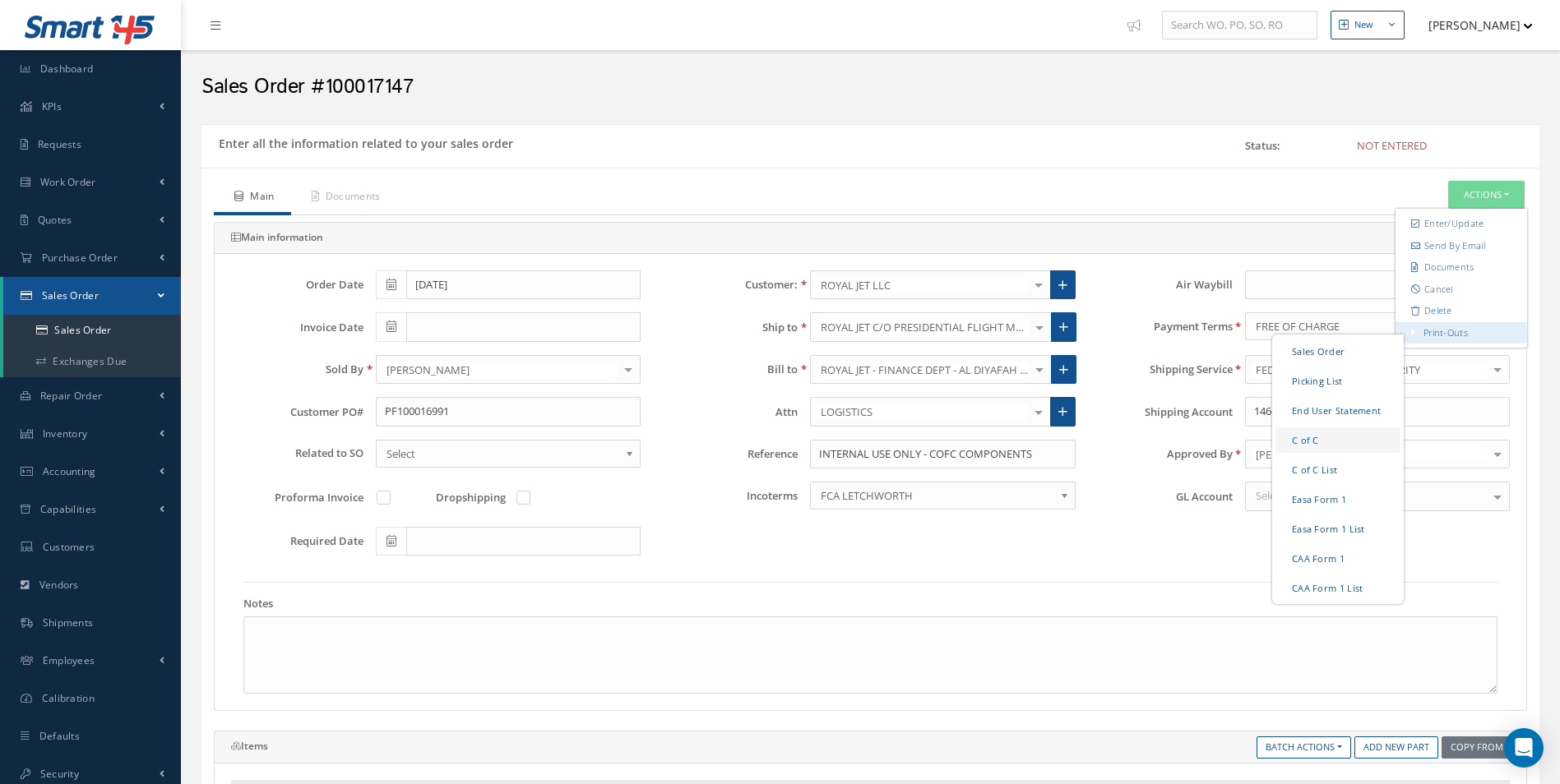
click at [1295, 436] on link "C of C" at bounding box center [1337, 440] width 125 height 26
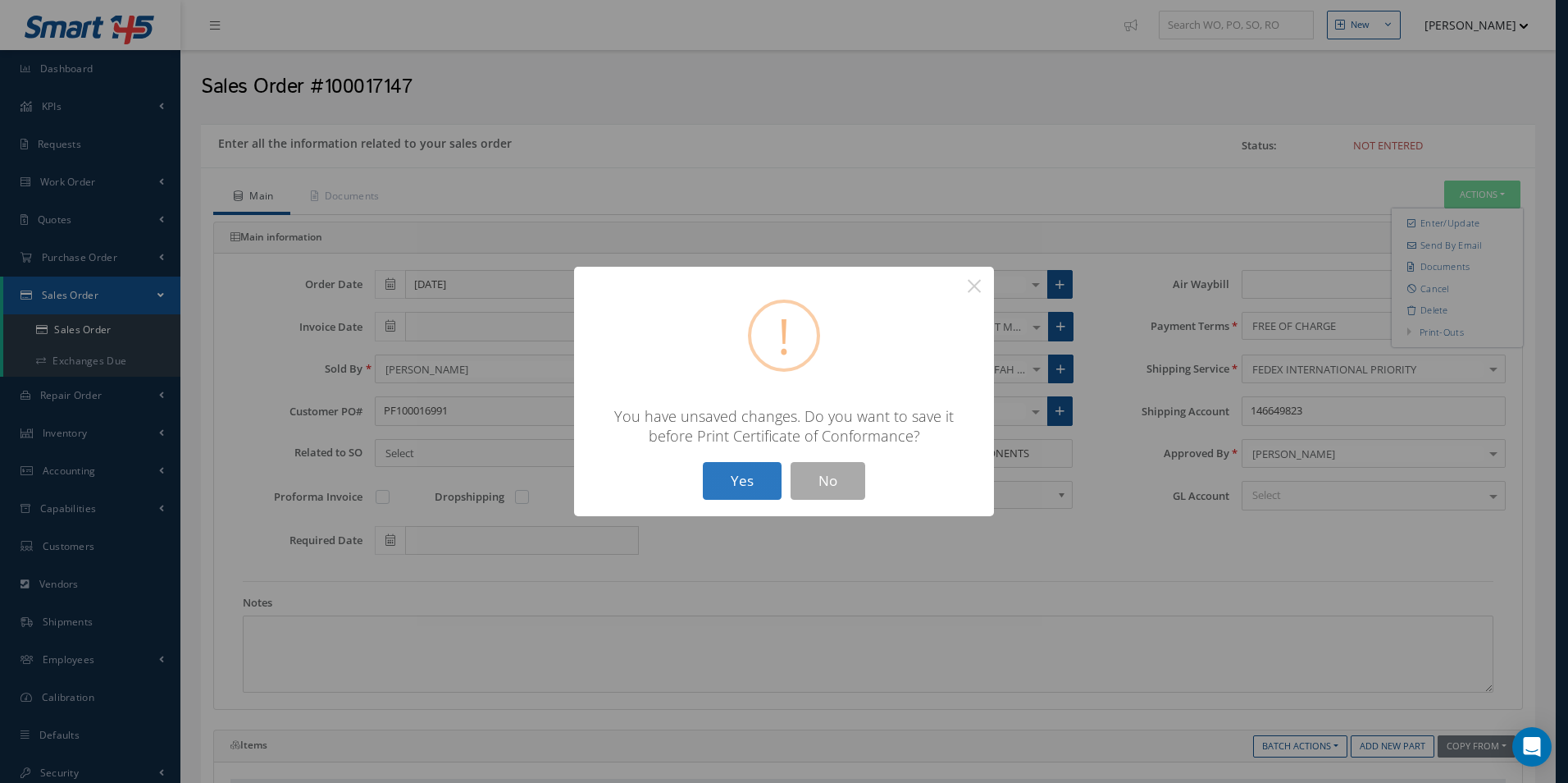
click at [771, 478] on button "Yes" at bounding box center [742, 480] width 78 height 38
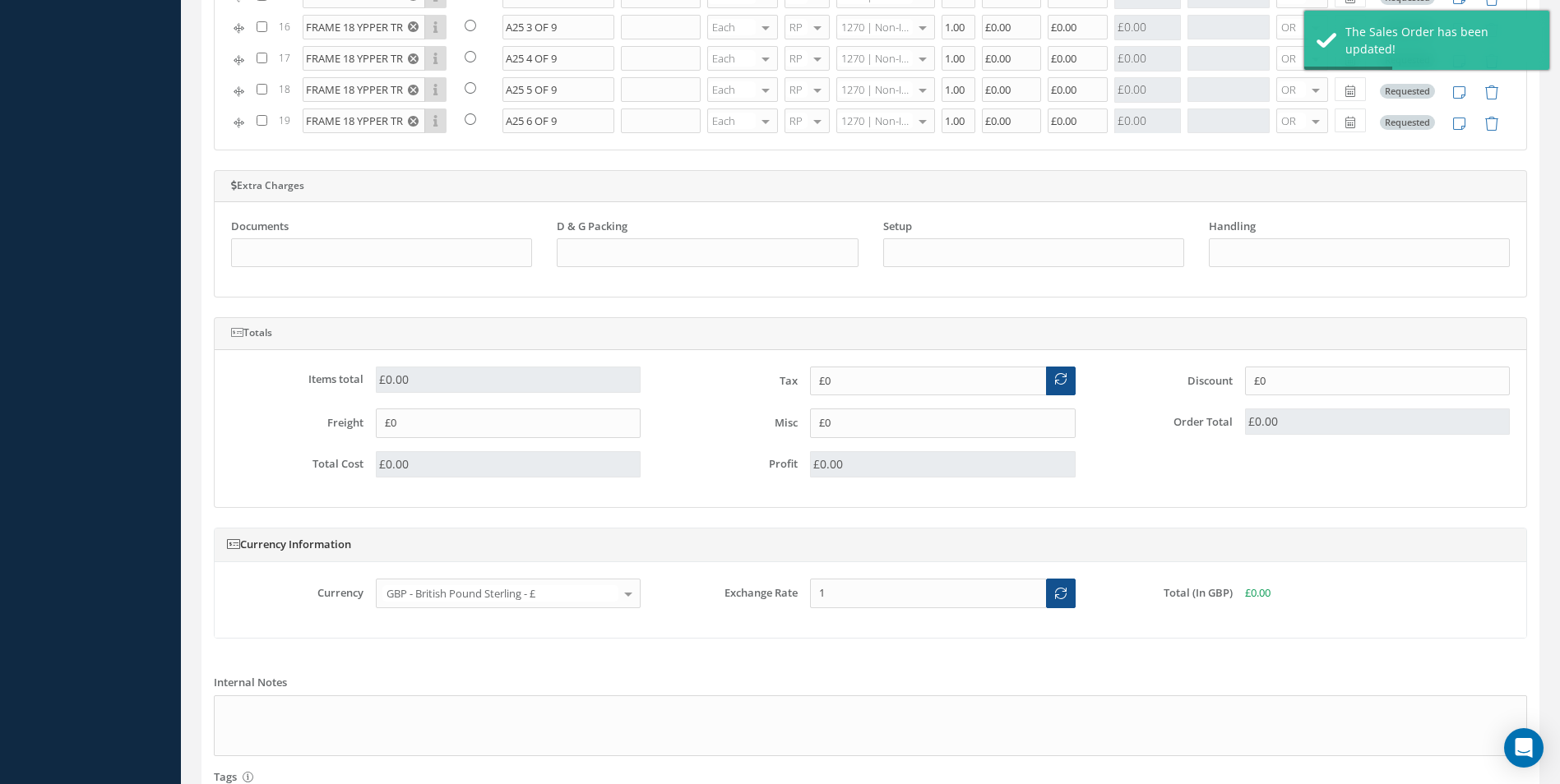
scroll to position [1430, 0]
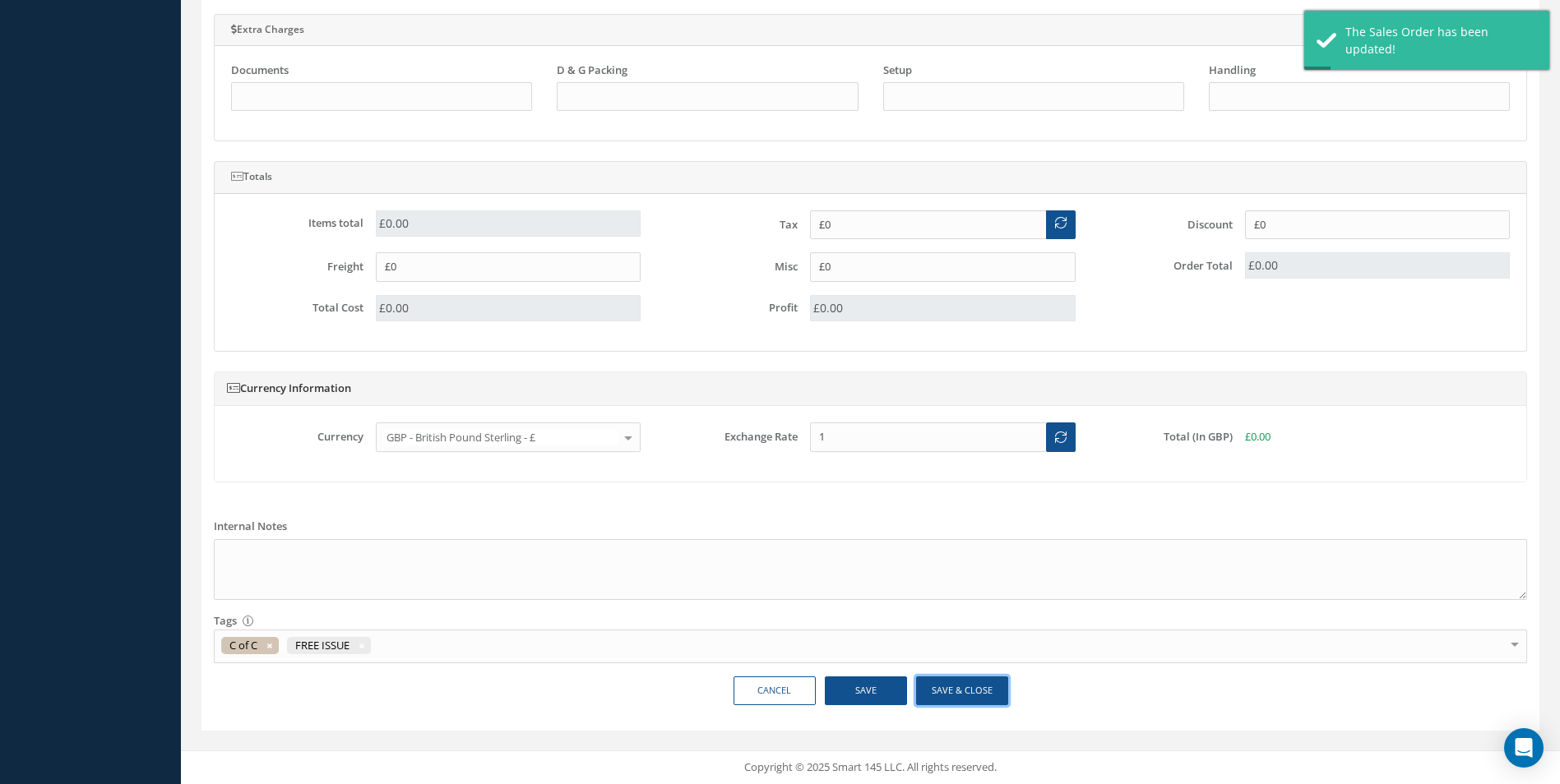
click at [960, 694] on button "Save & Close" at bounding box center [962, 690] width 92 height 28
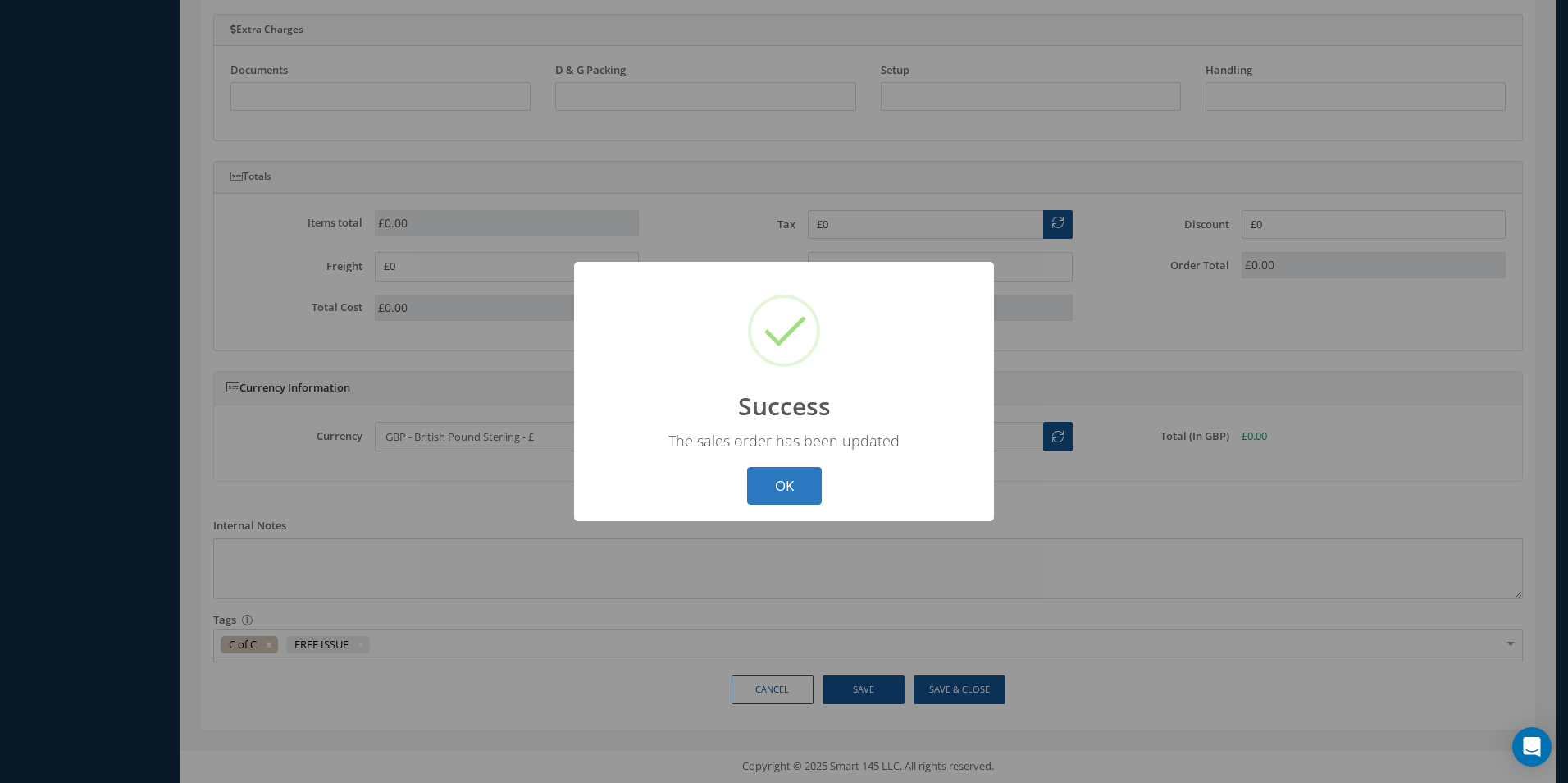
click at [800, 490] on button "OK" at bounding box center [784, 486] width 74 height 38
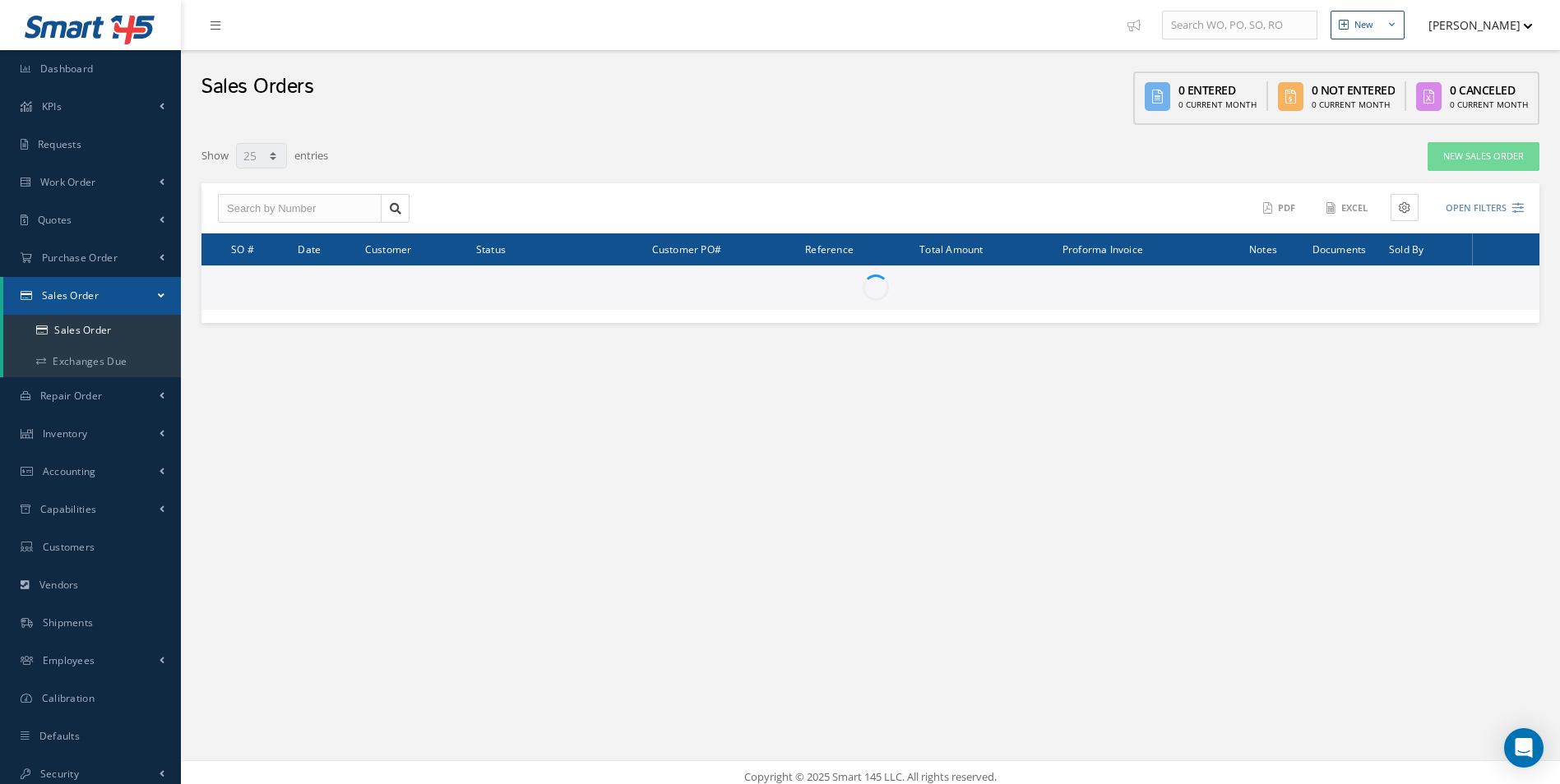
select select "25"
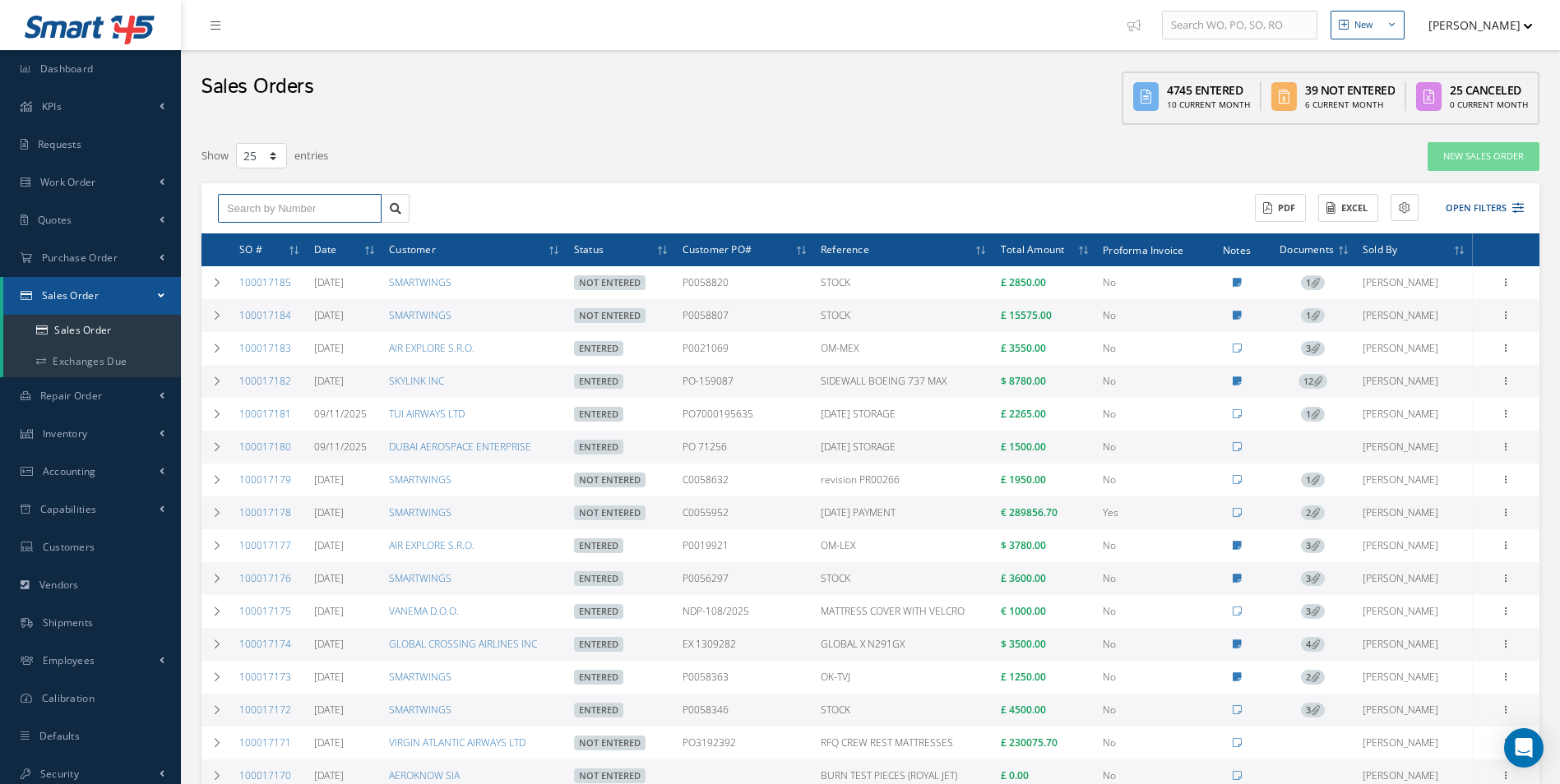
click at [289, 217] on input "text" at bounding box center [299, 209] width 164 height 29
type input "100017147"
click at [289, 237] on div "100017147" at bounding box center [299, 237] width 145 height 17
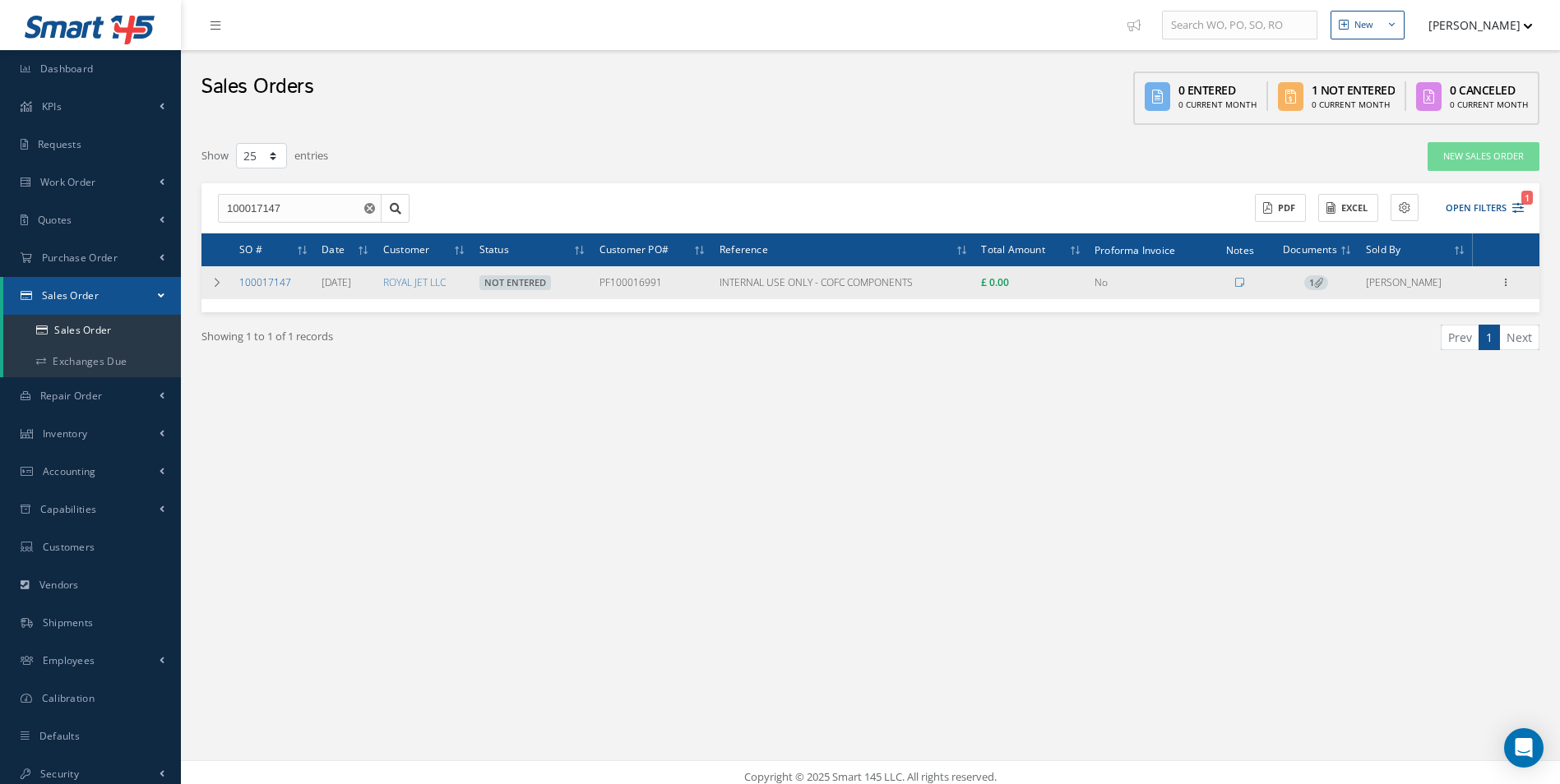
click at [271, 276] on link "100017147" at bounding box center [265, 283] width 52 height 14
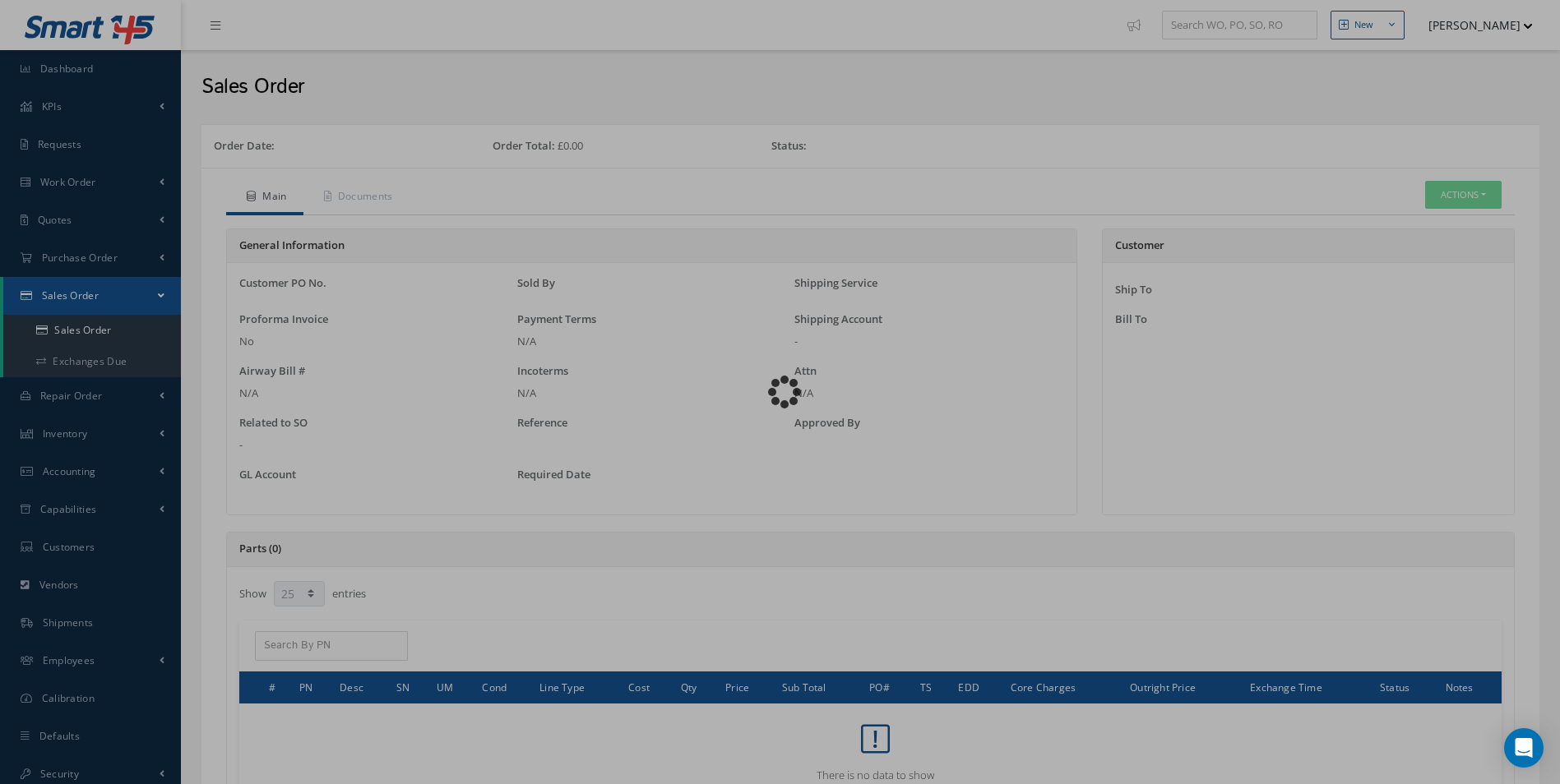
select select "25"
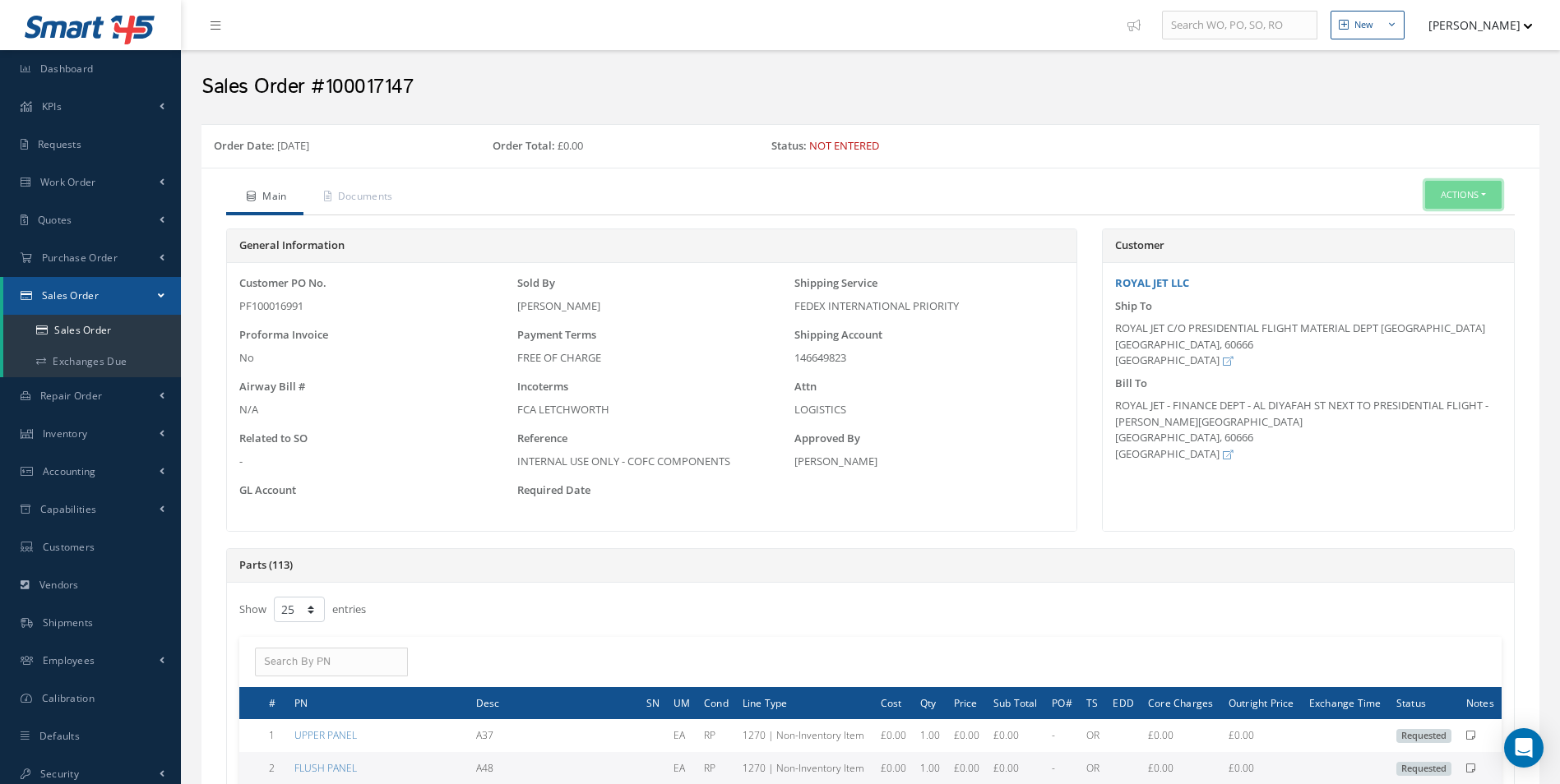
click at [1456, 197] on button "Actions" at bounding box center [1463, 194] width 77 height 28
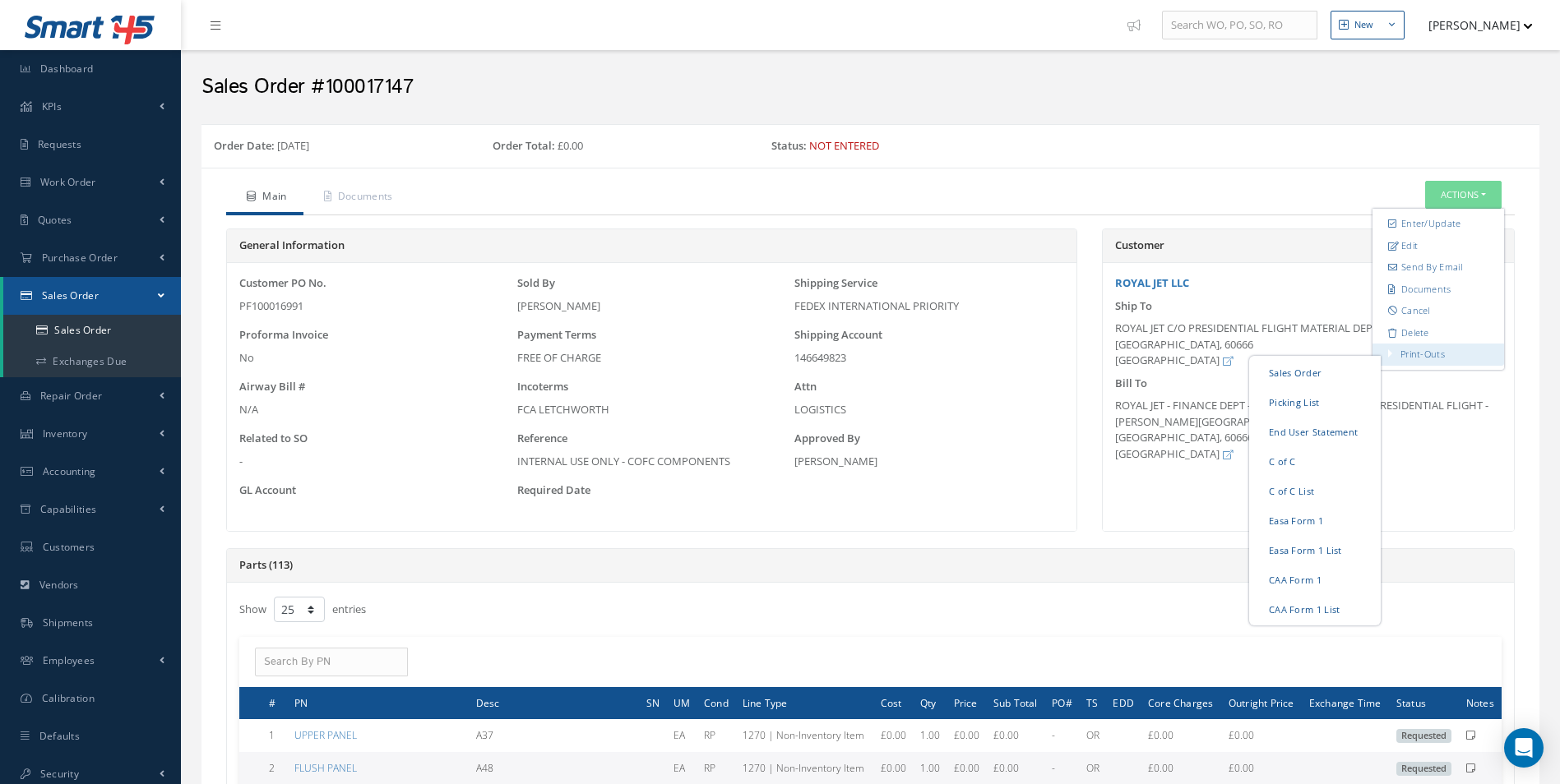
click at [1423, 351] on link "Print-Outs" at bounding box center [1422, 353] width 44 height 13
click at [1268, 462] on link "C of C" at bounding box center [1314, 461] width 125 height 26
